Goal: Task Accomplishment & Management: Manage account settings

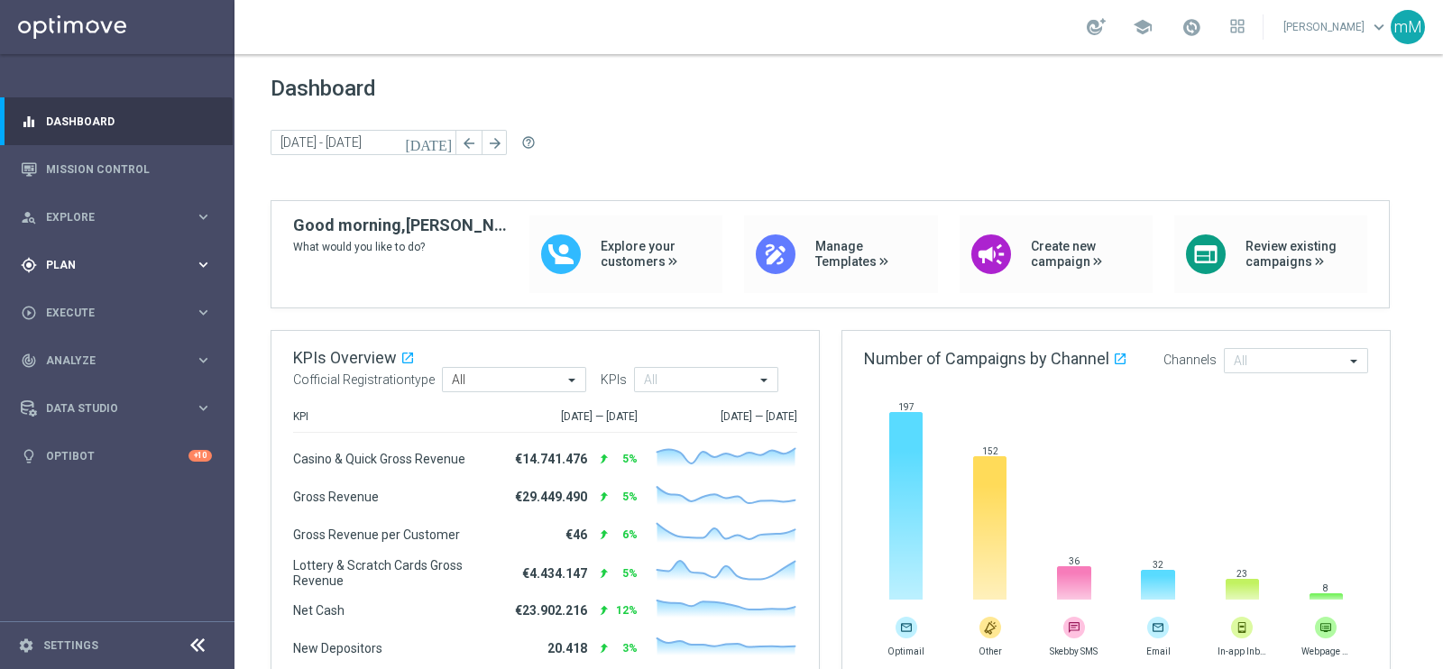
click at [77, 263] on span "Plan" at bounding box center [120, 265] width 149 height 11
click at [91, 304] on link "Target Groups" at bounding box center [117, 302] width 141 height 14
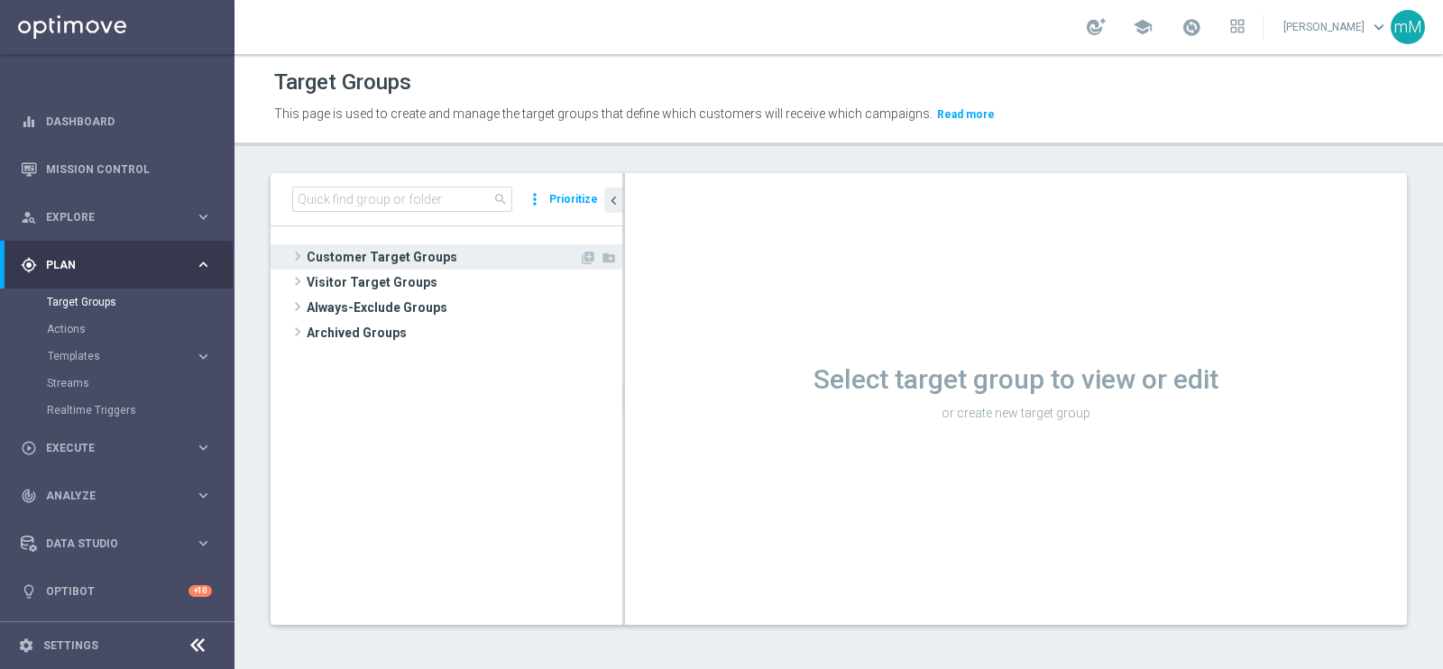
click at [401, 251] on span "Customer Target Groups" at bounding box center [443, 256] width 272 height 25
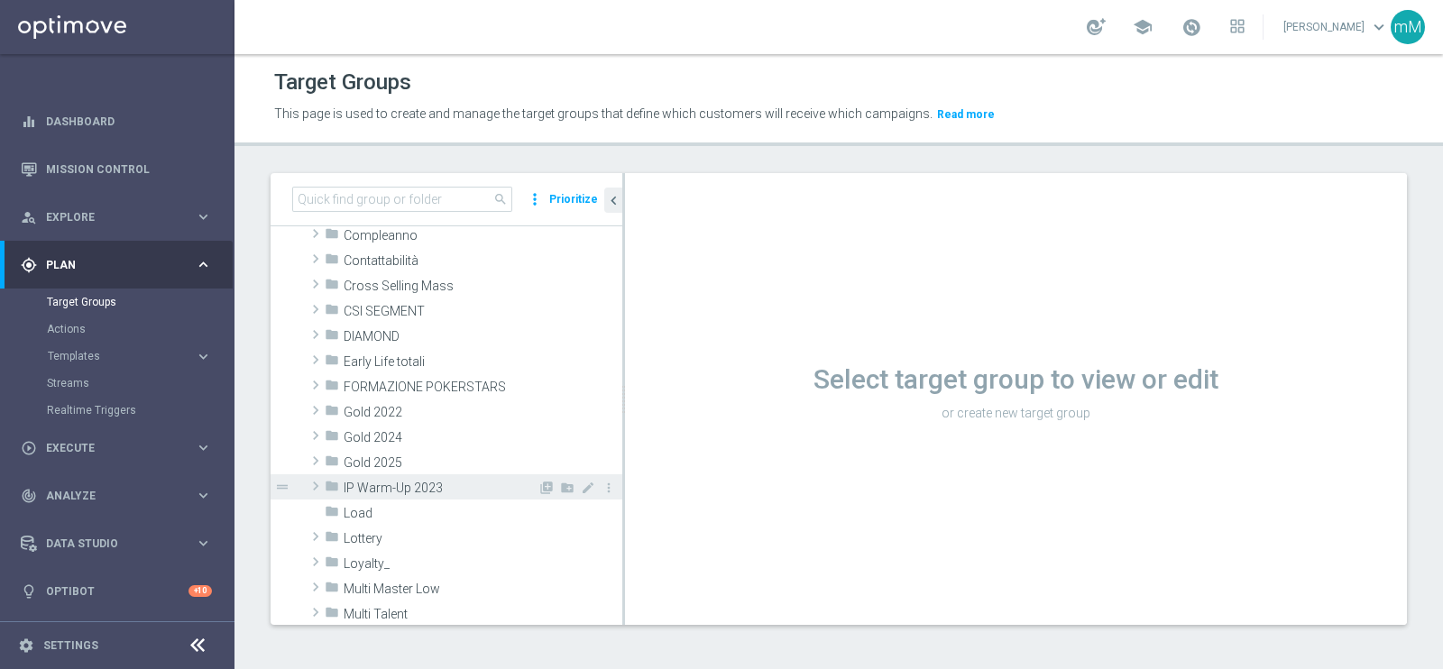
scroll to position [225, 0]
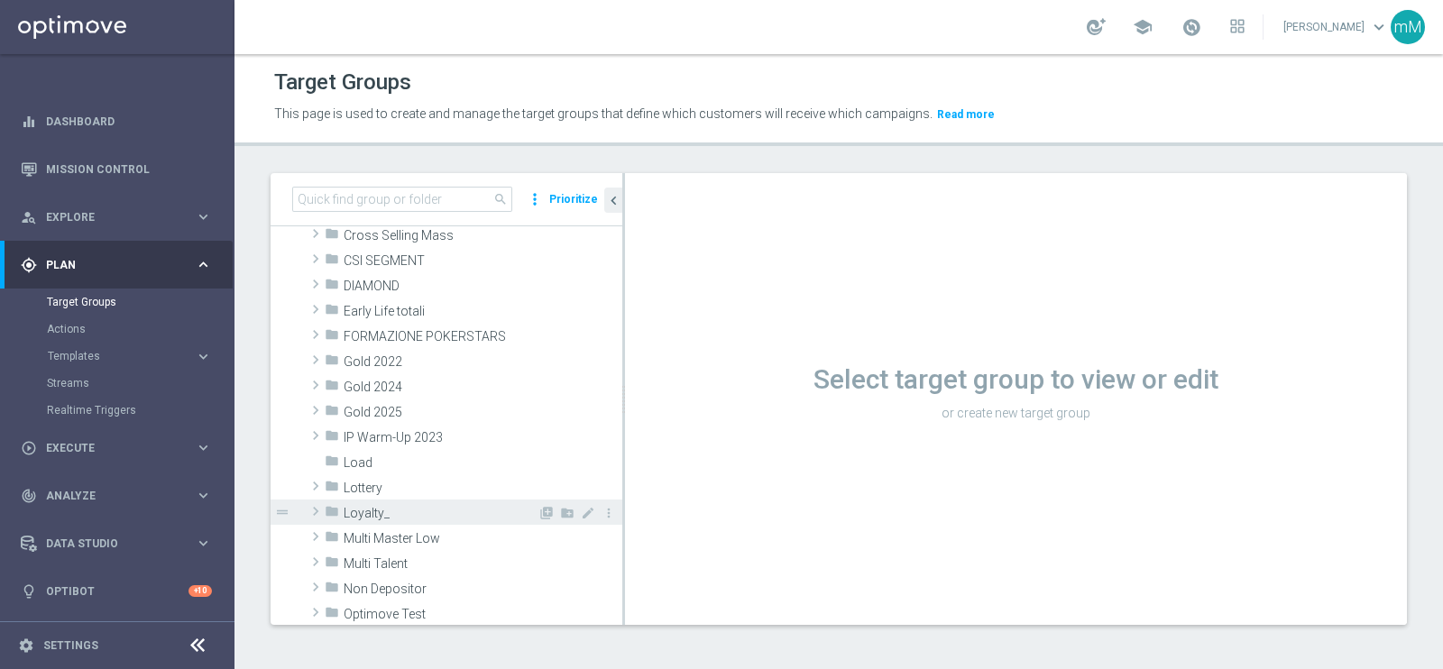
click at [415, 511] on span "Loyalty_" at bounding box center [441, 513] width 194 height 15
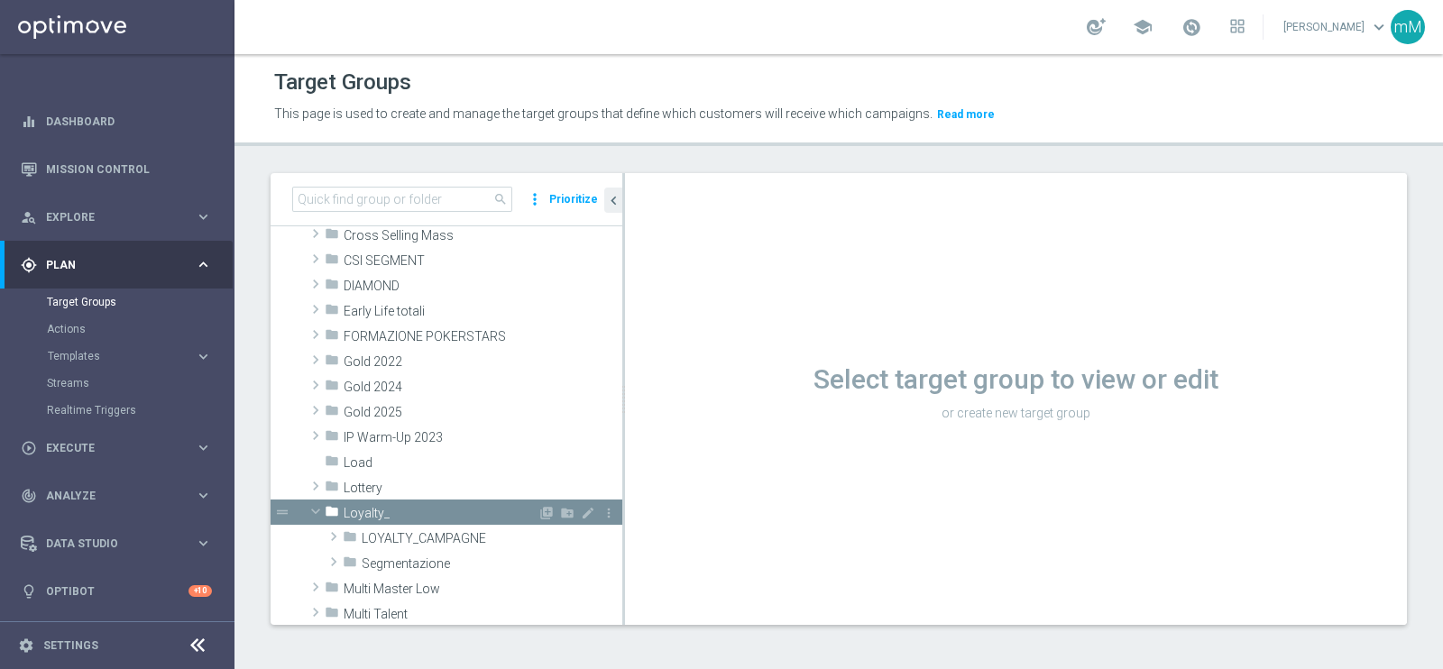
click at [403, 513] on span "Loyalty_" at bounding box center [441, 513] width 194 height 15
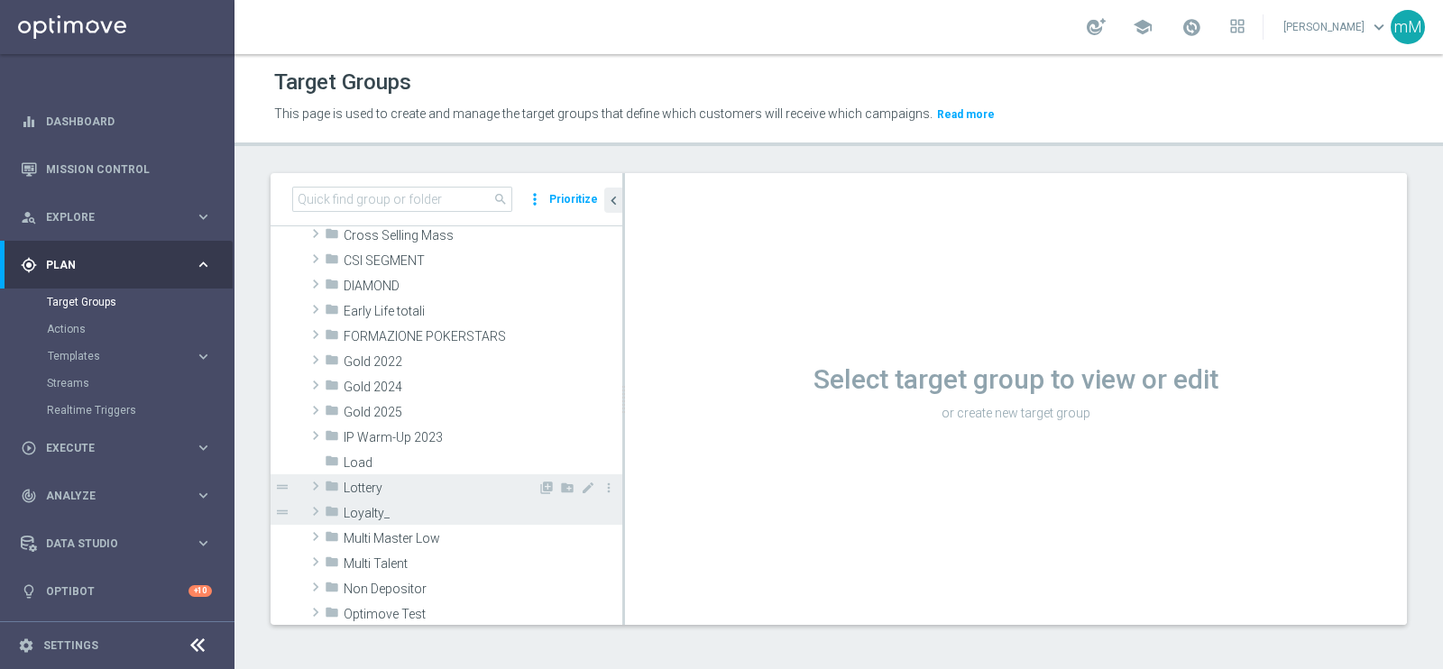
click at [410, 488] on span "Lottery" at bounding box center [441, 488] width 194 height 15
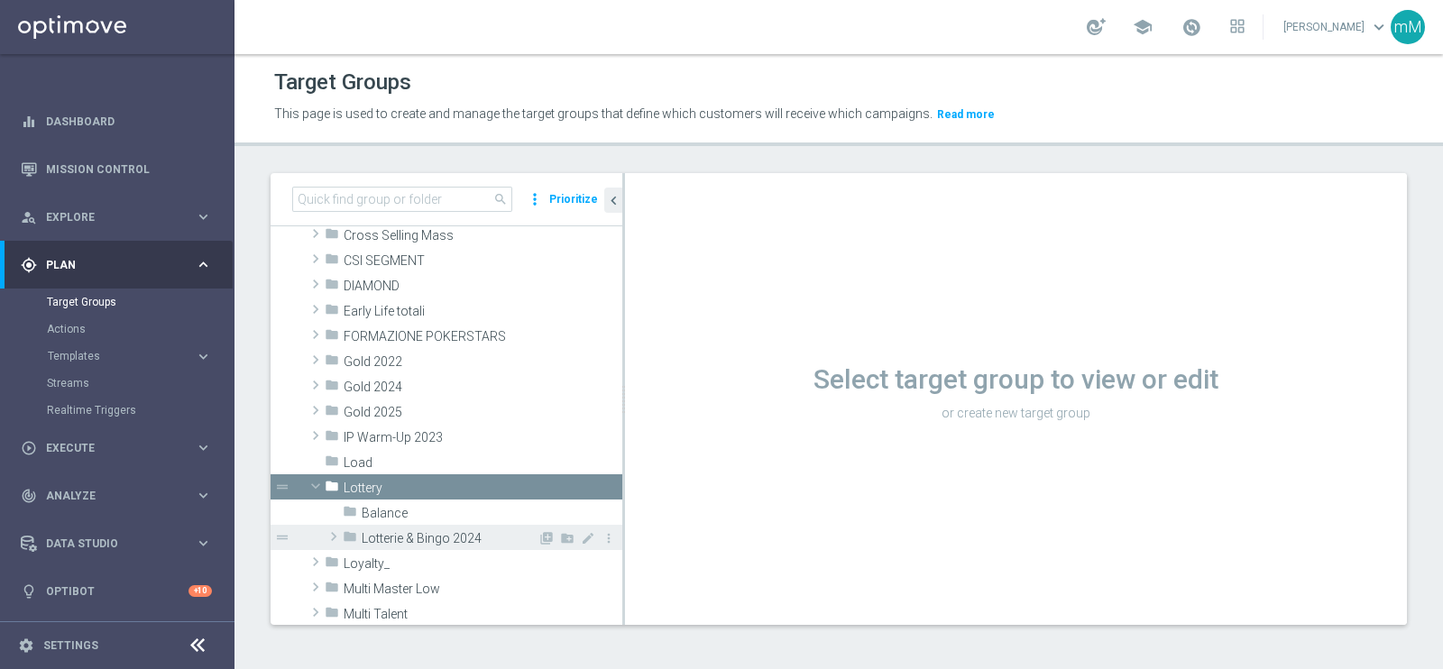
click at [418, 534] on span "Lotterie & Bingo 2024" at bounding box center [450, 538] width 176 height 15
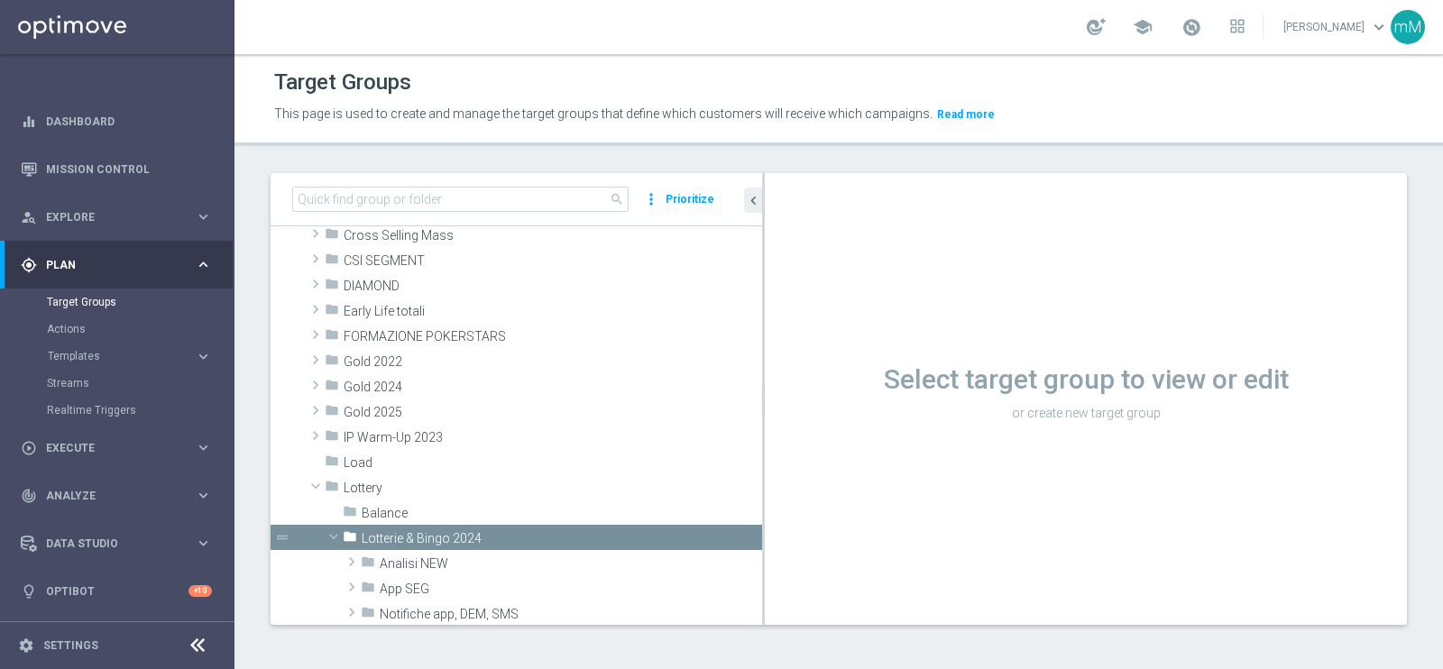
drag, startPoint x: 622, startPoint y: 434, endPoint x: 928, endPoint y: 432, distance: 305.7
click at [928, 432] on as-split "search more_vert Prioritize Customer Target Groups library_add create_new_folder" at bounding box center [839, 399] width 1136 height 452
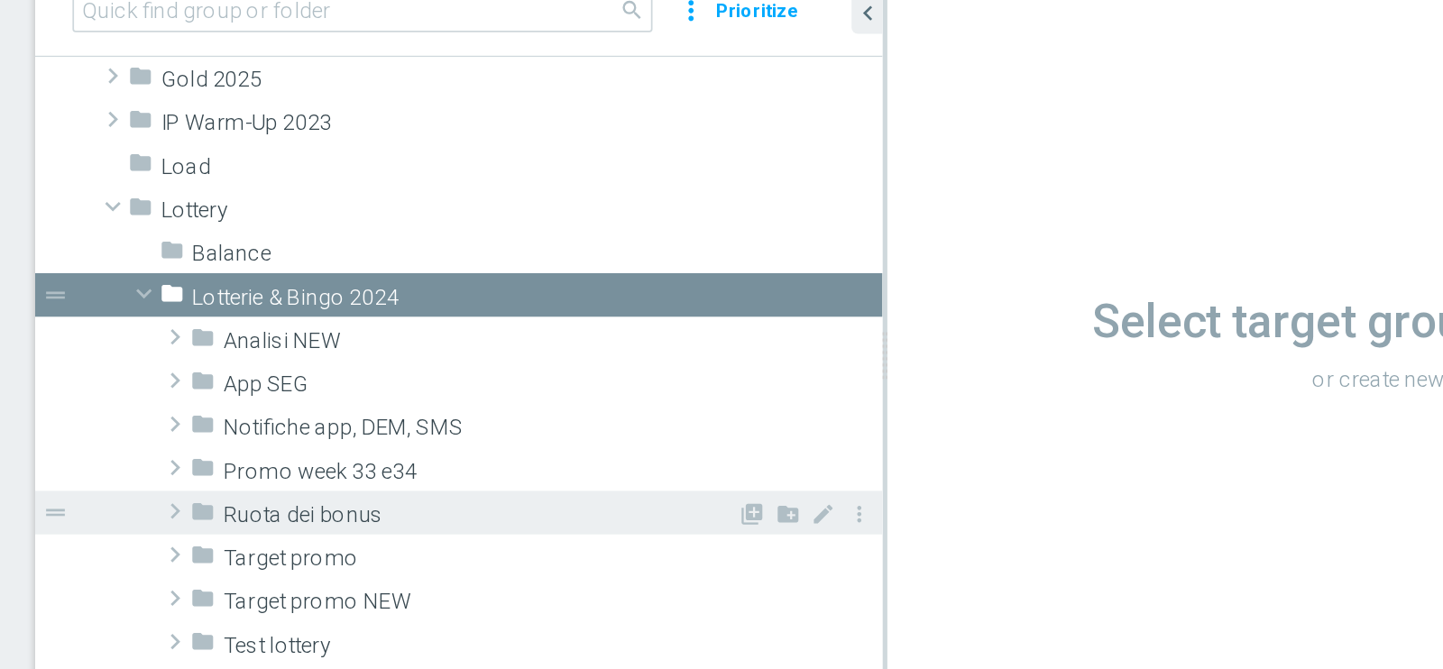
scroll to position [421, 0]
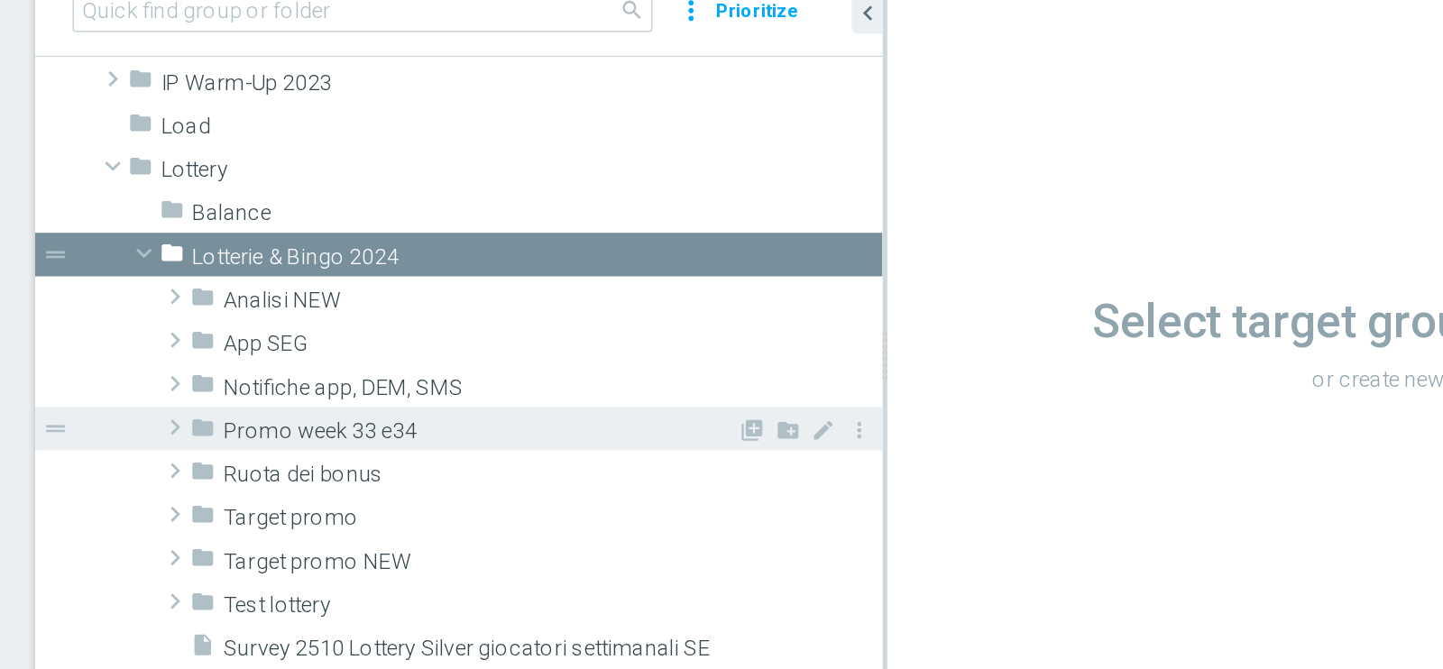
click at [484, 442] on span "Promo week 33 e34" at bounding box center [529, 443] width 298 height 15
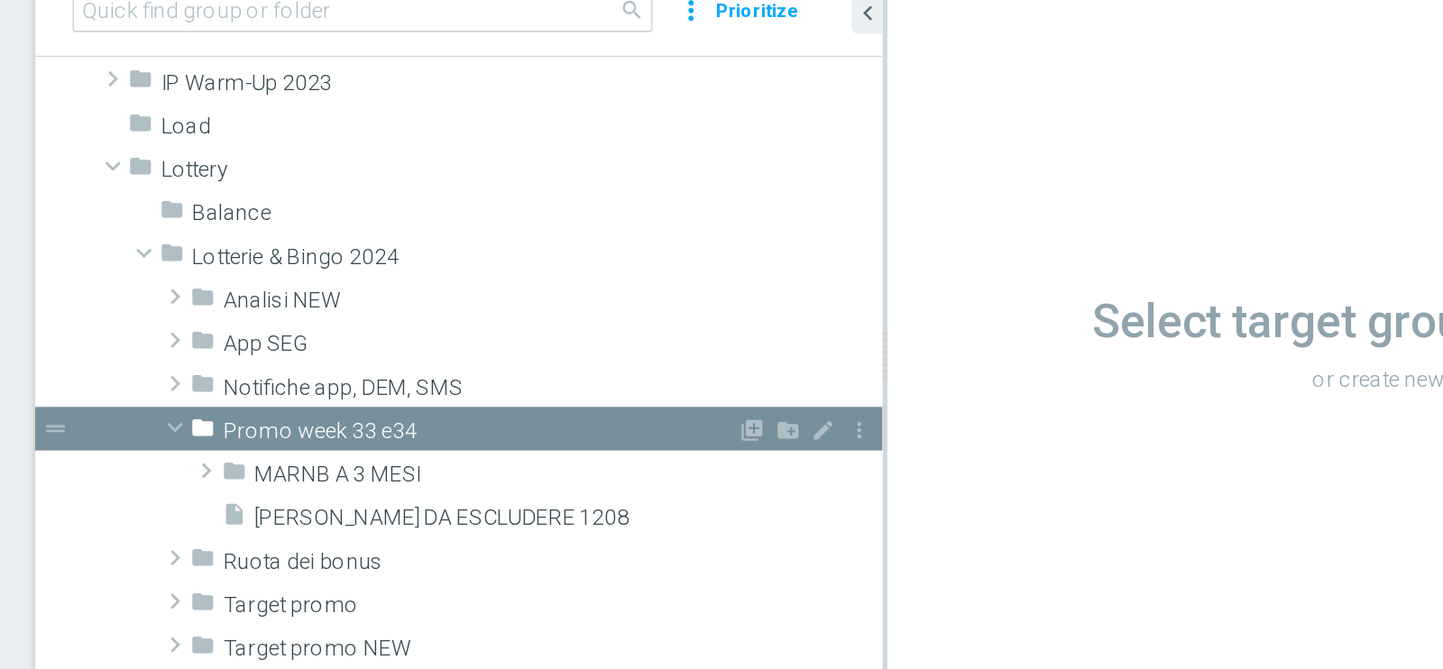
click at [521, 442] on span "Promo week 33 e34" at bounding box center [529, 443] width 298 height 15
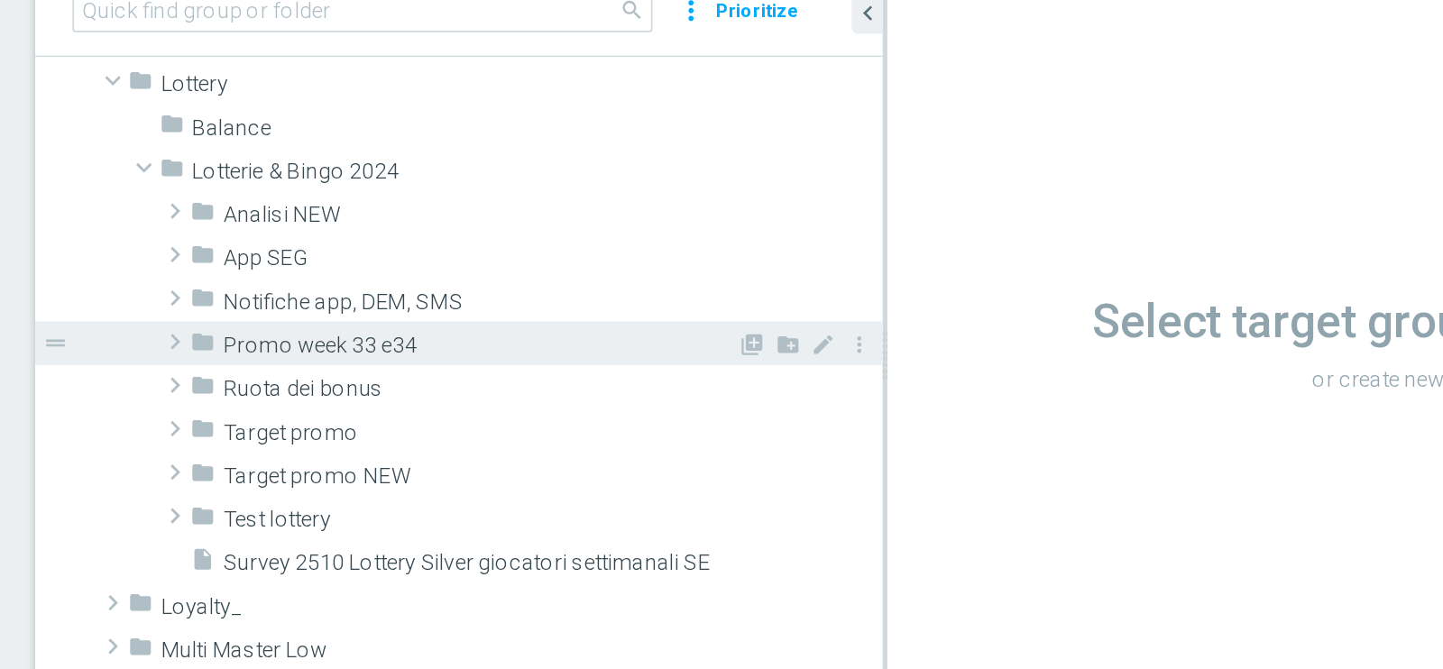
scroll to position [487, 0]
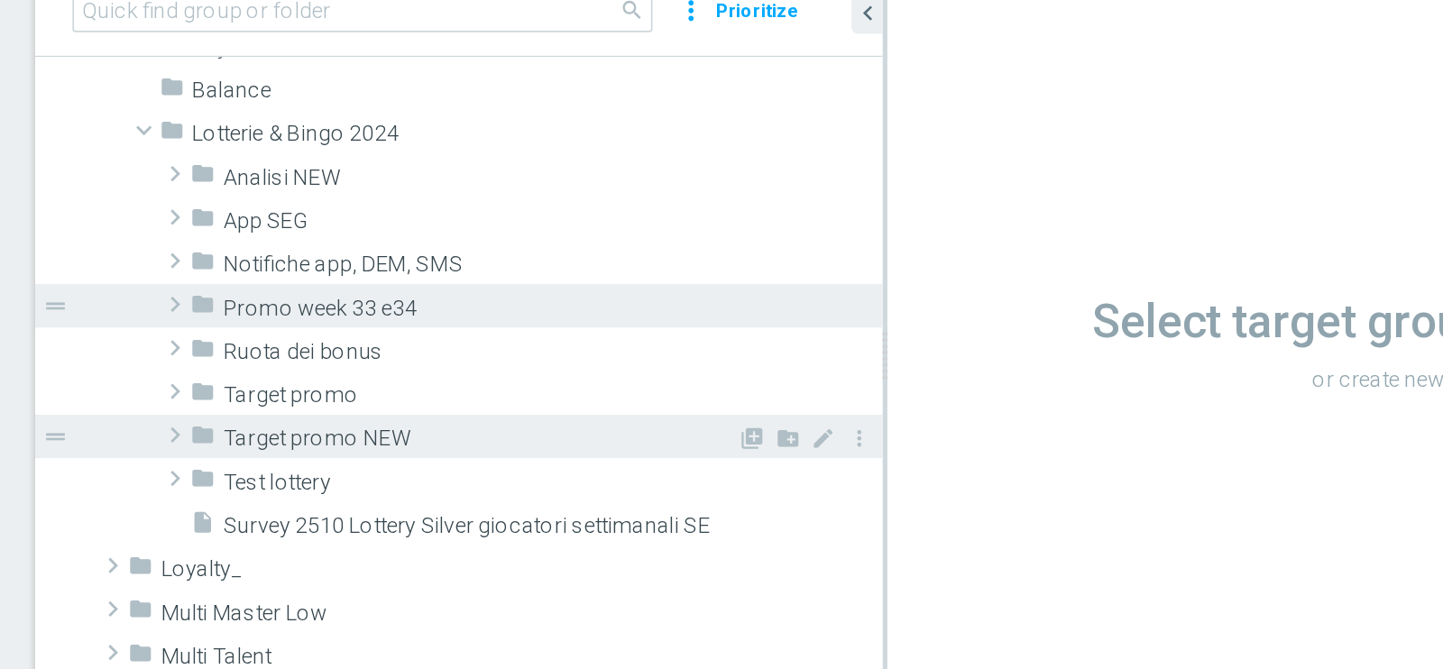
click at [445, 445] on span "Target promo NEW" at bounding box center [529, 447] width 298 height 15
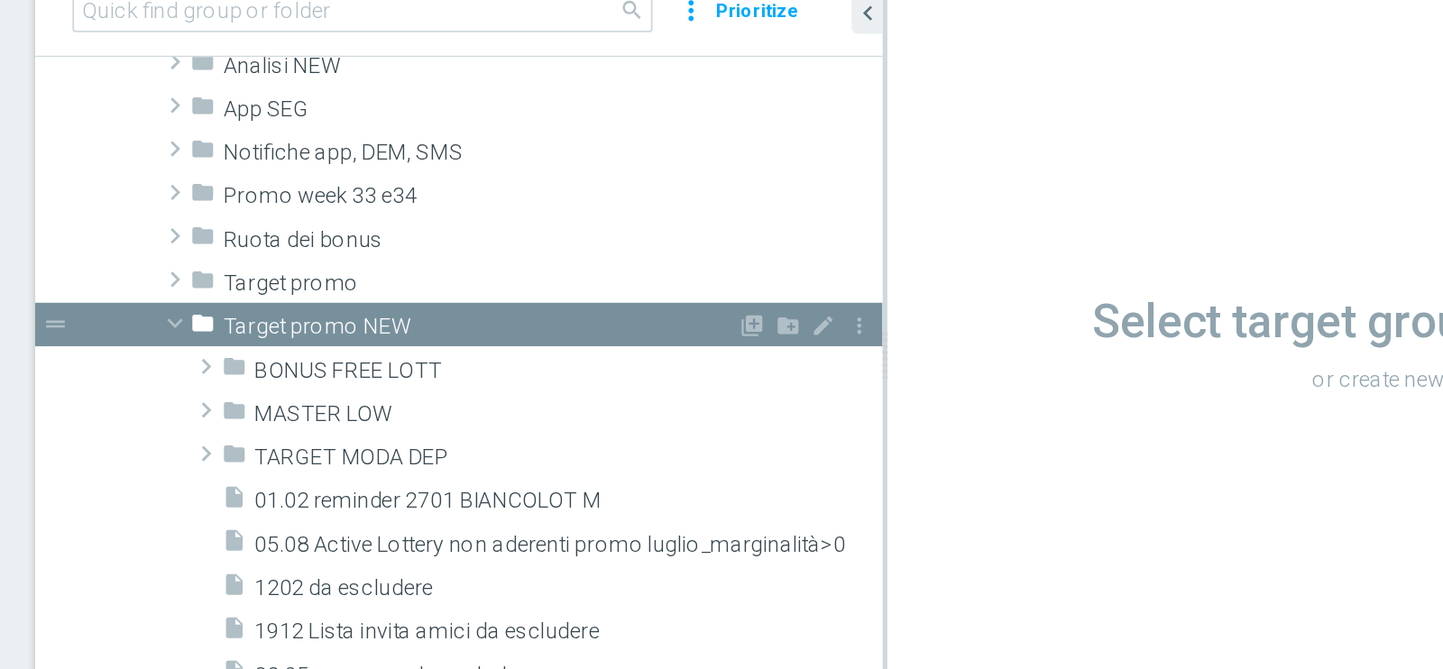
scroll to position [618, 0]
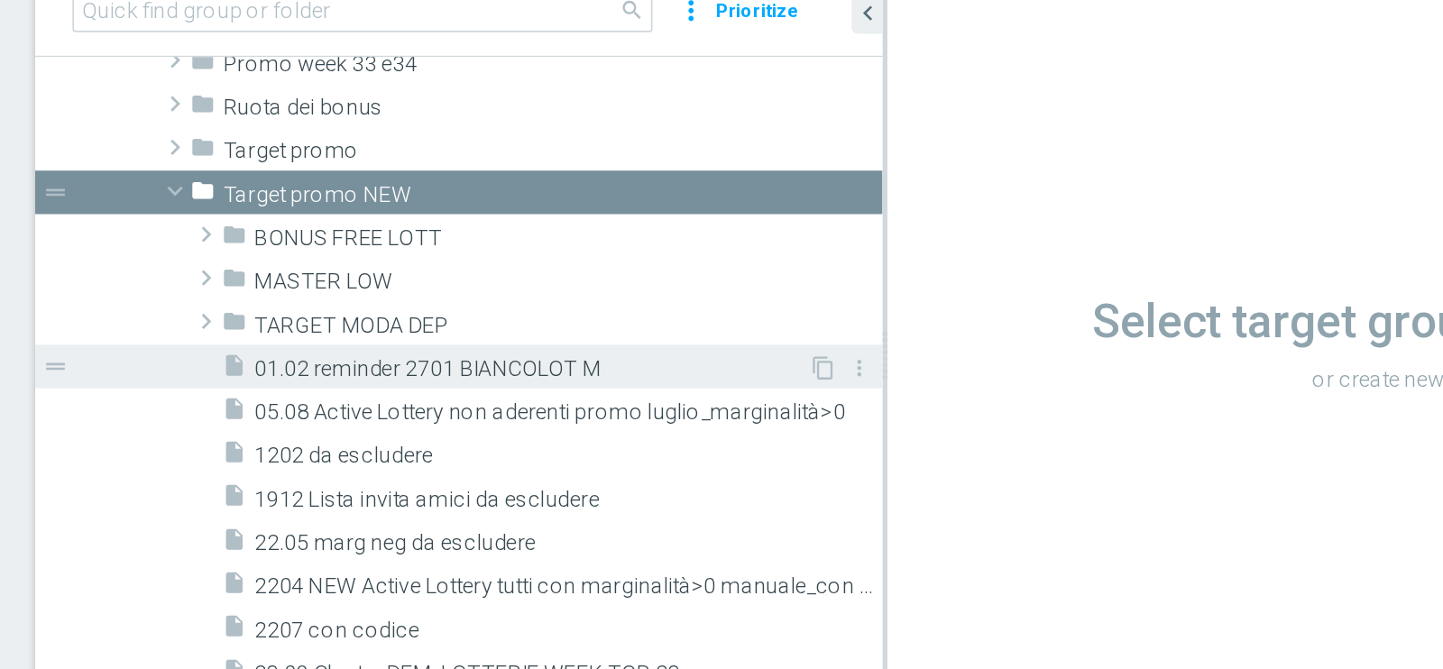
click at [467, 409] on span "01.02 reminder 2701 BIANCOLOT M" at bounding box center [558, 406] width 321 height 15
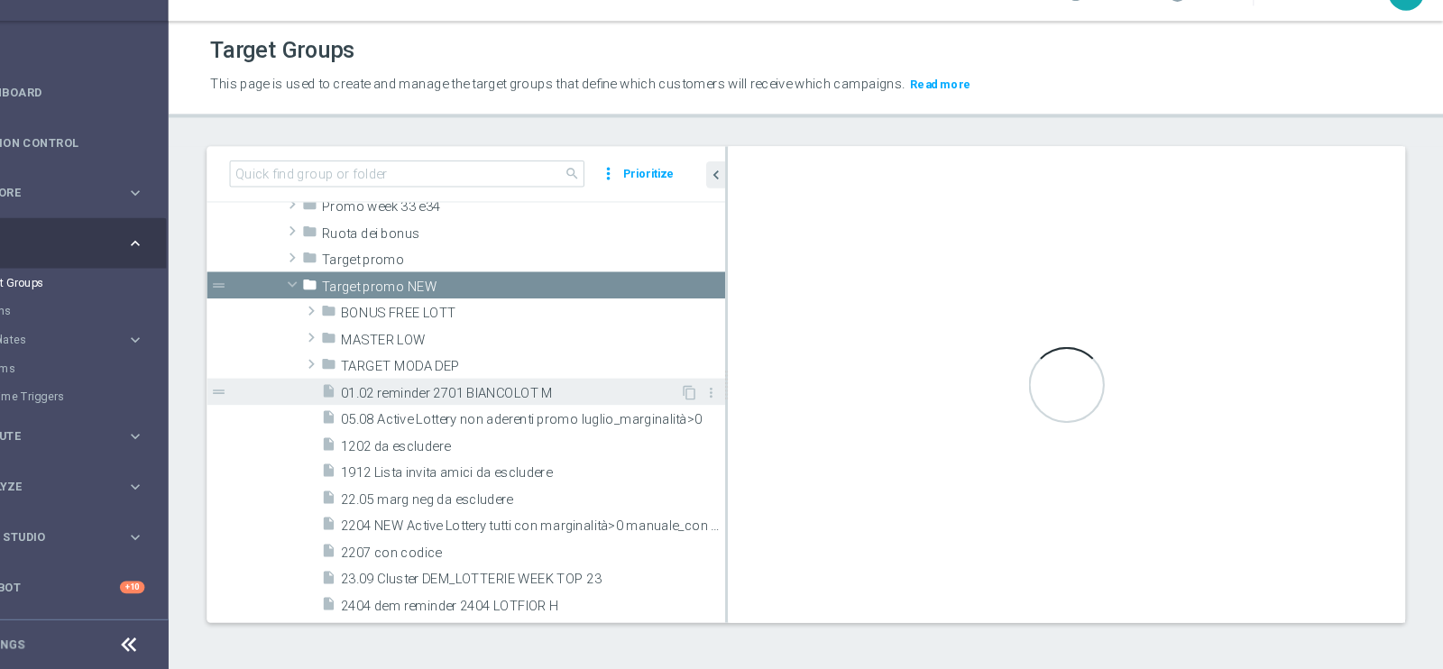
scroll to position [0, 0]
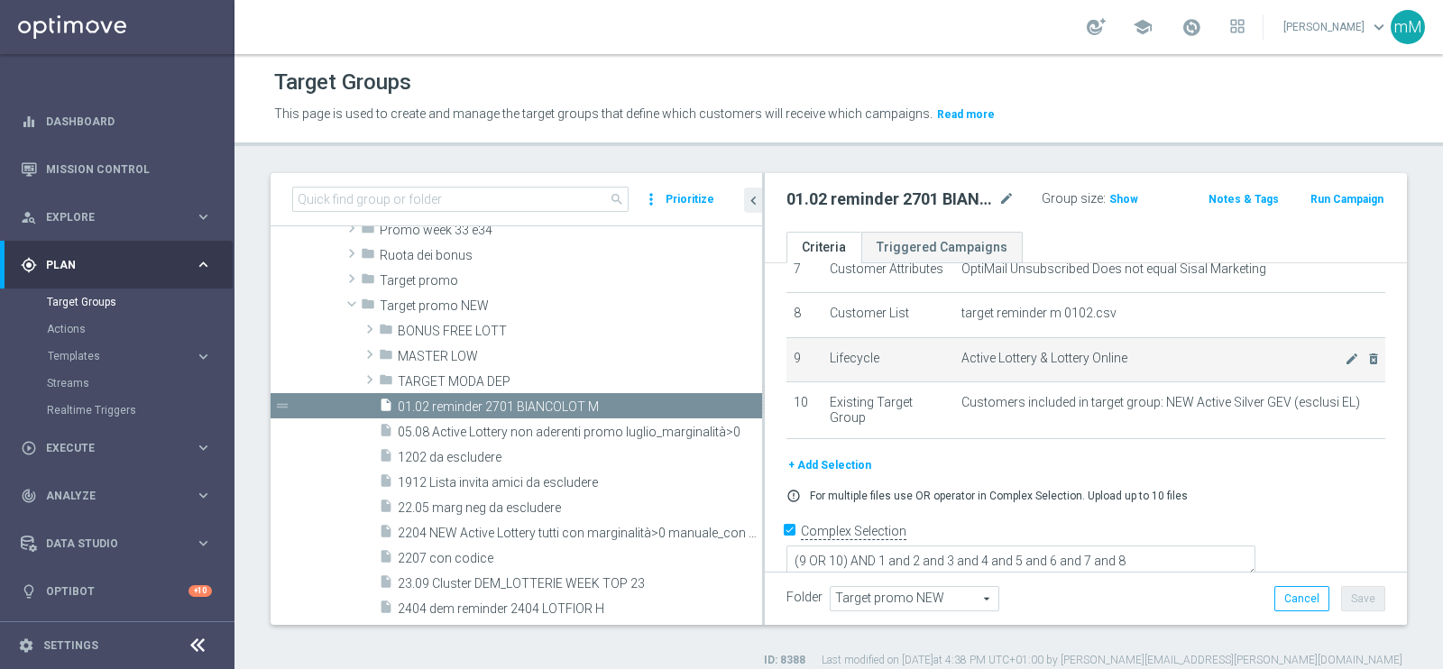
scroll to position [312, 0]
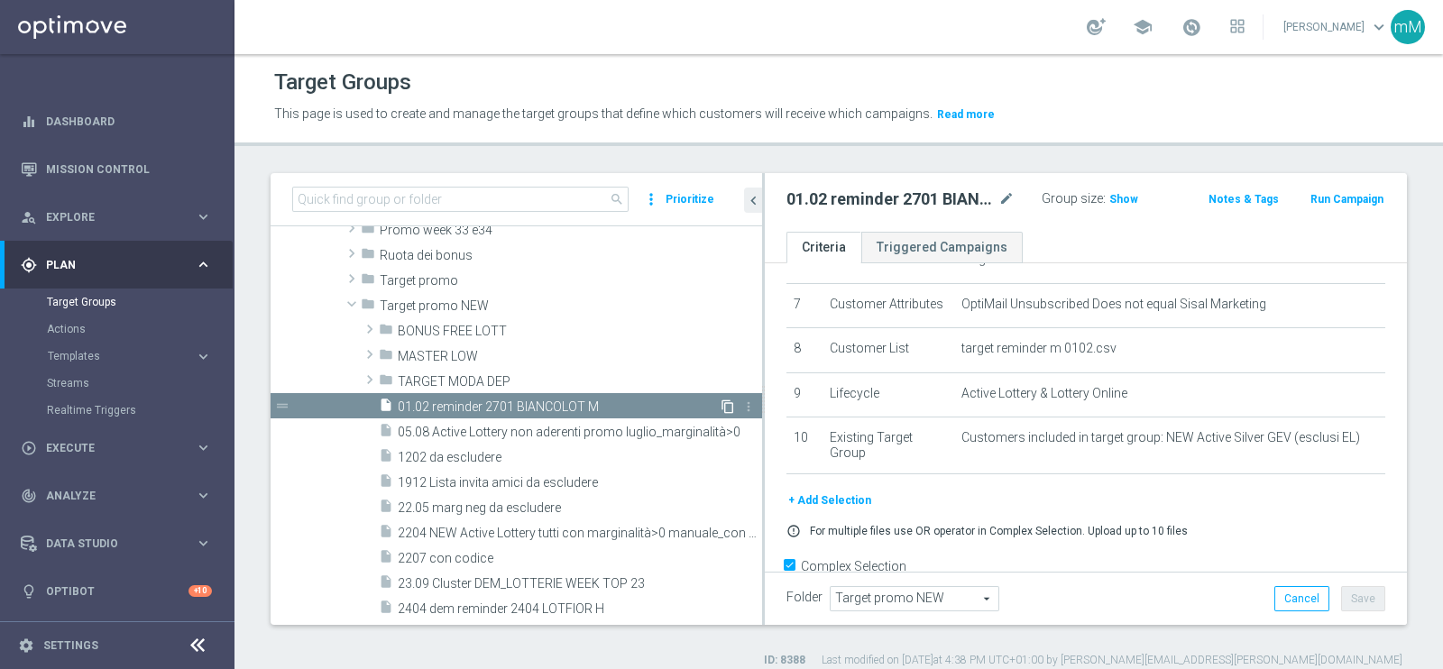
click at [720, 403] on icon "content_copy" at bounding box center [727, 406] width 14 height 14
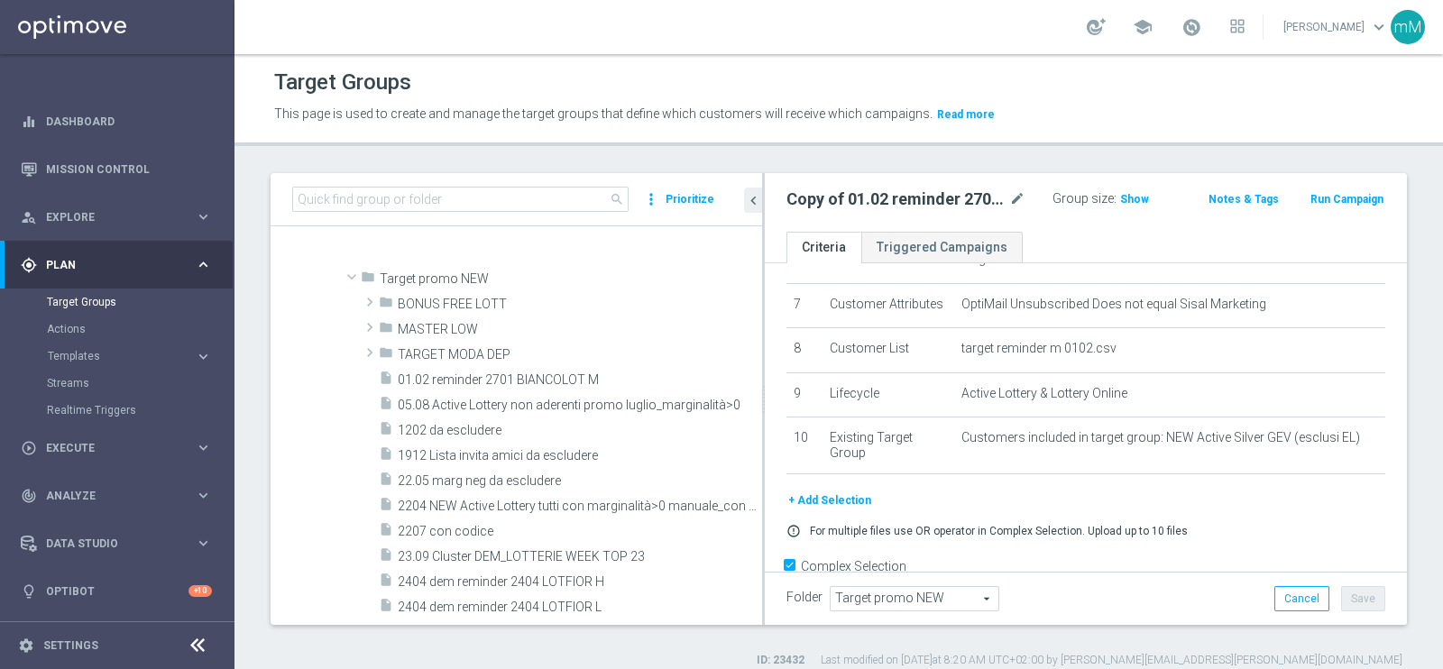
scroll to position [1020, 0]
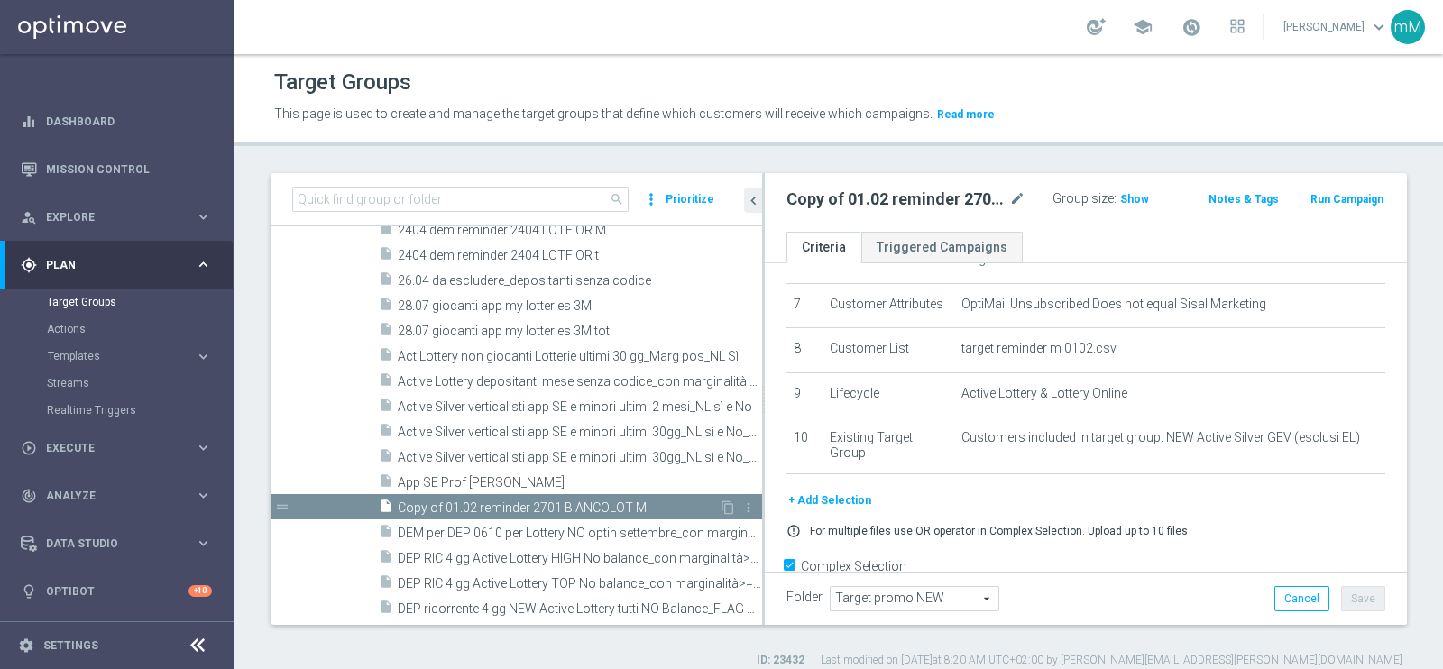
click at [656, 503] on span "Copy of 01.02 reminder 2701 BIANCOLOT M" at bounding box center [558, 507] width 321 height 15
click at [1009, 192] on icon "mode_edit" at bounding box center [1017, 199] width 16 height 22
type input "14.08_reminder 1408_LOTTAGOSTO T"
click at [1015, 154] on div "Target Groups This page is used to create and manage the target groups that def…" at bounding box center [838, 361] width 1208 height 615
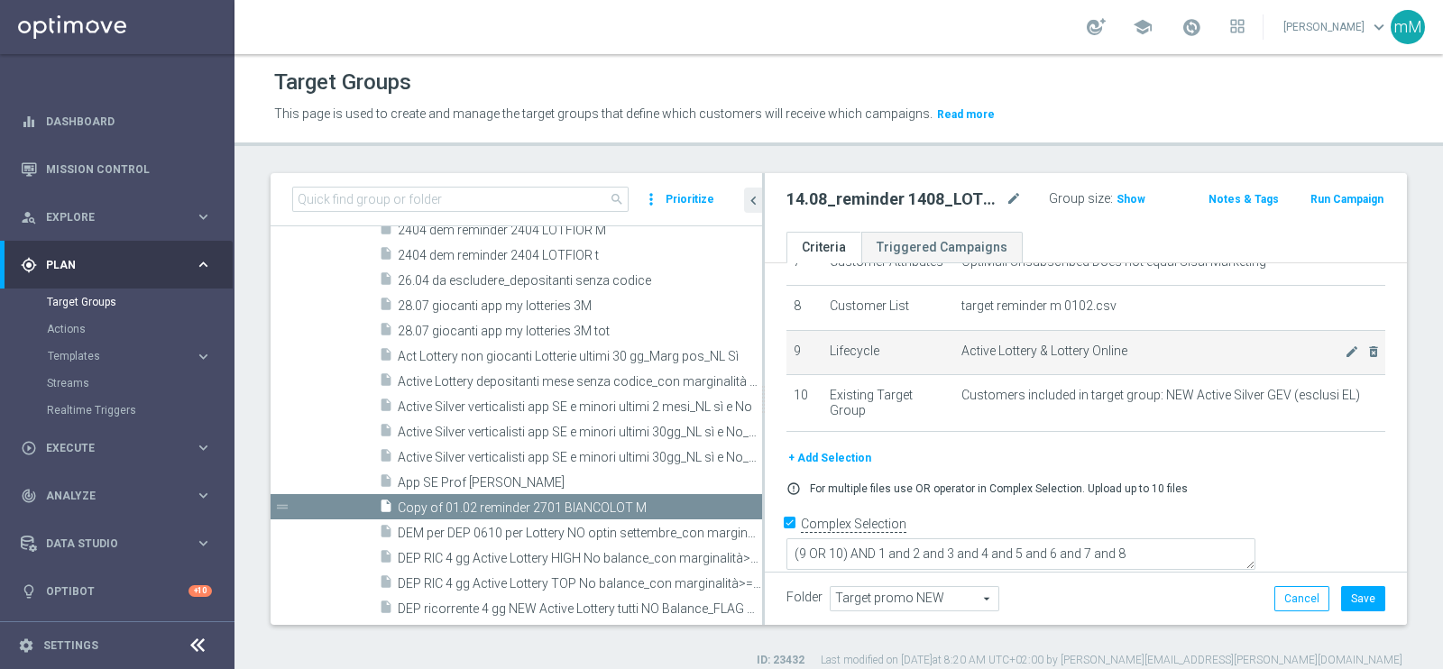
scroll to position [355, 0]
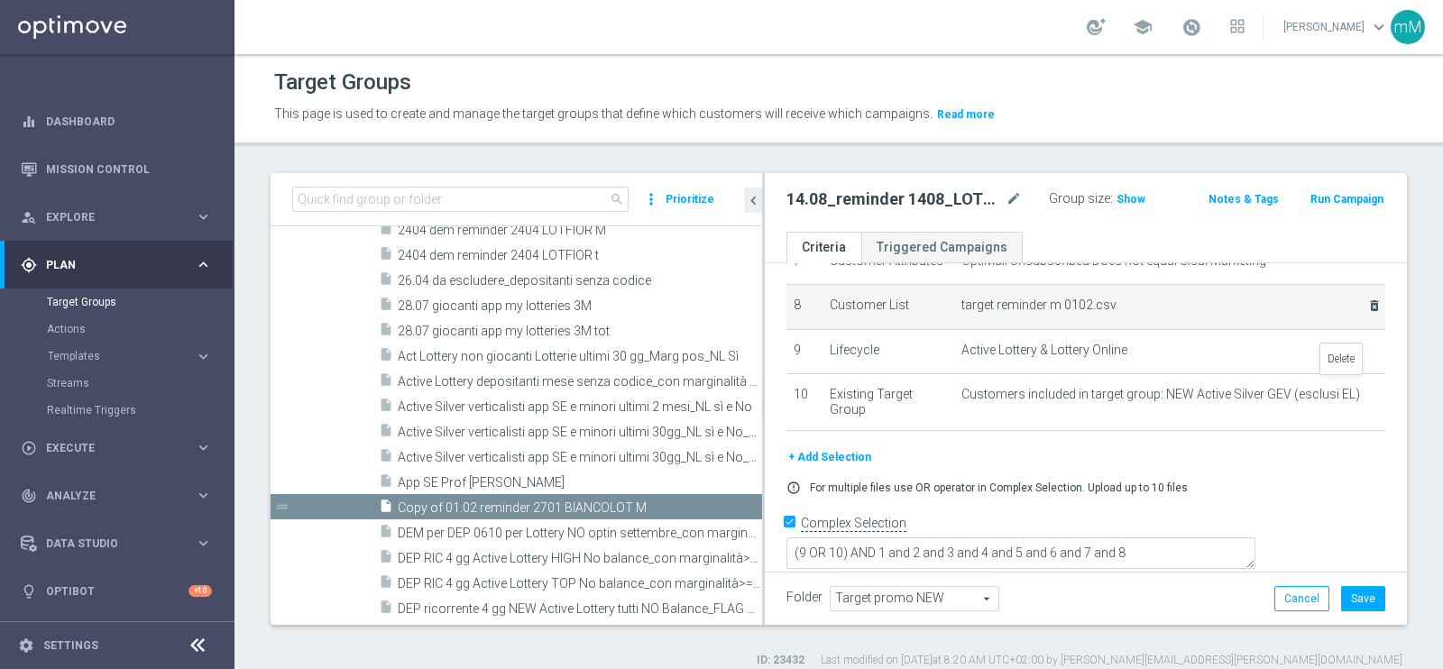
click at [1153, 313] on icon "delete_forever" at bounding box center [1374, 305] width 14 height 14
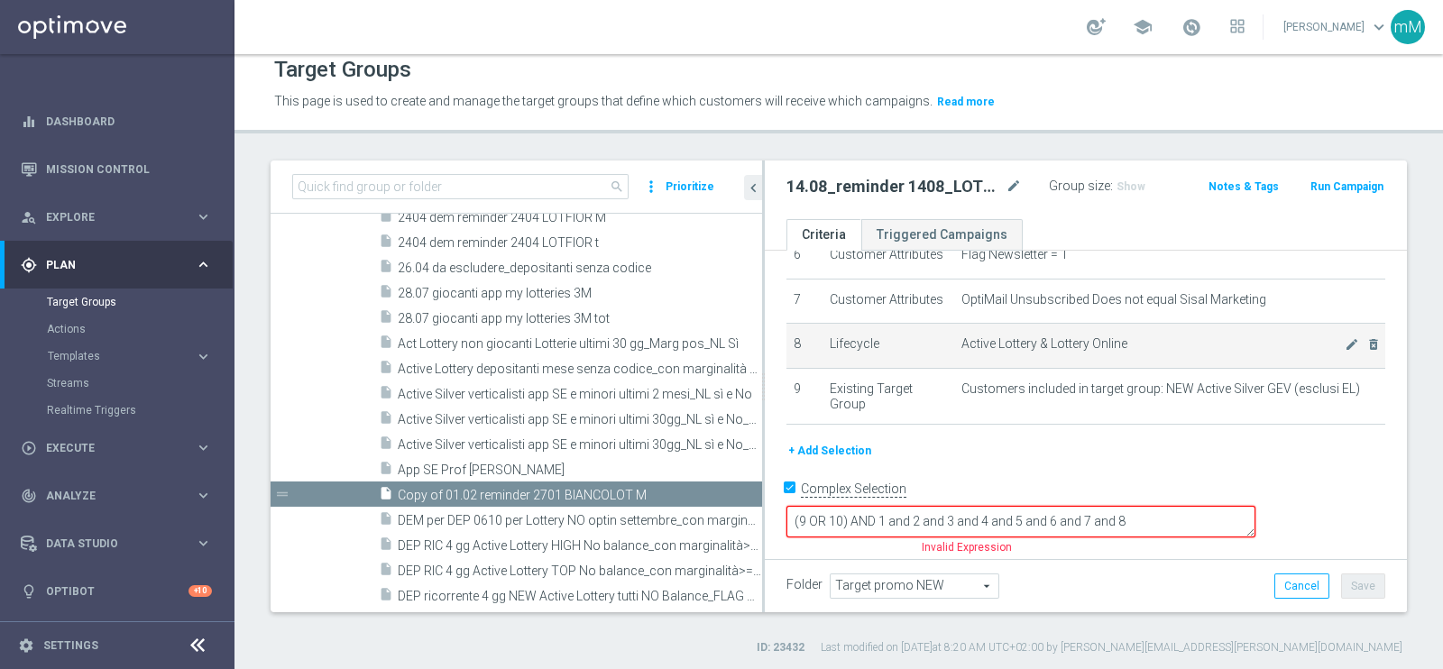
scroll to position [15, 0]
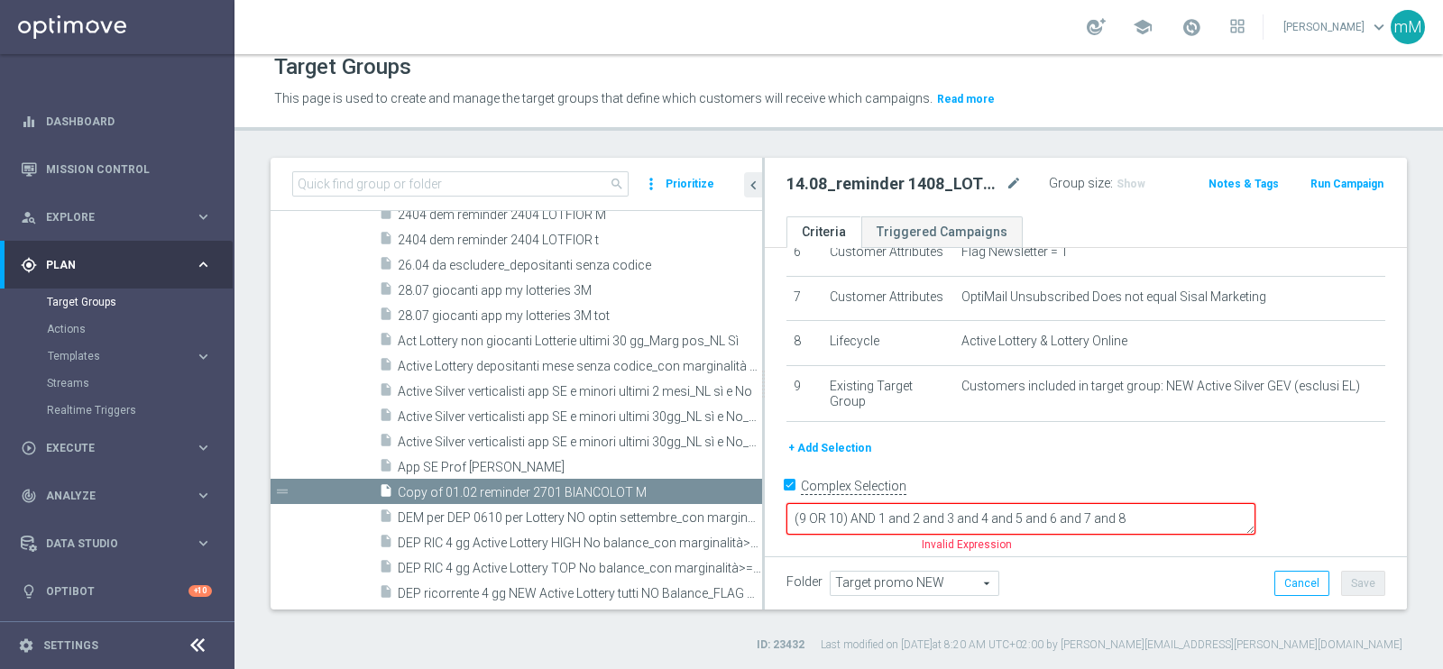
click at [818, 458] on button "+ Add Selection" at bounding box center [829, 448] width 87 height 20
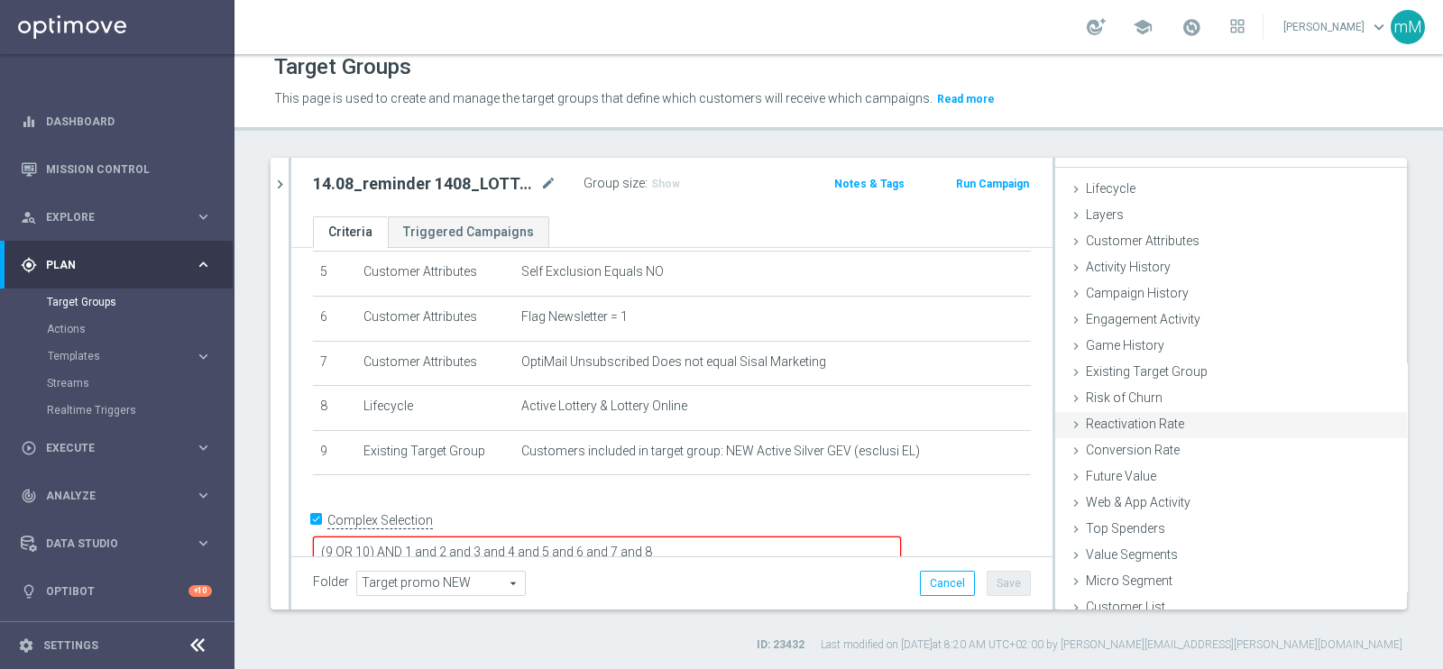
scroll to position [37, 0]
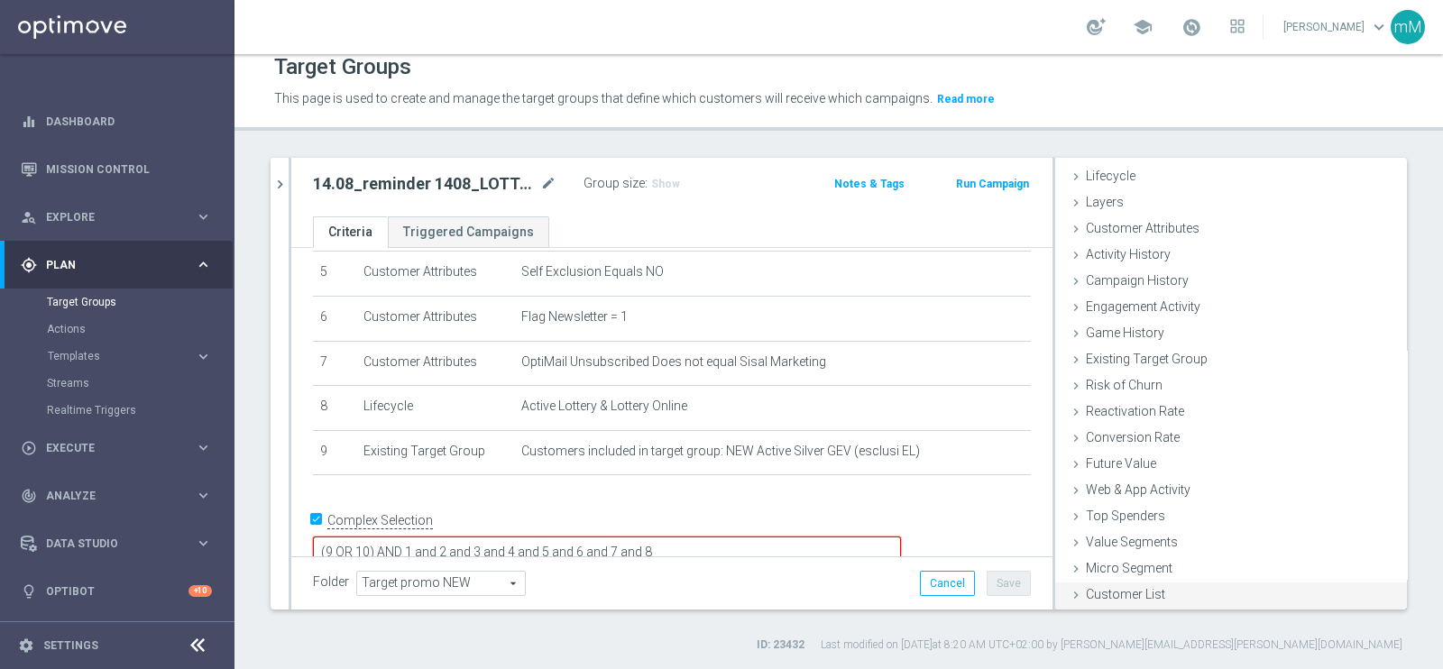
click at [1122, 534] on div "Customer List done" at bounding box center [1231, 596] width 352 height 27
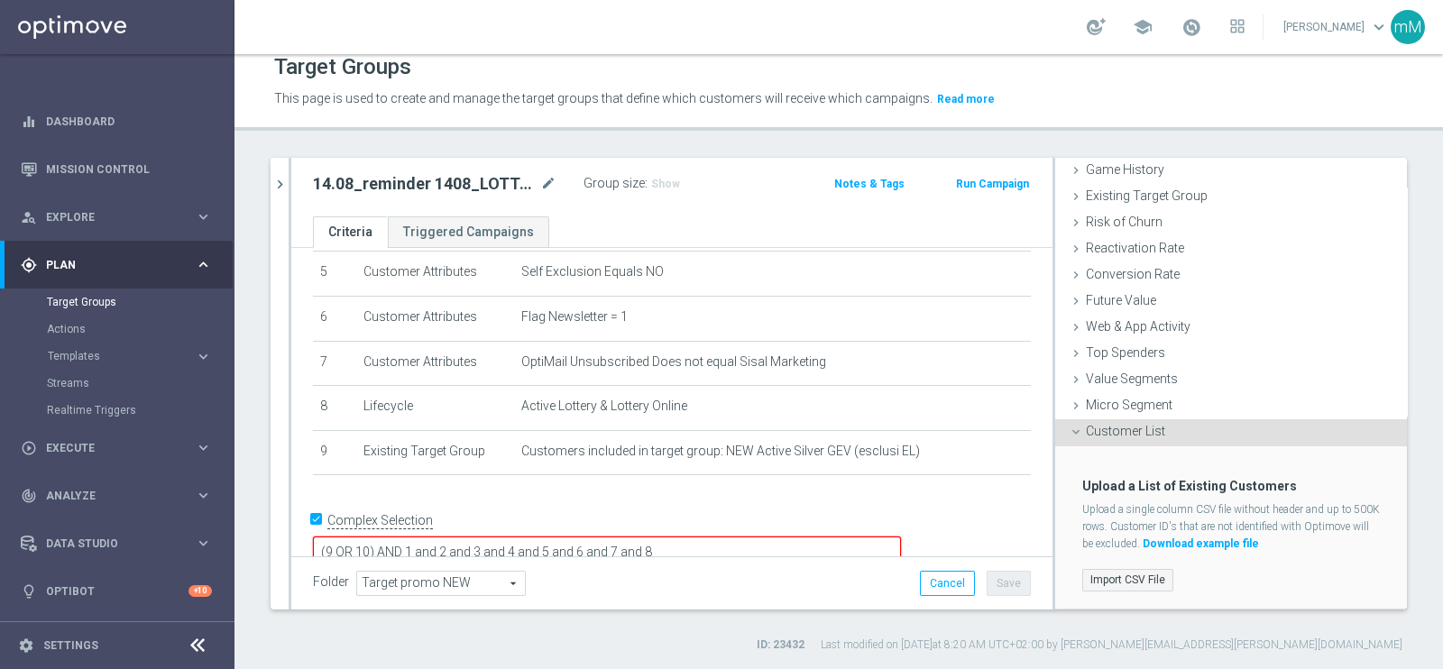
click at [1127, 534] on label "Import CSV File" at bounding box center [1127, 580] width 91 height 23
click at [0, 0] on input "Import CSV File" at bounding box center [0, 0] width 0 height 0
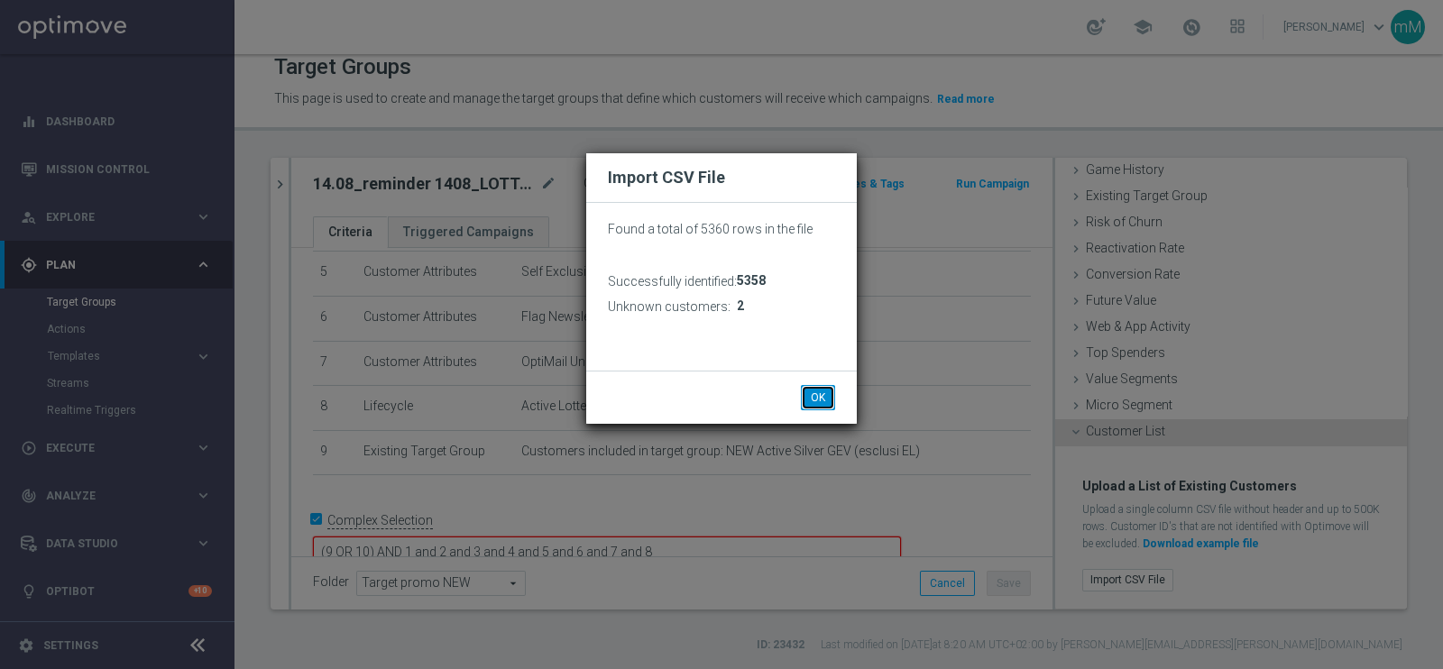
click at [808, 396] on button "OK" at bounding box center [818, 397] width 34 height 25
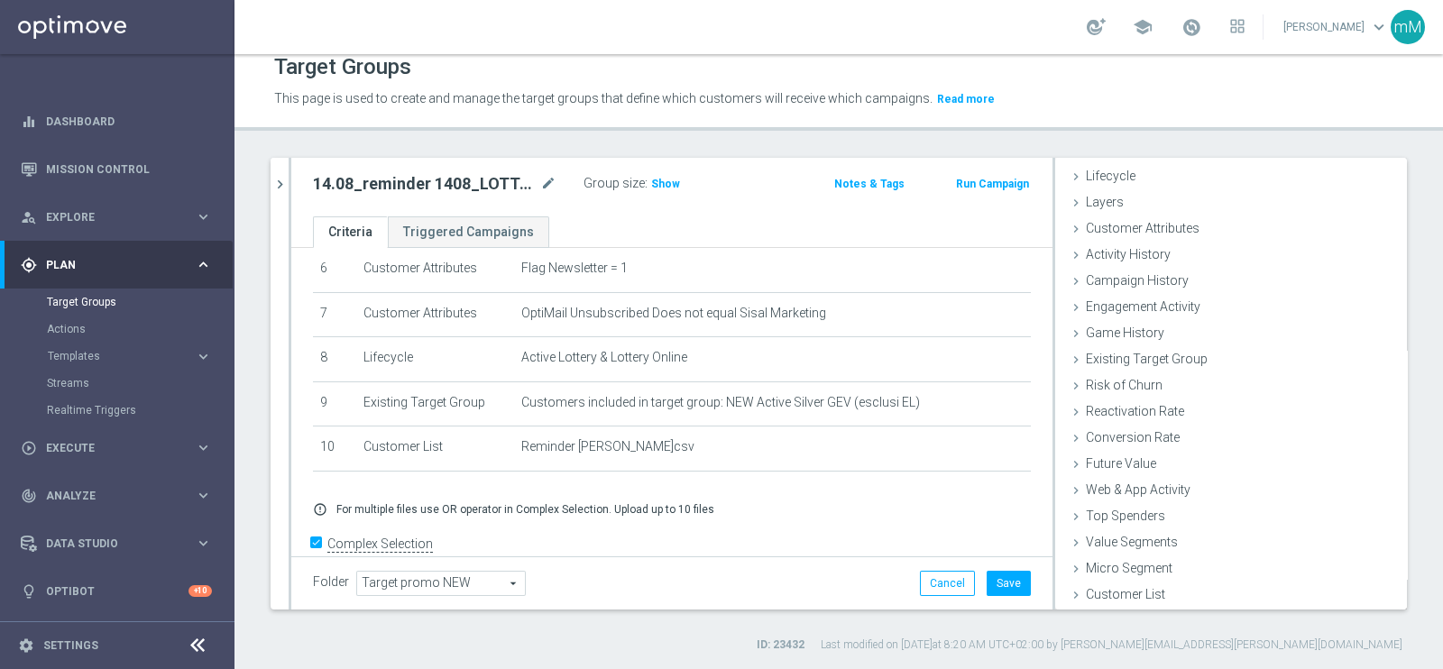
scroll to position [37, 0]
click at [821, 534] on textarea "(9 OR 10) AND 1 and 2 and 3 and 4 and 5 and 6 and 7 and 8" at bounding box center [607, 577] width 588 height 32
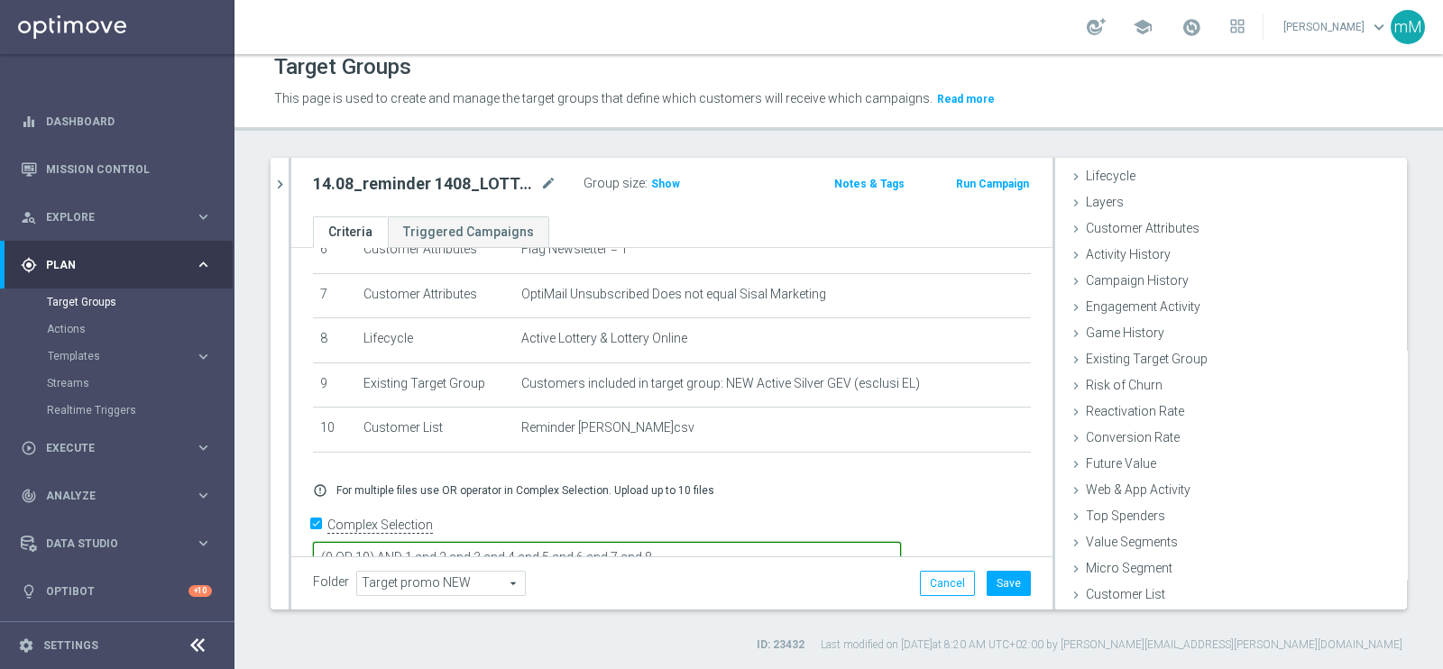
scroll to position [311, 0]
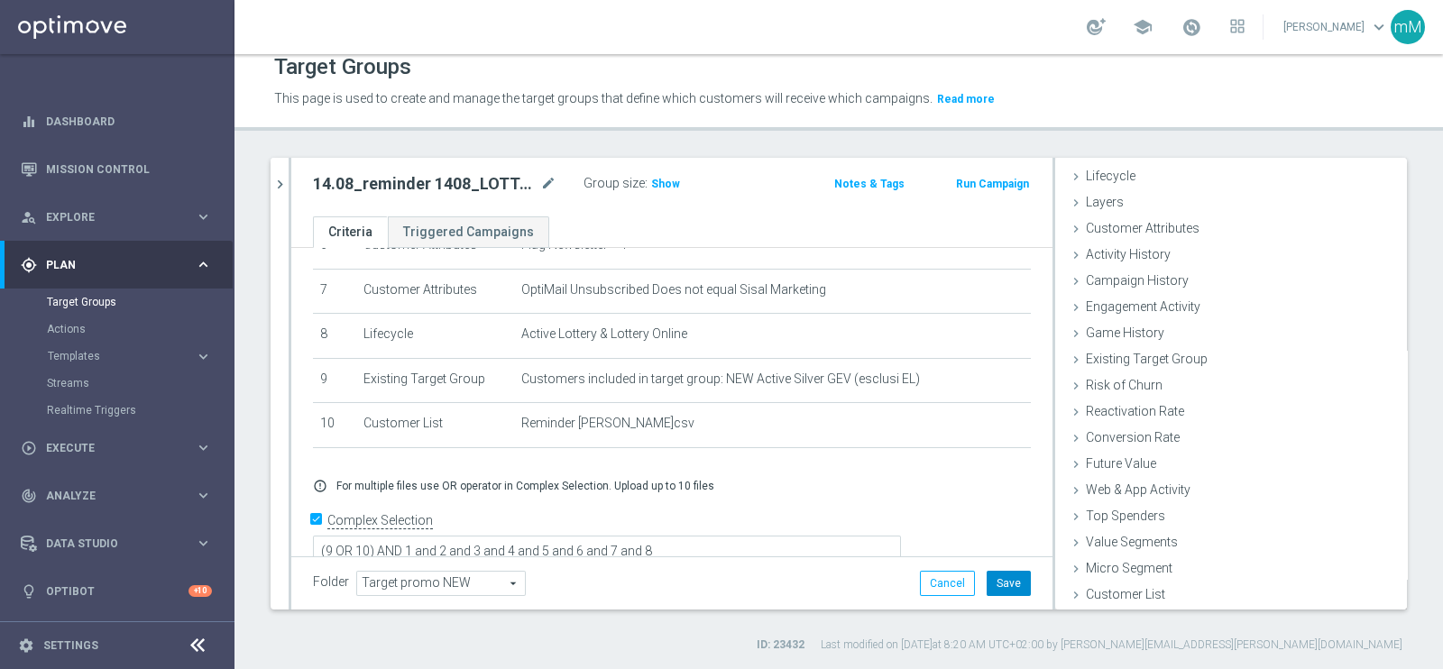
click at [993, 534] on button "Save" at bounding box center [1009, 583] width 44 height 25
click at [284, 172] on button "chevron_right" at bounding box center [280, 184] width 18 height 53
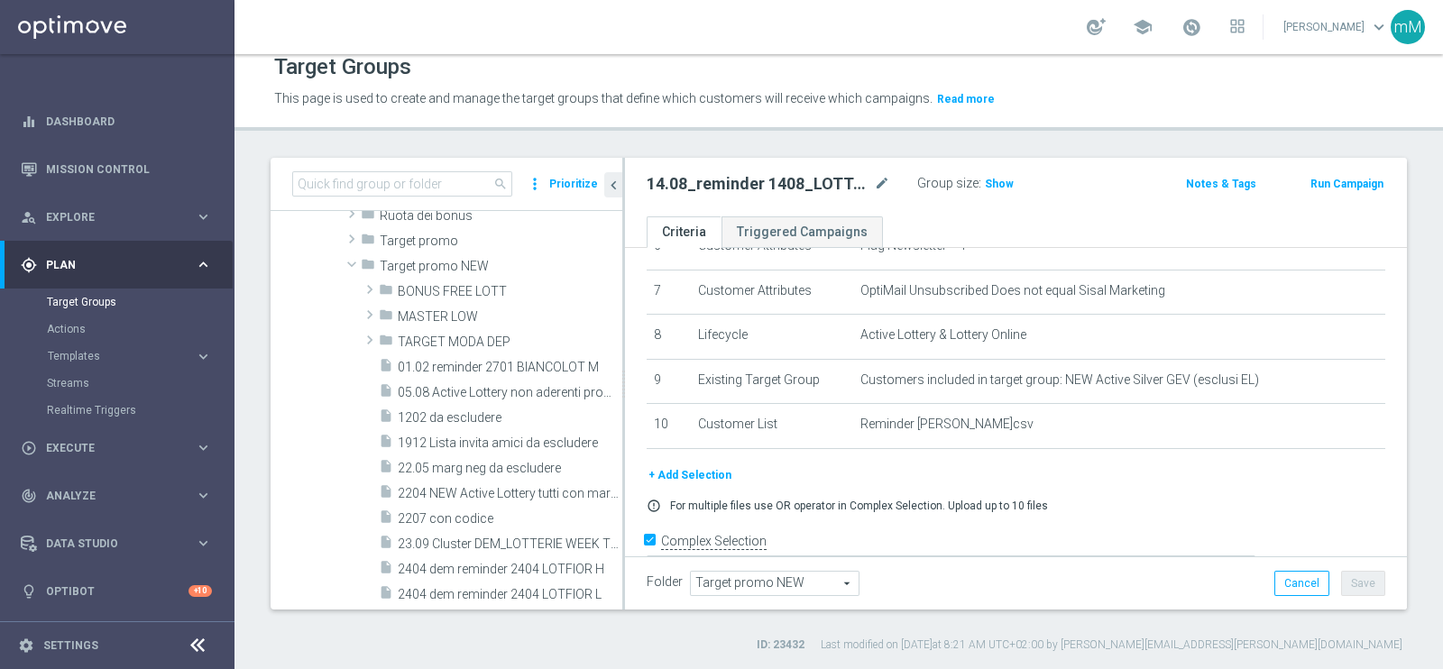
scroll to position [569, 0]
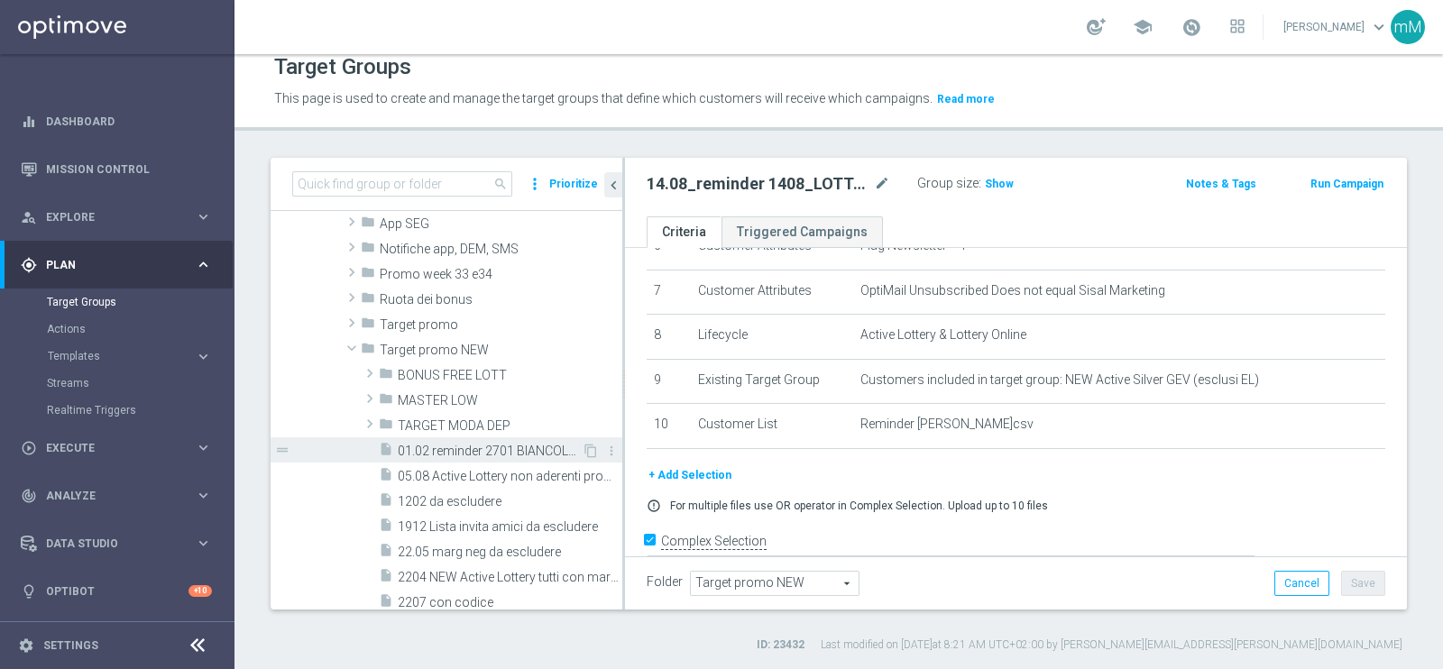
click at [455, 455] on span "01.02 reminder 2701 BIANCOLOT M" at bounding box center [490, 451] width 184 height 15
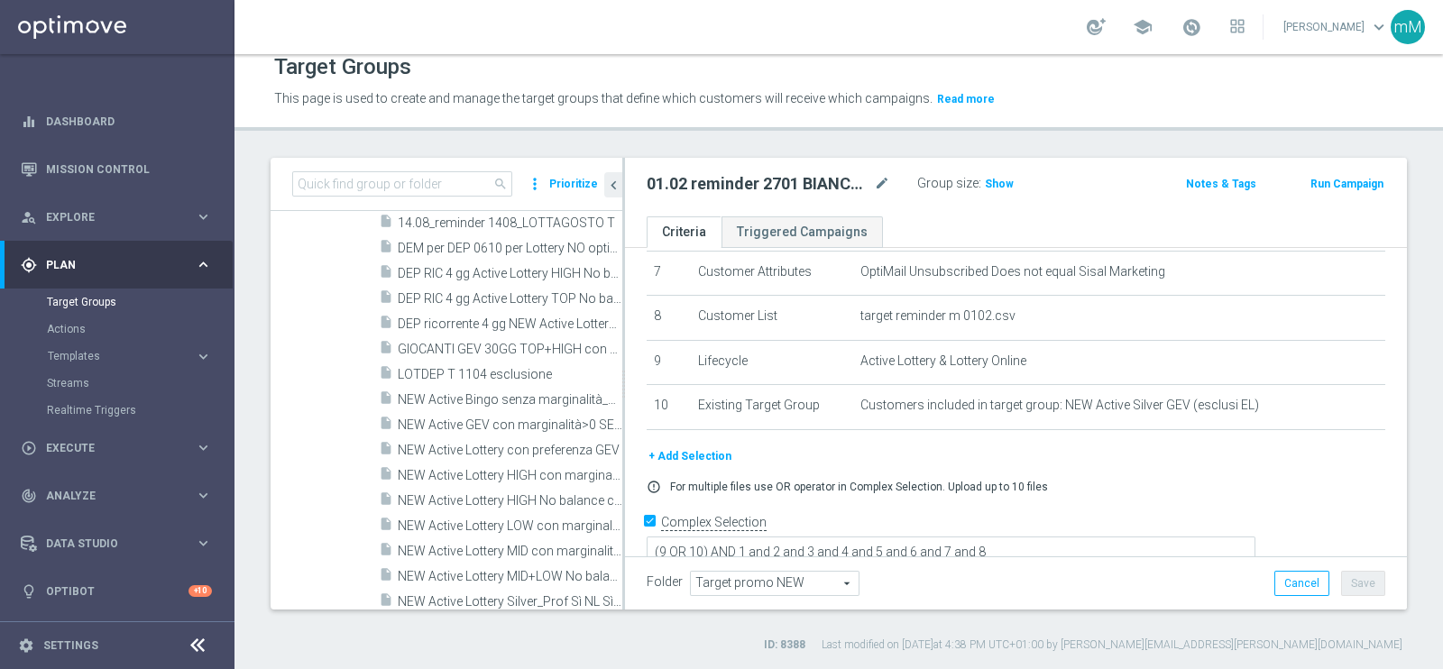
scroll to position [1245, 0]
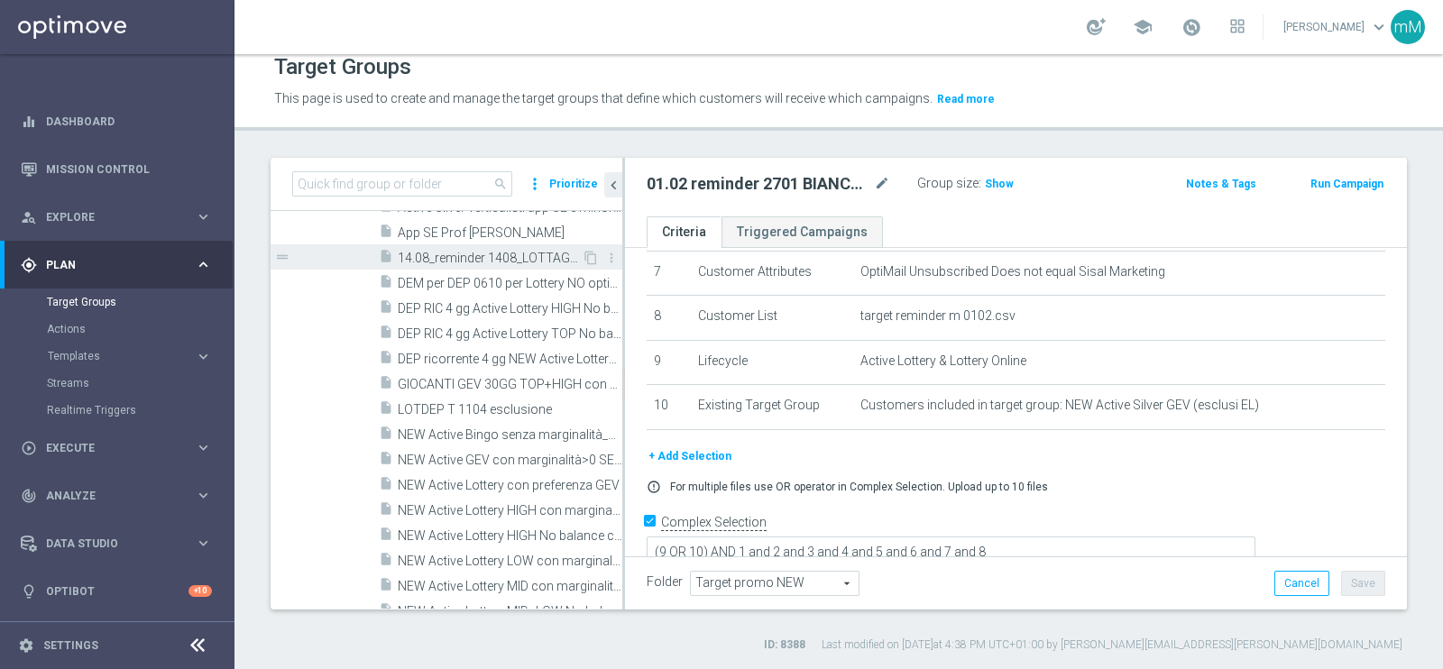
click at [479, 260] on span "14.08_reminder 1408_LOTTAGOSTO T" at bounding box center [490, 258] width 184 height 15
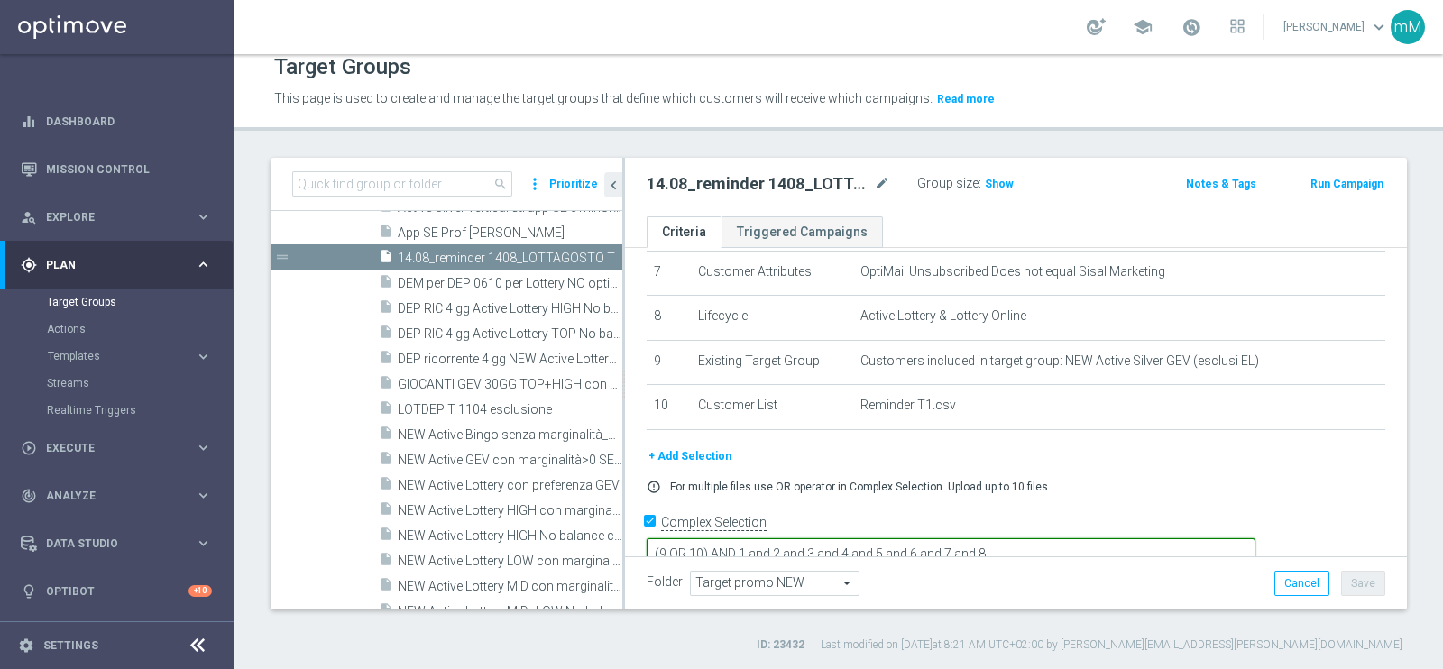
click at [829, 534] on textarea "(9 OR 10) AND 1 and 2 and 3 and 4 and 5 and 6 and 7 and 8" at bounding box center [951, 554] width 609 height 32
type textarea "(9 OR 8) AND 1 and 2 and 3 and 4 and 5 and 6 and 7 and 10"
click at [1003, 185] on span "Show" at bounding box center [999, 184] width 29 height 13
click at [1153, 534] on button "Save" at bounding box center [1363, 583] width 44 height 25
click at [956, 234] on ul "Criteria Triggered Campaigns" at bounding box center [1016, 232] width 782 height 32
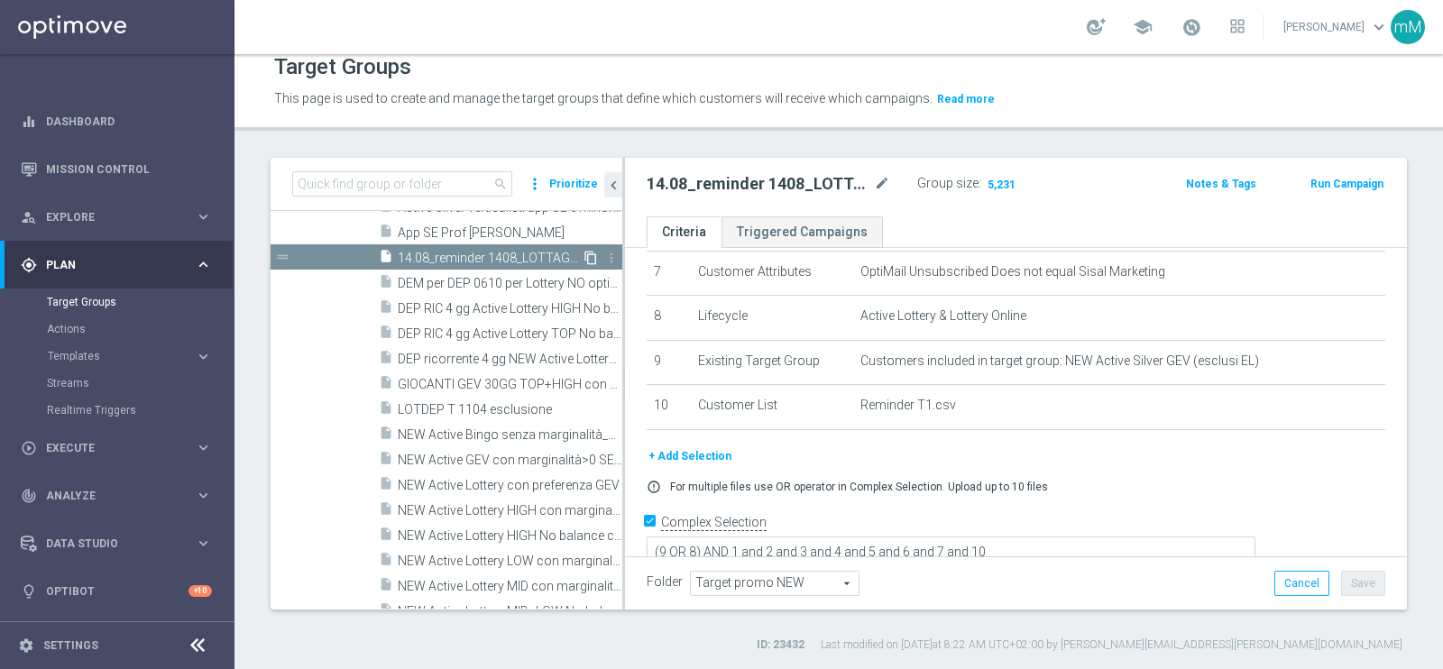
click at [583, 254] on icon "content_copy" at bounding box center [590, 258] width 14 height 14
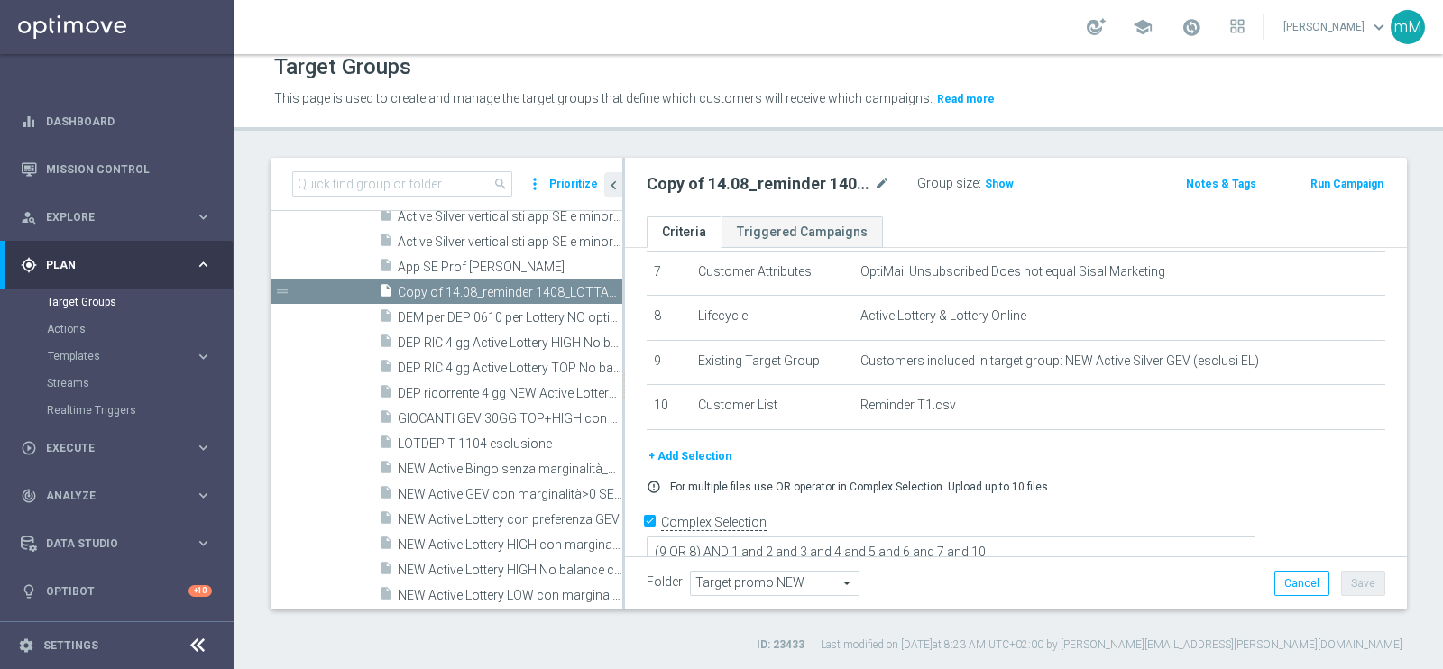
scroll to position [1043, 0]
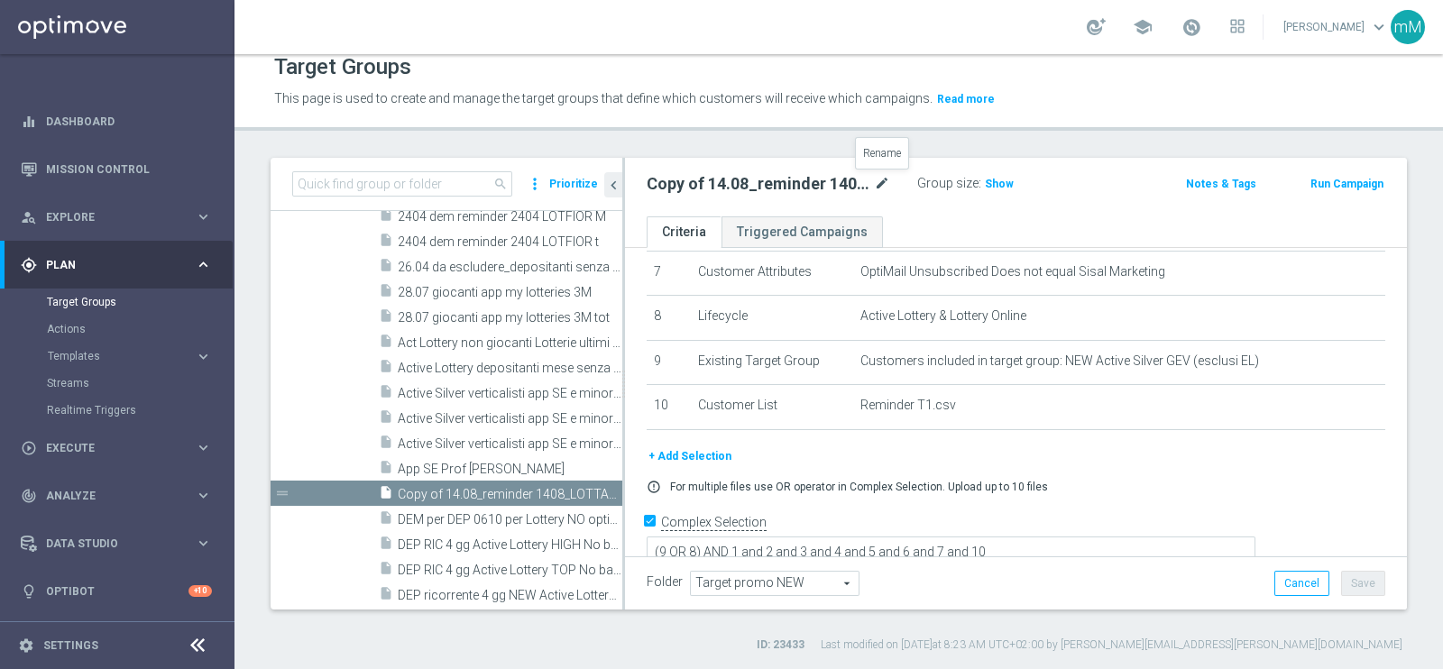
click at [877, 179] on icon "mode_edit" at bounding box center [882, 184] width 16 height 22
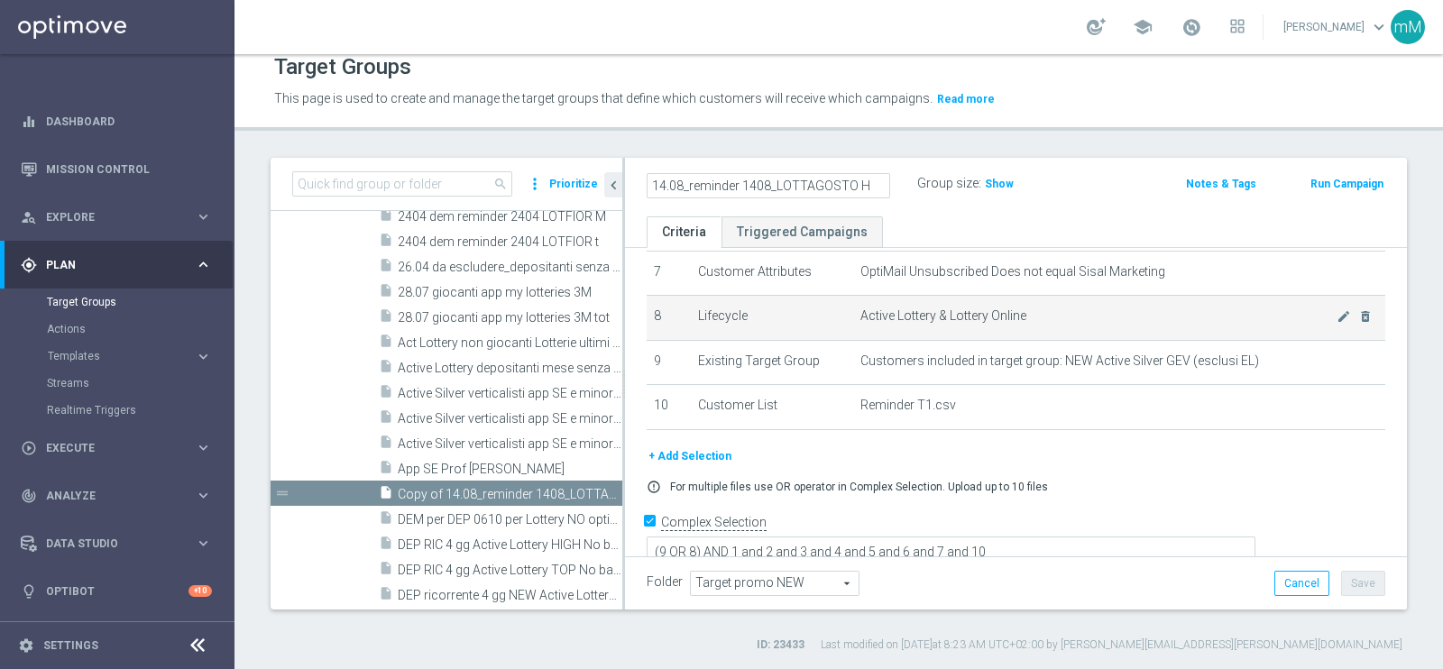
type input "14.08_reminder 1408_LOTTAGOSTO H"
click at [928, 297] on td "Active Lottery & Lottery Online mode_edit delete_forever" at bounding box center [1119, 318] width 532 height 45
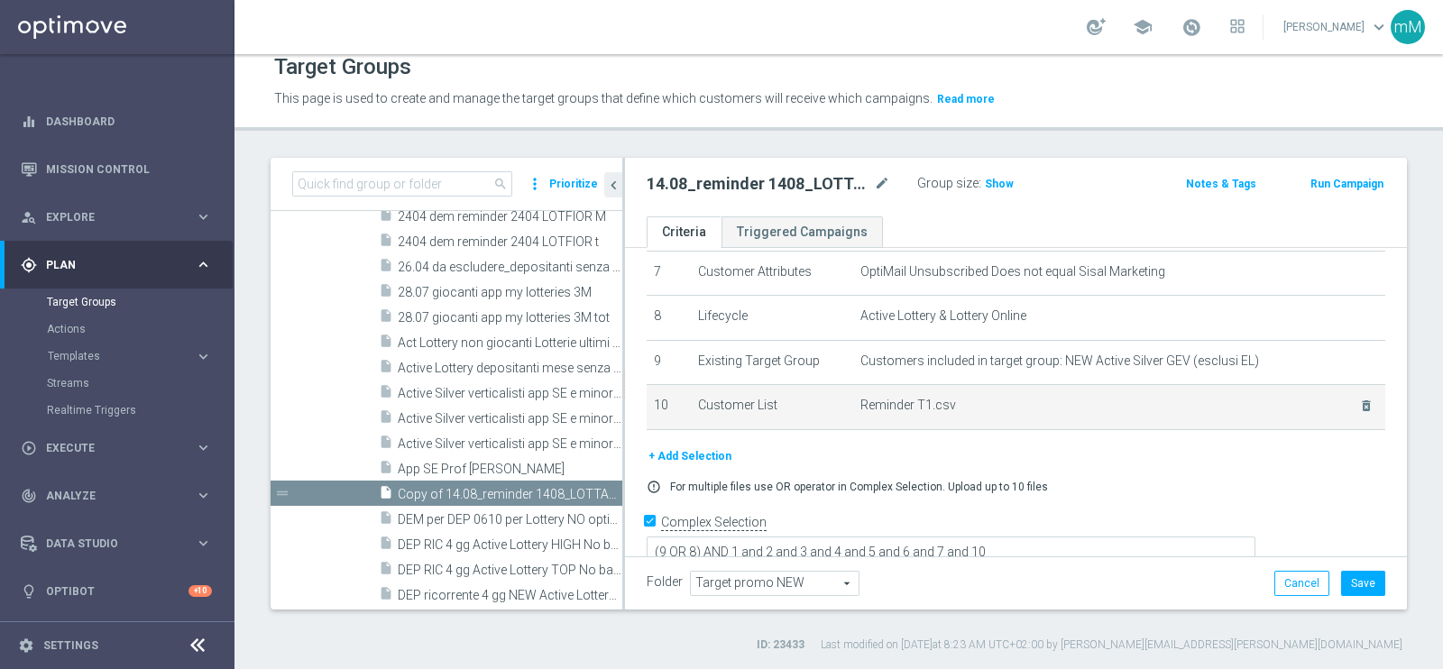
click at [1153, 400] on span "Reminder T1.csv" at bounding box center [1098, 405] width 476 height 15
click at [1153, 399] on icon "delete_forever" at bounding box center [1366, 406] width 14 height 14
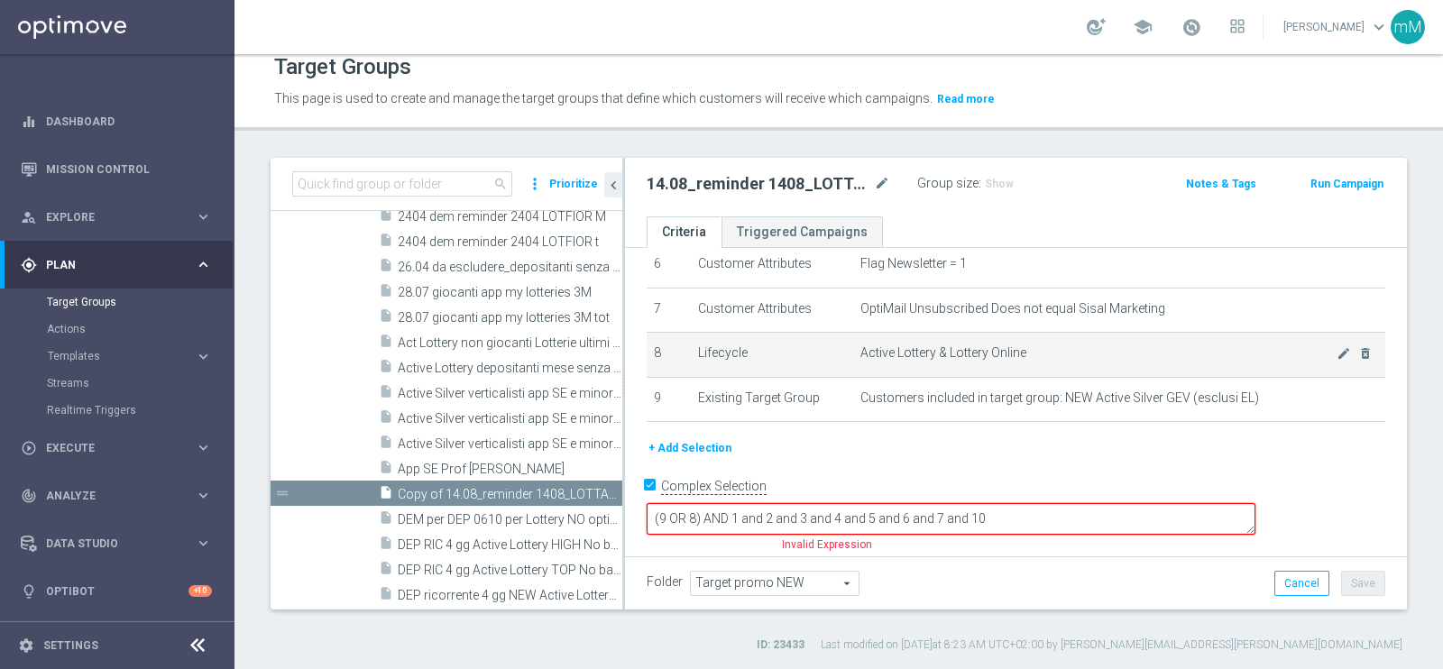
scroll to position [258, 0]
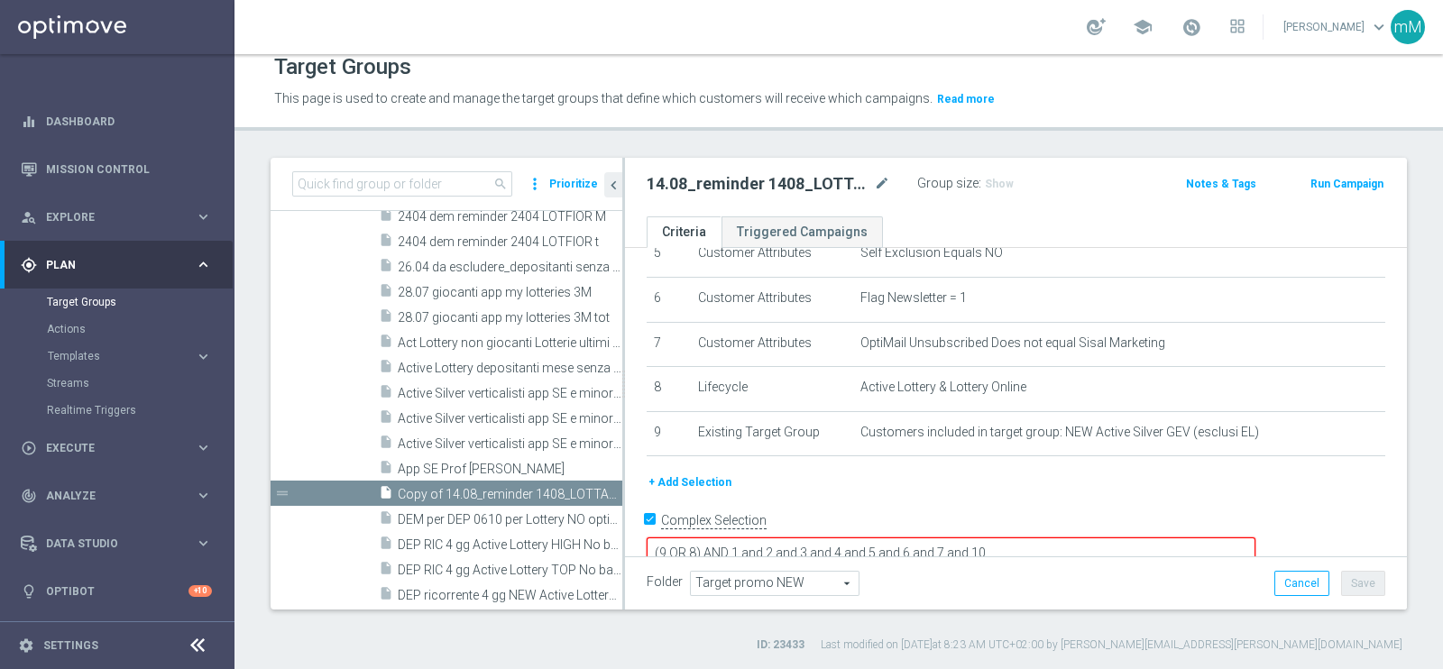
click at [703, 479] on button "+ Add Selection" at bounding box center [690, 483] width 87 height 20
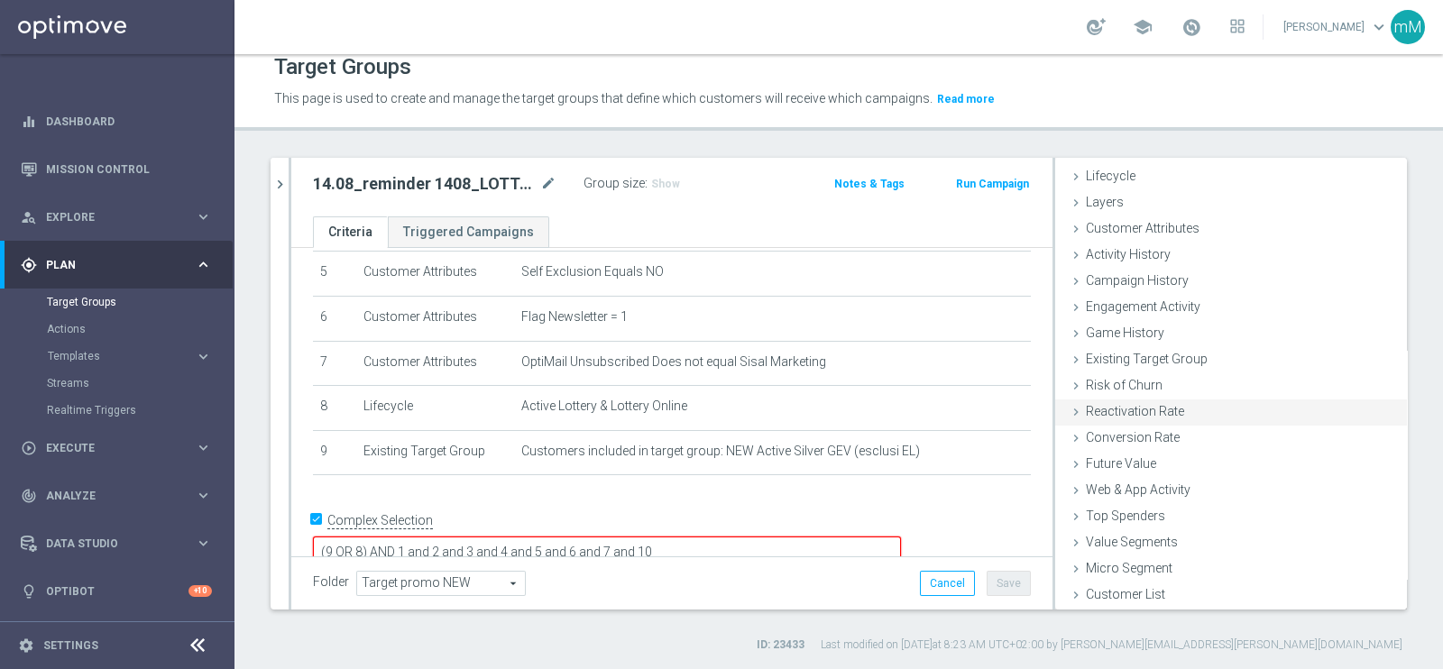
scroll to position [37, 0]
click at [1138, 534] on span "Customer List" at bounding box center [1125, 594] width 79 height 14
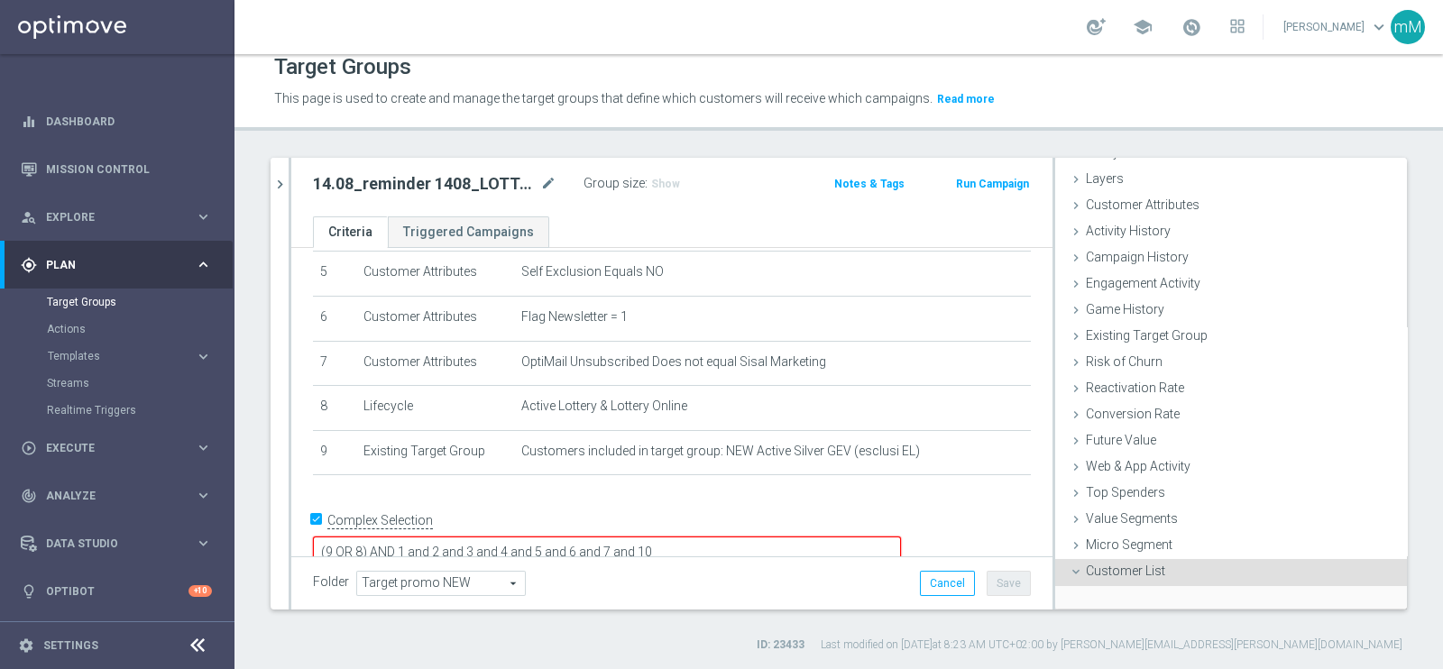
scroll to position [200, 0]
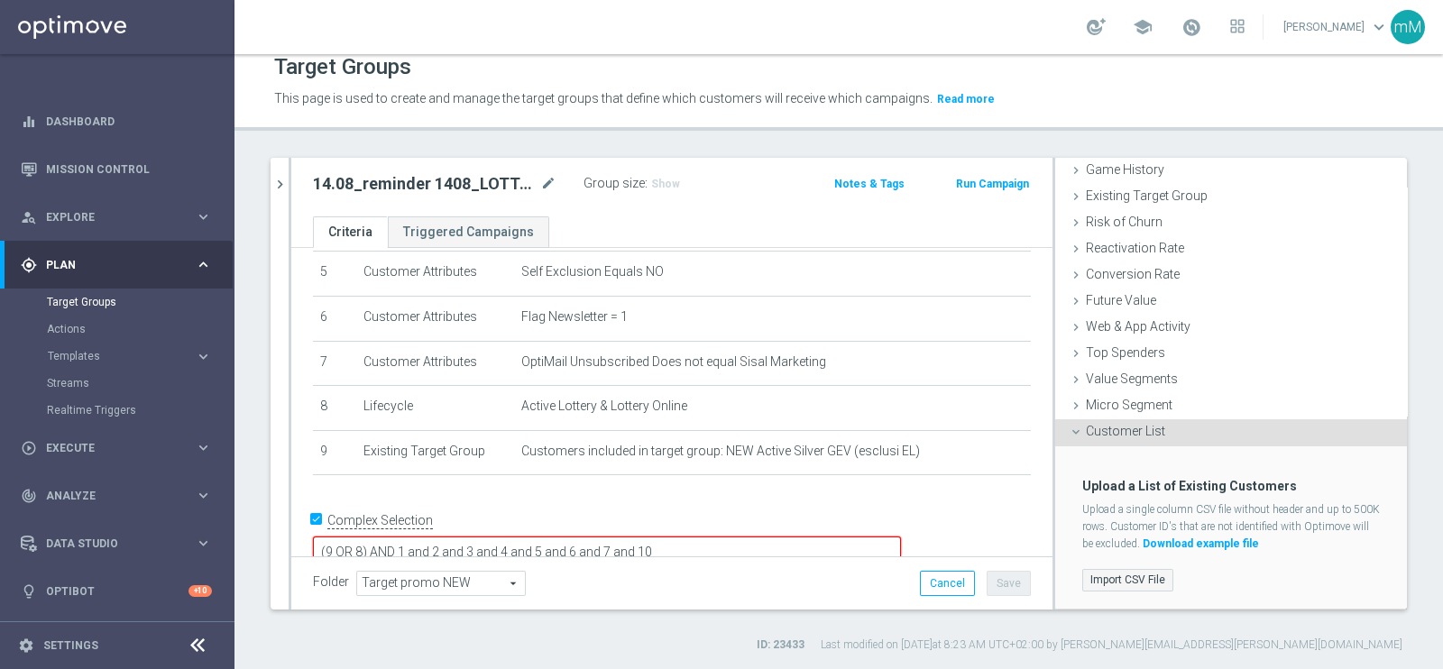
click at [1118, 534] on label "Import CSV File" at bounding box center [1127, 580] width 91 height 23
click at [0, 0] on input "Import CSV File" at bounding box center [0, 0] width 0 height 0
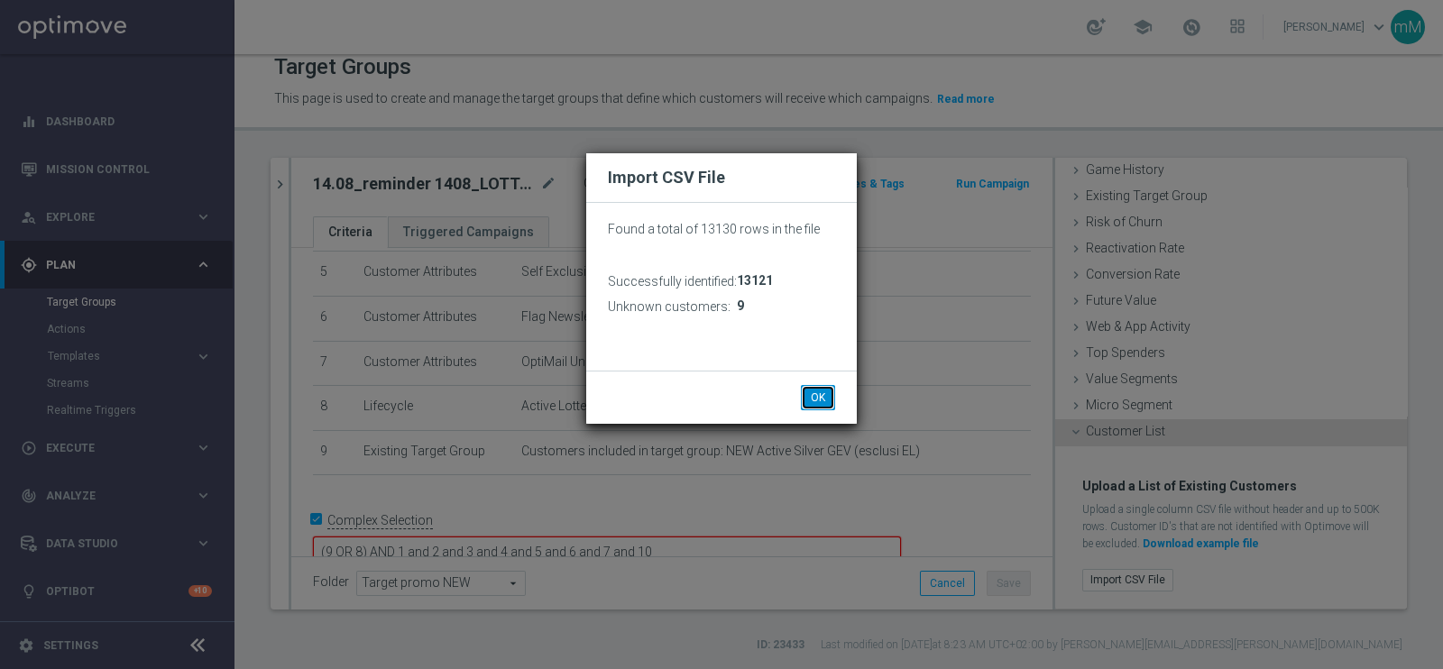
click at [818, 390] on button "OK" at bounding box center [818, 397] width 34 height 25
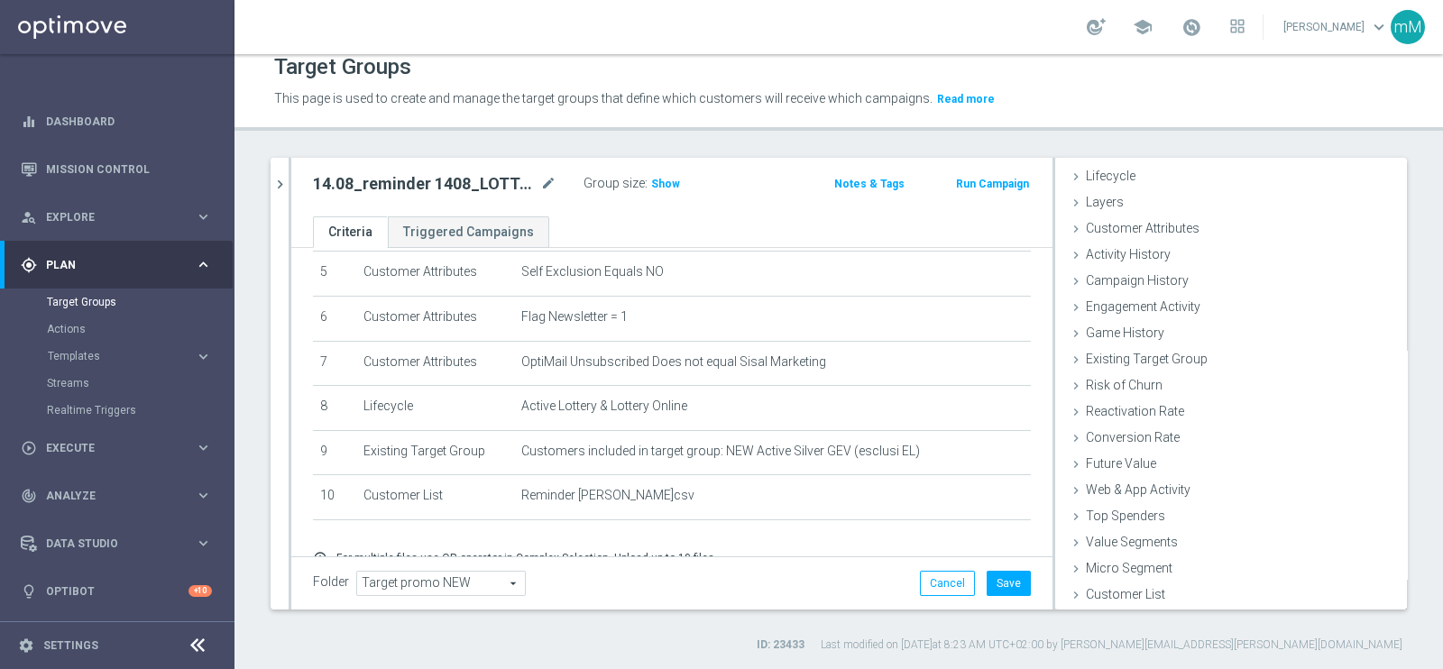
scroll to position [37, 0]
click at [1001, 534] on button "Save" at bounding box center [1009, 583] width 44 height 25
click at [277, 191] on icon "chevron_right" at bounding box center [279, 184] width 17 height 17
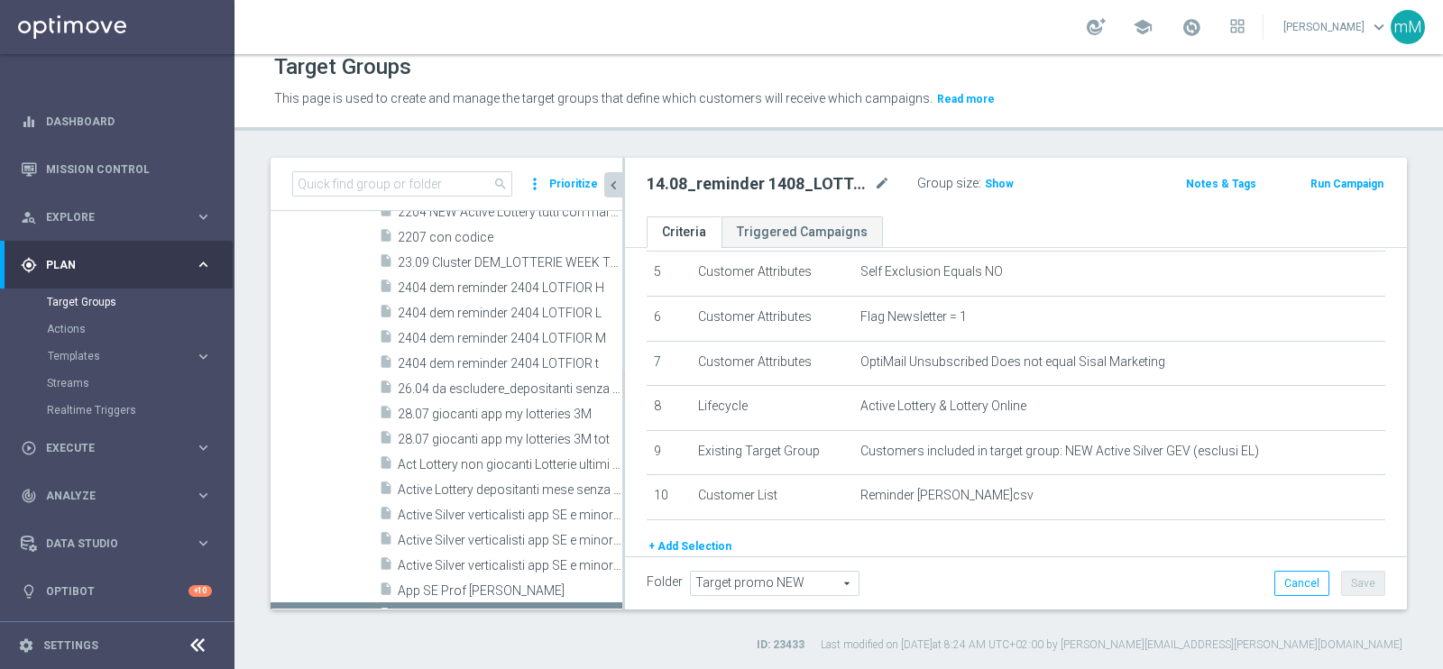
scroll to position [818, 0]
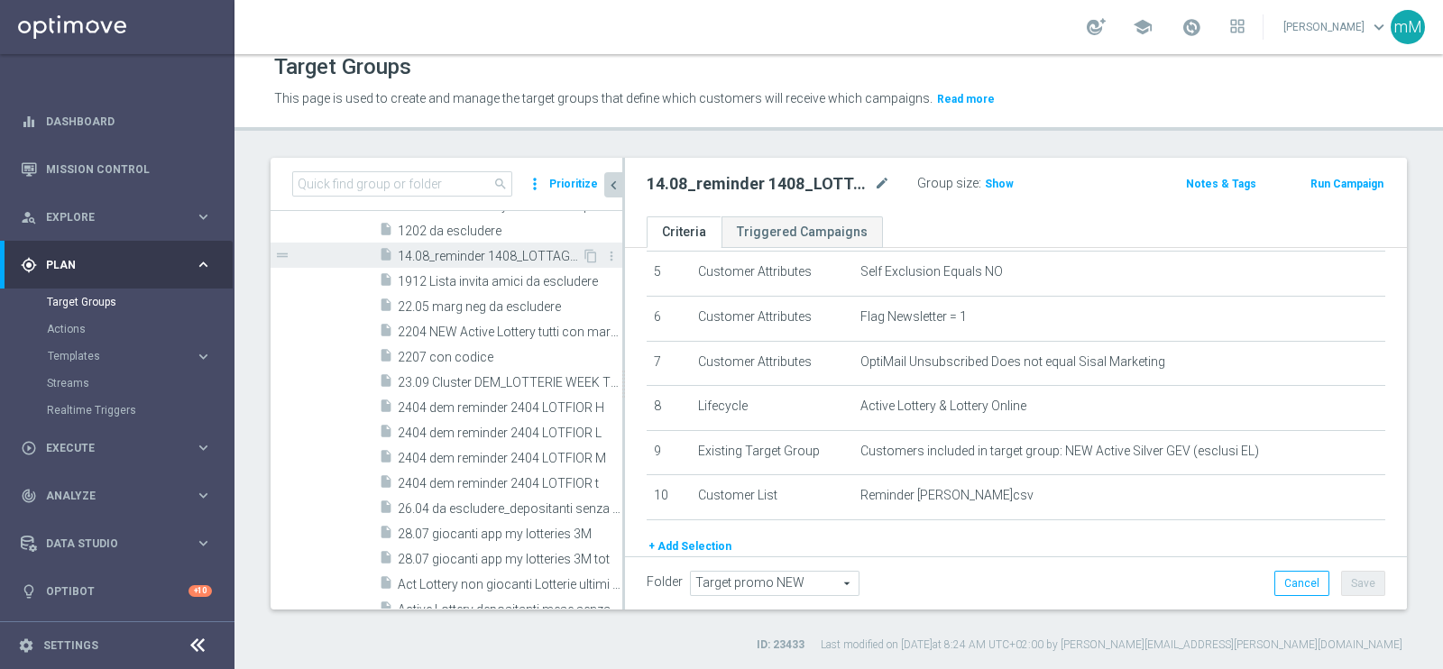
click at [514, 252] on span "14.08_reminder 1408_LOTTAGOSTO T" at bounding box center [490, 256] width 184 height 15
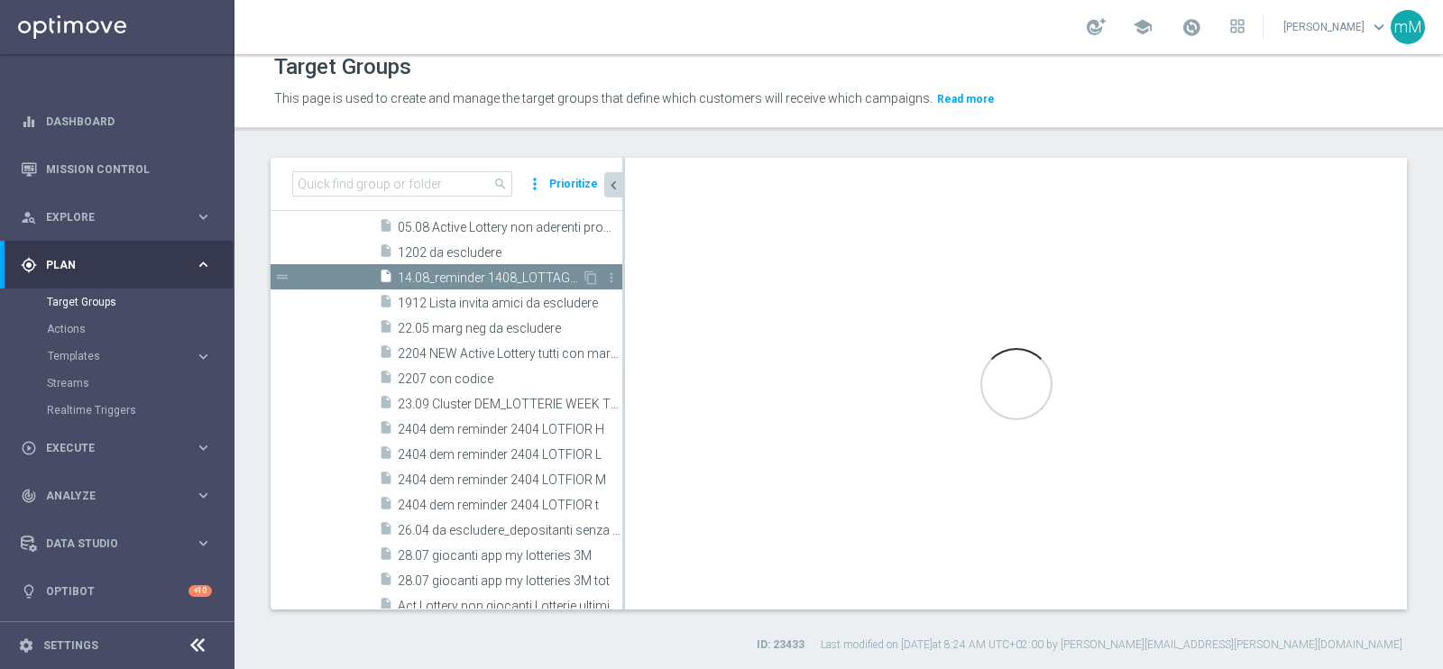
scroll to position [598, 0]
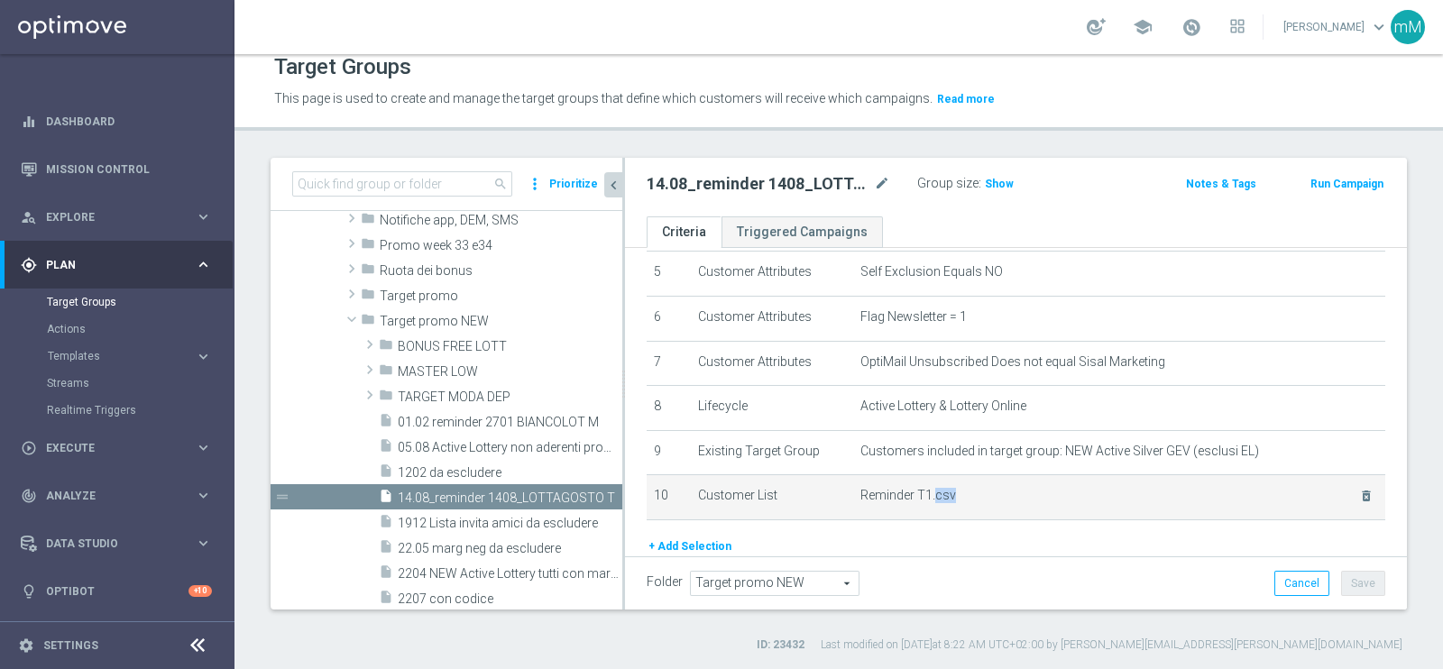
drag, startPoint x: 923, startPoint y: 490, endPoint x: 881, endPoint y: 498, distance: 43.2
click at [881, 498] on td "Reminder T1.csv delete_forever" at bounding box center [1119, 497] width 532 height 45
drag, startPoint x: 904, startPoint y: 493, endPoint x: 928, endPoint y: 489, distance: 24.8
click at [928, 489] on span "Reminder T1.csv" at bounding box center [1098, 495] width 476 height 15
click at [968, 488] on span "Reminder T1.csv" at bounding box center [1098, 495] width 476 height 15
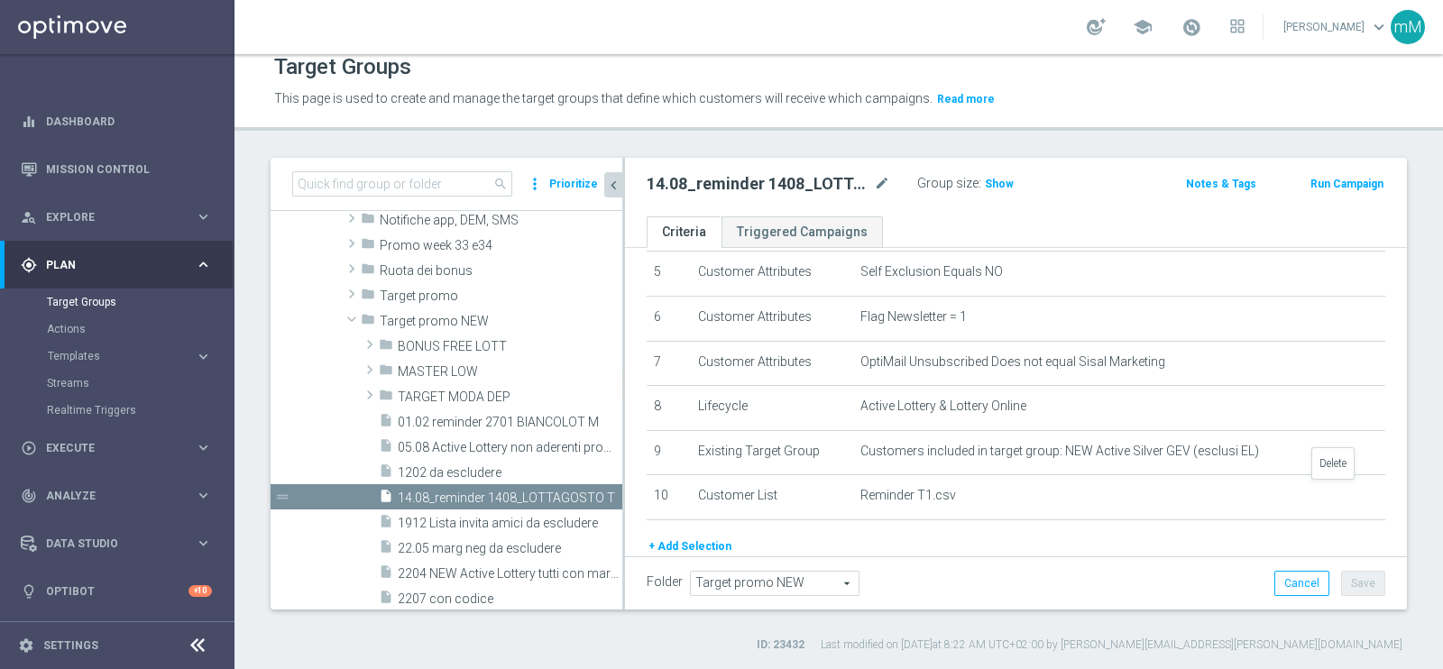
click at [0, 0] on icon "delete_forever" at bounding box center [0, 0] width 0 height 0
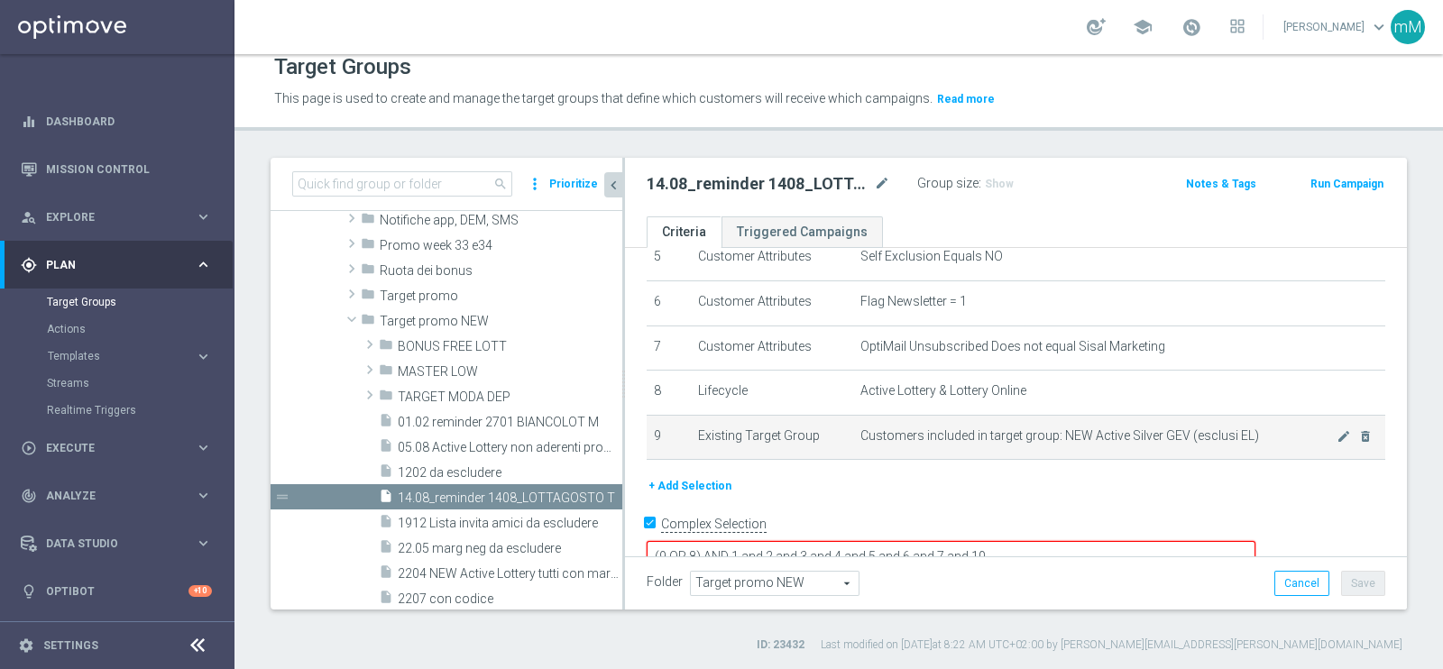
scroll to position [258, 0]
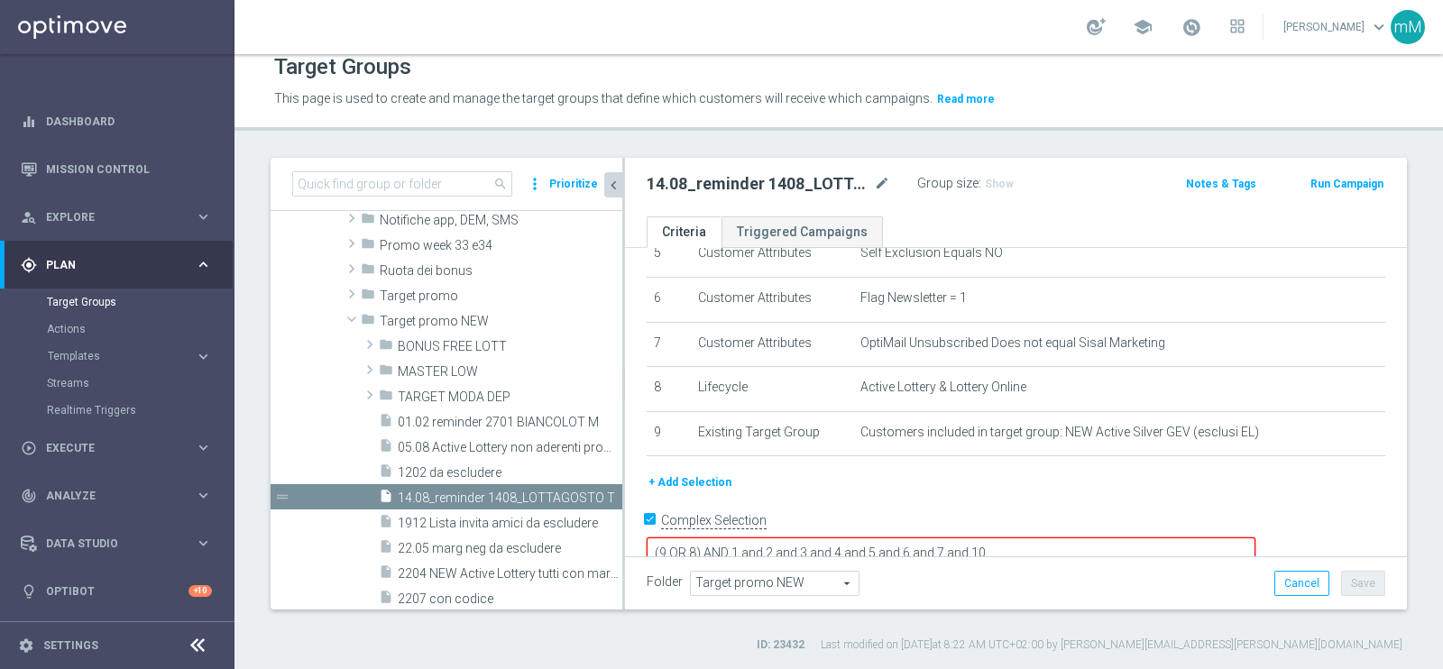
click at [688, 473] on button "+ Add Selection" at bounding box center [690, 483] width 87 height 20
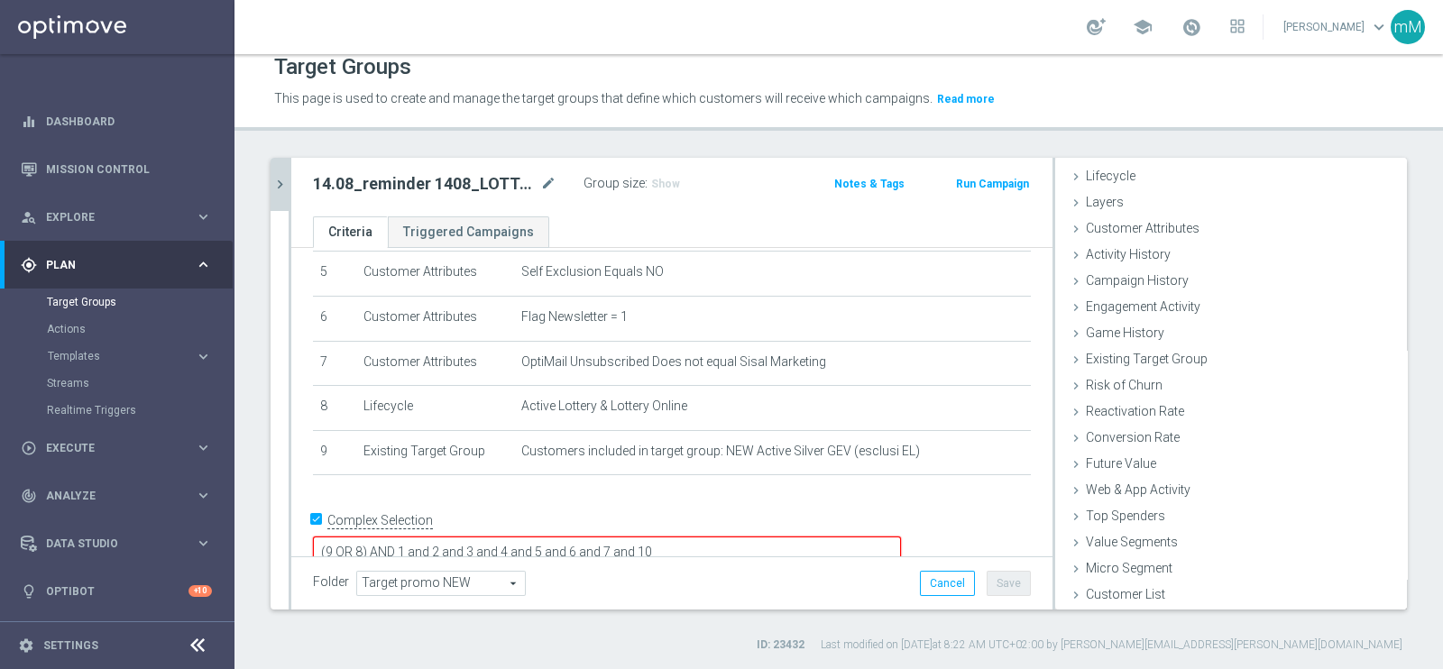
scroll to position [37, 0]
click at [1153, 534] on div "Customer List done selection saved" at bounding box center [1231, 596] width 352 height 27
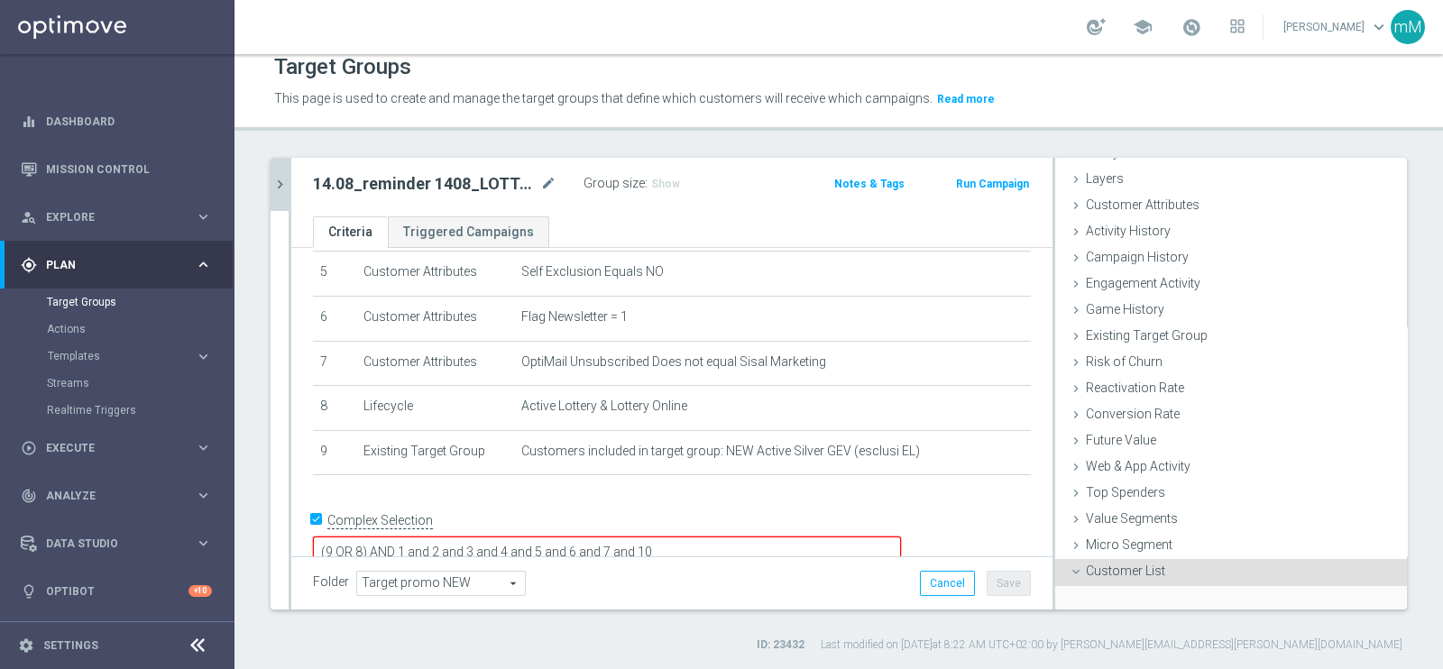
scroll to position [200, 0]
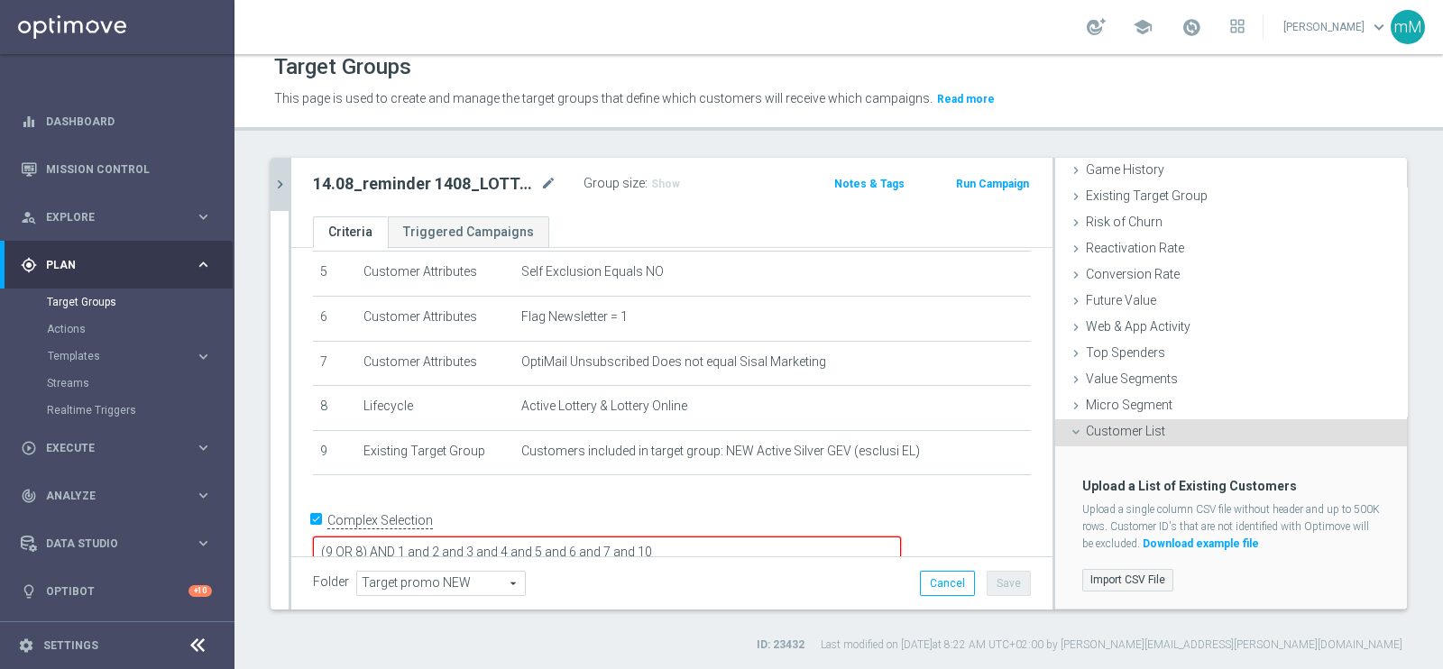
click at [1095, 534] on label "Import CSV File" at bounding box center [1127, 580] width 91 height 23
click at [0, 0] on input "Import CSV File" at bounding box center [0, 0] width 0 height 0
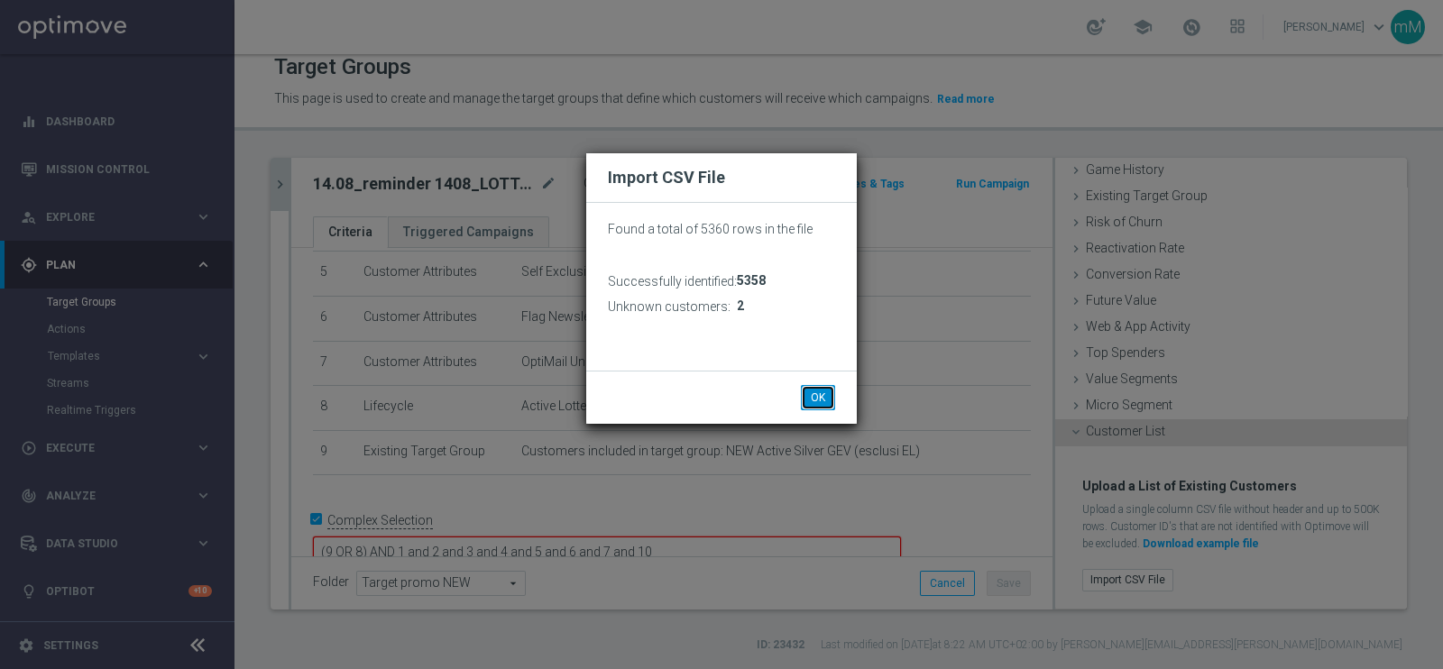
click at [822, 395] on button "OK" at bounding box center [818, 397] width 34 height 25
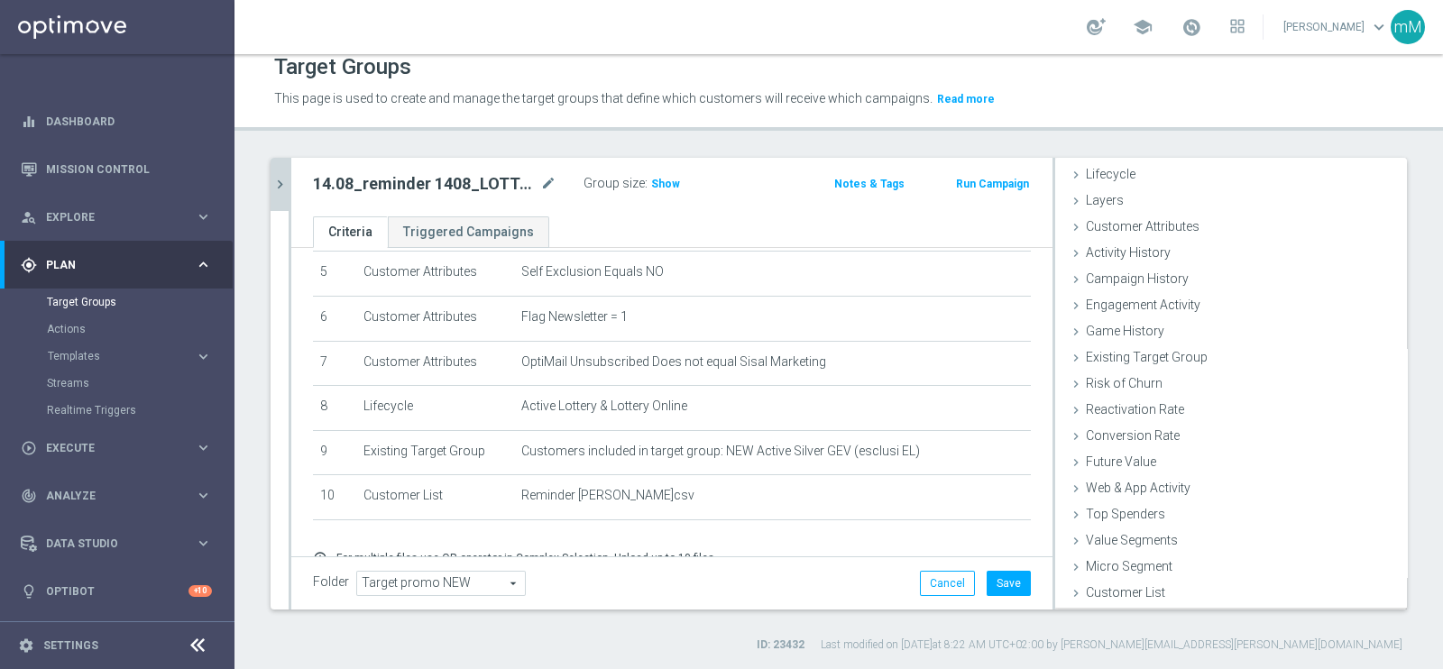
scroll to position [37, 0]
click at [992, 534] on button "Save" at bounding box center [1009, 583] width 44 height 25
click at [275, 166] on button "chevron_right" at bounding box center [280, 184] width 18 height 53
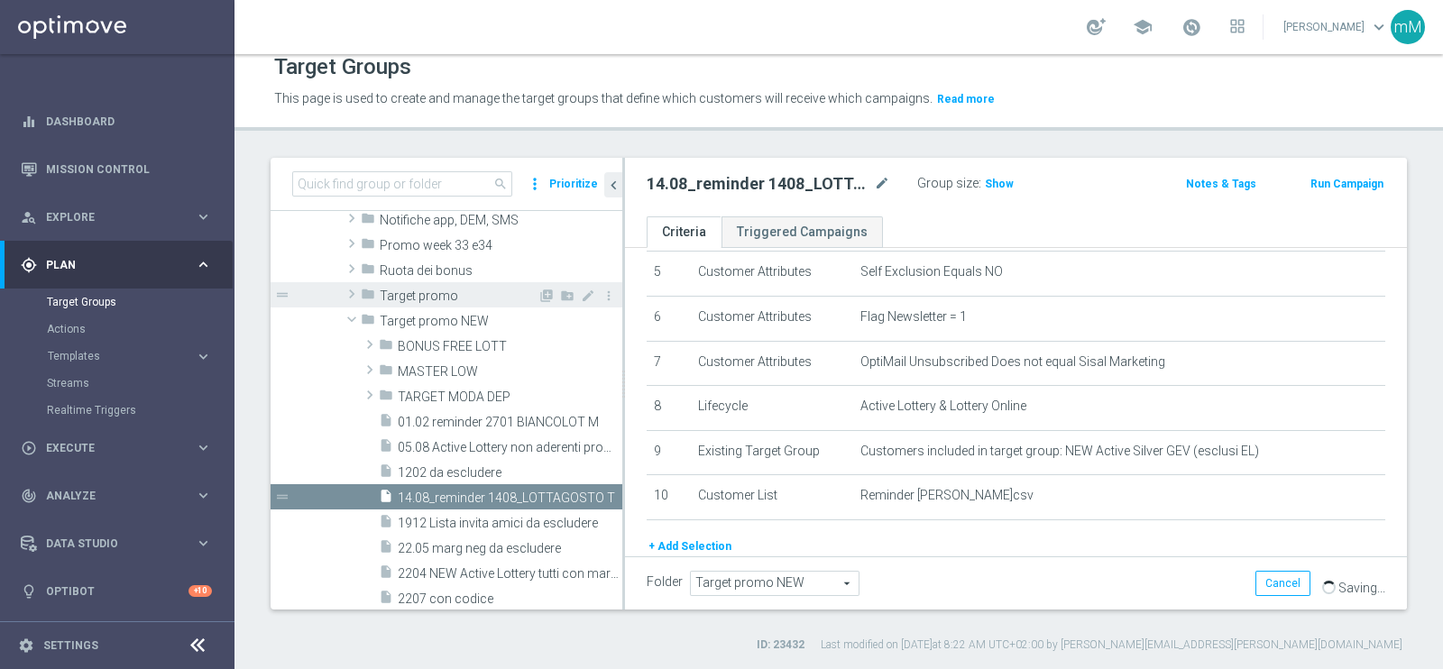
scroll to position [69, 0]
click at [583, 492] on icon "content_copy" at bounding box center [590, 498] width 14 height 14
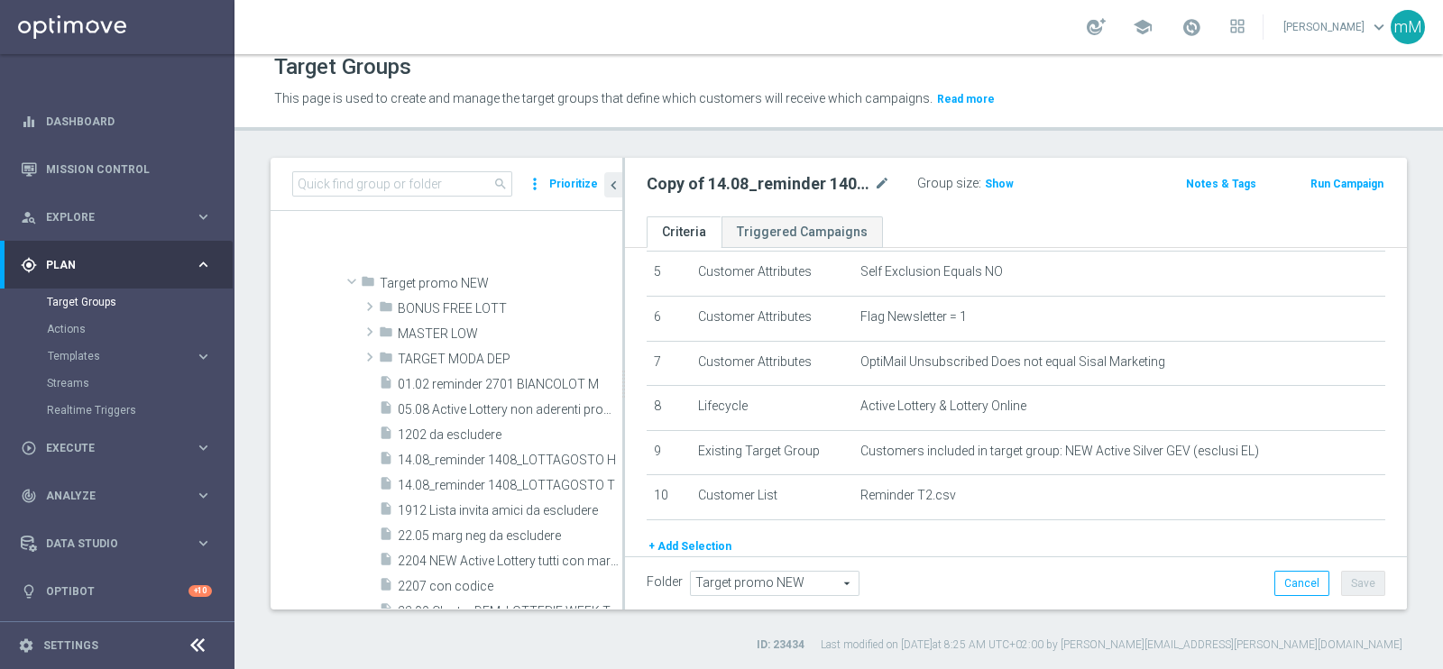
scroll to position [1067, 0]
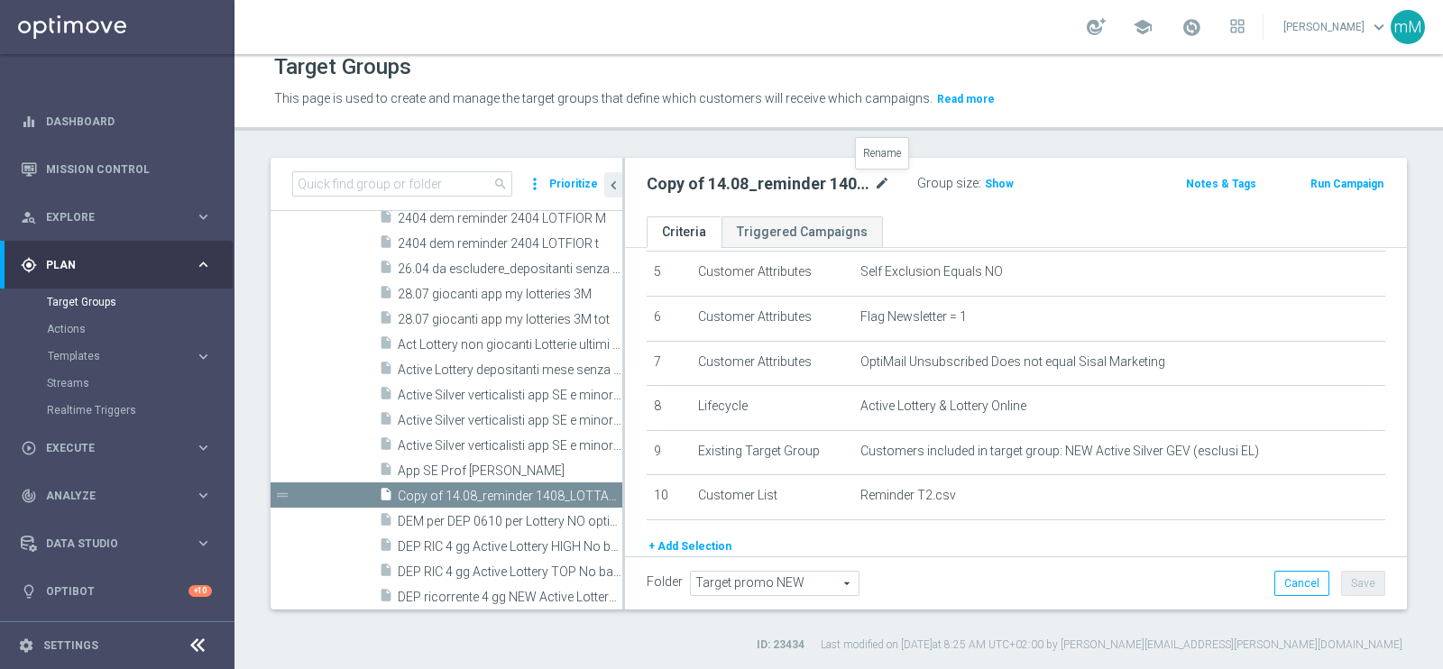
click at [885, 182] on icon "mode_edit" at bounding box center [882, 184] width 16 height 22
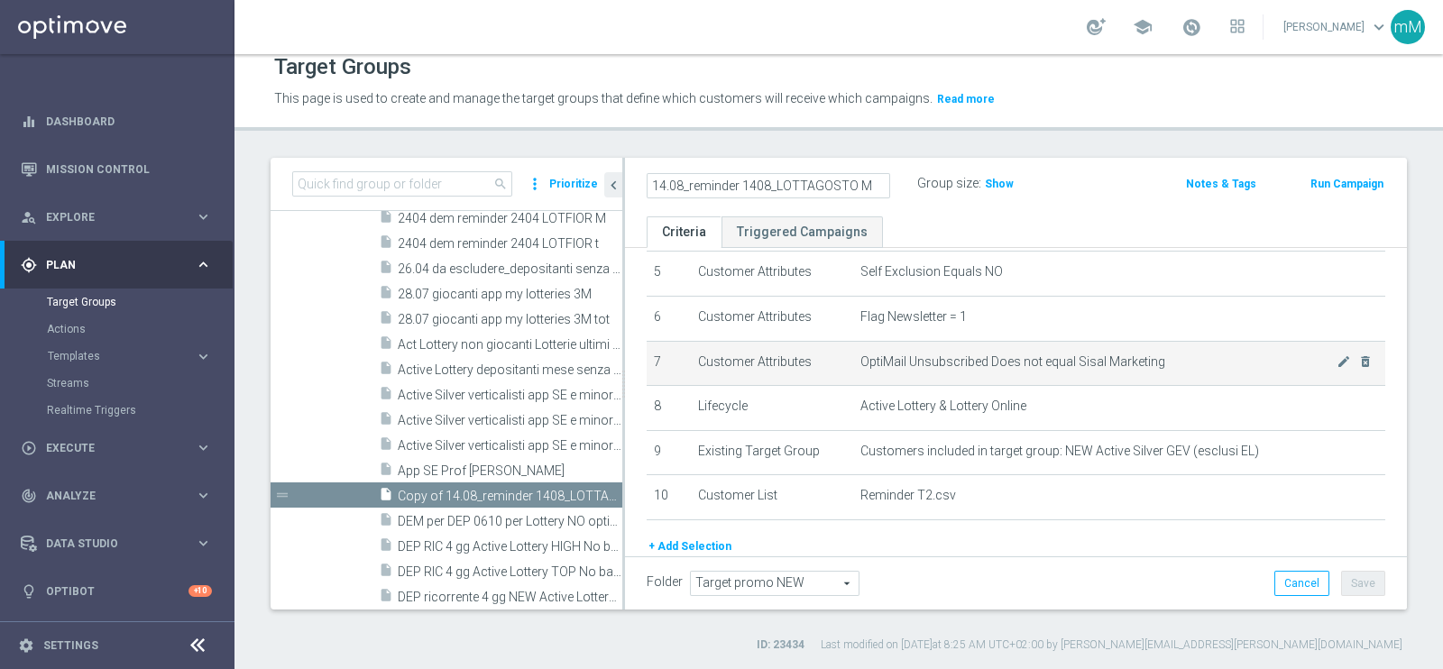
type input "14.08_reminder 1408_LOTTAGOSTO M"
click at [1031, 341] on td "OptiMail Unsubscribed Does not equal Sisal Marketing mode_edit delete_forever" at bounding box center [1119, 363] width 532 height 45
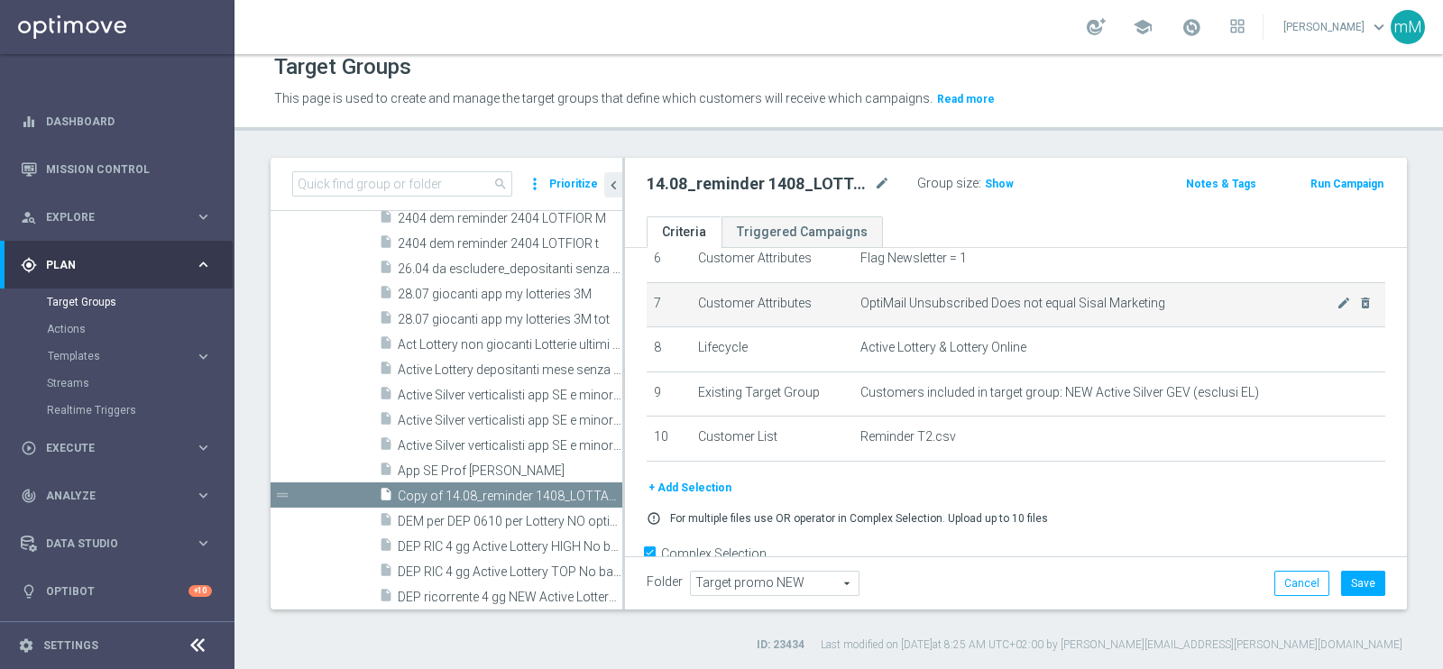
scroll to position [329, 0]
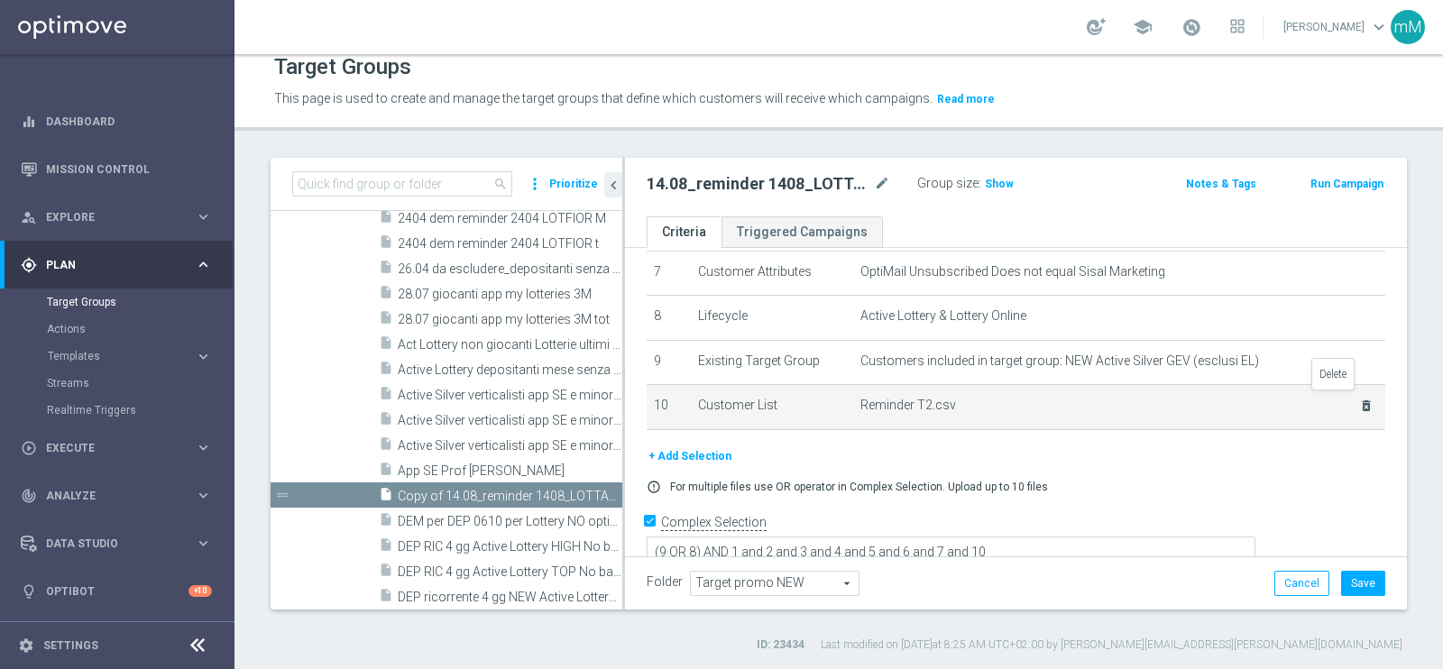
click at [1153, 405] on icon "delete_forever" at bounding box center [1366, 406] width 14 height 14
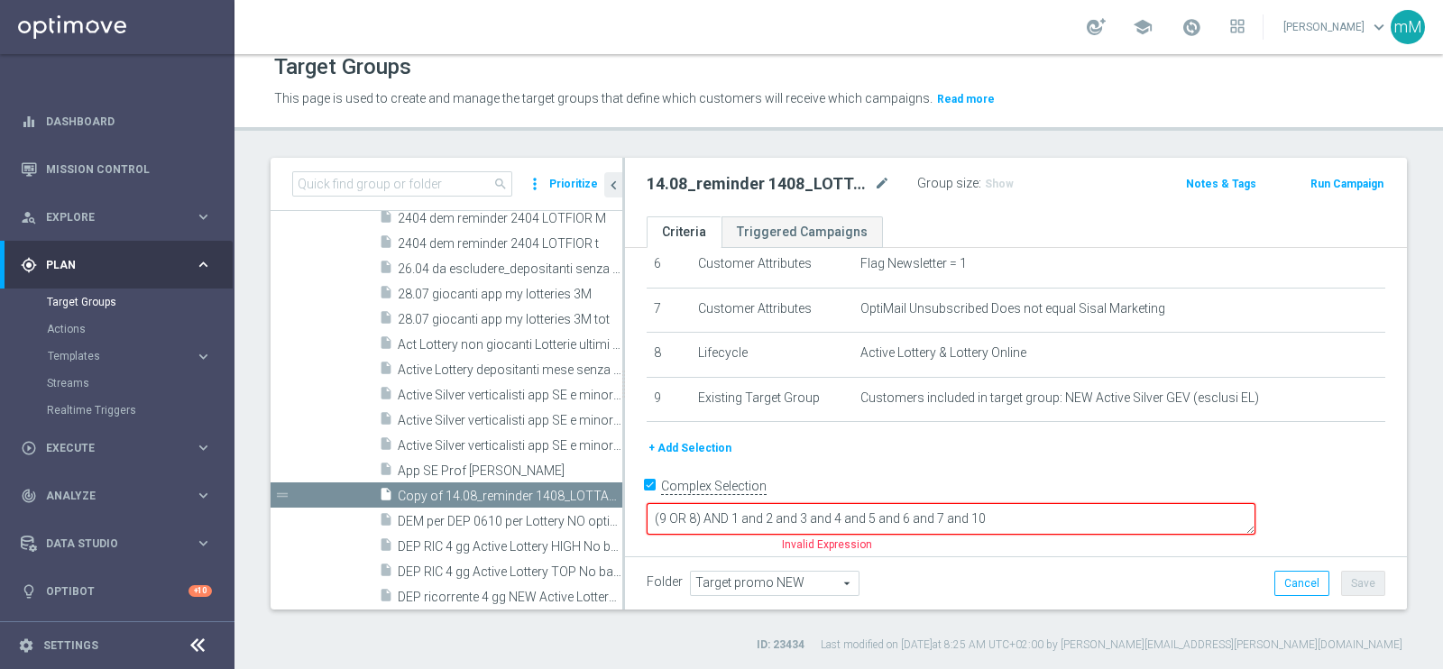
scroll to position [258, 0]
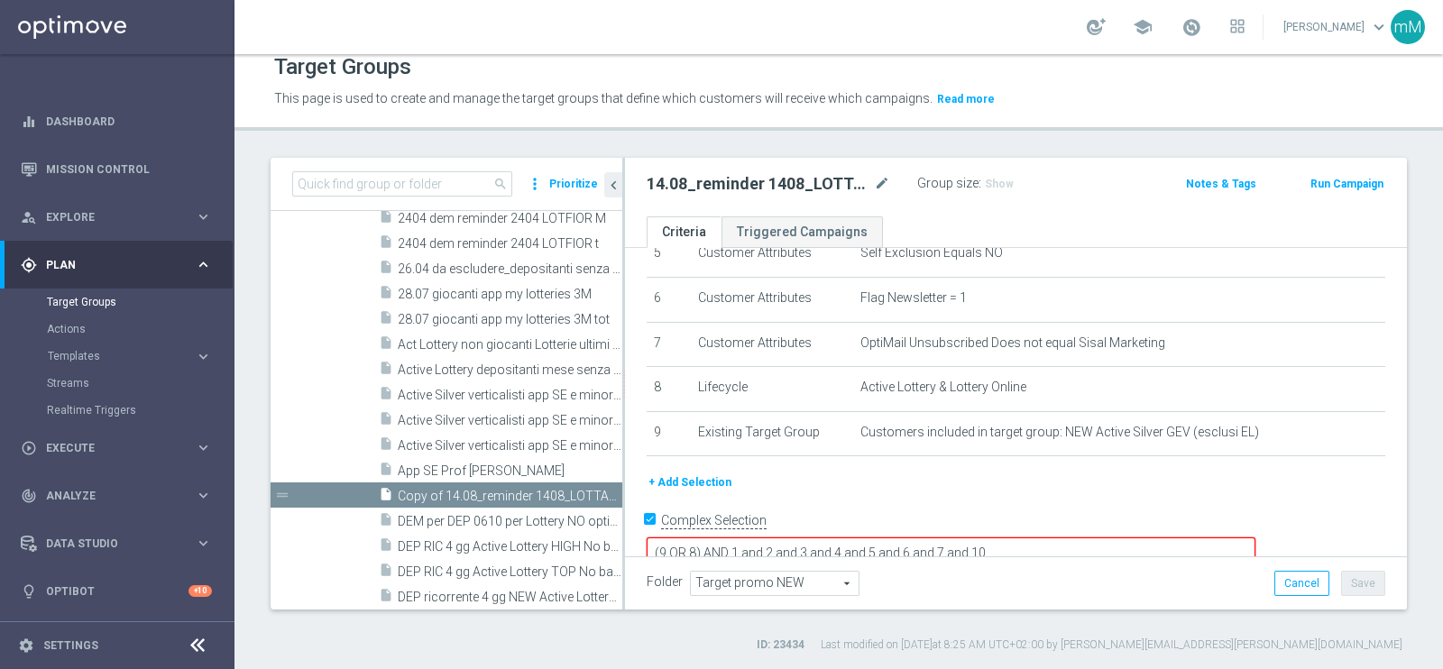
click at [675, 473] on button "+ Add Selection" at bounding box center [690, 483] width 87 height 20
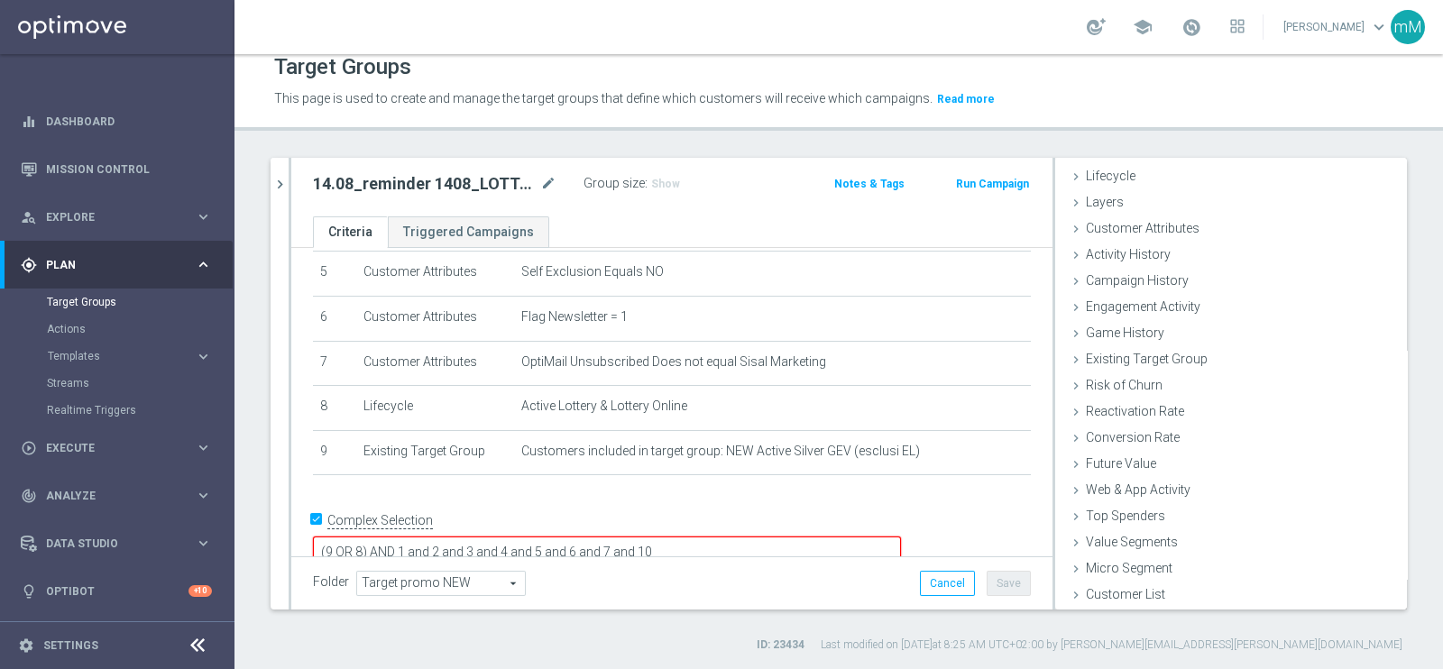
scroll to position [37, 0]
click at [1131, 534] on span "Customer List" at bounding box center [1125, 594] width 79 height 14
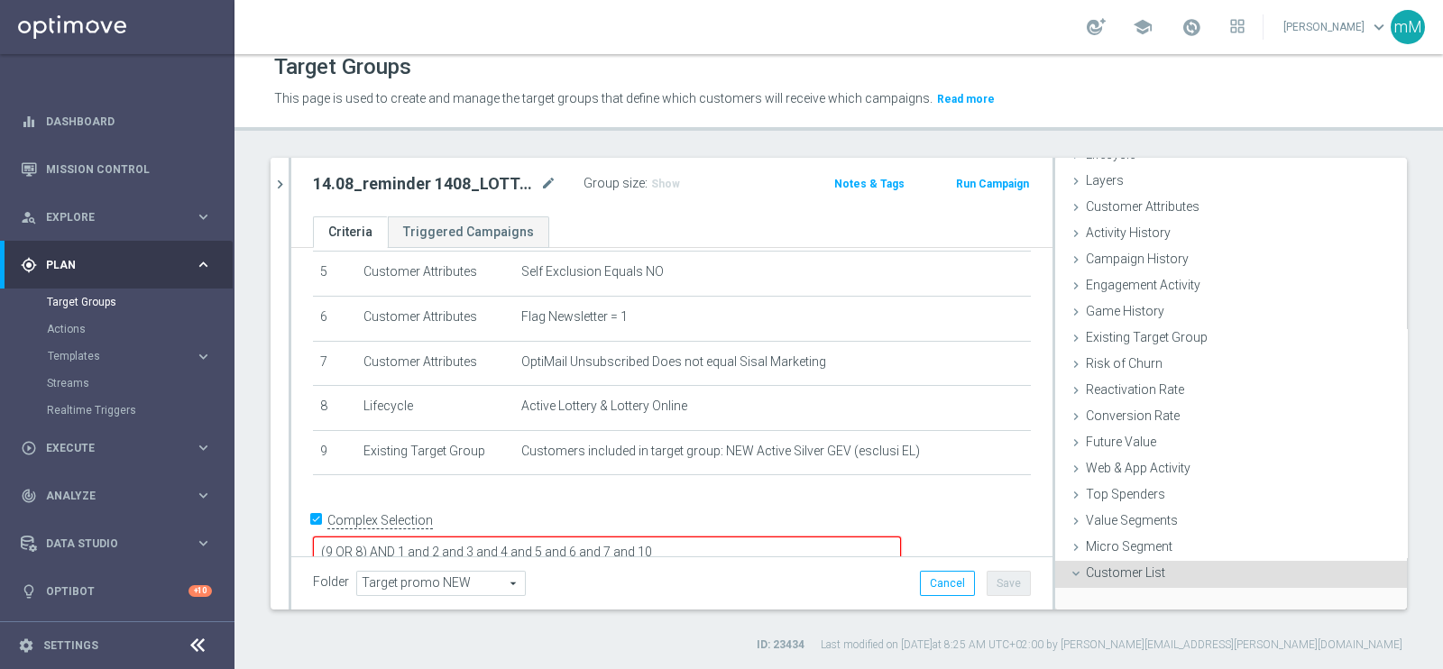
scroll to position [200, 0]
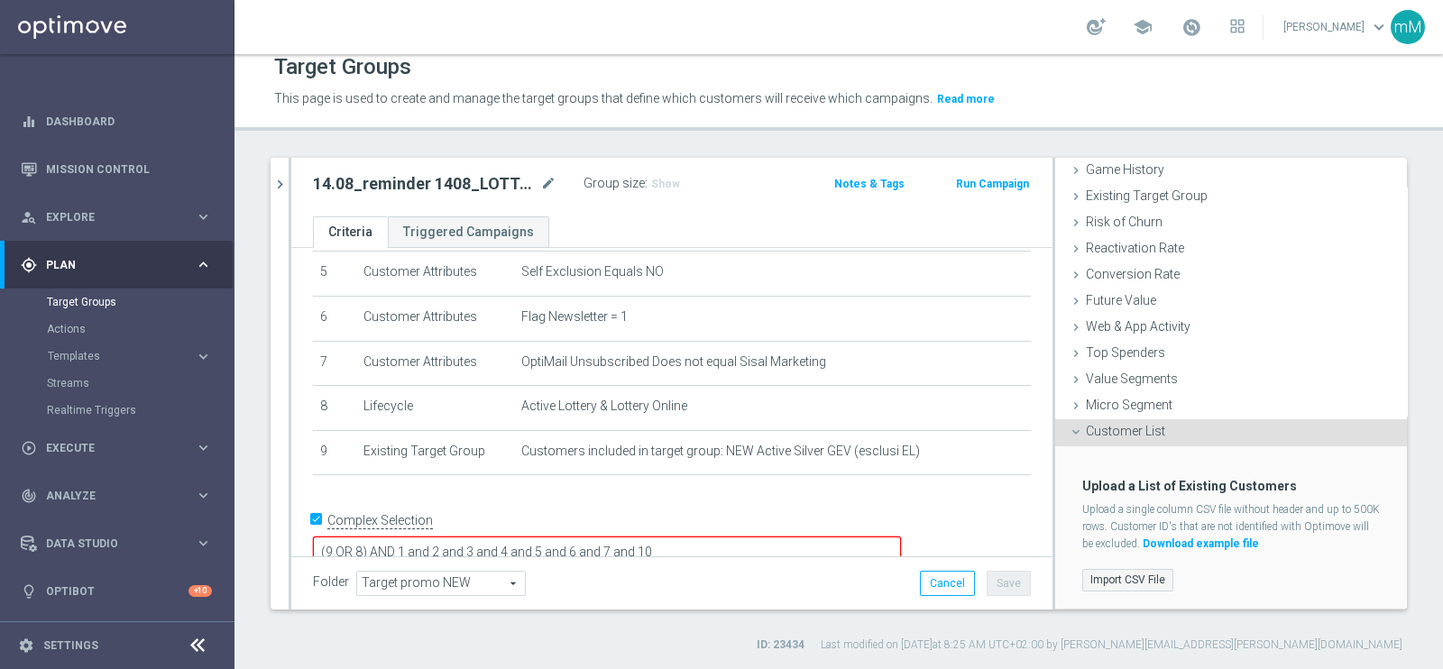
click at [1104, 534] on label "Import CSV File" at bounding box center [1127, 580] width 91 height 23
click at [0, 0] on input "Import CSV File" at bounding box center [0, 0] width 0 height 0
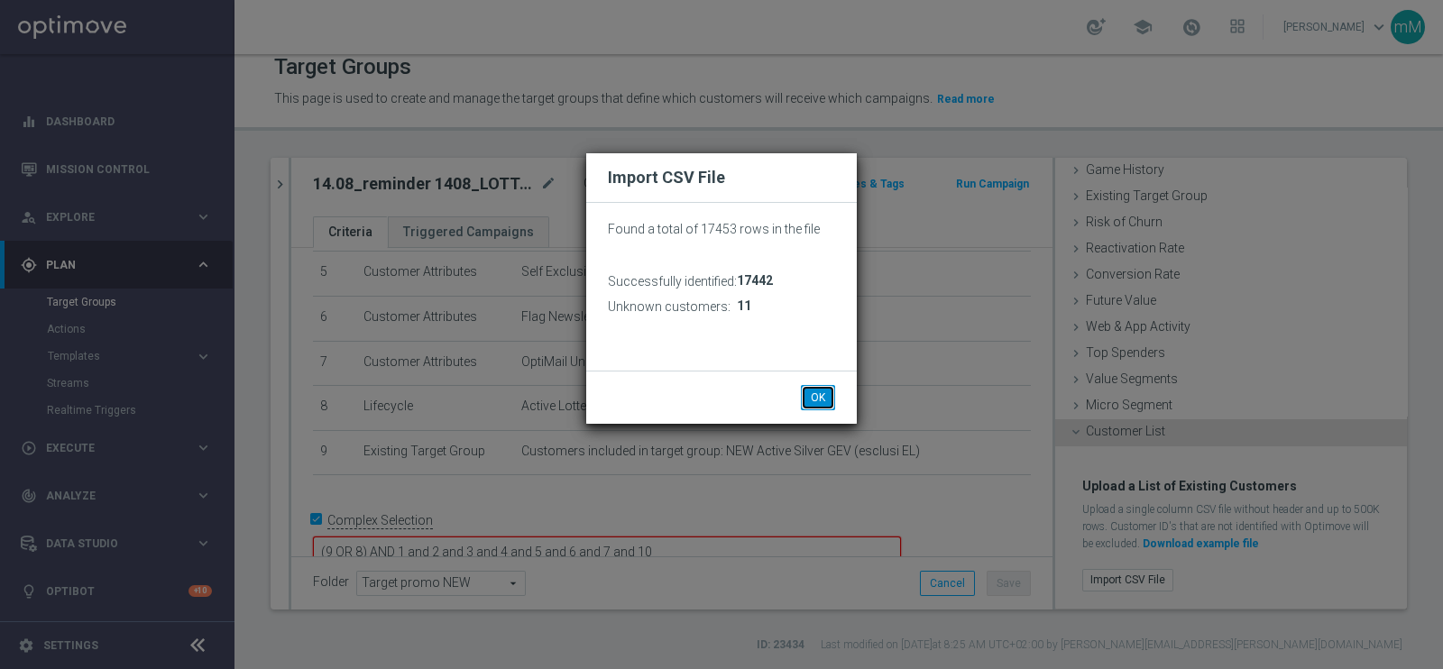
click at [814, 394] on button "OK" at bounding box center [818, 397] width 34 height 25
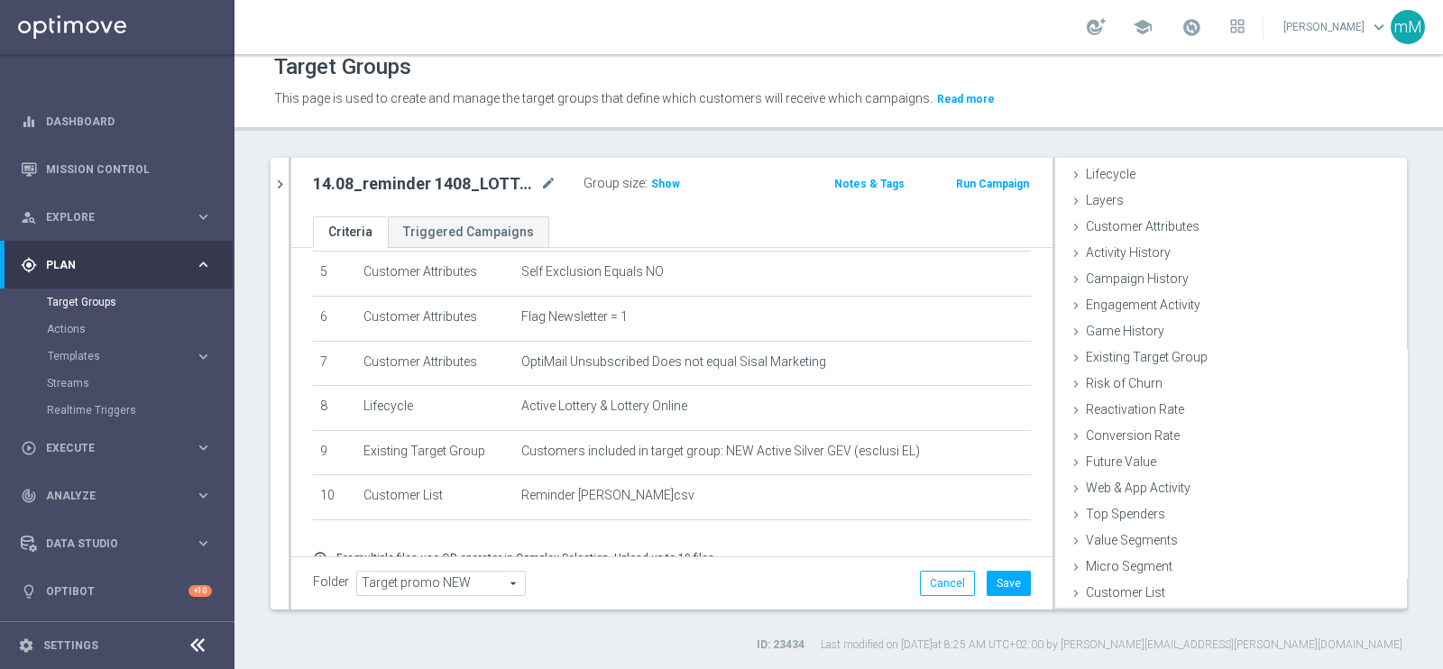
scroll to position [37, 0]
click at [989, 534] on button "Save" at bounding box center [1009, 583] width 44 height 25
click at [284, 178] on icon "chevron_right" at bounding box center [279, 184] width 17 height 17
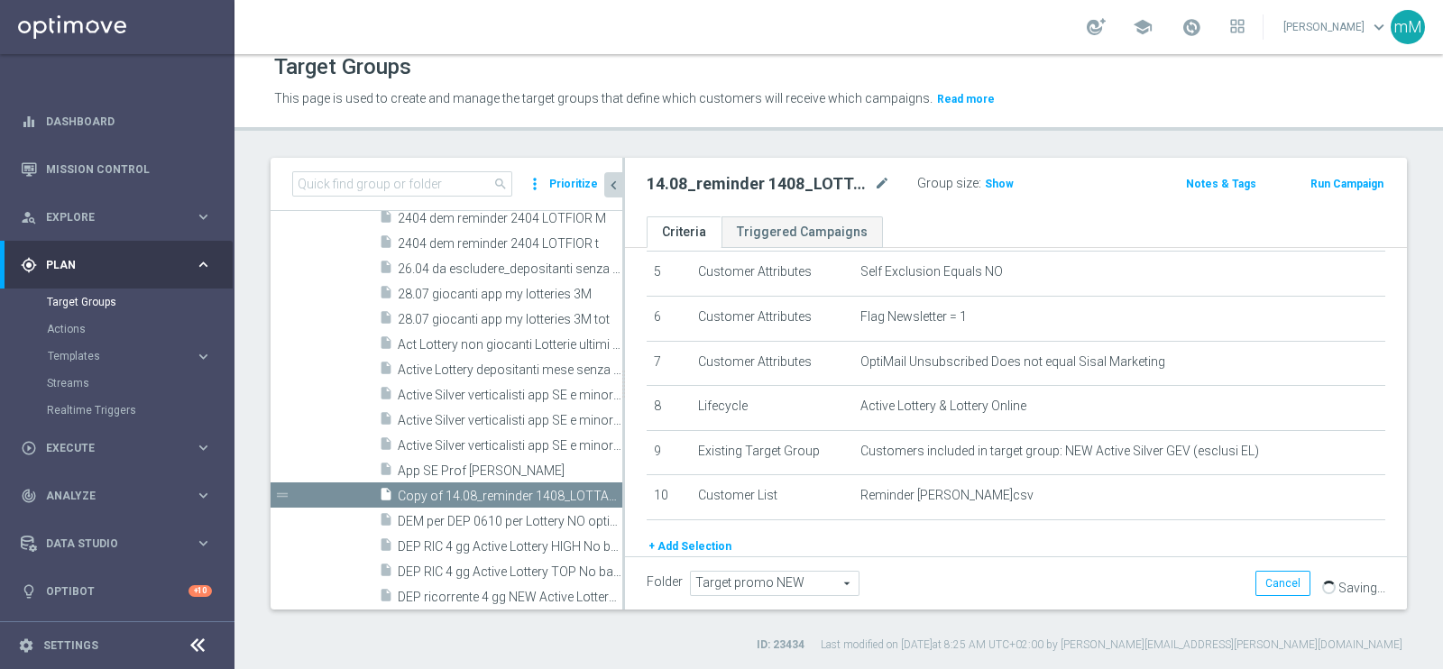
scroll to position [69, 0]
click at [456, 441] on span "Active Silver verticalisti app SE e minori ultimi 30gg_NL sì e No_BF 5€_1206" at bounding box center [490, 445] width 184 height 15
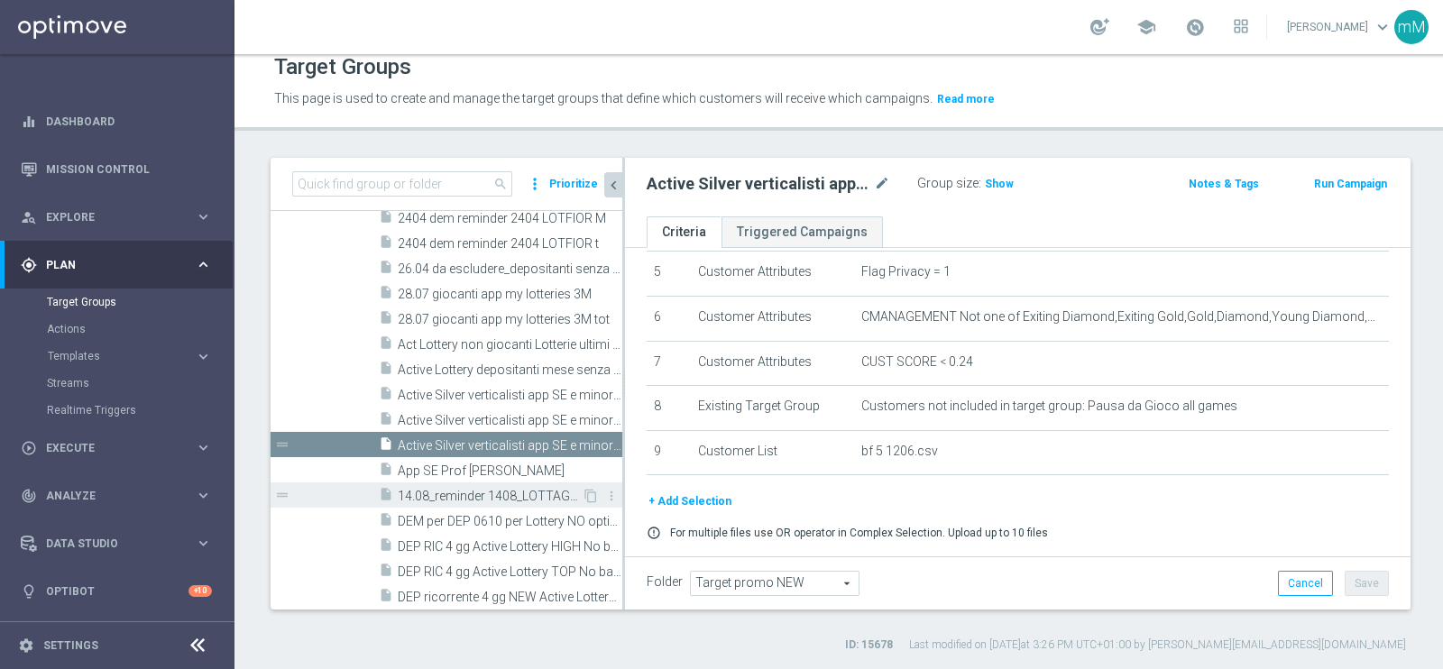
click at [447, 495] on span "14.08_reminder 1408_LOTTAGOSTO M" at bounding box center [490, 496] width 184 height 15
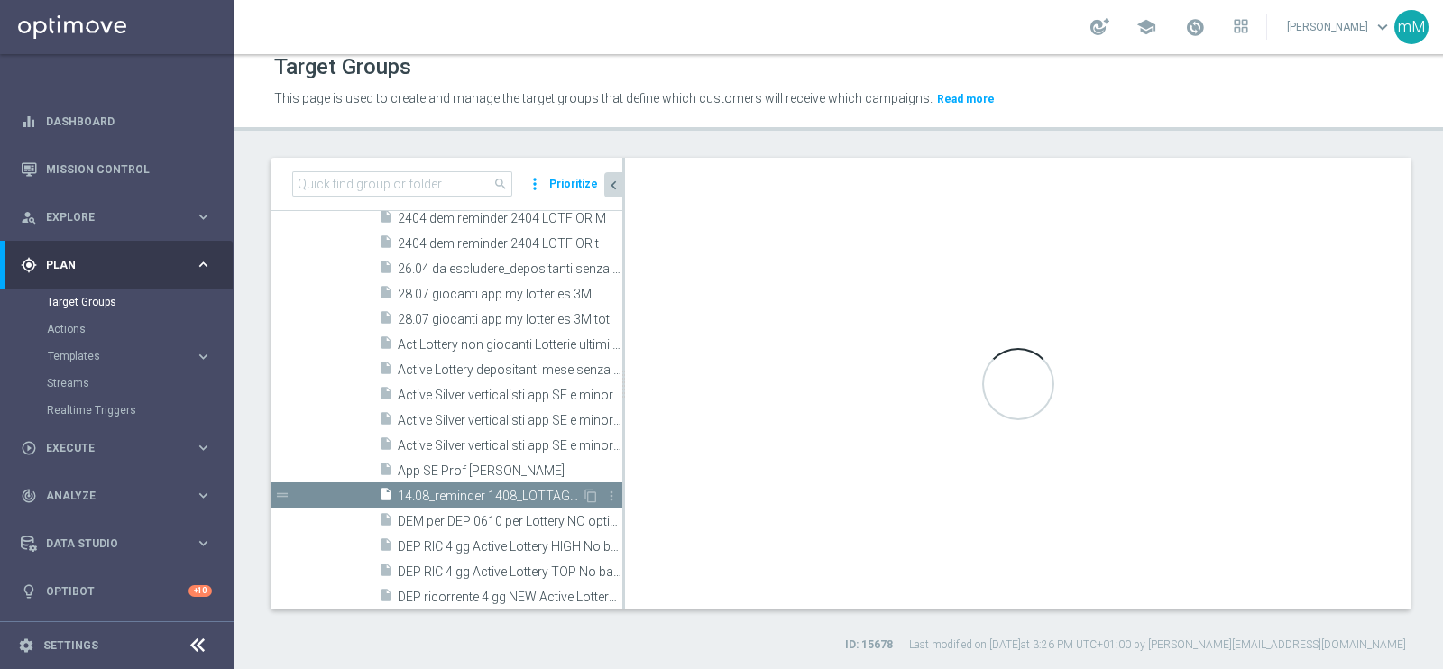
checkbox input "true"
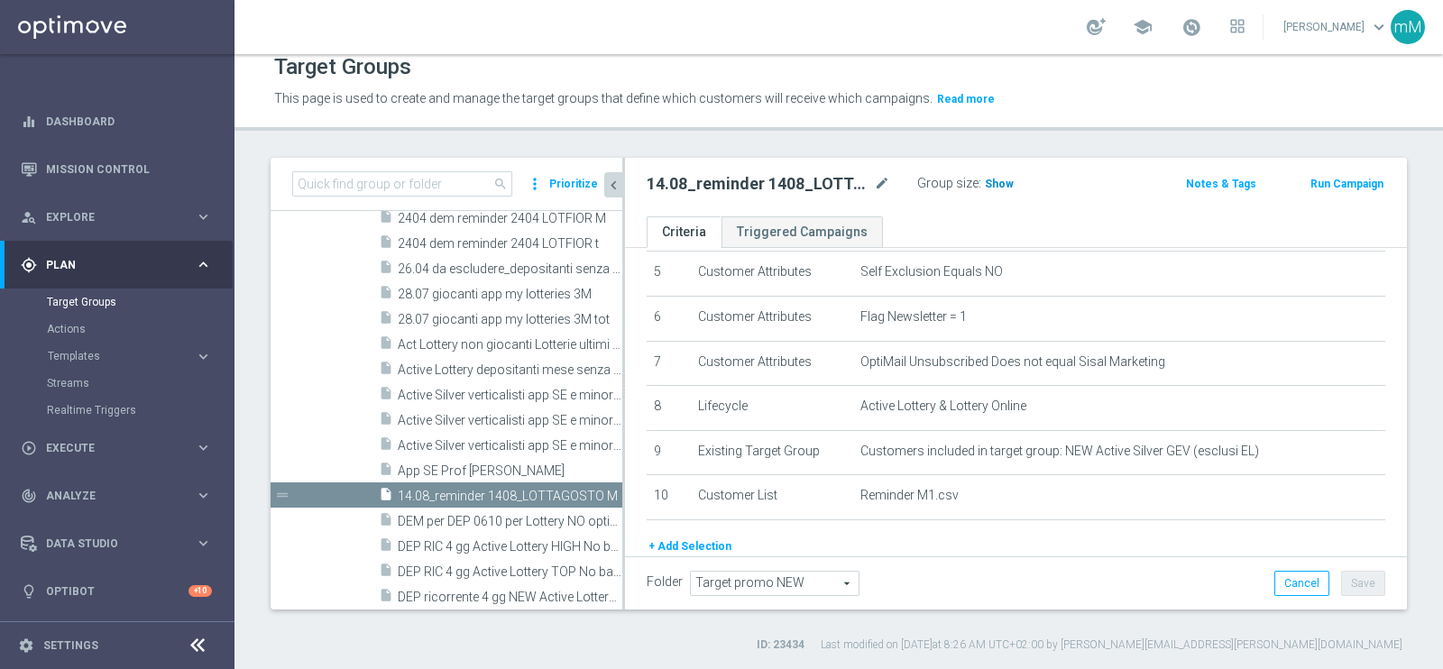
click at [987, 174] on h3 "Show" at bounding box center [999, 184] width 32 height 20
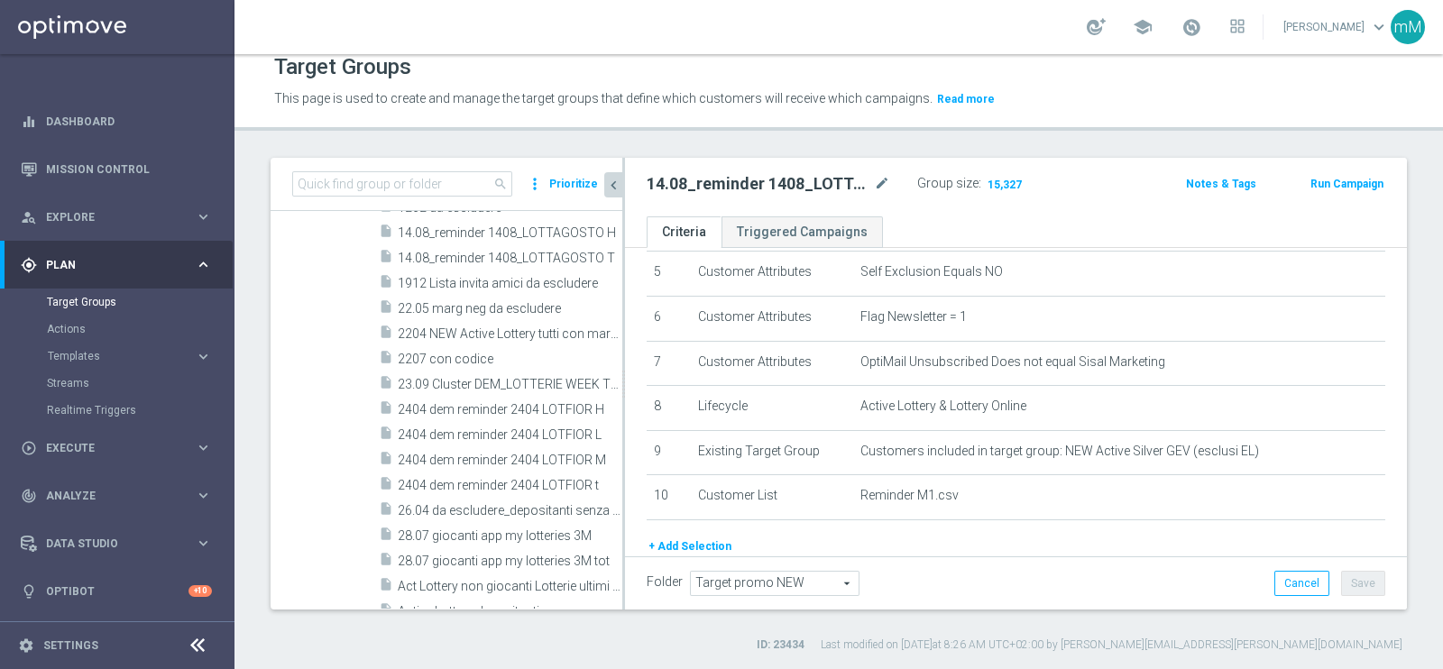
scroll to position [729, 0]
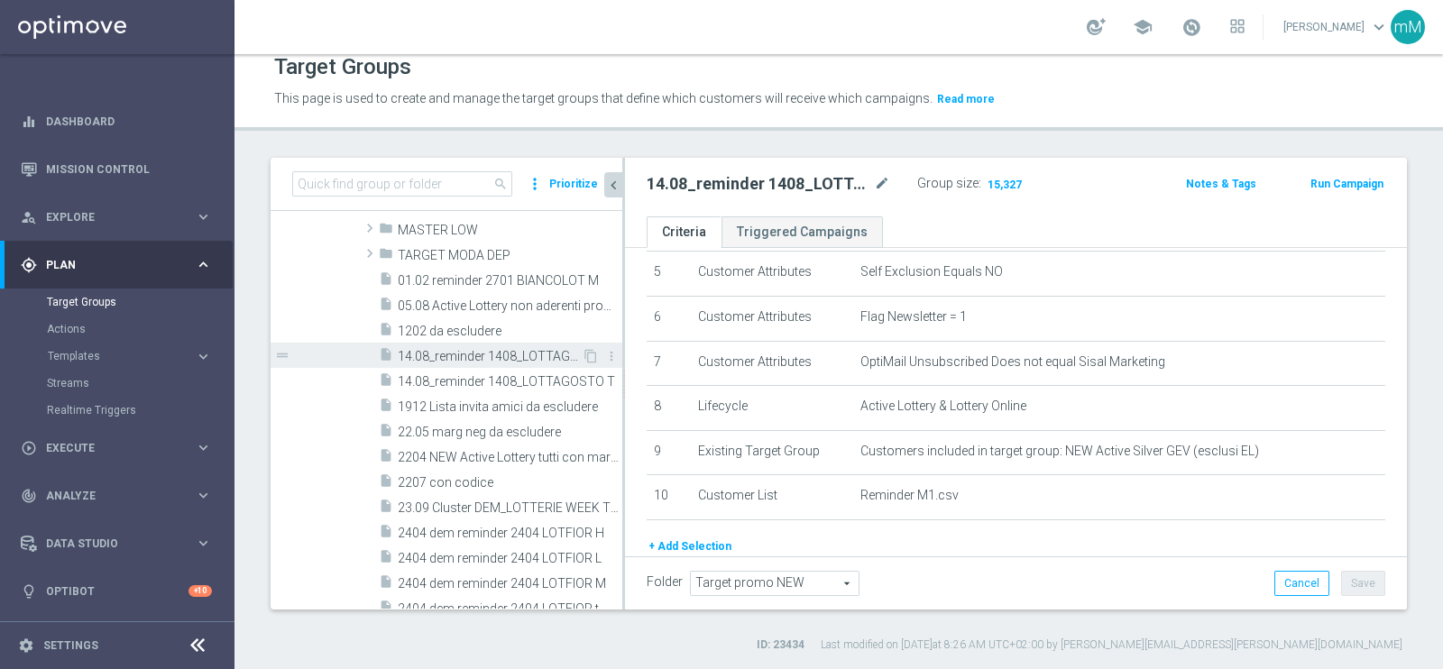
click at [450, 350] on span "14.08_reminder 1408_LOTTAGOSTO H" at bounding box center [490, 356] width 184 height 15
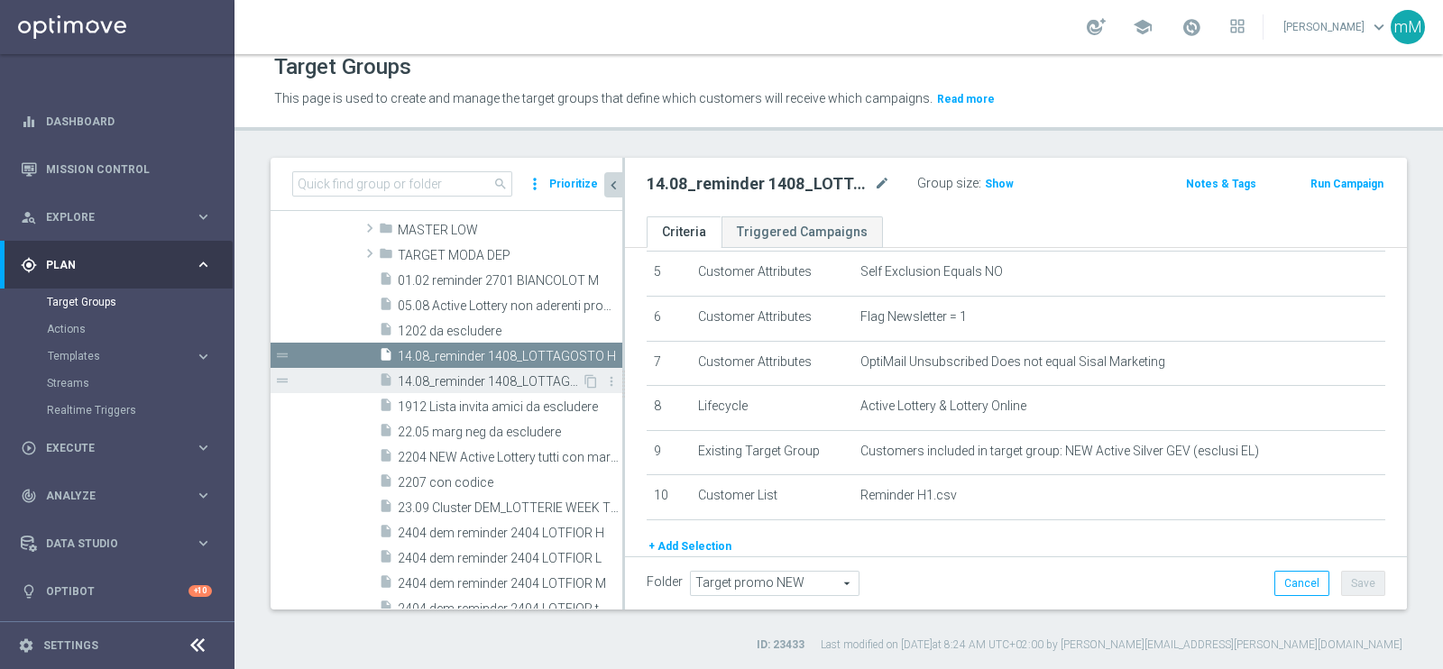
click at [458, 374] on span "14.08_reminder 1408_LOTTAGOSTO T" at bounding box center [490, 381] width 184 height 15
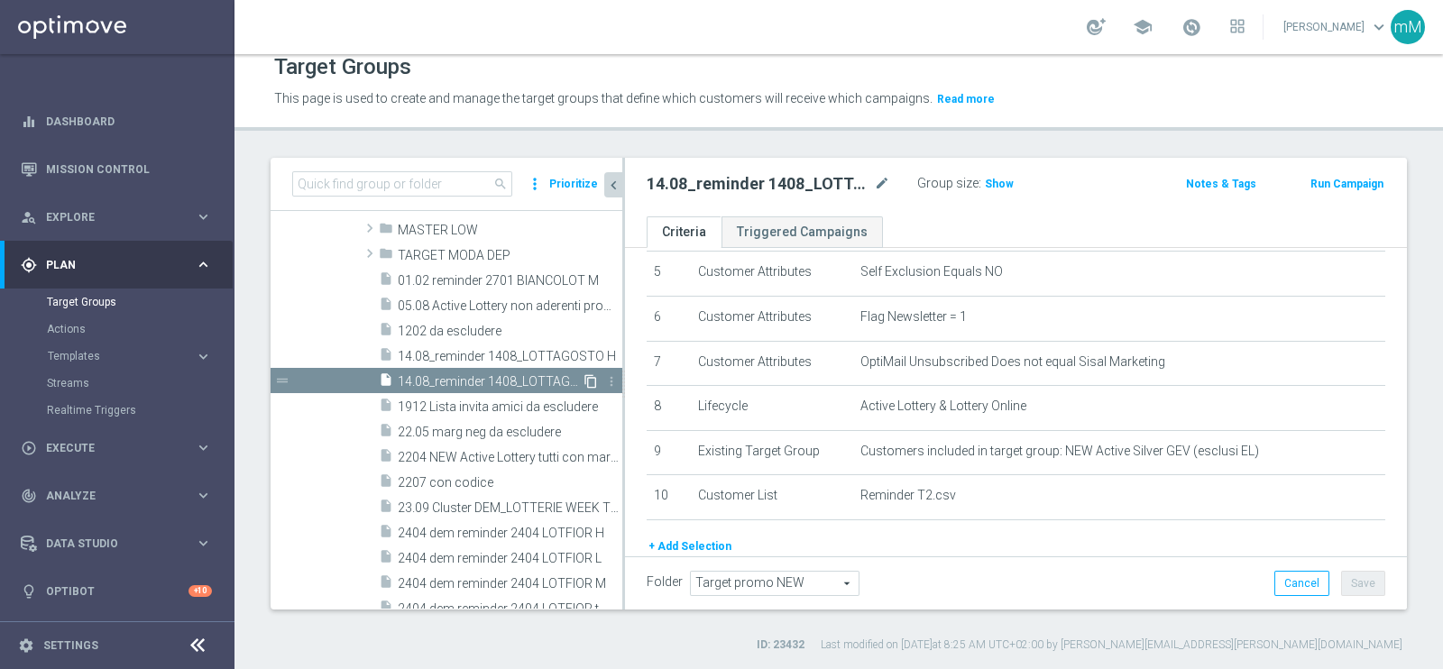
click at [583, 376] on icon "content_copy" at bounding box center [590, 381] width 14 height 14
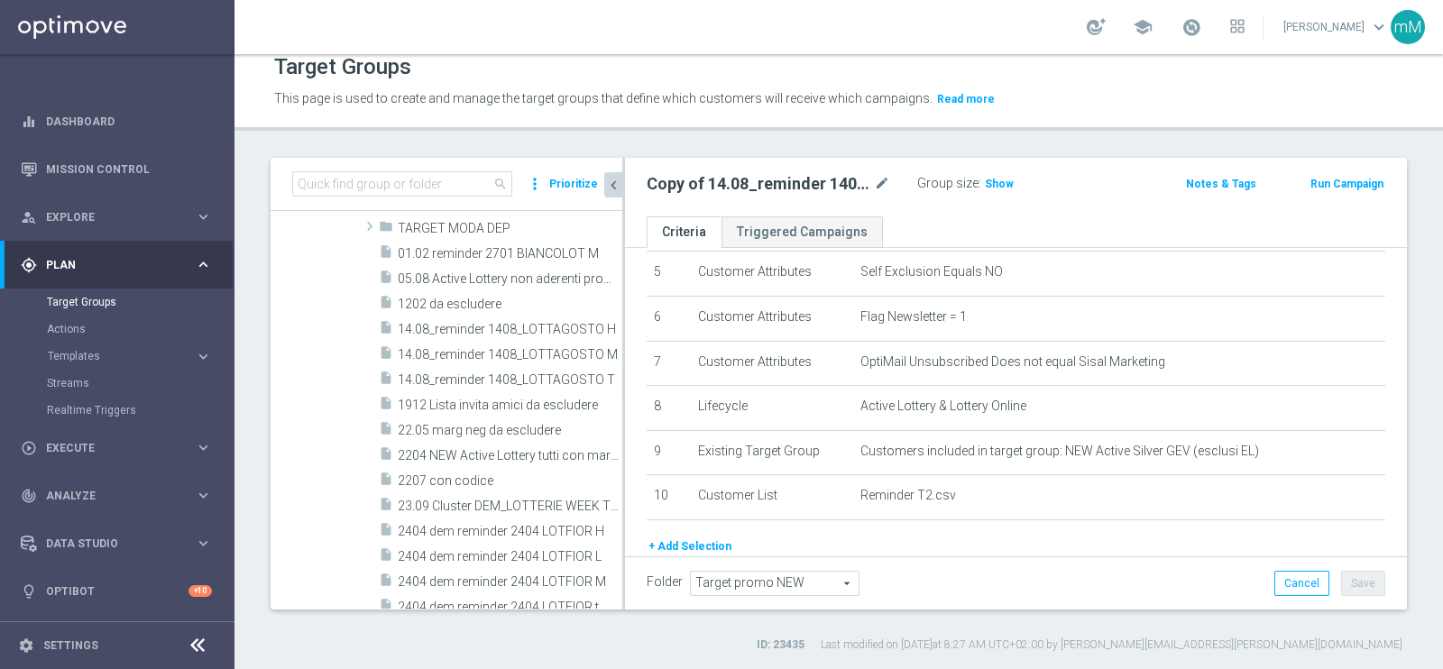
scroll to position [1091, 0]
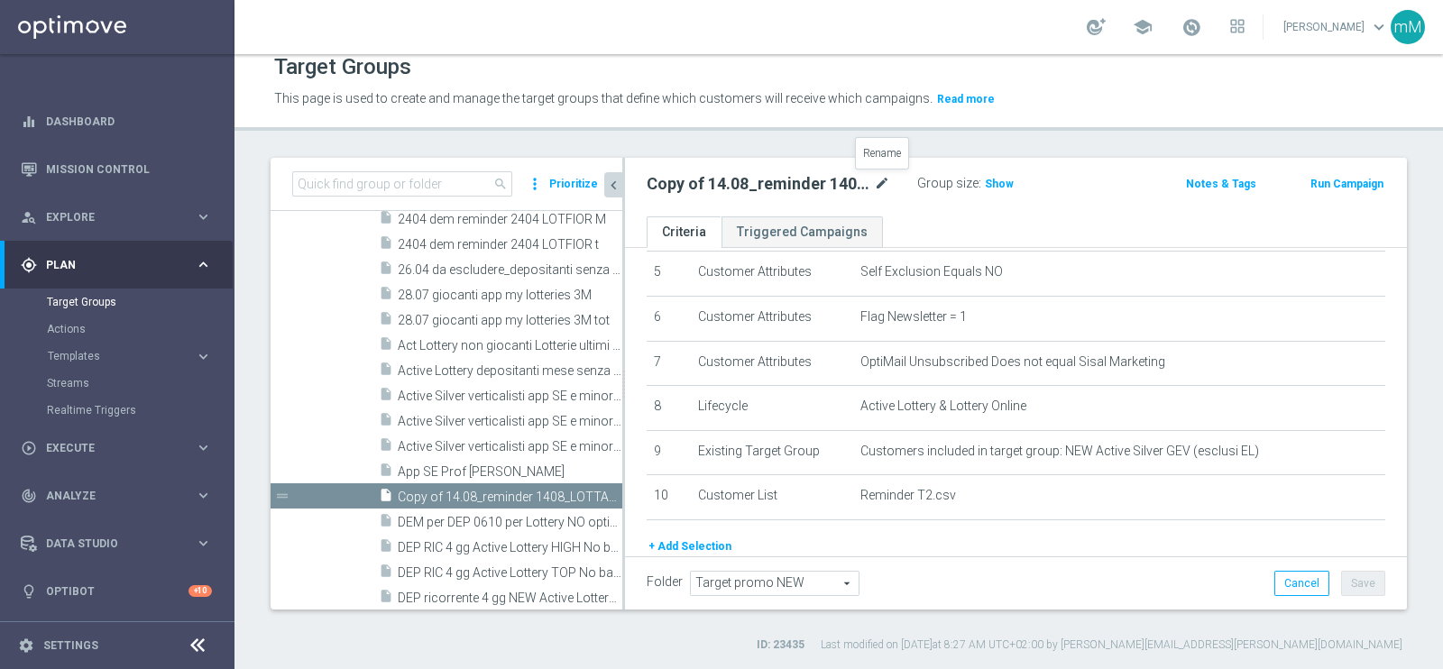
click at [888, 178] on icon "mode_edit" at bounding box center [882, 184] width 16 height 22
type input "14.08_reminder 1408_LOTTAGOSTO L"
click at [1078, 151] on div "Target Groups This page is used to create and manage the target groups that def…" at bounding box center [838, 361] width 1208 height 615
click at [1153, 534] on button "Save" at bounding box center [1363, 583] width 44 height 25
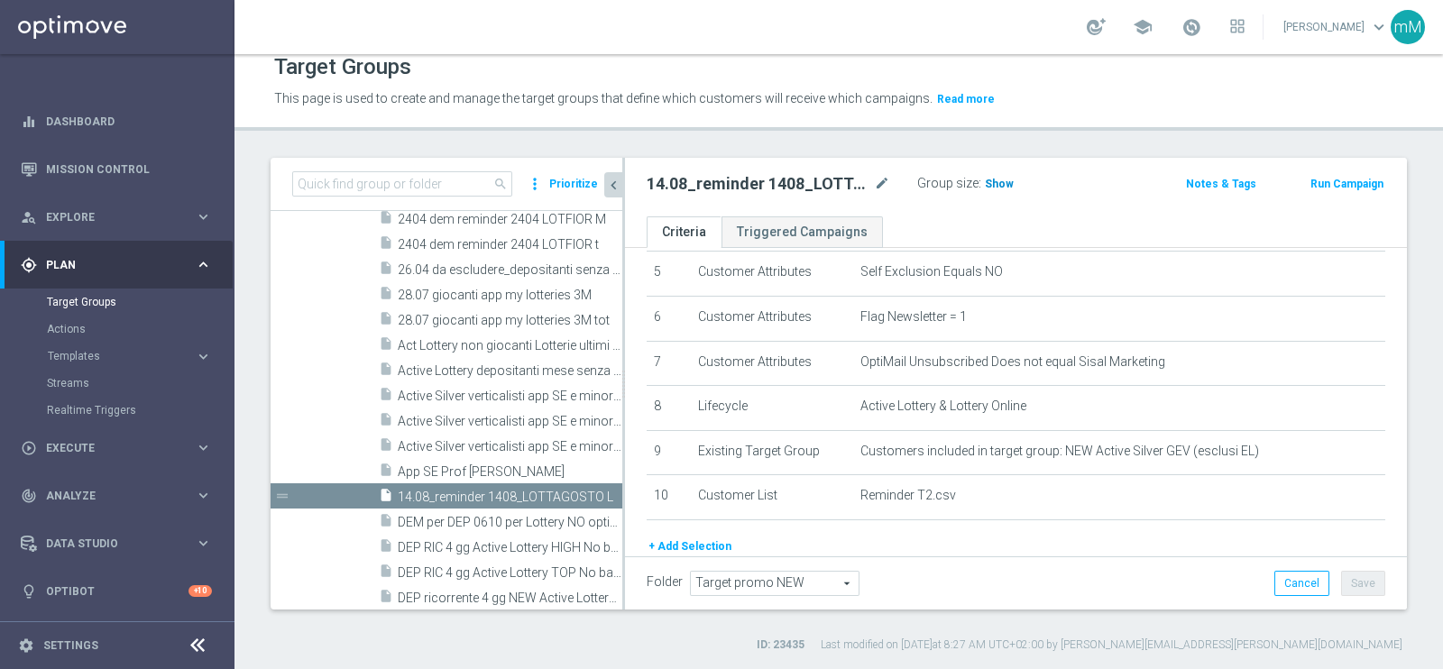
click at [996, 178] on span "Show" at bounding box center [999, 184] width 29 height 13
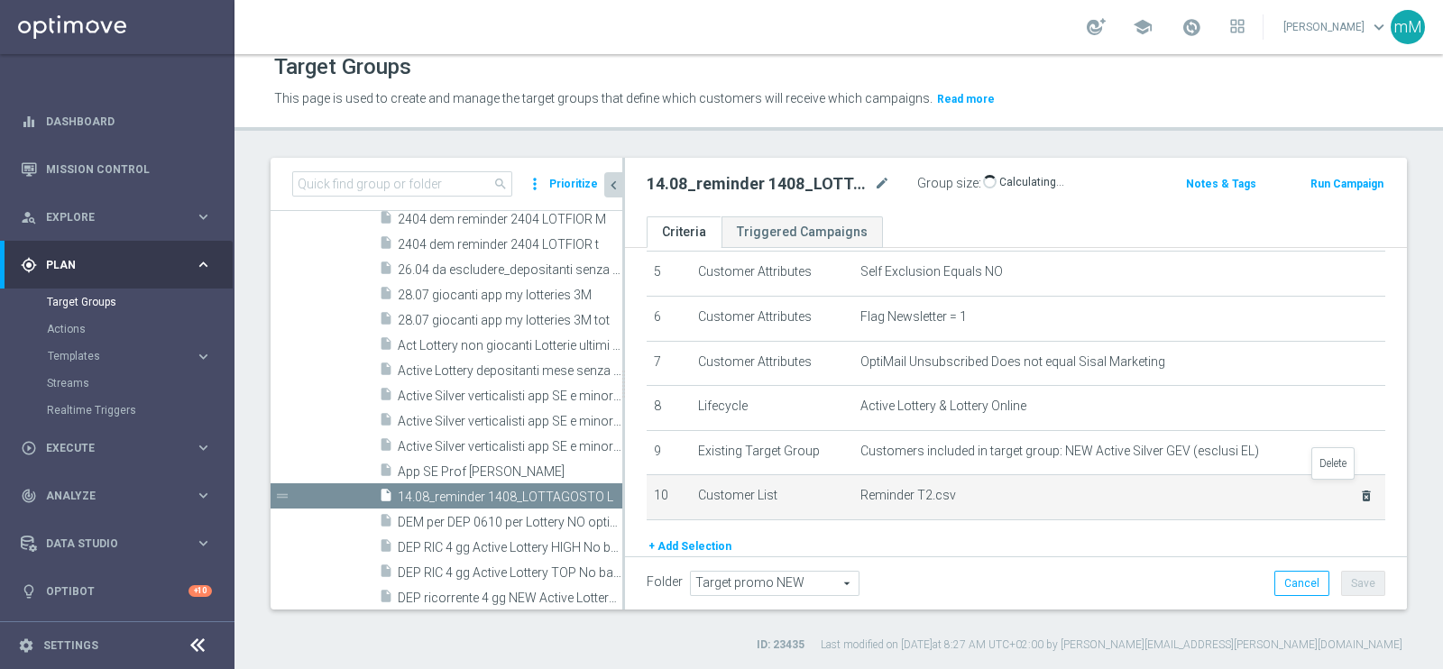
click at [1153, 489] on icon "delete_forever" at bounding box center [1366, 496] width 14 height 14
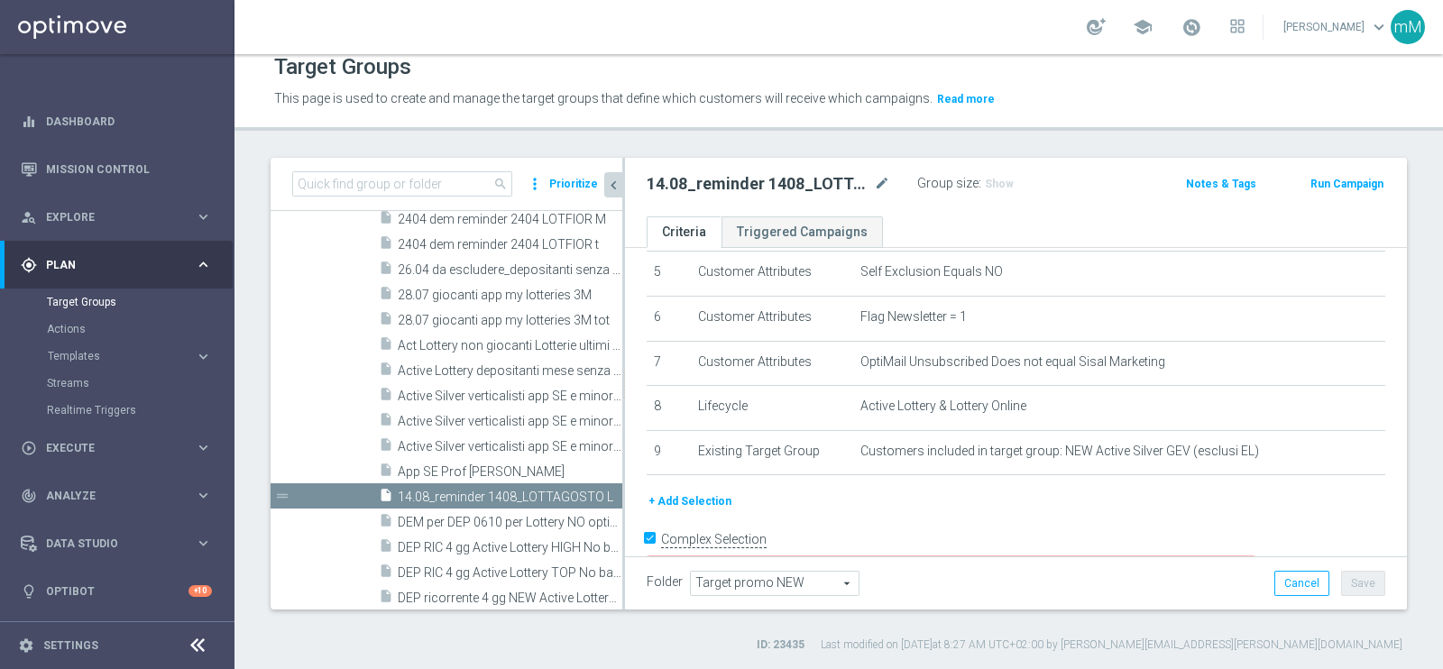
click at [715, 491] on button "+ Add Selection" at bounding box center [690, 501] width 87 height 20
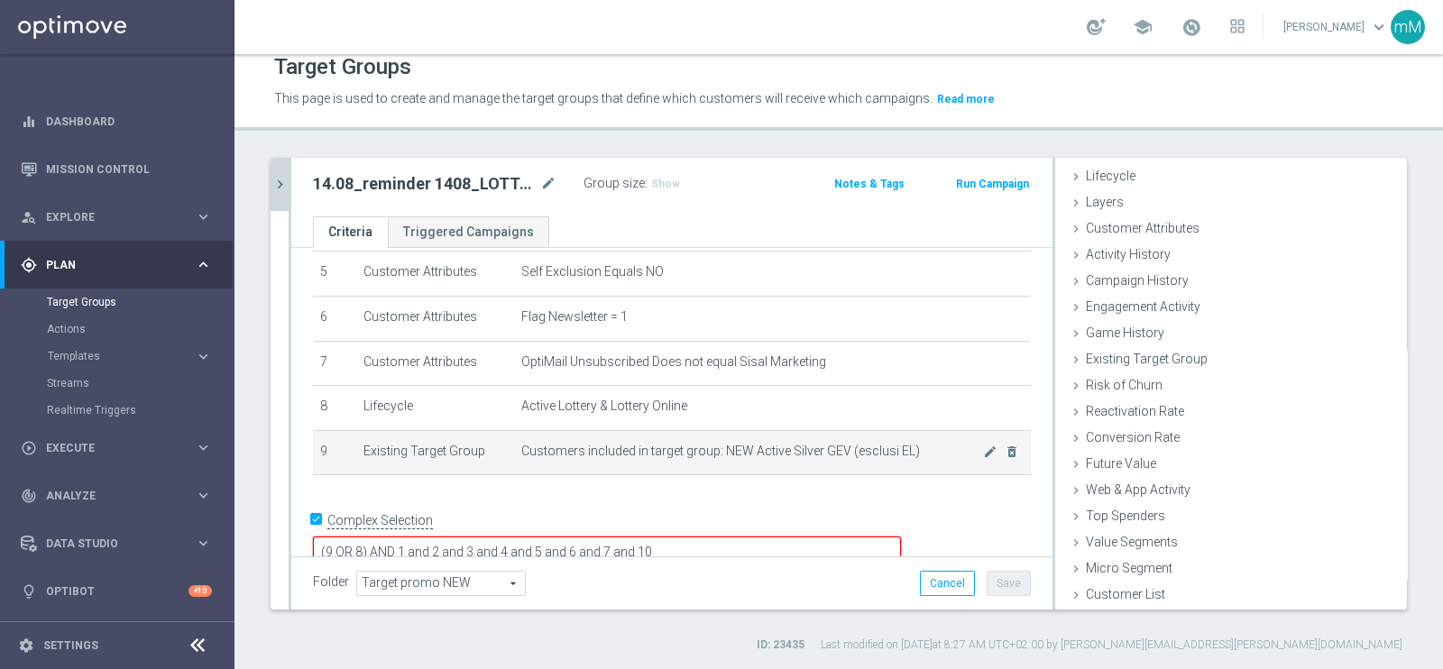
scroll to position [37, 0]
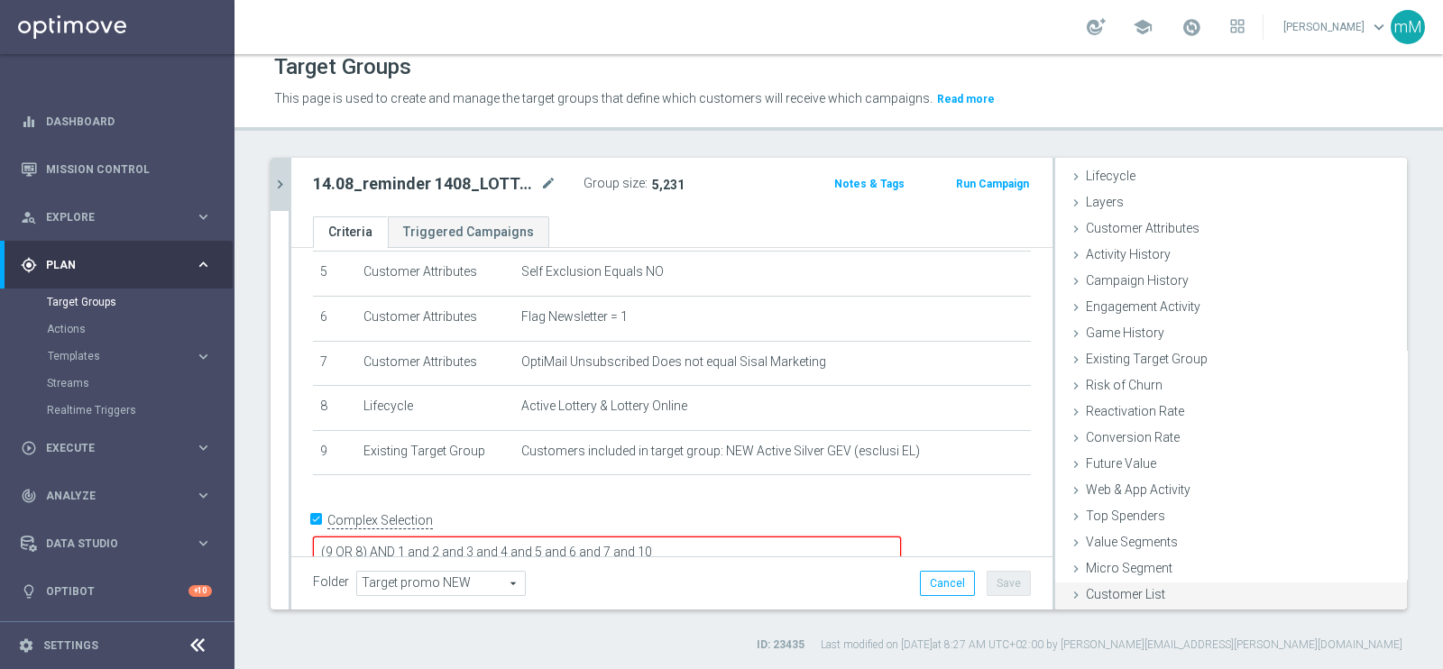
click at [1126, 534] on span "Customer List" at bounding box center [1125, 594] width 79 height 14
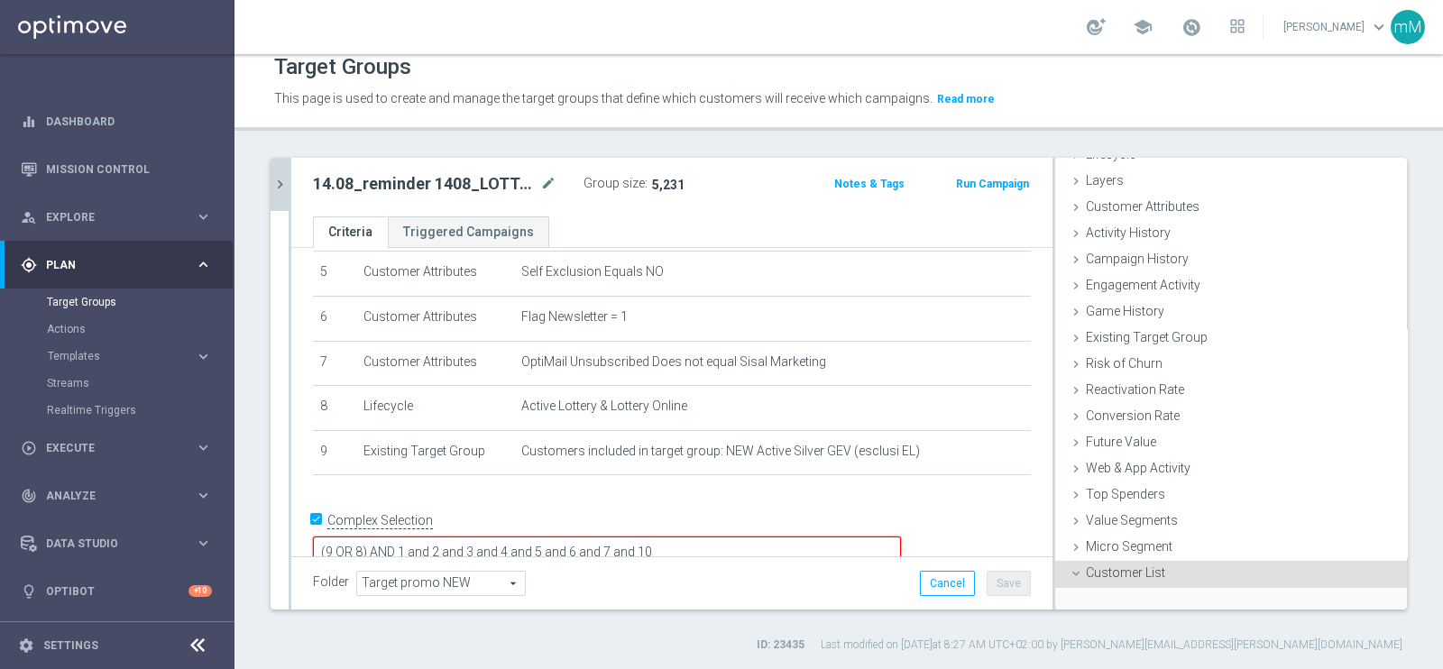
scroll to position [200, 0]
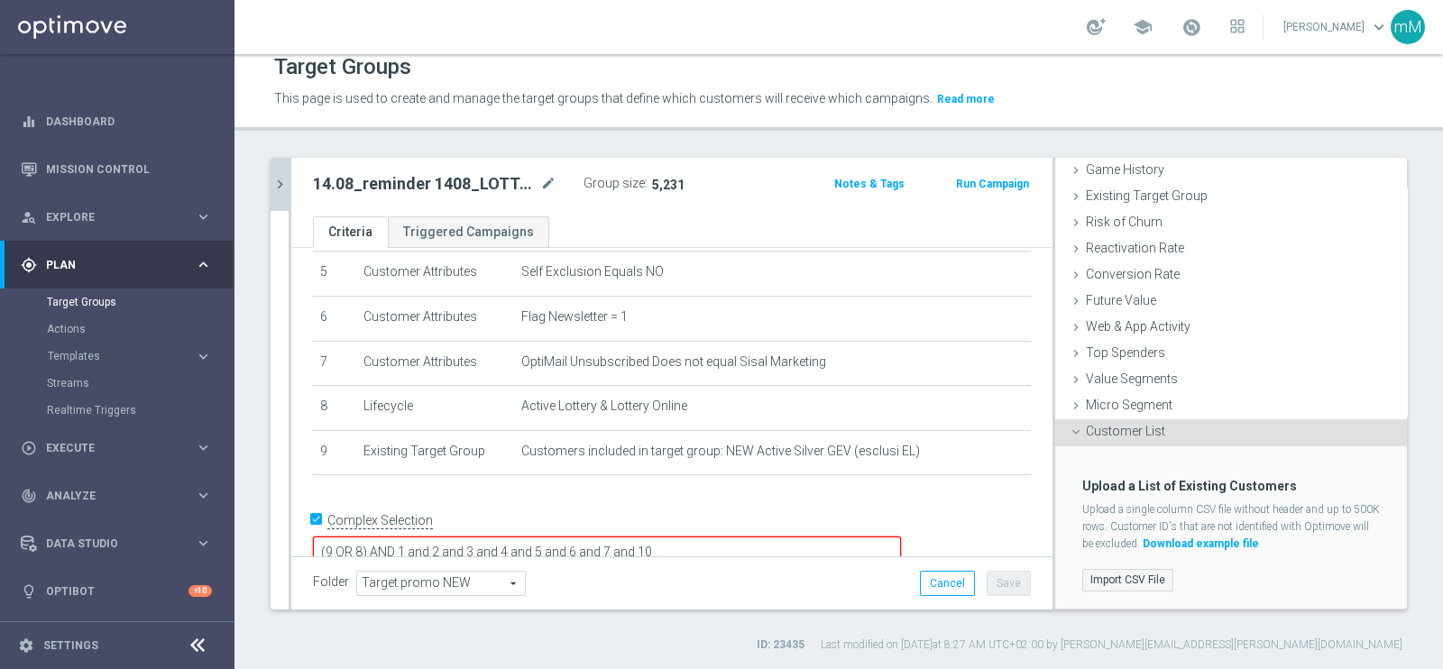
click at [1115, 534] on label "Import CSV File" at bounding box center [1127, 580] width 91 height 23
click at [0, 0] on input "Import CSV File" at bounding box center [0, 0] width 0 height 0
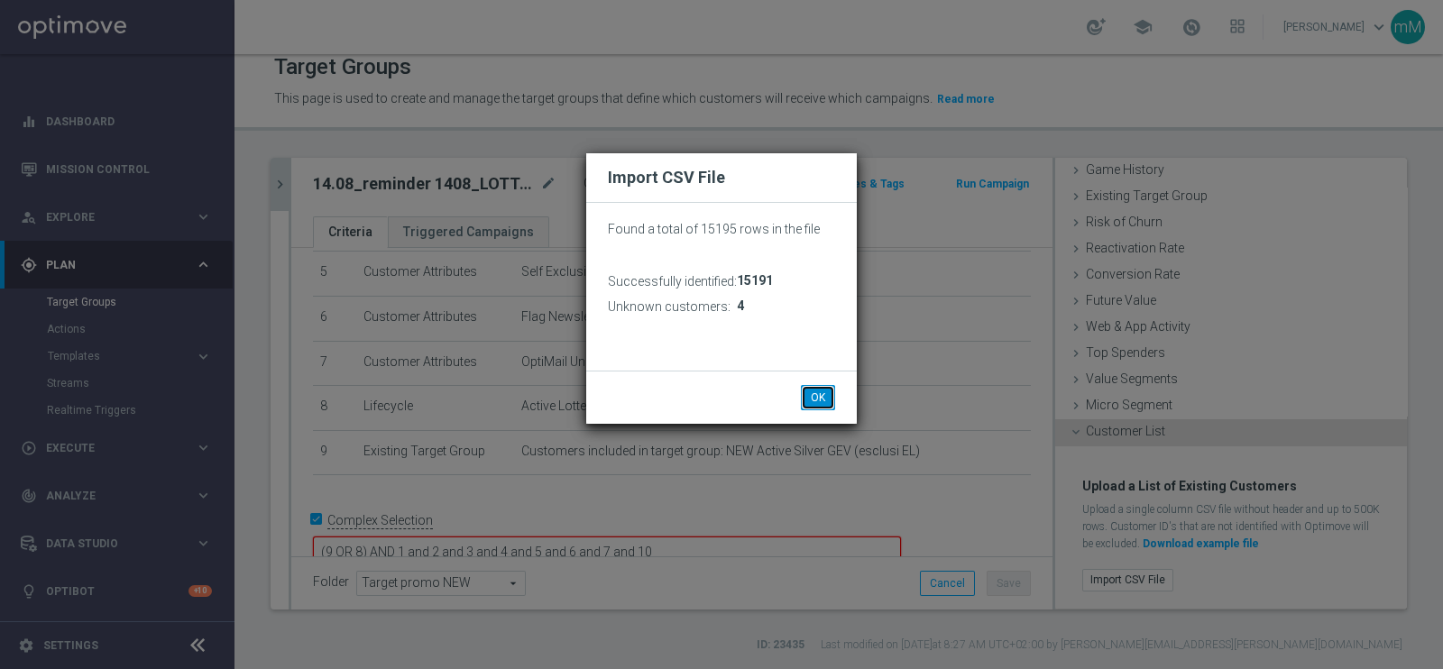
click at [812, 391] on button "OK" at bounding box center [818, 397] width 34 height 25
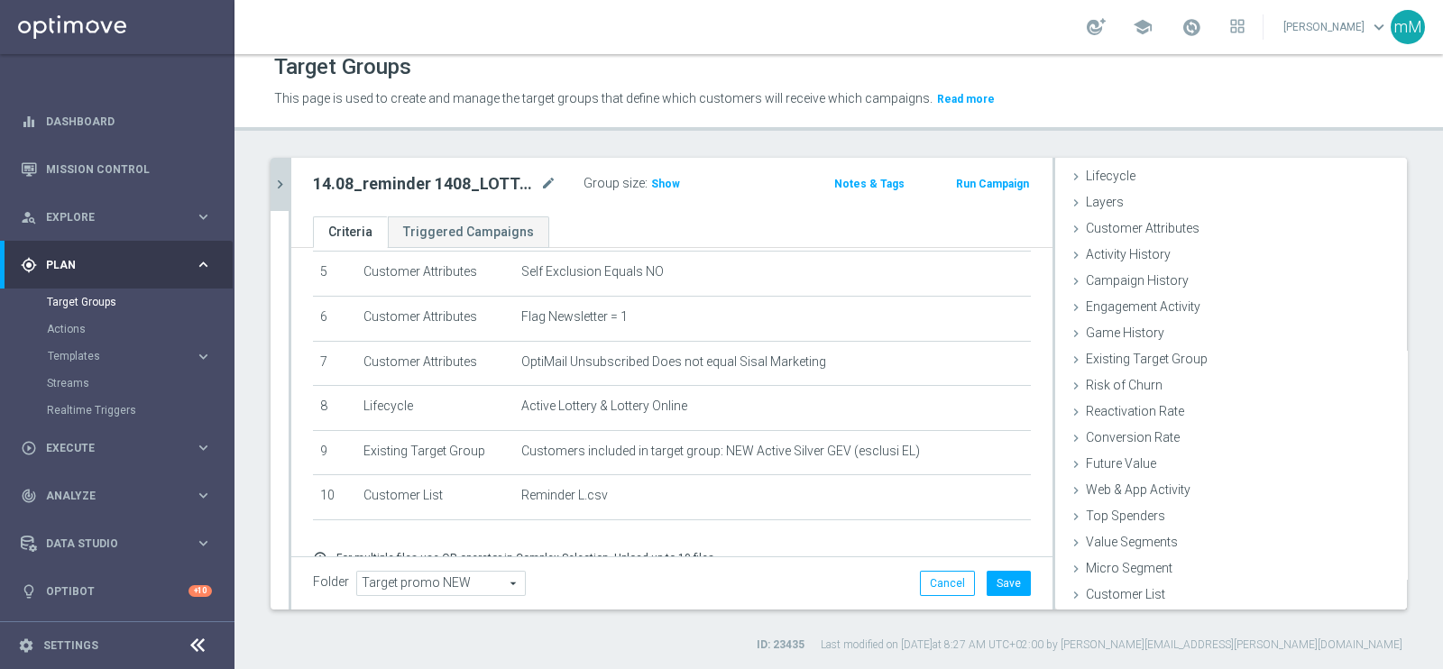
scroll to position [37, 0]
click at [988, 534] on button "Save" at bounding box center [1009, 583] width 44 height 25
click at [284, 178] on icon "chevron_right" at bounding box center [279, 184] width 17 height 17
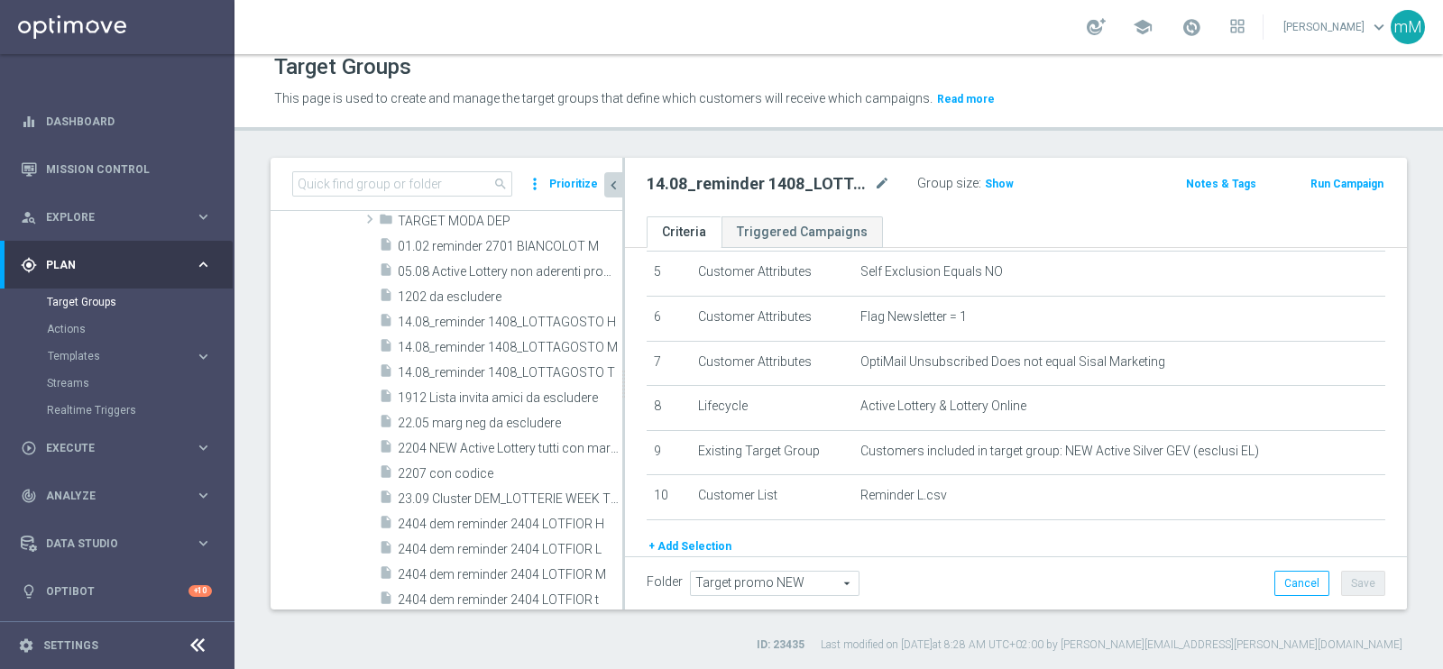
scroll to position [640, 0]
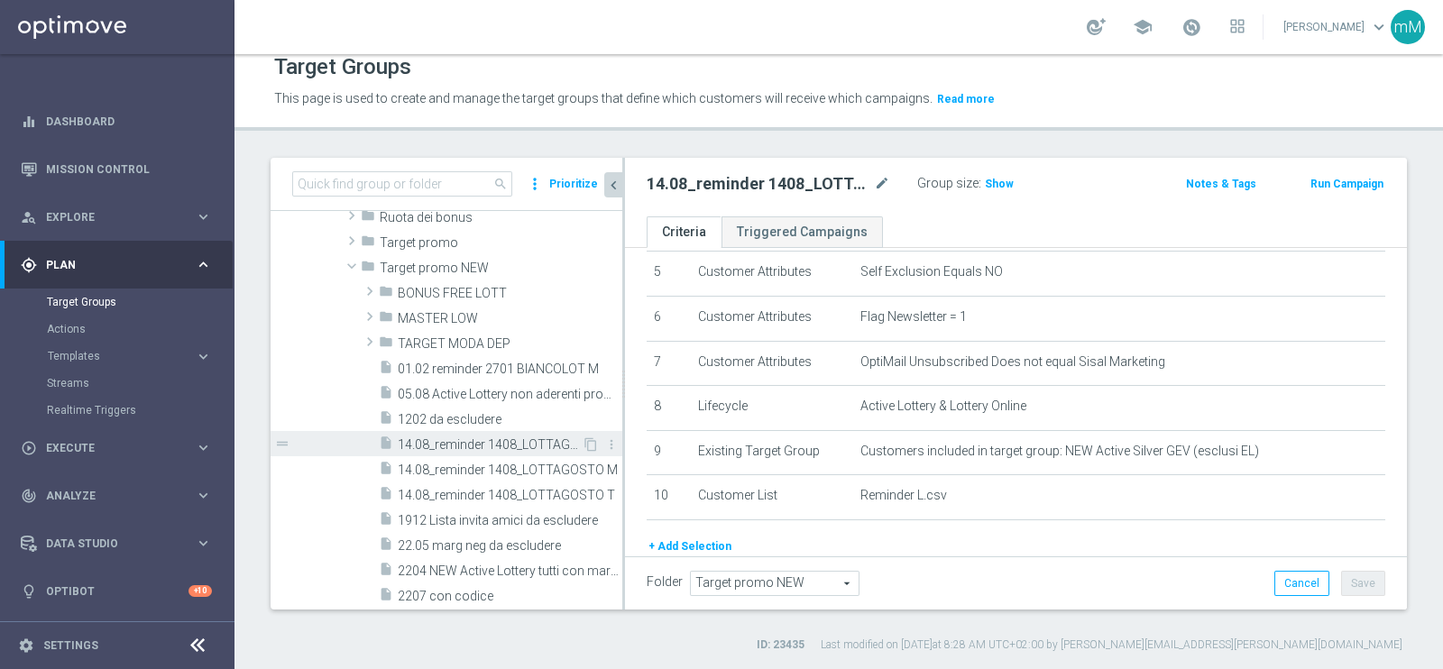
click at [451, 439] on span "14.08_reminder 1408_LOTTAGOSTO H" at bounding box center [490, 444] width 184 height 15
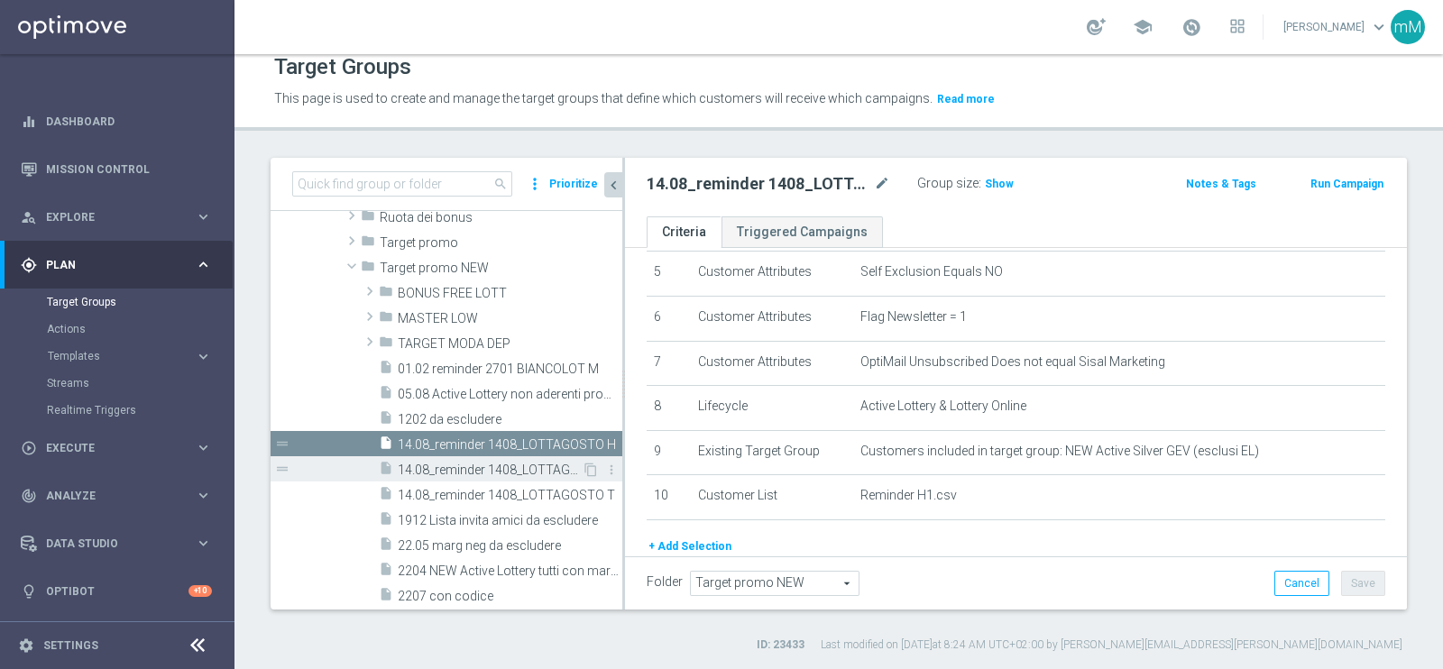
click at [509, 466] on span "14.08_reminder 1408_LOTTAGOSTO M" at bounding box center [490, 470] width 184 height 15
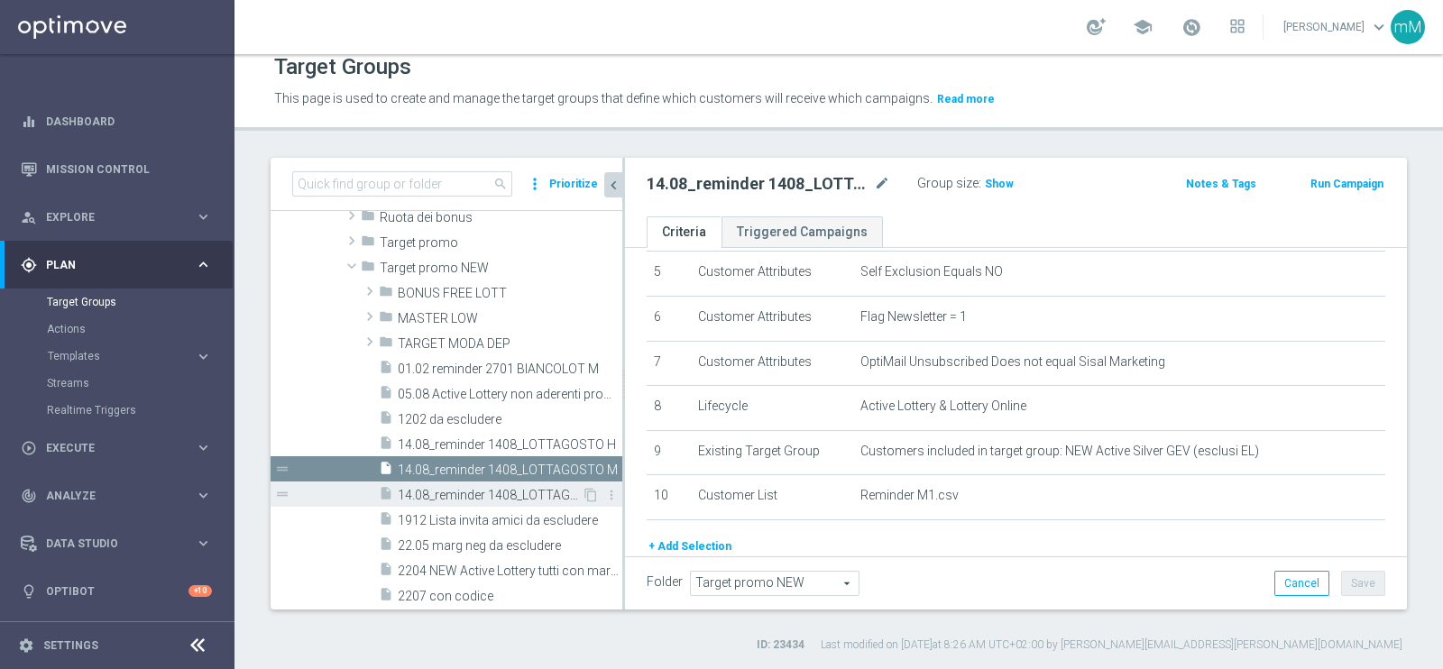
click at [502, 492] on span "14.08_reminder 1408_LOTTAGOSTO T" at bounding box center [490, 495] width 184 height 15
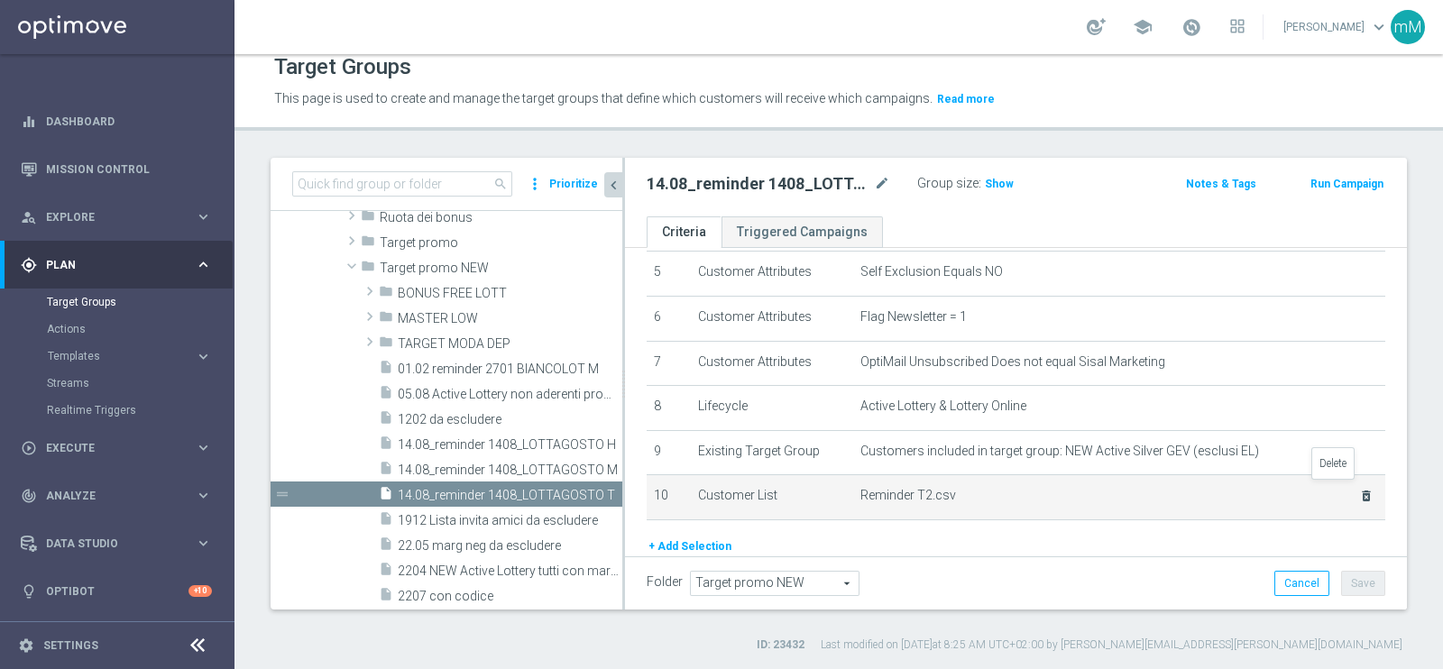
click at [1153, 489] on icon "delete_forever" at bounding box center [1366, 496] width 14 height 14
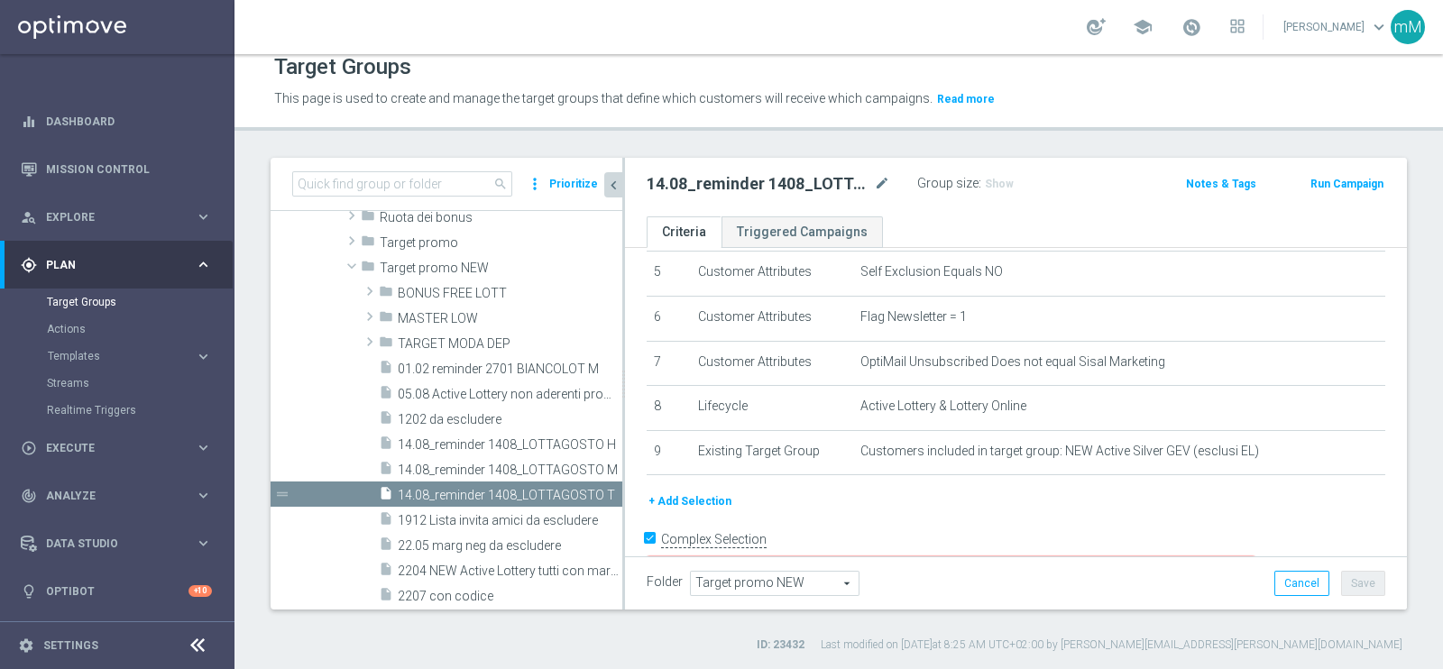
click at [673, 491] on button "+ Add Selection" at bounding box center [690, 501] width 87 height 20
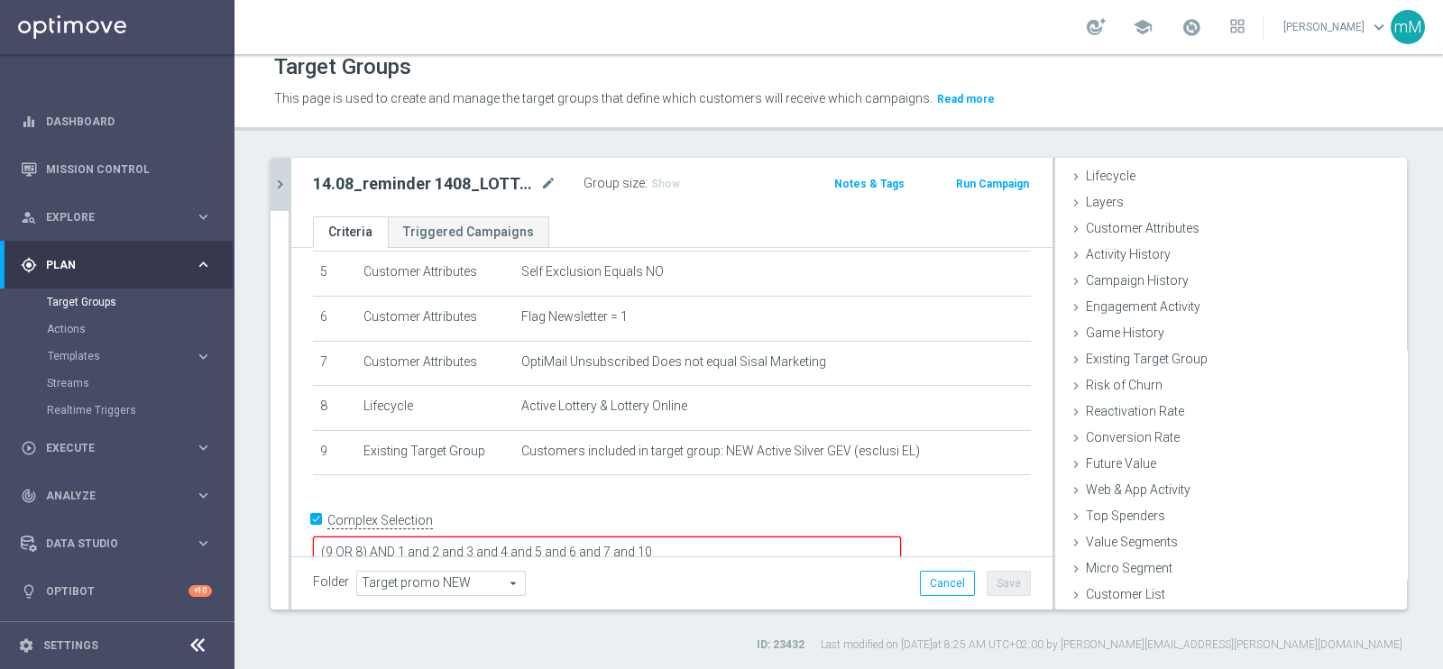
scroll to position [37, 0]
click at [1142, 534] on div "Customer List done selection saved" at bounding box center [1231, 596] width 352 height 27
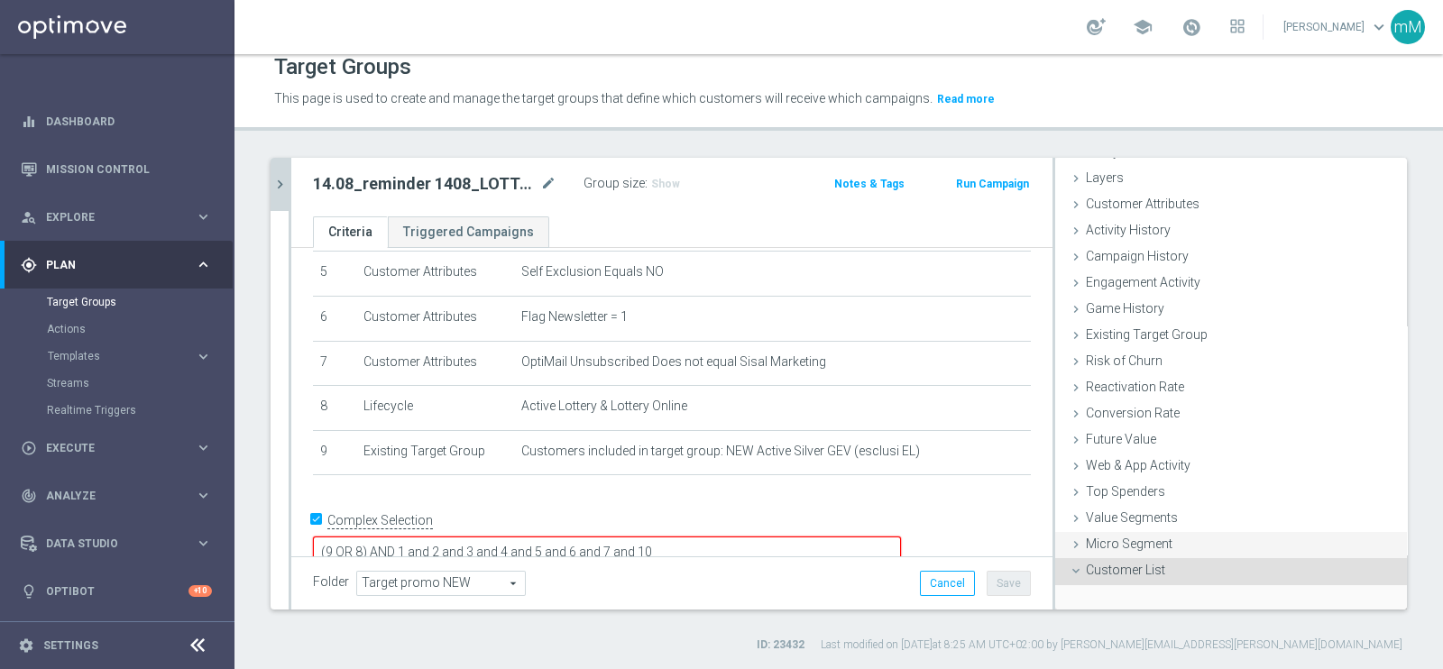
scroll to position [200, 0]
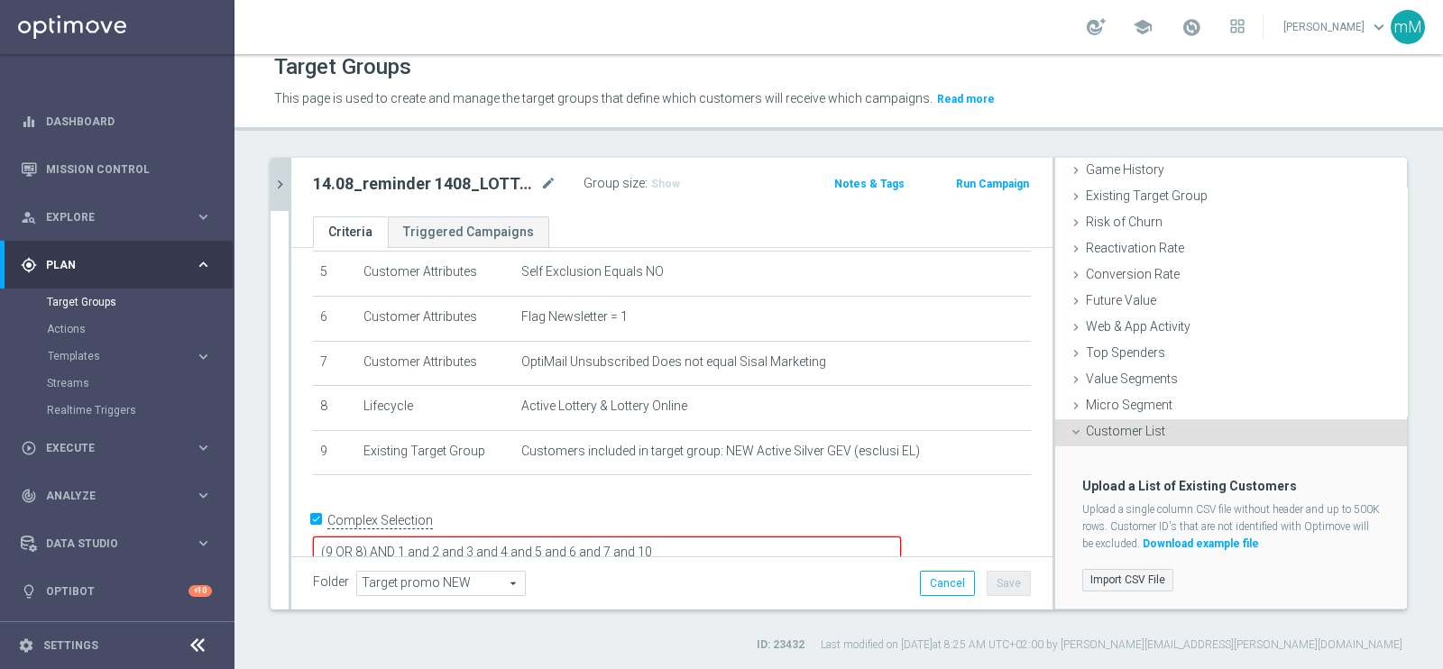
click at [1082, 534] on label "Import CSV File" at bounding box center [1127, 580] width 91 height 23
click at [0, 0] on input "Import CSV File" at bounding box center [0, 0] width 0 height 0
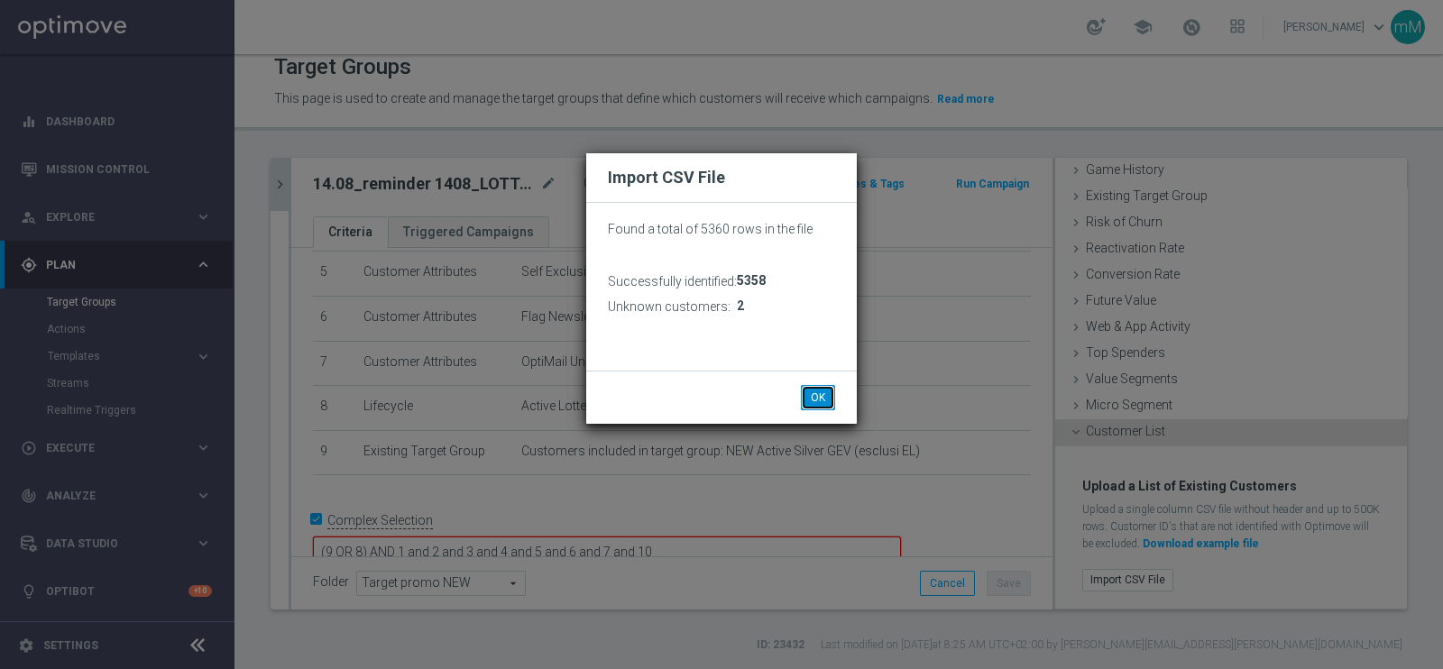
click at [810, 394] on button "OK" at bounding box center [818, 397] width 34 height 25
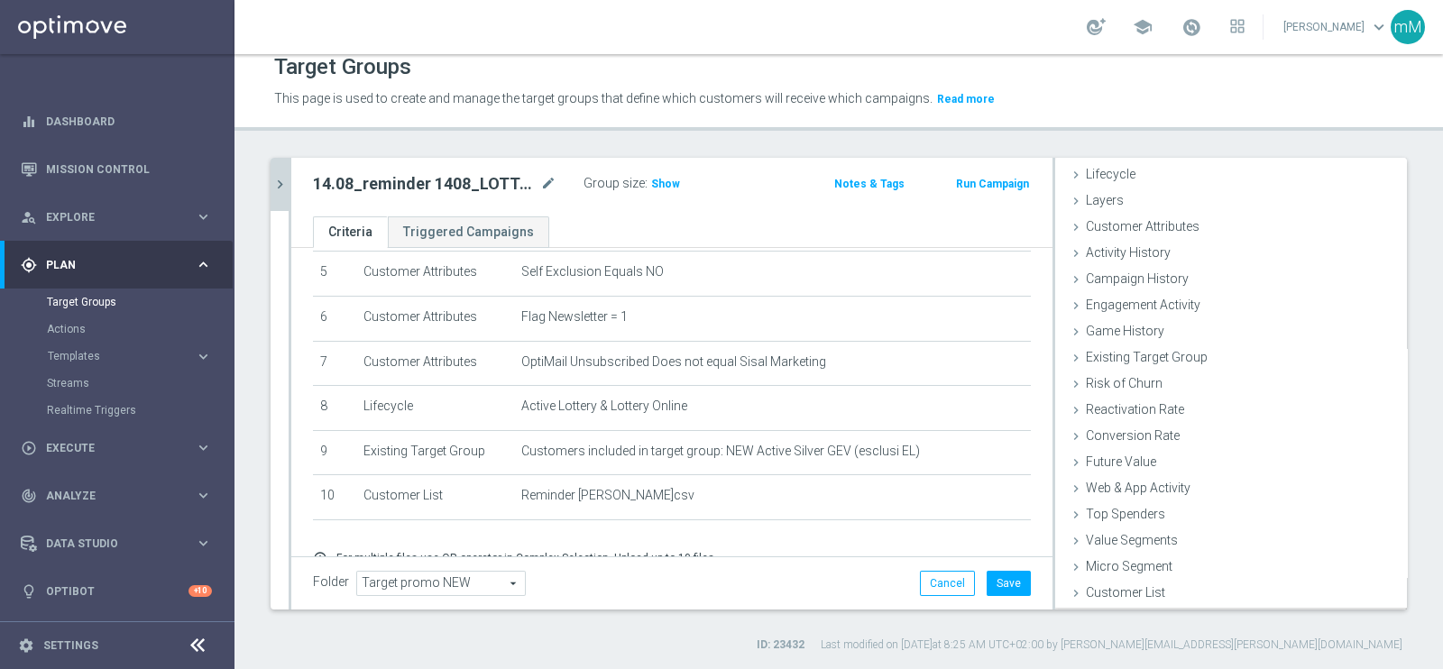
scroll to position [37, 0]
click at [996, 534] on button "Save" at bounding box center [1009, 583] width 44 height 25
click at [278, 178] on icon "chevron_right" at bounding box center [279, 184] width 17 height 17
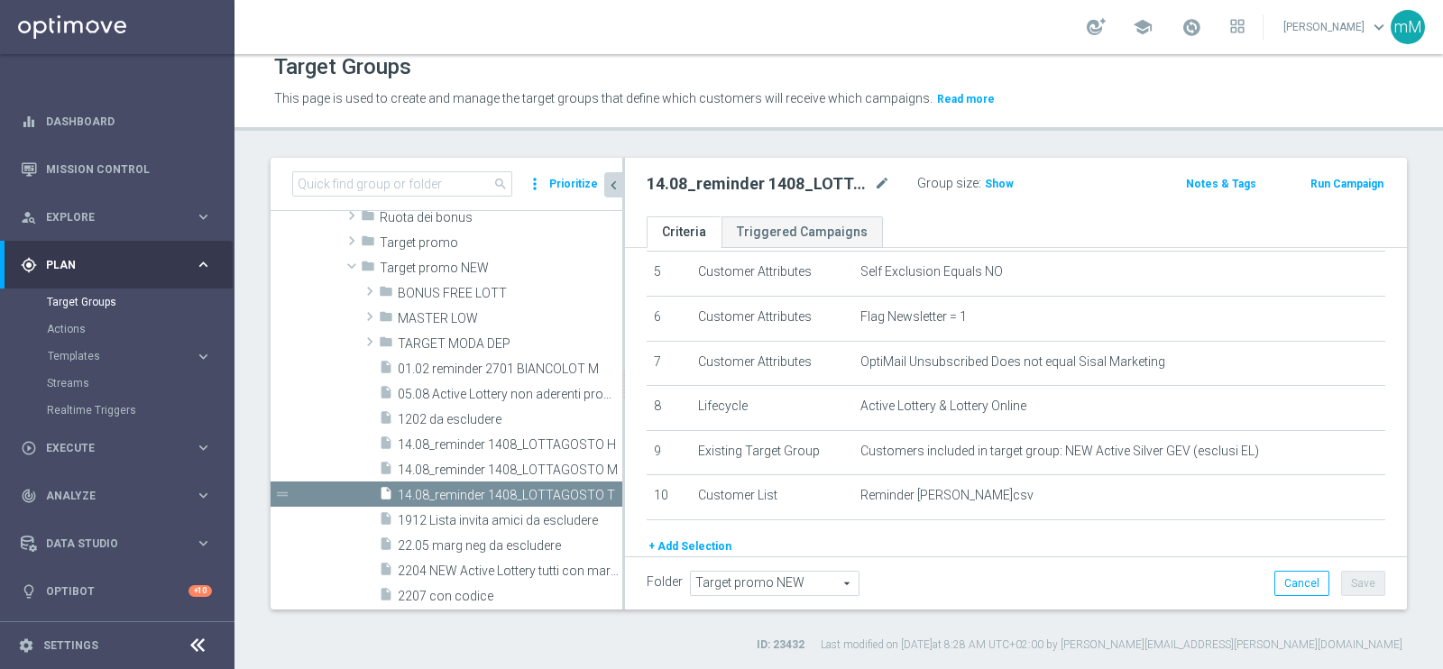
scroll to position [69, 0]
click at [464, 448] on span "14.08_reminder 1408_LOTTAGOSTO H" at bounding box center [490, 444] width 184 height 15
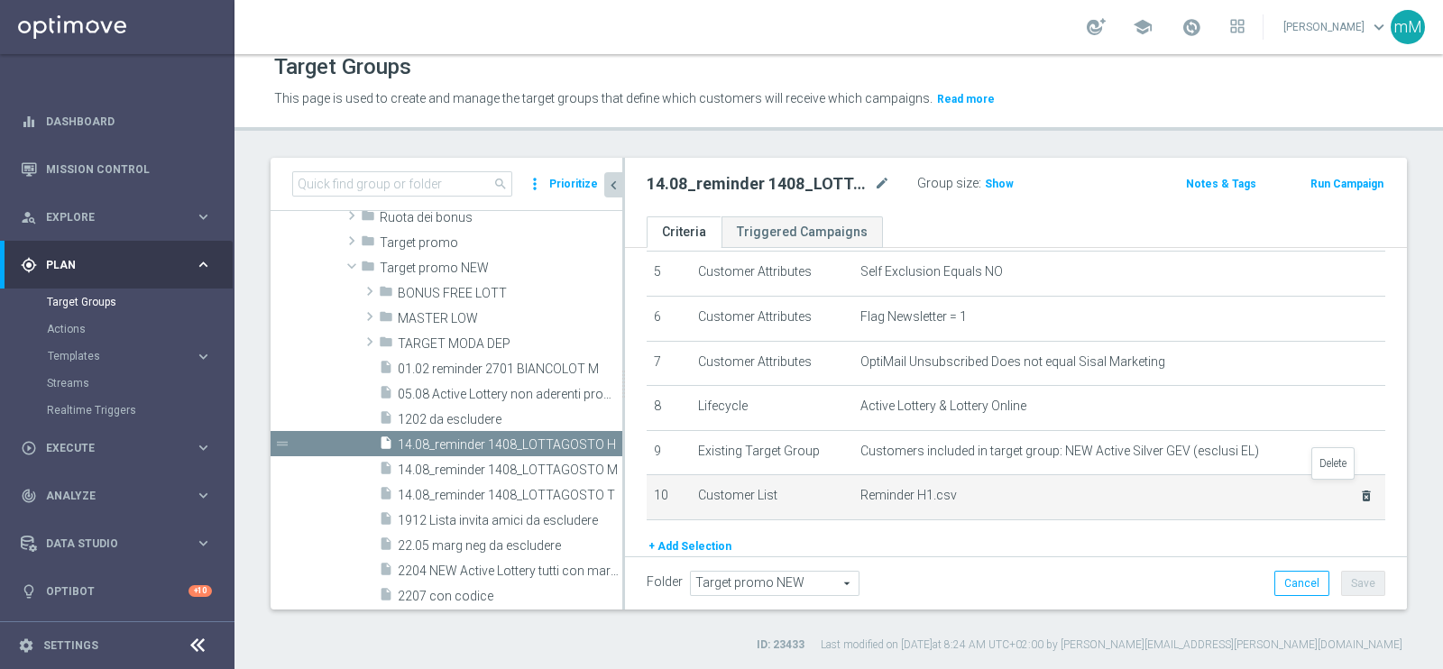
click at [1153, 489] on icon "delete_forever" at bounding box center [1366, 496] width 14 height 14
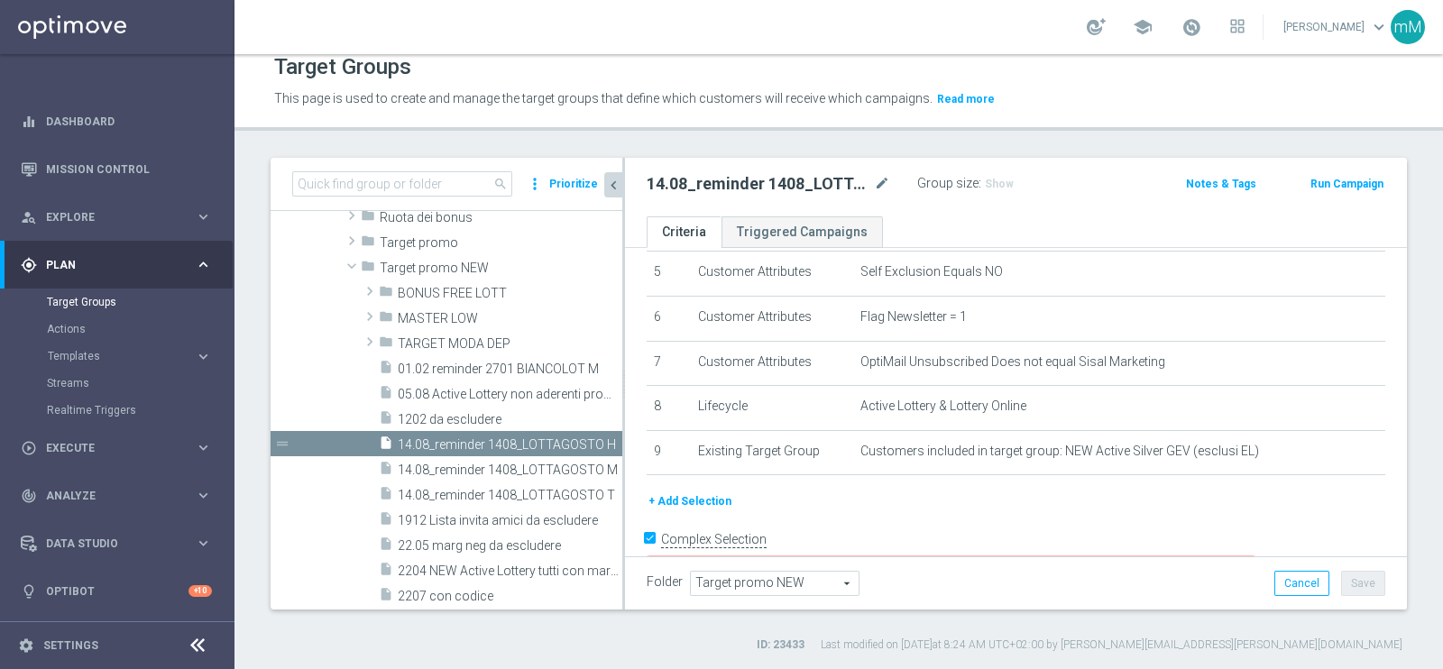
click at [721, 493] on button "+ Add Selection" at bounding box center [690, 501] width 87 height 20
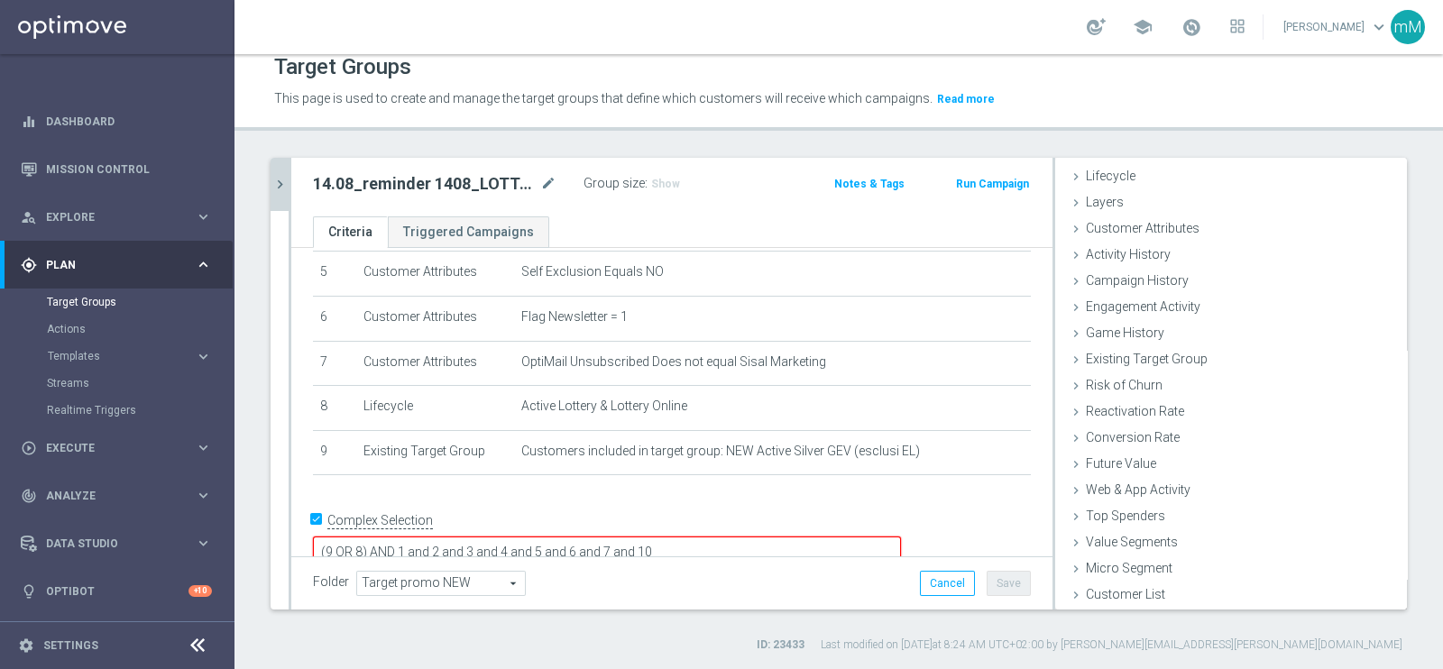
scroll to position [37, 0]
click at [1145, 534] on span "Customer List" at bounding box center [1125, 594] width 79 height 14
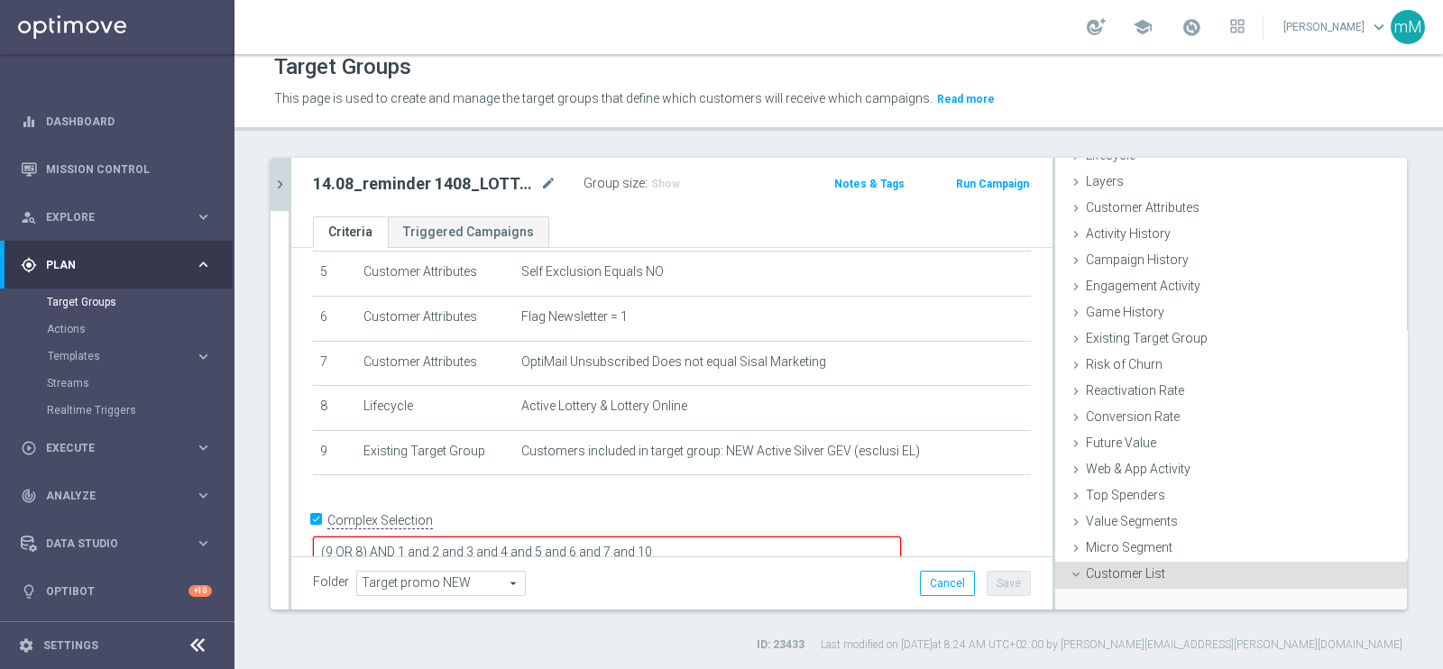
scroll to position [200, 0]
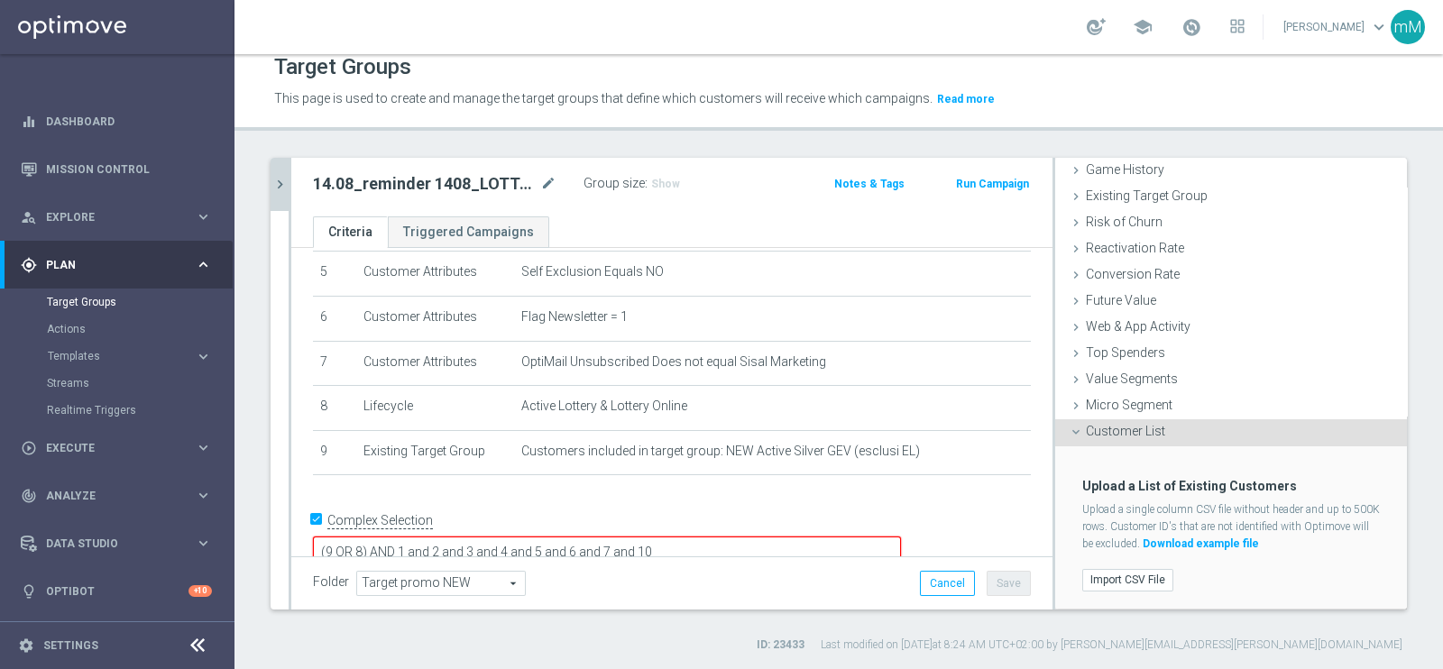
click at [1145, 534] on label "Import CSV File" at bounding box center [1127, 580] width 91 height 23
click at [0, 0] on input "Import CSV File" at bounding box center [0, 0] width 0 height 0
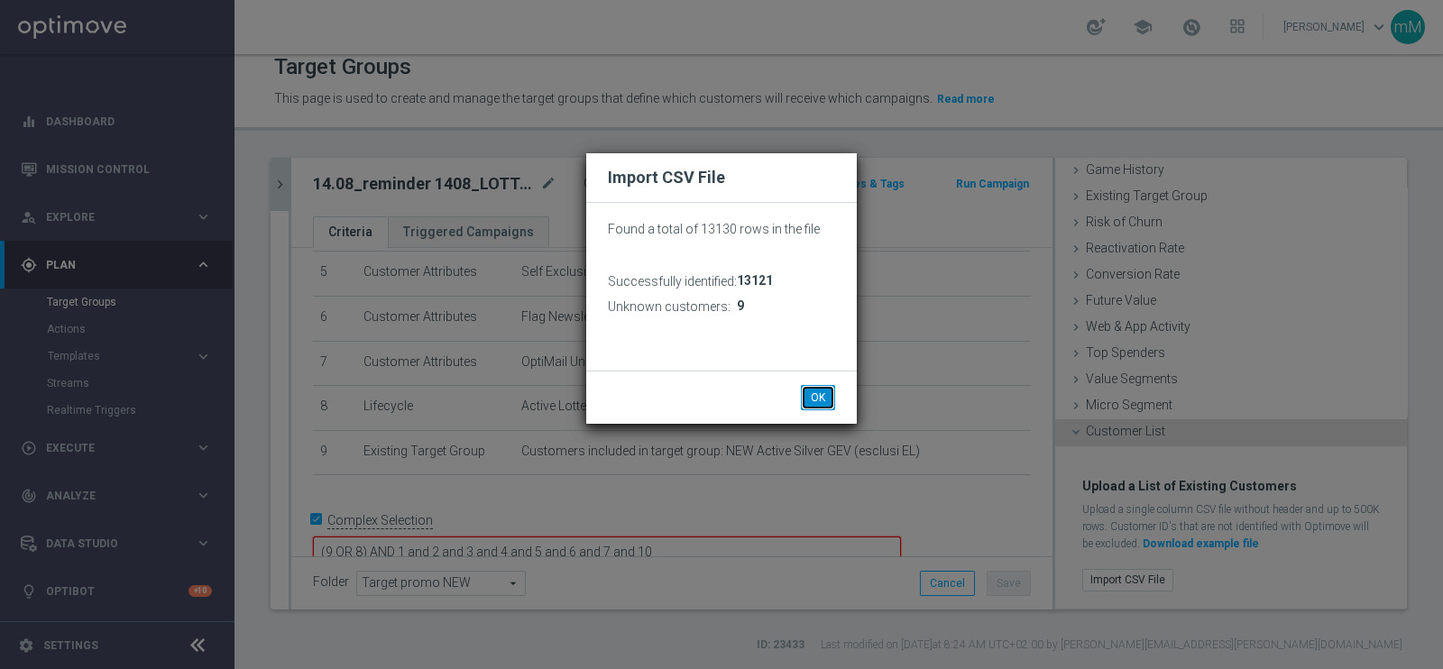
click at [816, 397] on button "OK" at bounding box center [818, 397] width 34 height 25
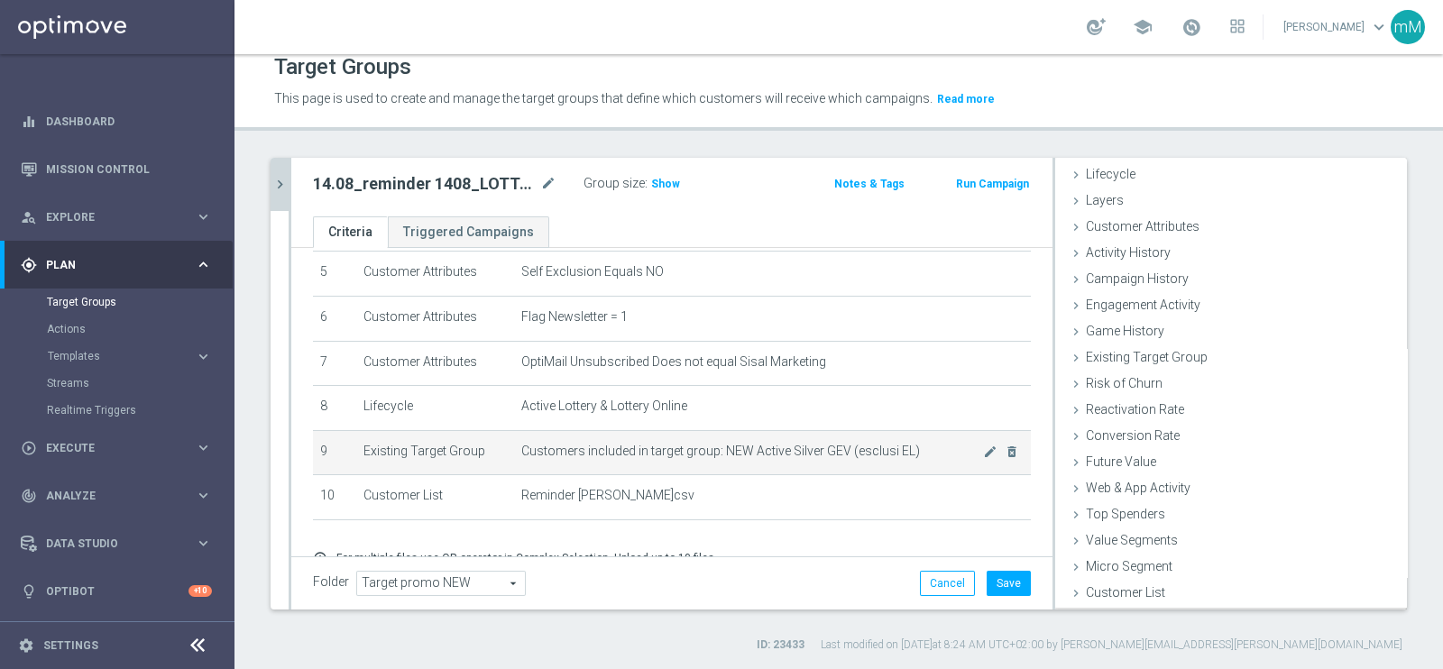
scroll to position [37, 0]
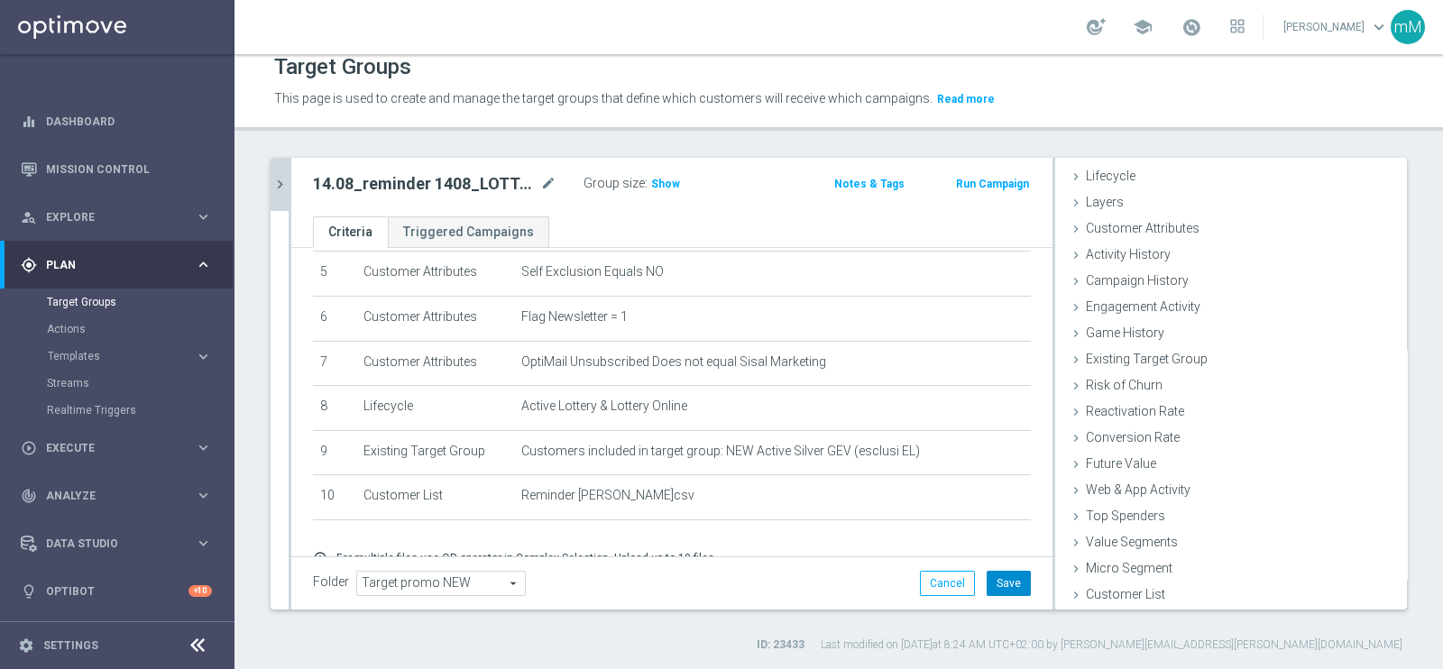
click at [987, 534] on button "Save" at bounding box center [1009, 583] width 44 height 25
click at [286, 184] on icon "chevron_right" at bounding box center [279, 184] width 17 height 17
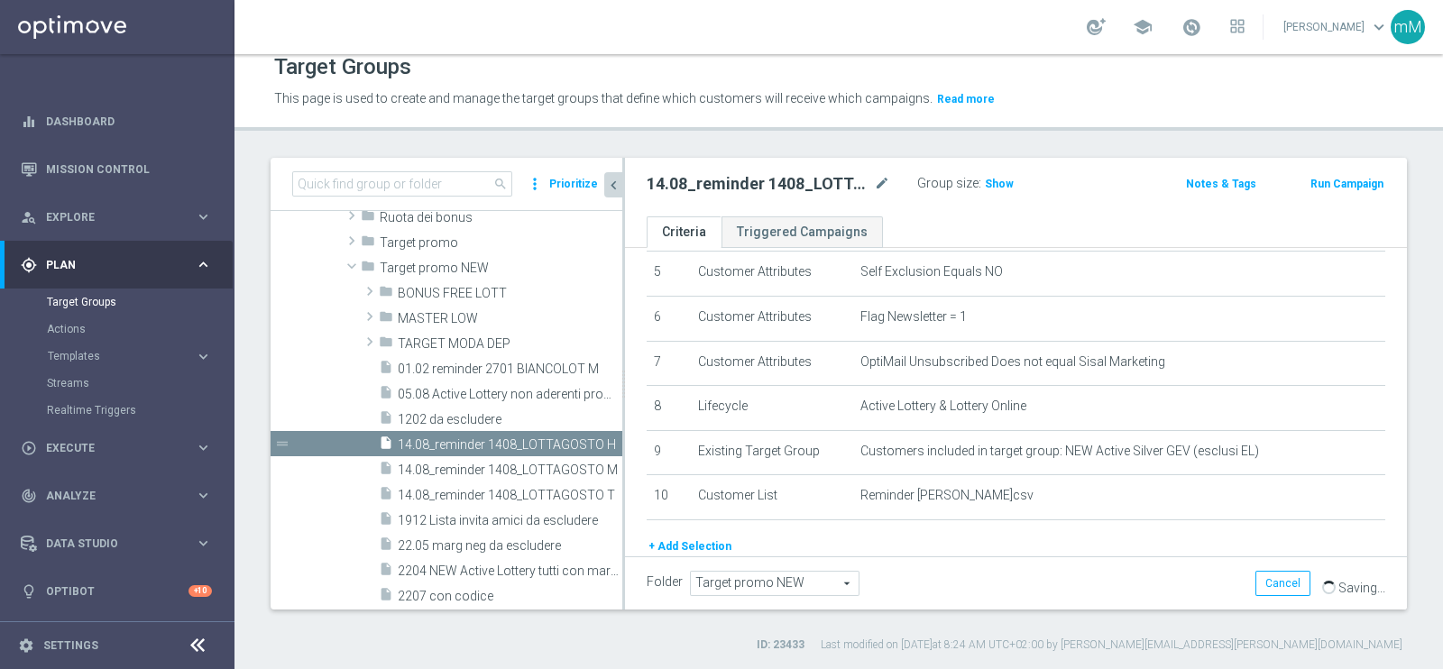
scroll to position [69, 0]
click at [502, 473] on span "14.08_reminder 1408_LOTTAGOSTO M" at bounding box center [490, 470] width 184 height 15
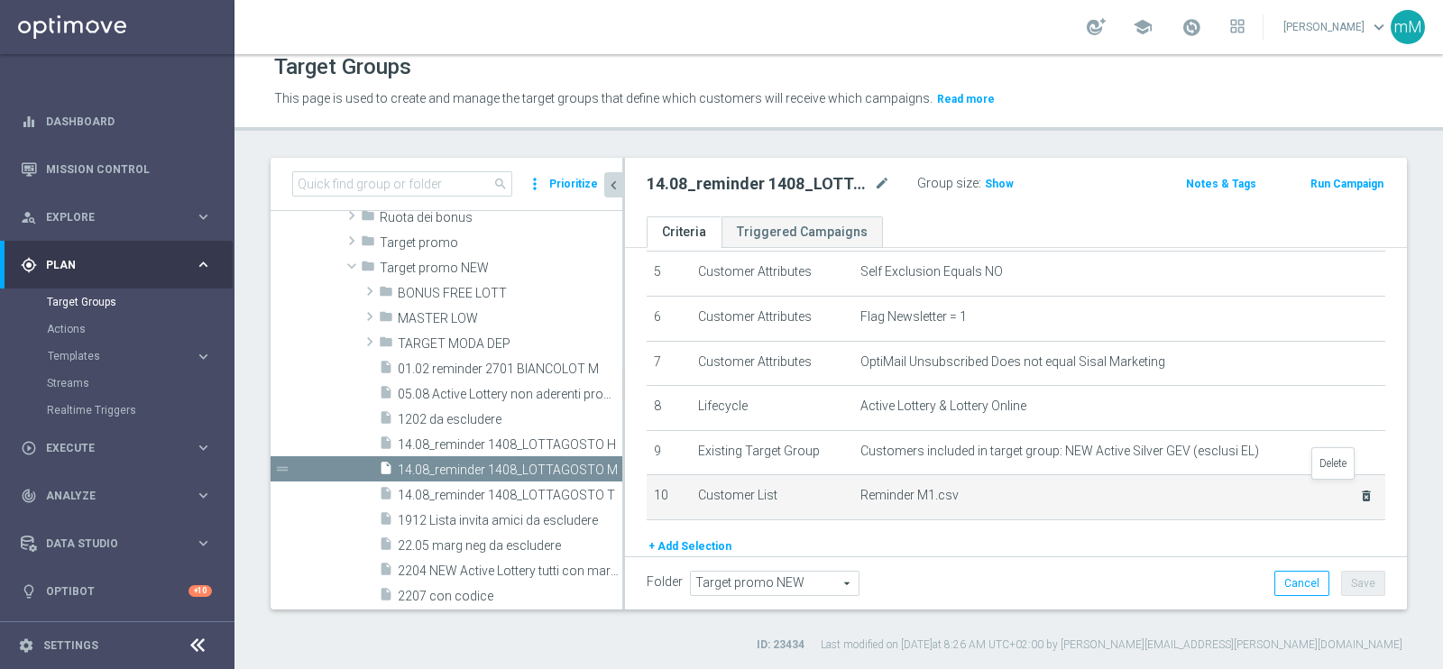
click at [1153, 489] on icon "delete_forever" at bounding box center [1366, 496] width 14 height 14
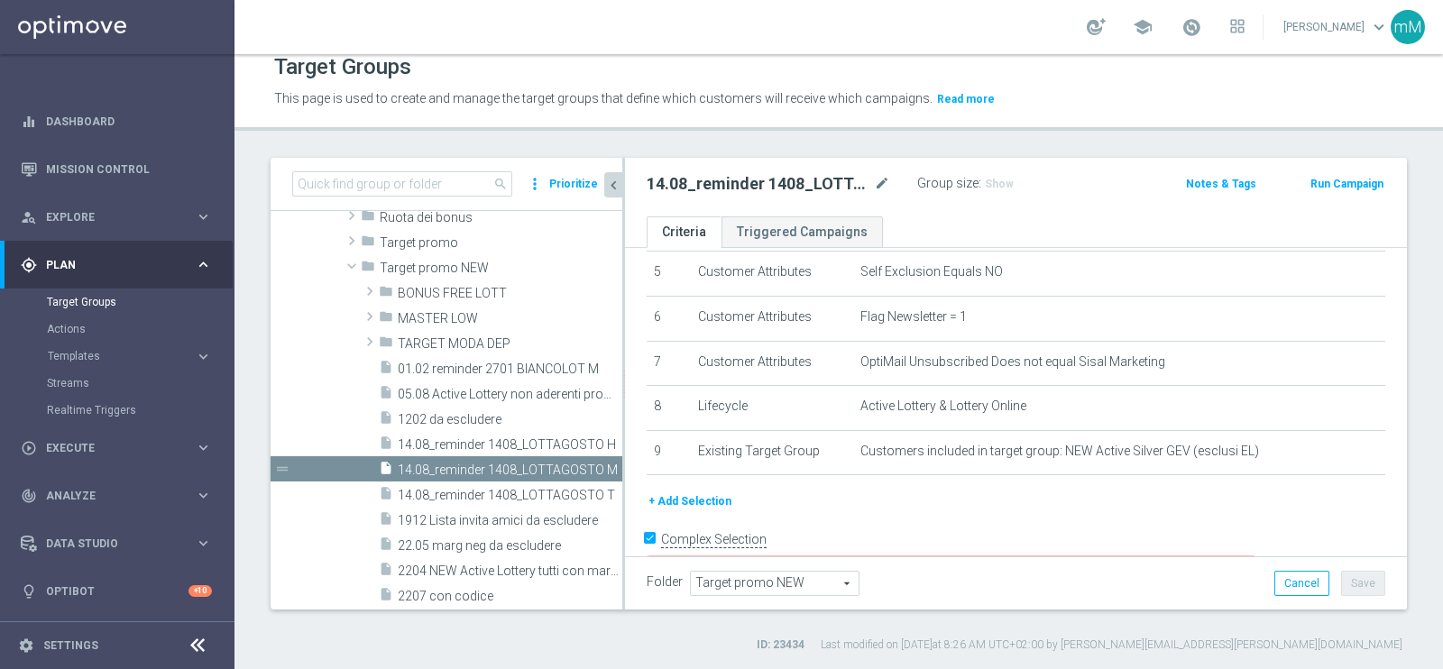
click at [712, 491] on button "+ Add Selection" at bounding box center [690, 501] width 87 height 20
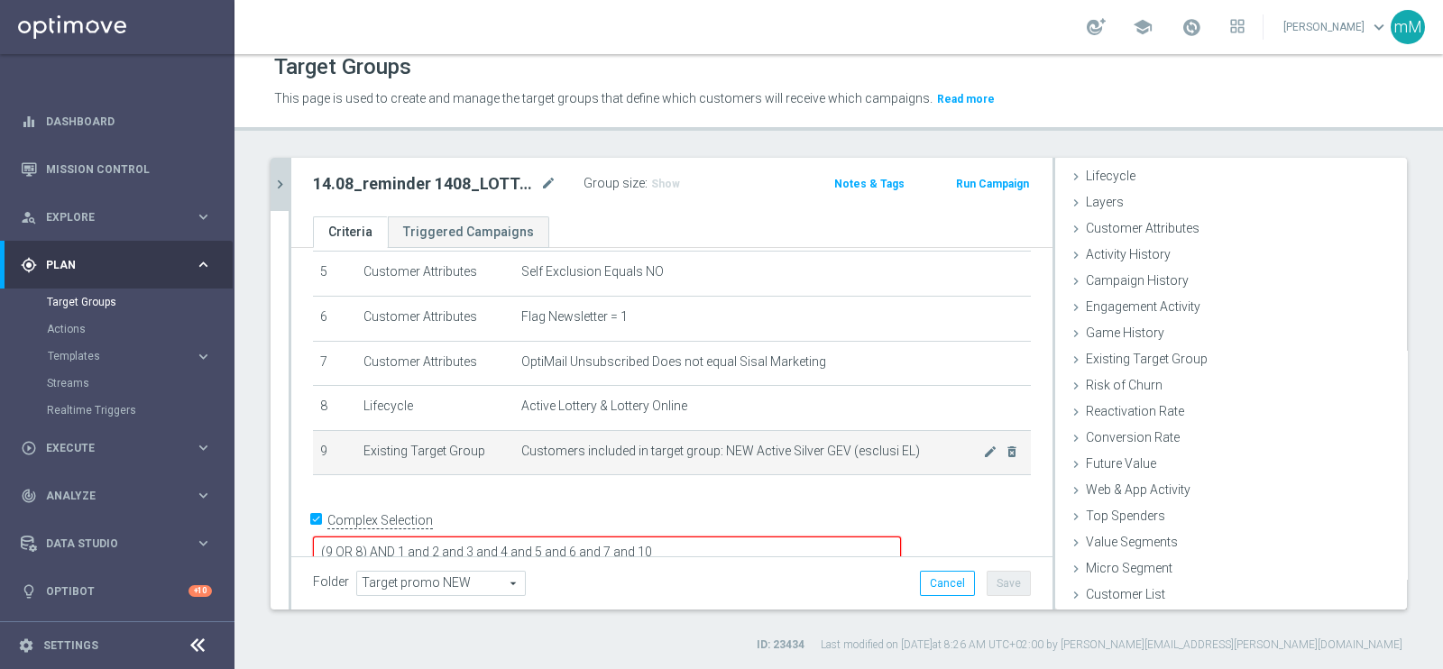
scroll to position [37, 0]
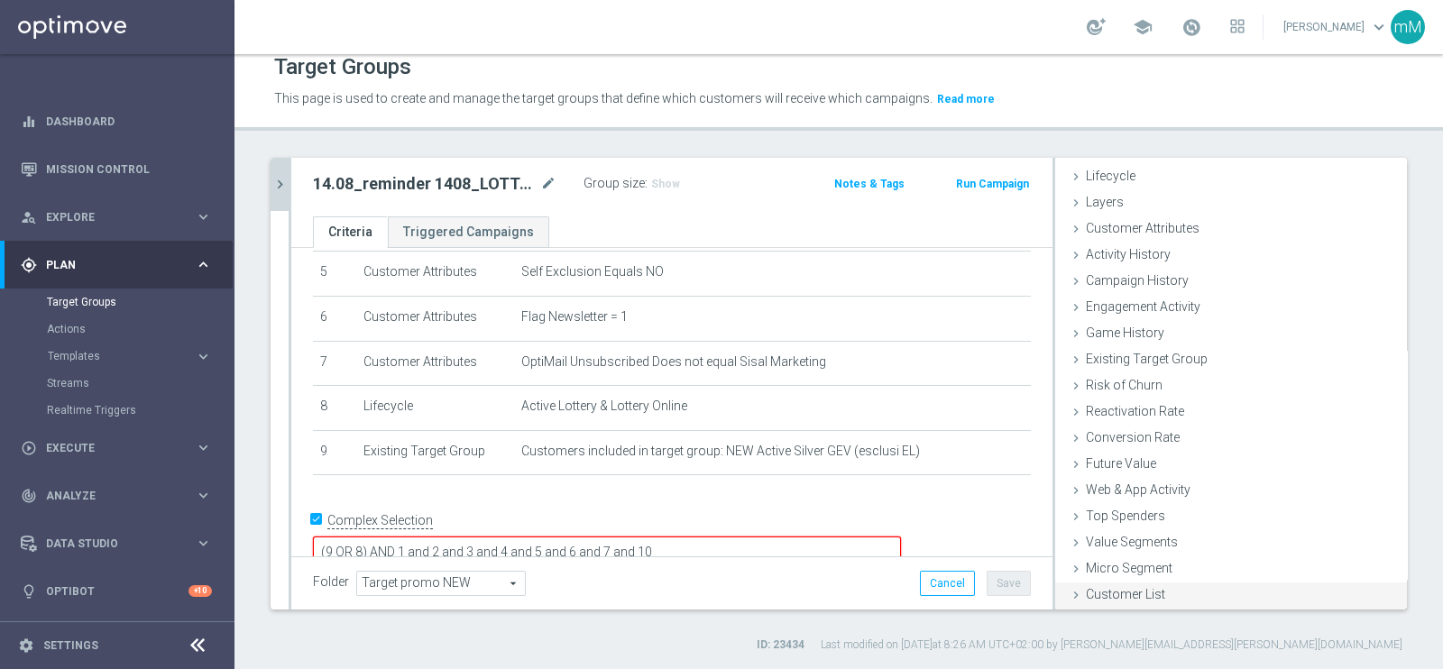
click at [1149, 534] on div "Customer List done selection saved" at bounding box center [1231, 596] width 352 height 27
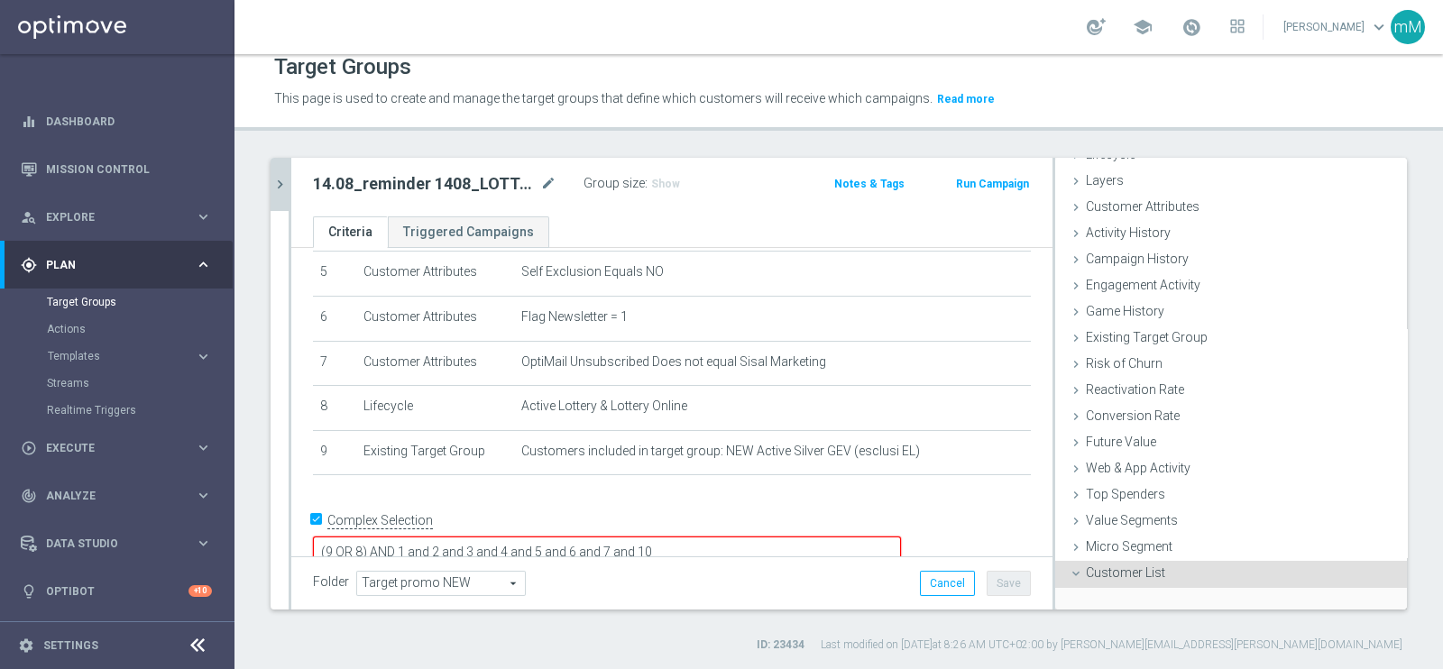
scroll to position [200, 0]
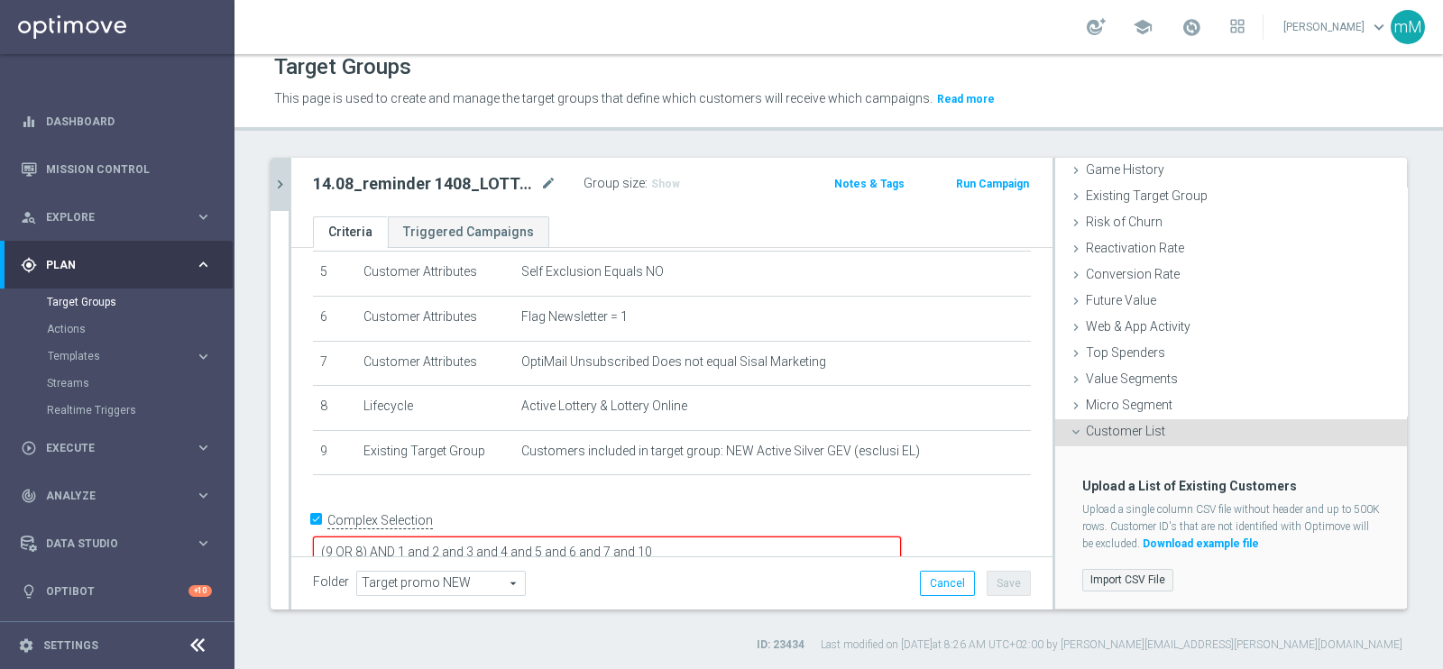
click at [1117, 534] on label "Import CSV File" at bounding box center [1127, 580] width 91 height 23
click at [0, 0] on input "Import CSV File" at bounding box center [0, 0] width 0 height 0
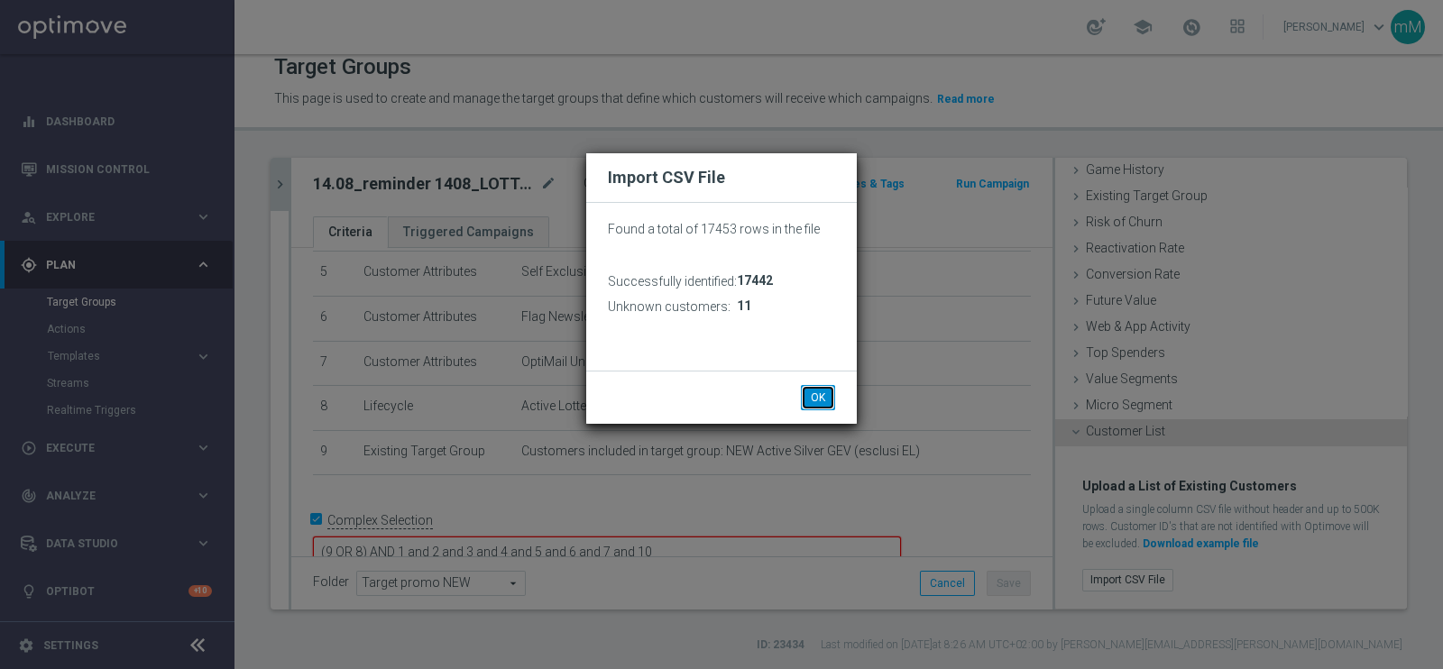
click at [811, 390] on button "OK" at bounding box center [818, 397] width 34 height 25
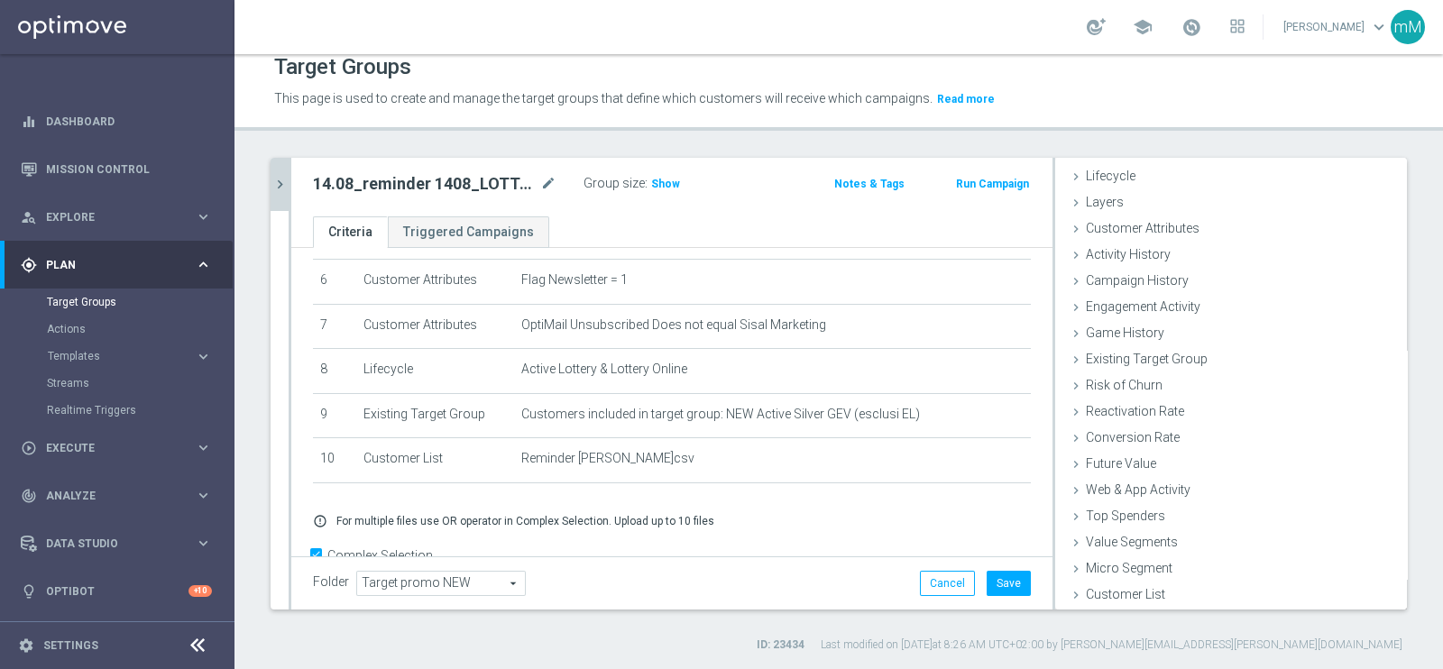
scroll to position [310, 0]
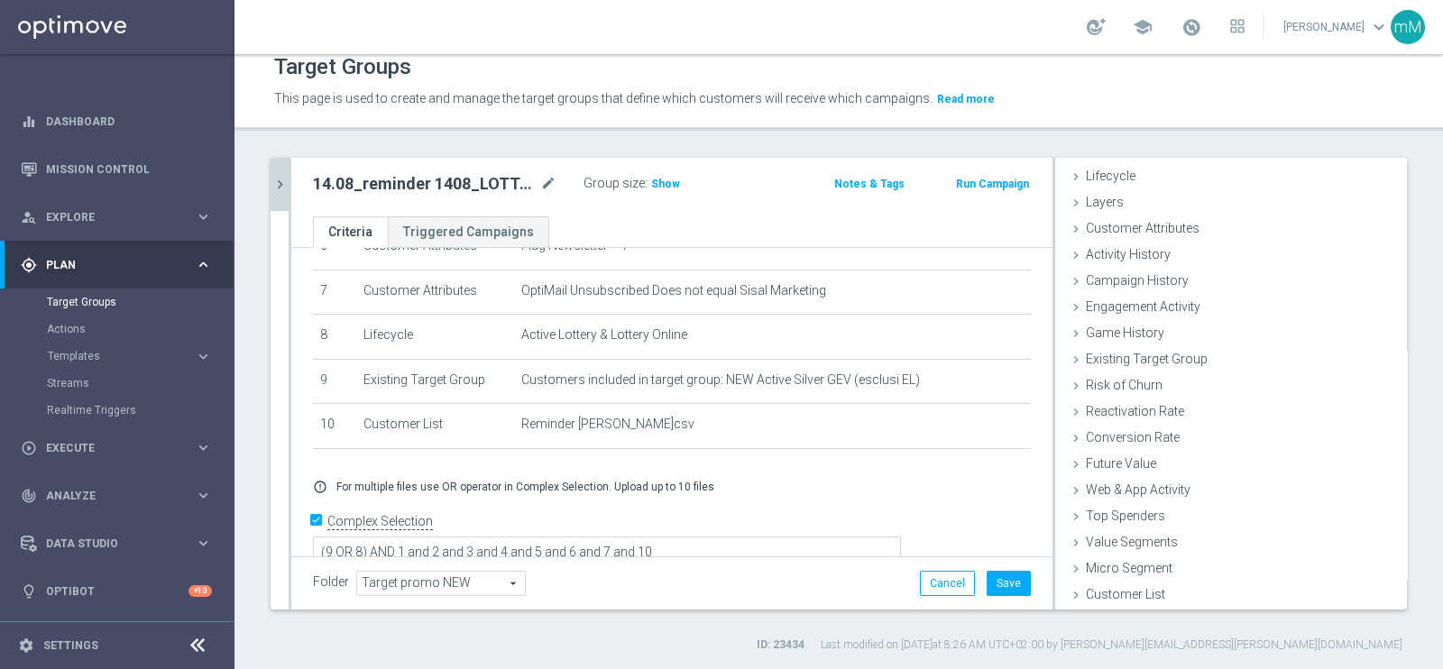
click at [274, 170] on button "chevron_right" at bounding box center [280, 184] width 18 height 53
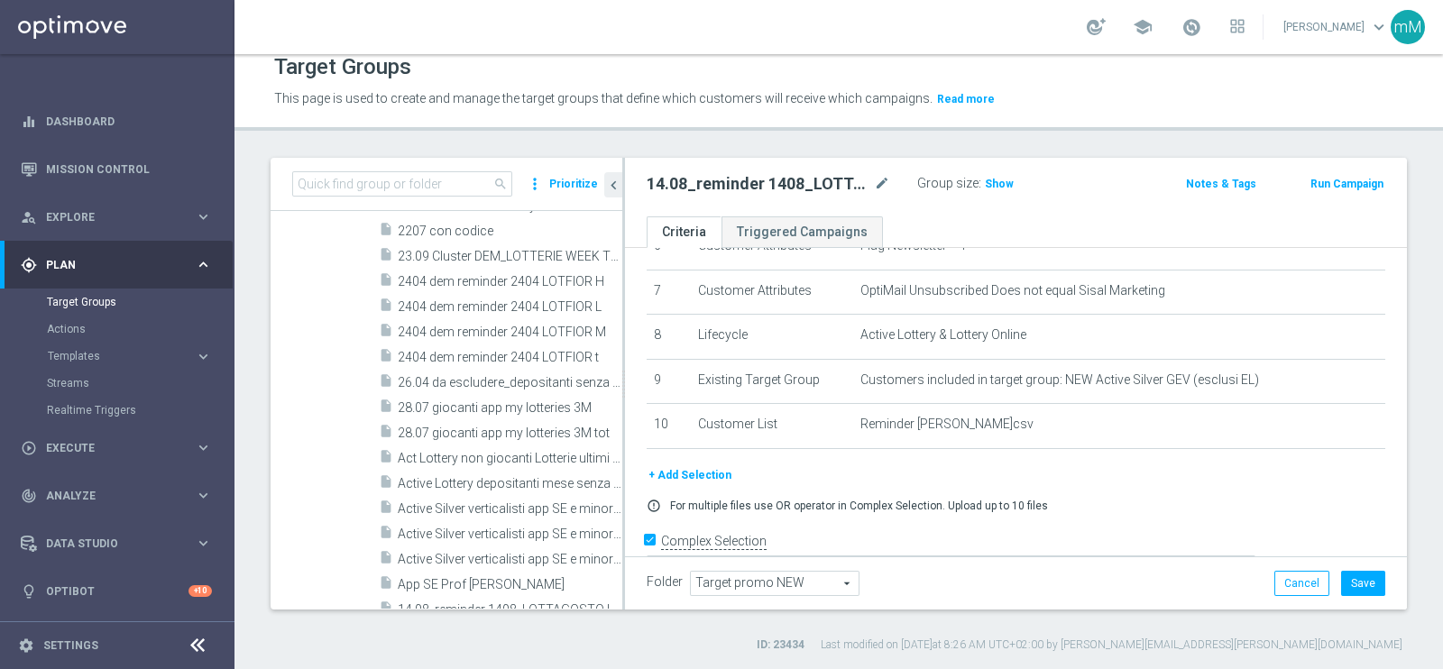
scroll to position [1091, 0]
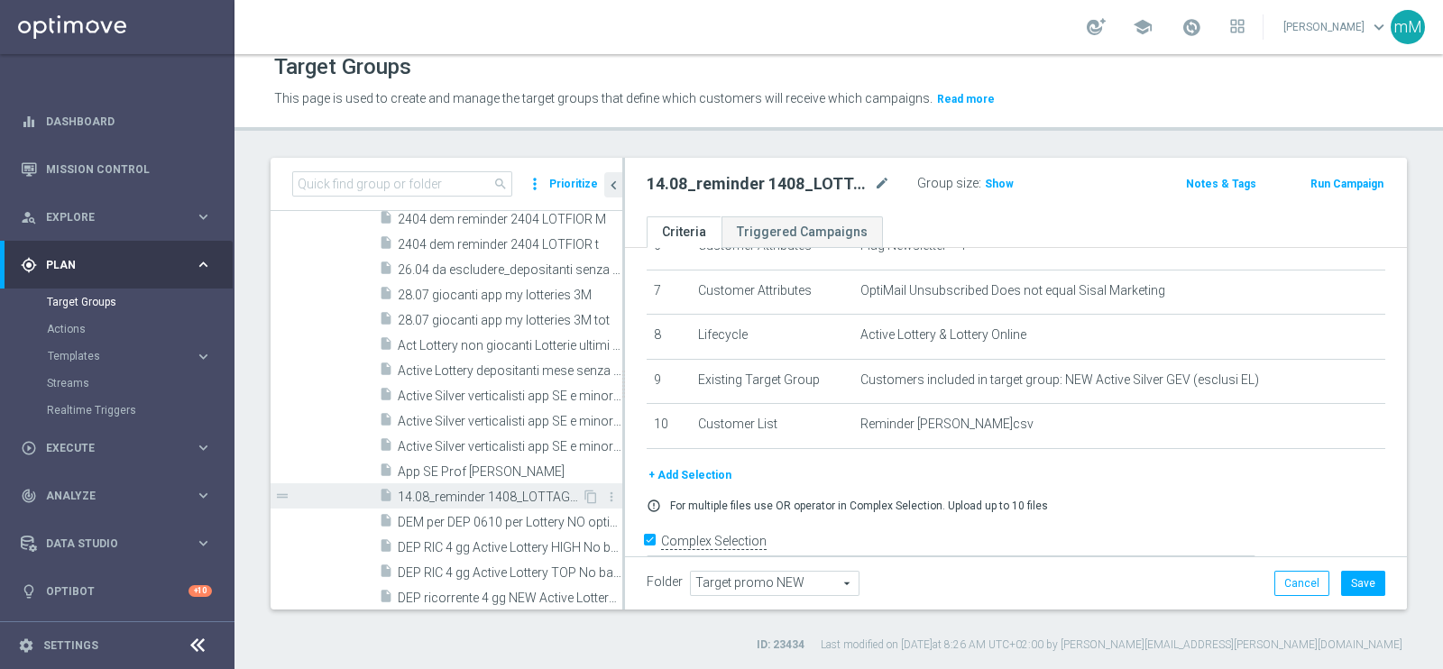
click at [461, 483] on div "insert_drive_file 14.08_reminder 1408_LOTTAGOSTO L" at bounding box center [480, 495] width 203 height 25
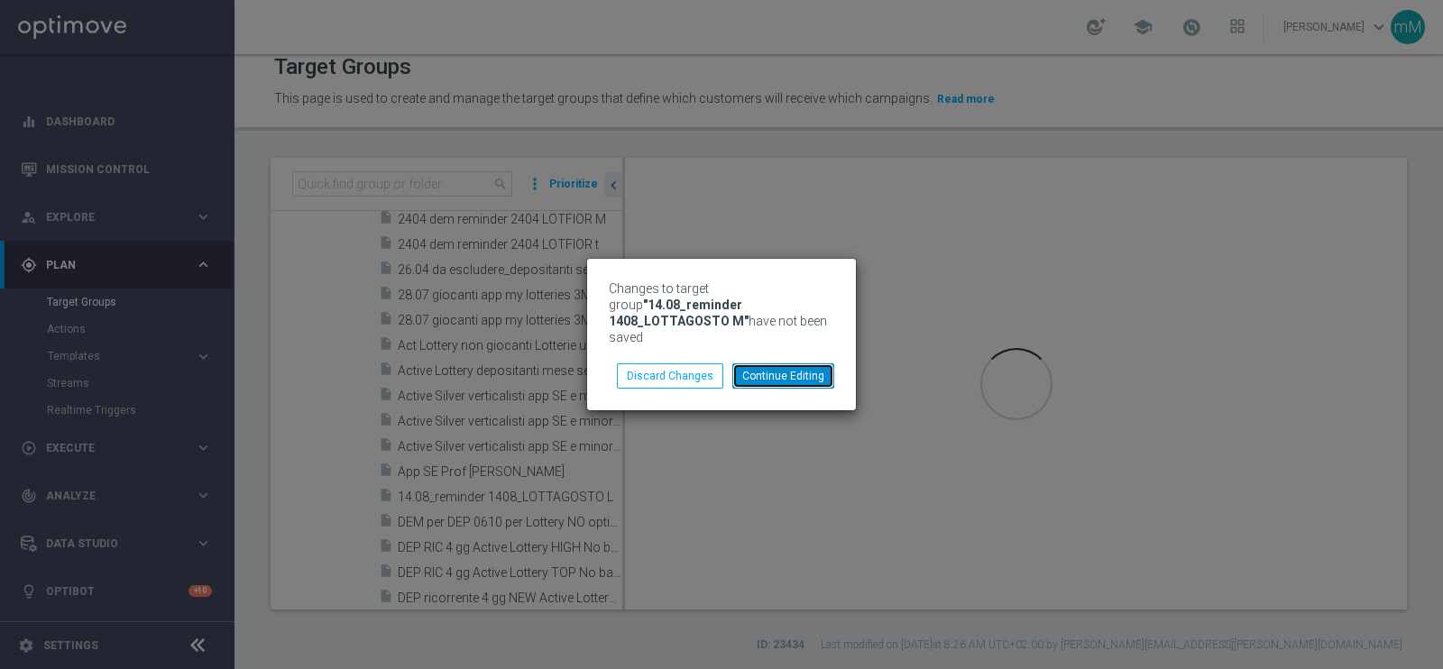
click at [755, 363] on button "Continue Editing" at bounding box center [783, 375] width 102 height 25
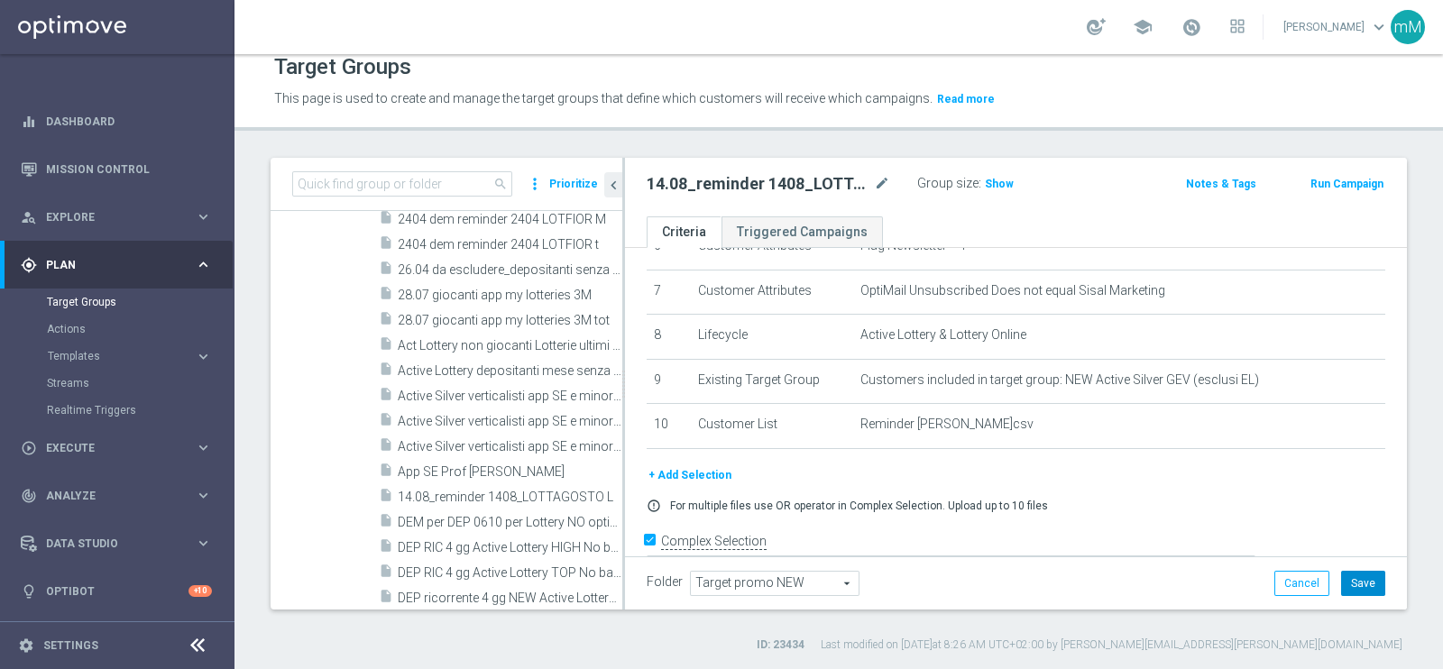
click at [1153, 534] on button "Save" at bounding box center [1363, 583] width 44 height 25
click at [507, 500] on span "14.08_reminder 1408_LOTTAGOSTO L" at bounding box center [490, 497] width 184 height 15
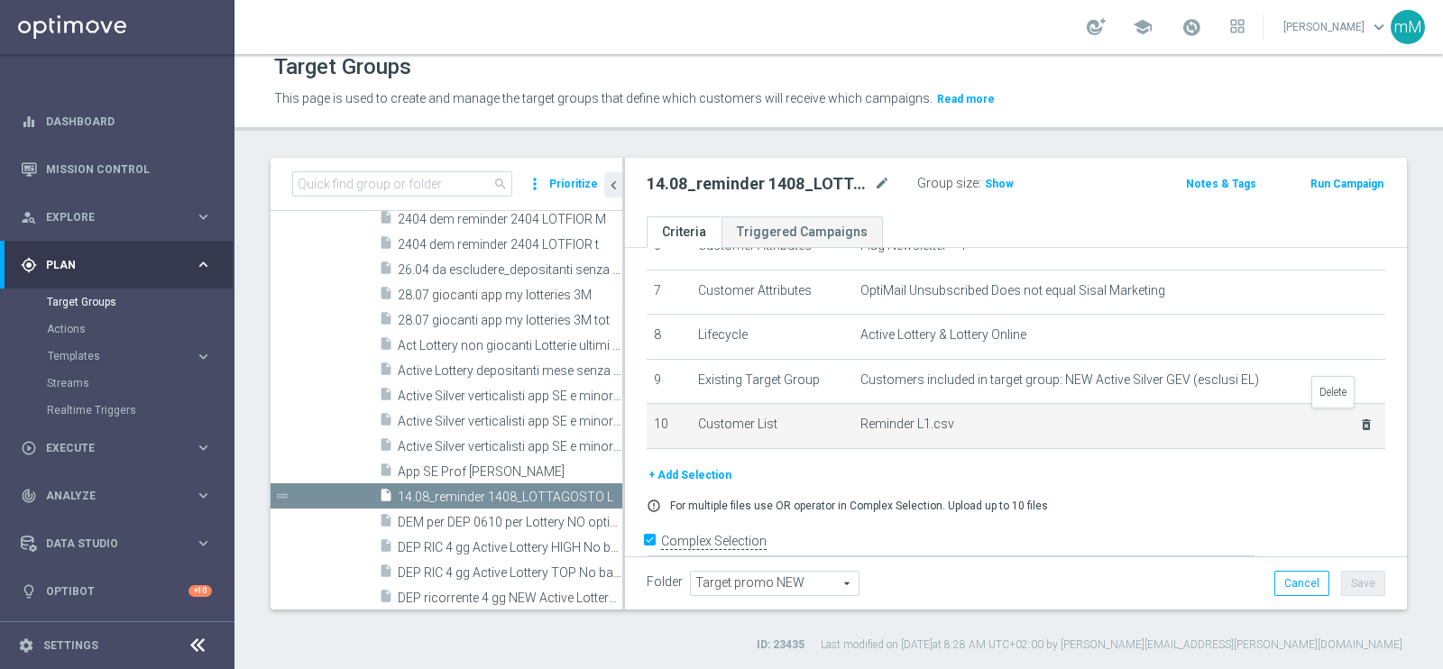
click at [1153, 418] on icon "delete_forever" at bounding box center [1366, 425] width 14 height 14
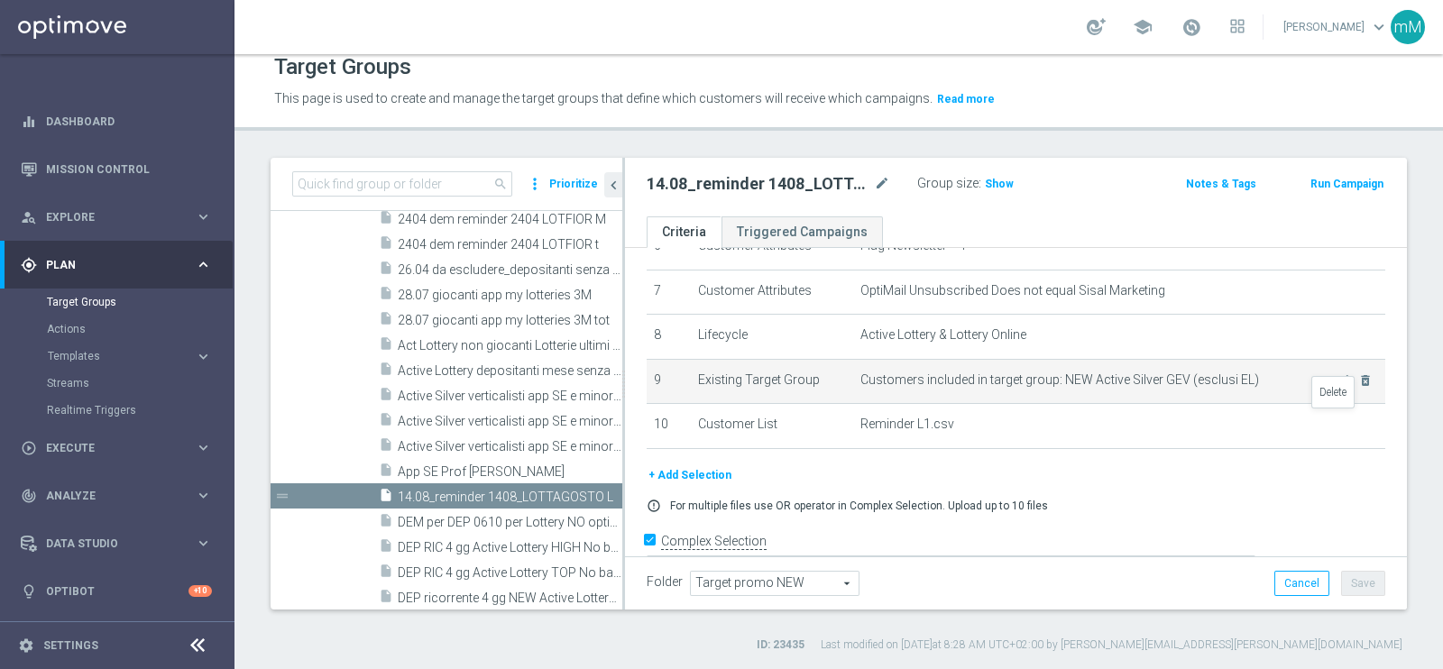
scroll to position [258, 0]
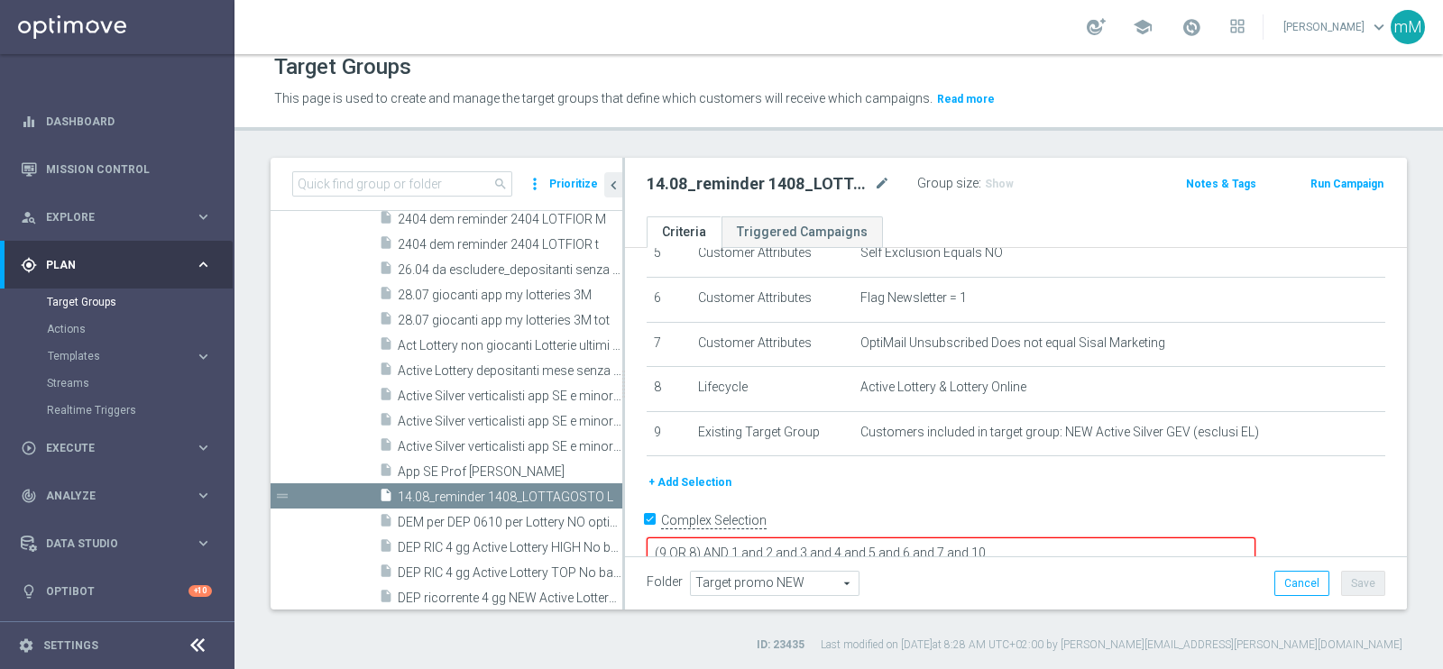
click at [714, 473] on button "+ Add Selection" at bounding box center [690, 483] width 87 height 20
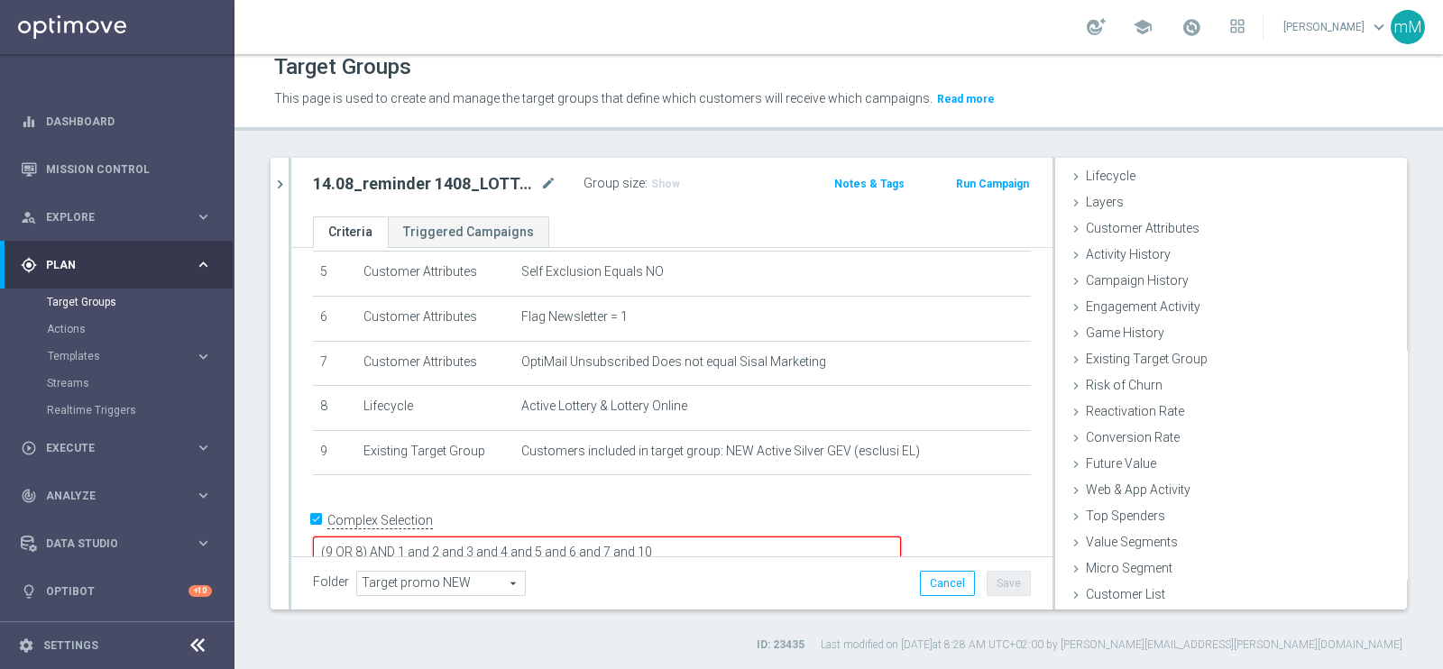
scroll to position [37, 0]
click at [1150, 534] on div "Customer List done selection saved" at bounding box center [1231, 596] width 352 height 27
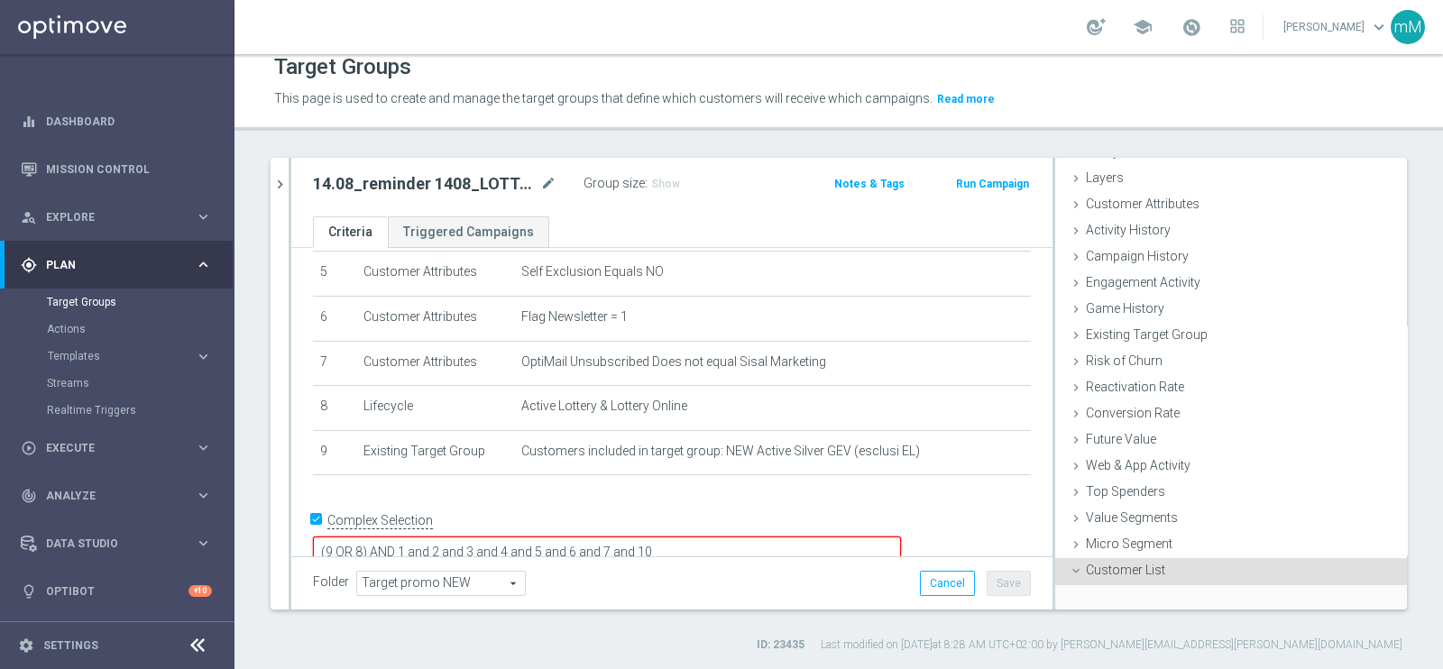
scroll to position [200, 0]
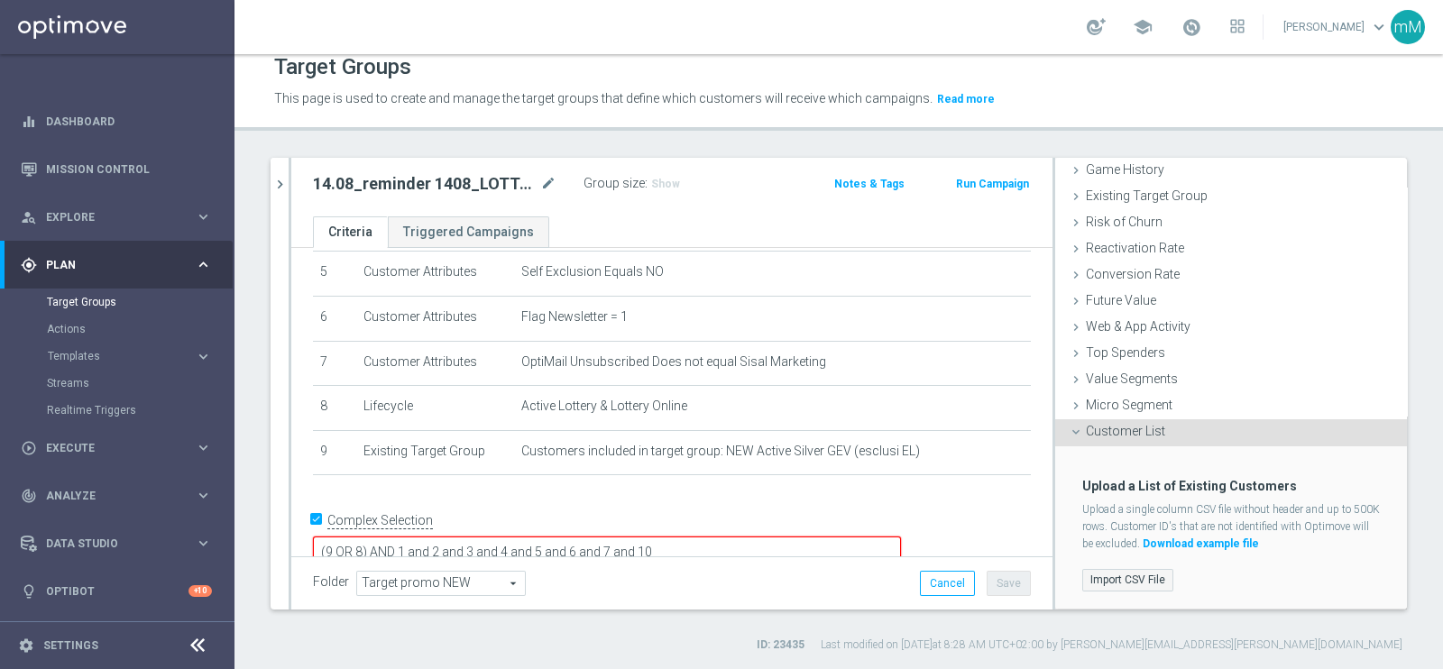
click at [1123, 534] on label "Import CSV File" at bounding box center [1127, 580] width 91 height 23
click at [0, 0] on input "Import CSV File" at bounding box center [0, 0] width 0 height 0
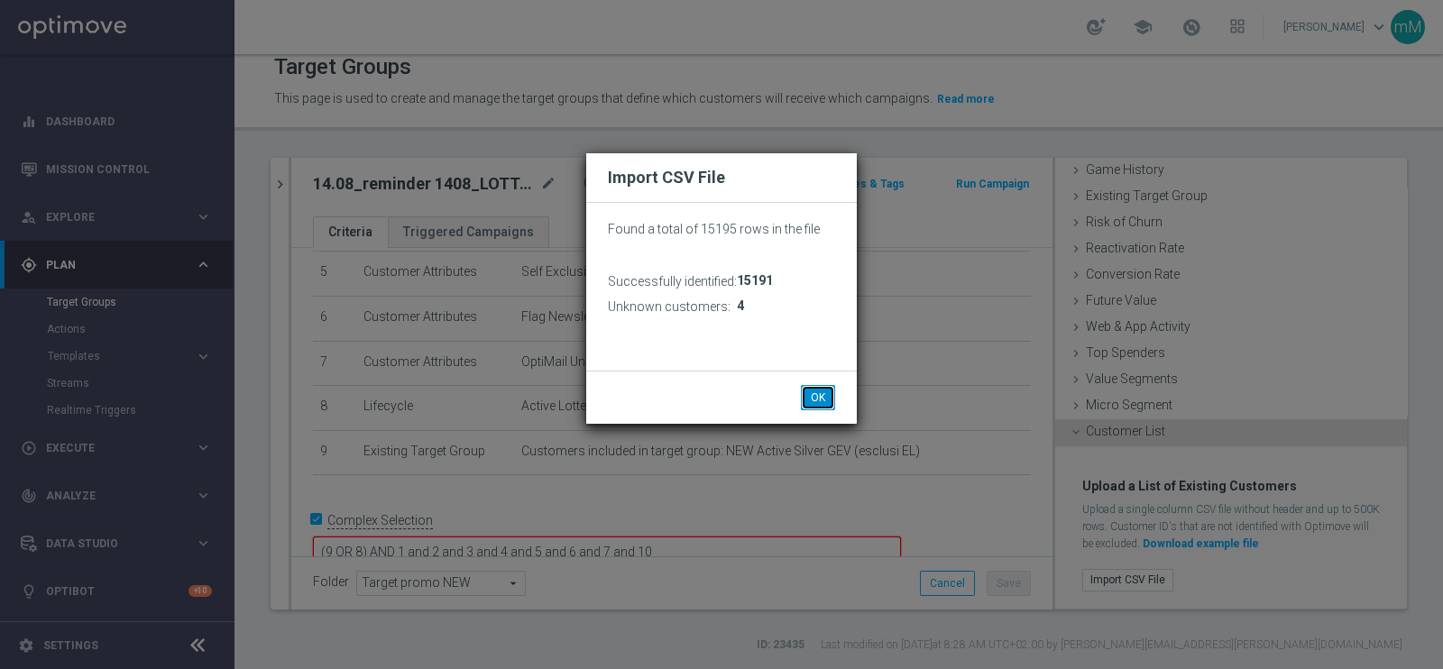
click at [818, 394] on button "OK" at bounding box center [818, 397] width 34 height 25
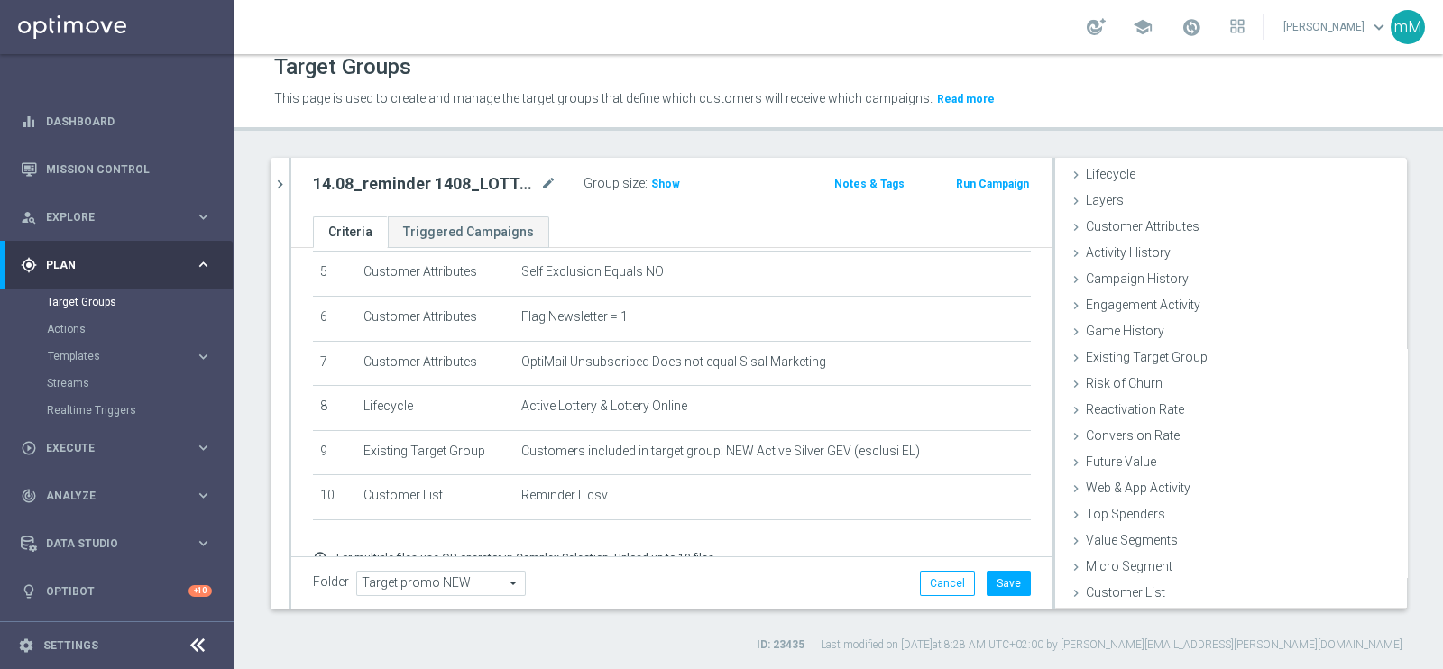
scroll to position [37, 0]
click at [1001, 534] on button "Save" at bounding box center [1009, 583] width 44 height 25
click at [282, 187] on icon "chevron_right" at bounding box center [279, 184] width 17 height 17
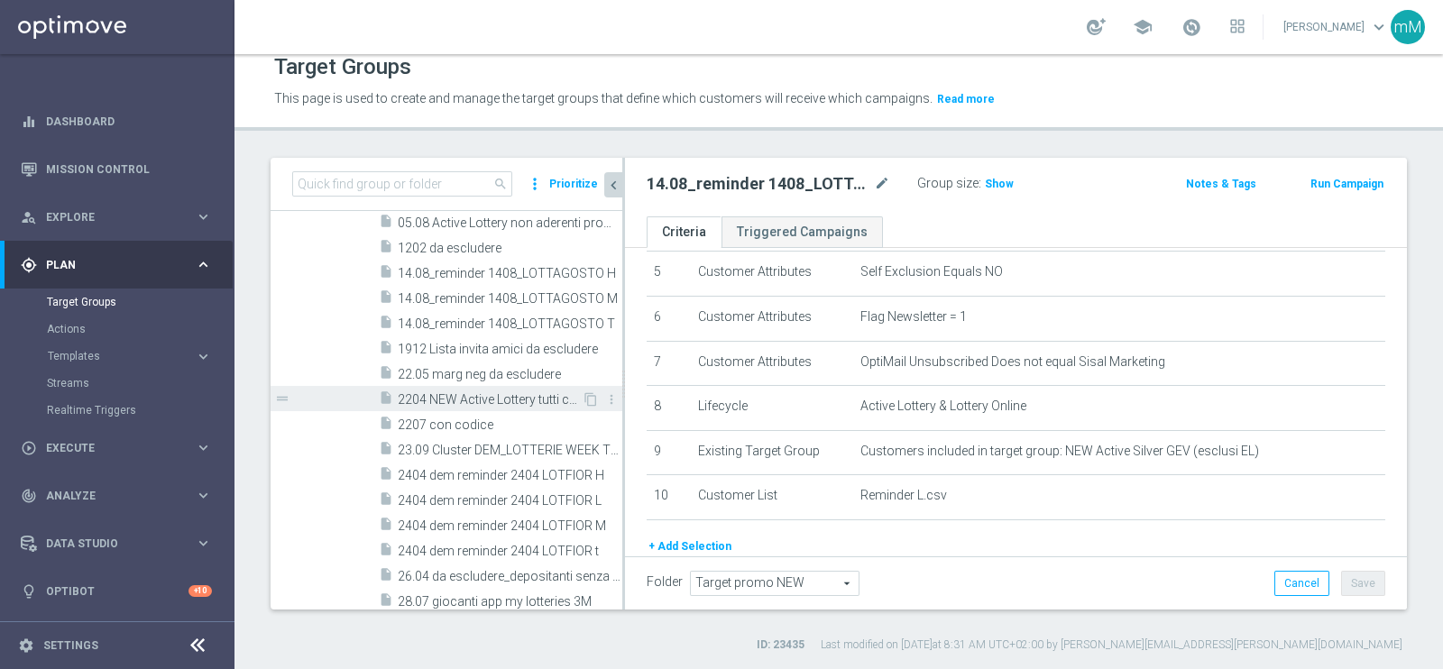
scroll to position [752, 0]
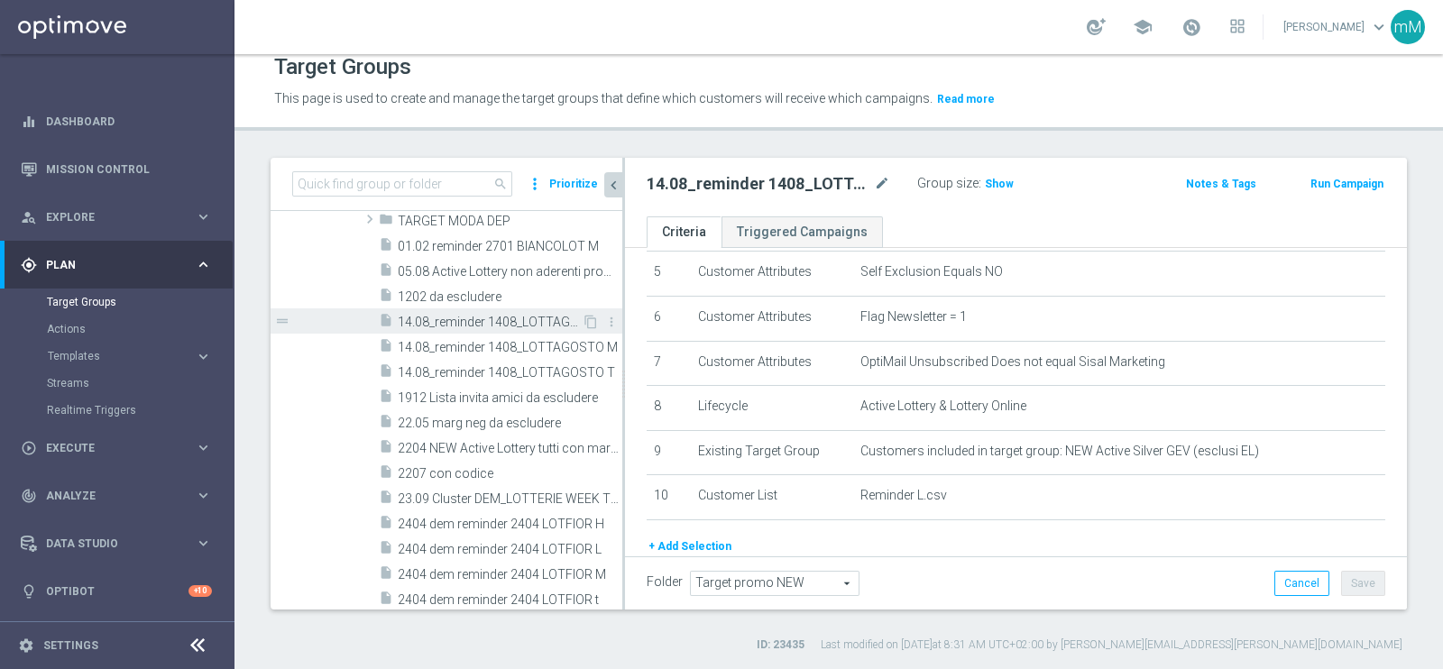
click at [459, 324] on span "14.08_reminder 1408_LOTTAGOSTO H" at bounding box center [490, 322] width 184 height 15
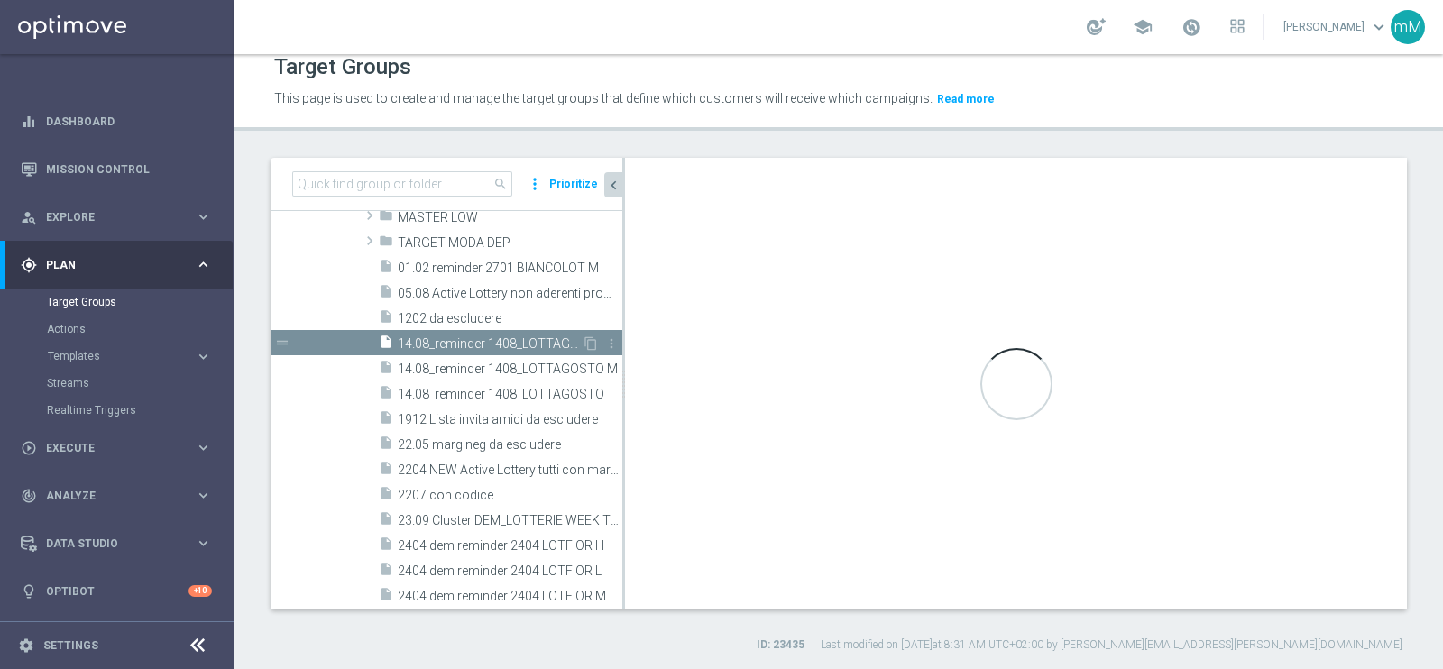
scroll to position [598, 0]
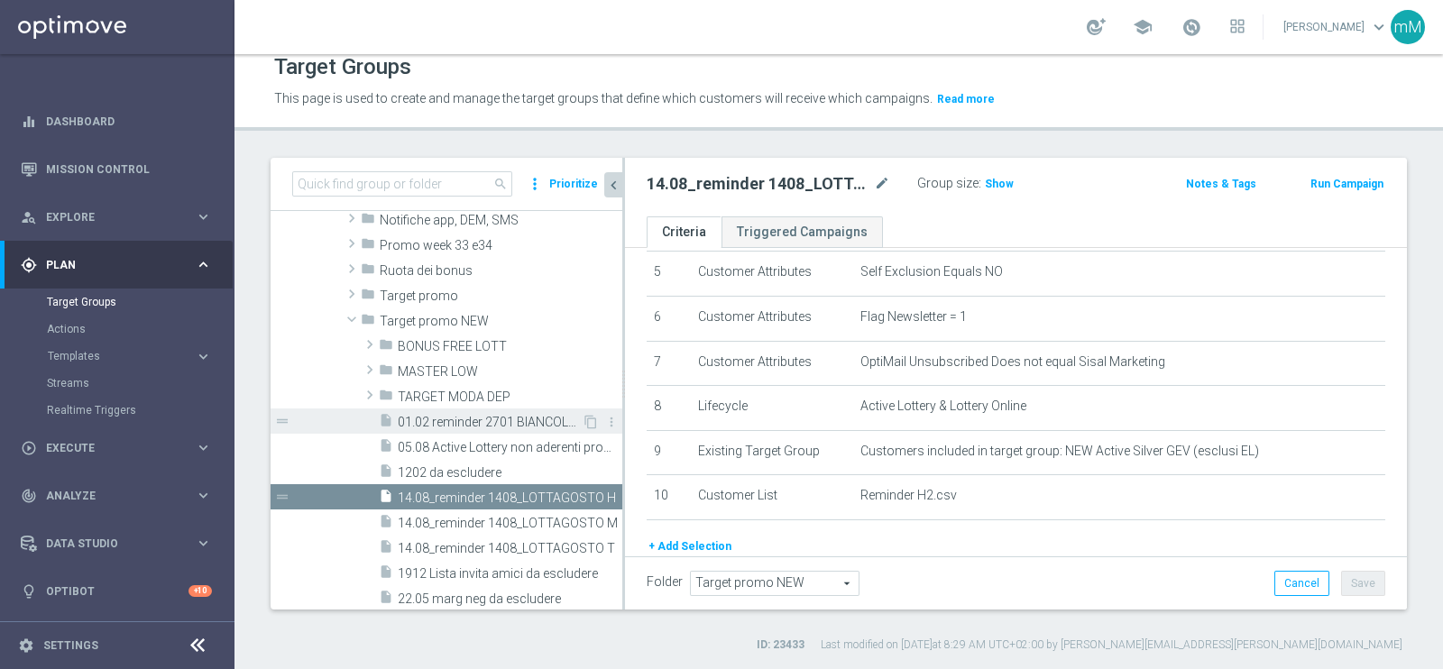
click at [445, 421] on span "01.02 reminder 2701 BIANCOLOT M" at bounding box center [490, 422] width 184 height 15
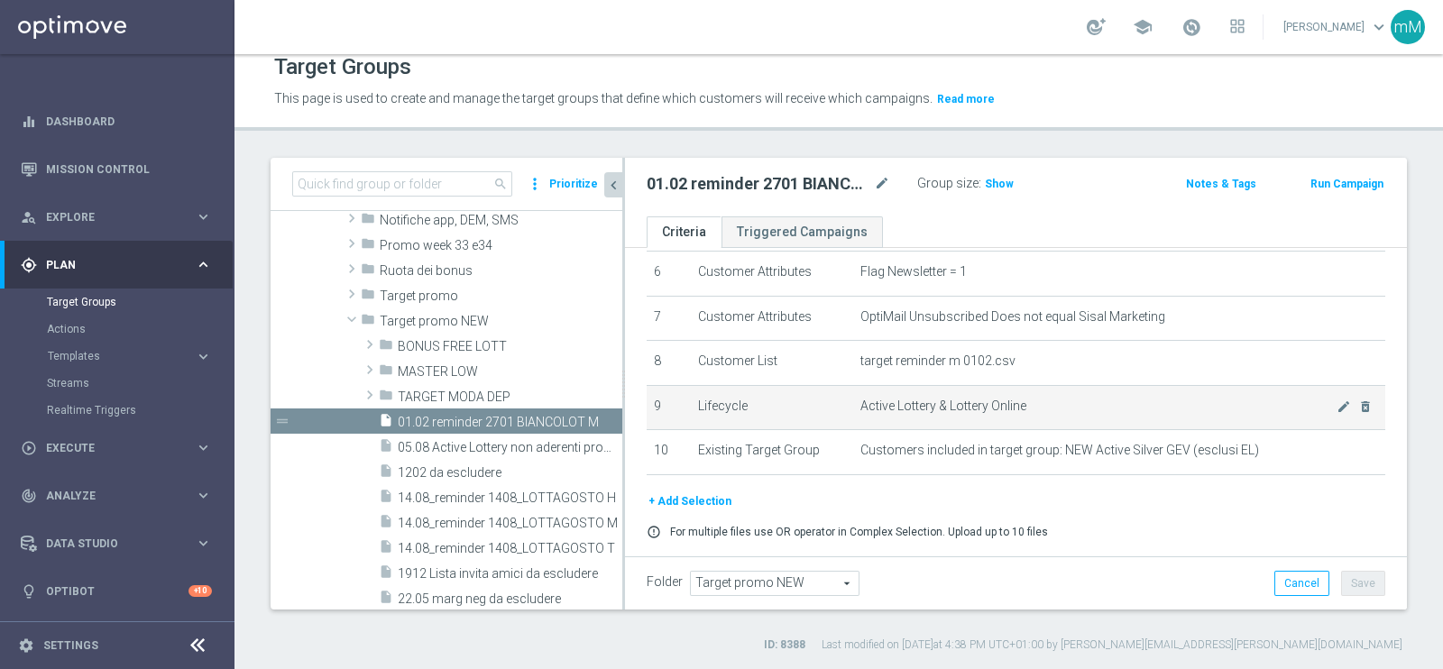
scroll to position [329, 0]
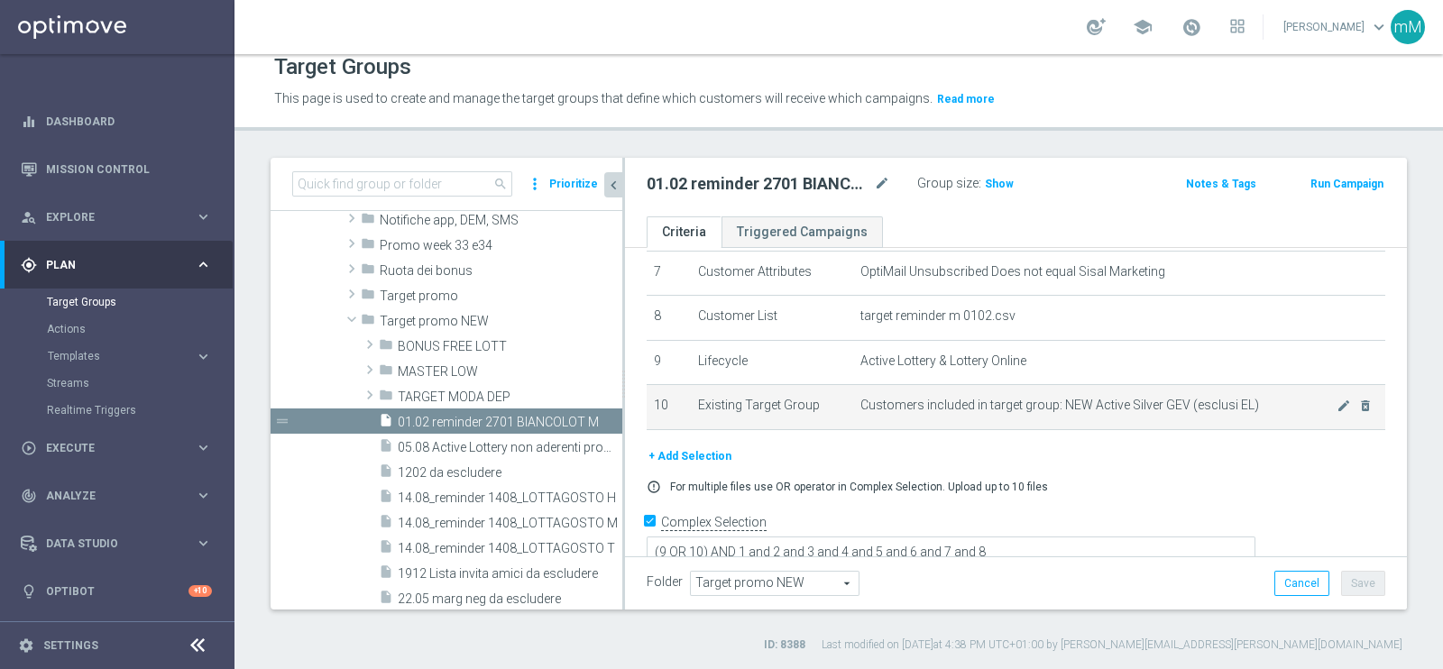
drag, startPoint x: 800, startPoint y: 403, endPoint x: 858, endPoint y: 407, distance: 57.8
click at [858, 407] on tr "10 Existing Target Group Customers included in target group: NEW Active Silver …" at bounding box center [1016, 407] width 739 height 45
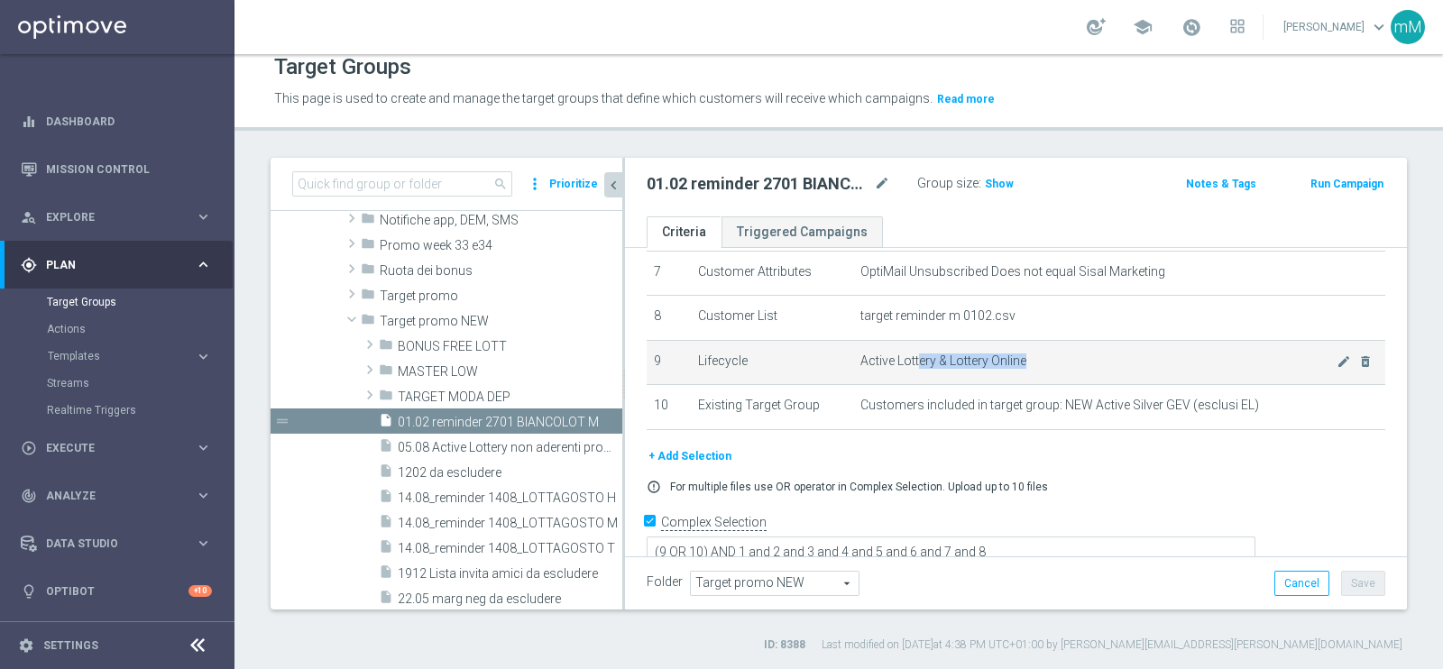
drag, startPoint x: 858, startPoint y: 363, endPoint x: 909, endPoint y: 357, distance: 50.9
click at [909, 357] on td "Active Lottery & Lottery Online mode_edit delete_forever" at bounding box center [1119, 362] width 532 height 45
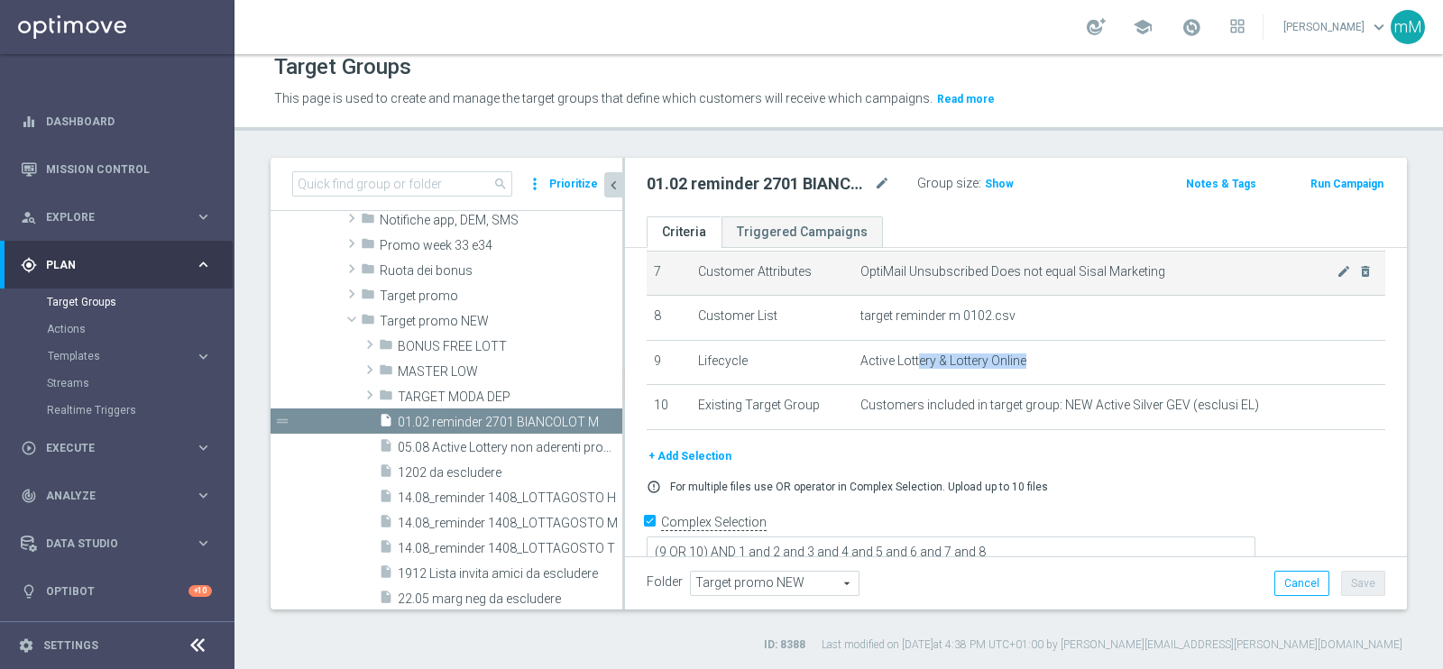
drag, startPoint x: 794, startPoint y: 292, endPoint x: 807, endPoint y: 289, distance: 13.1
click at [807, 289] on tbody "1 Customer Attributes Profiling Flag Equals Y mode_edit delete_forever 2 Custom…" at bounding box center [1016, 205] width 739 height 447
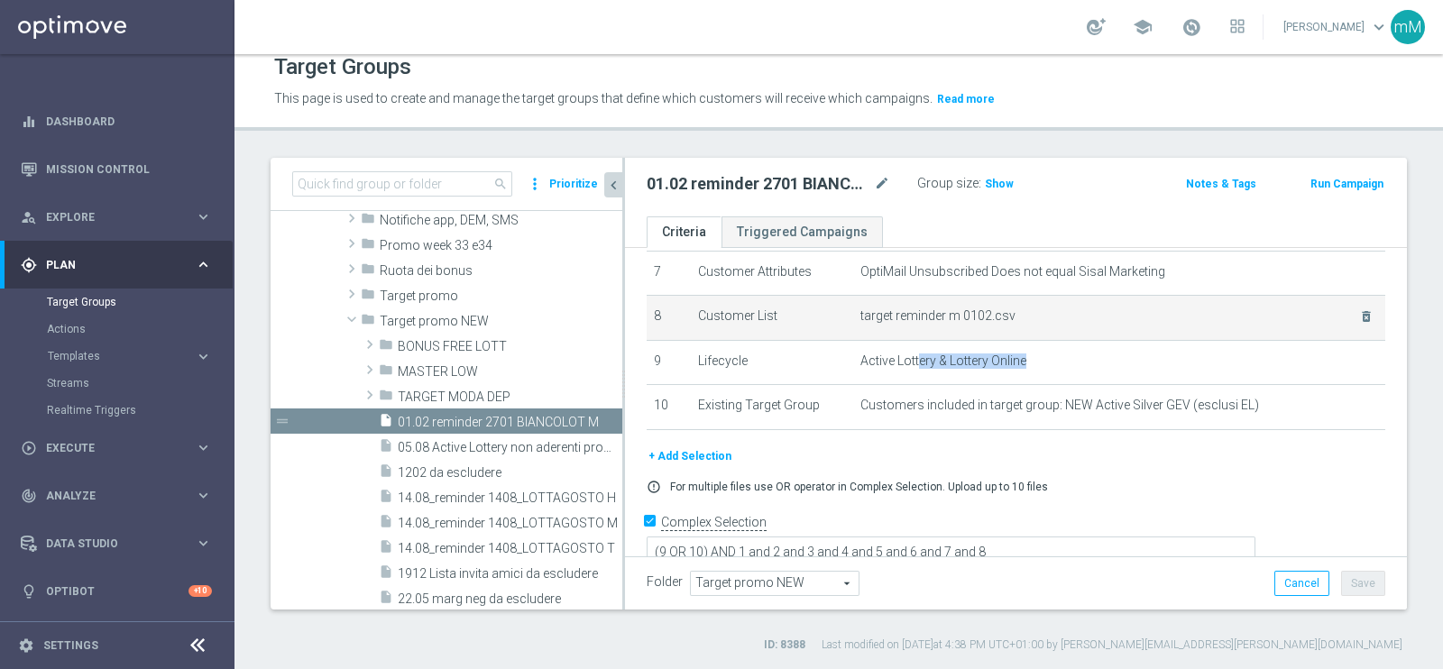
click at [802, 308] on td "Customer List" at bounding box center [772, 318] width 162 height 45
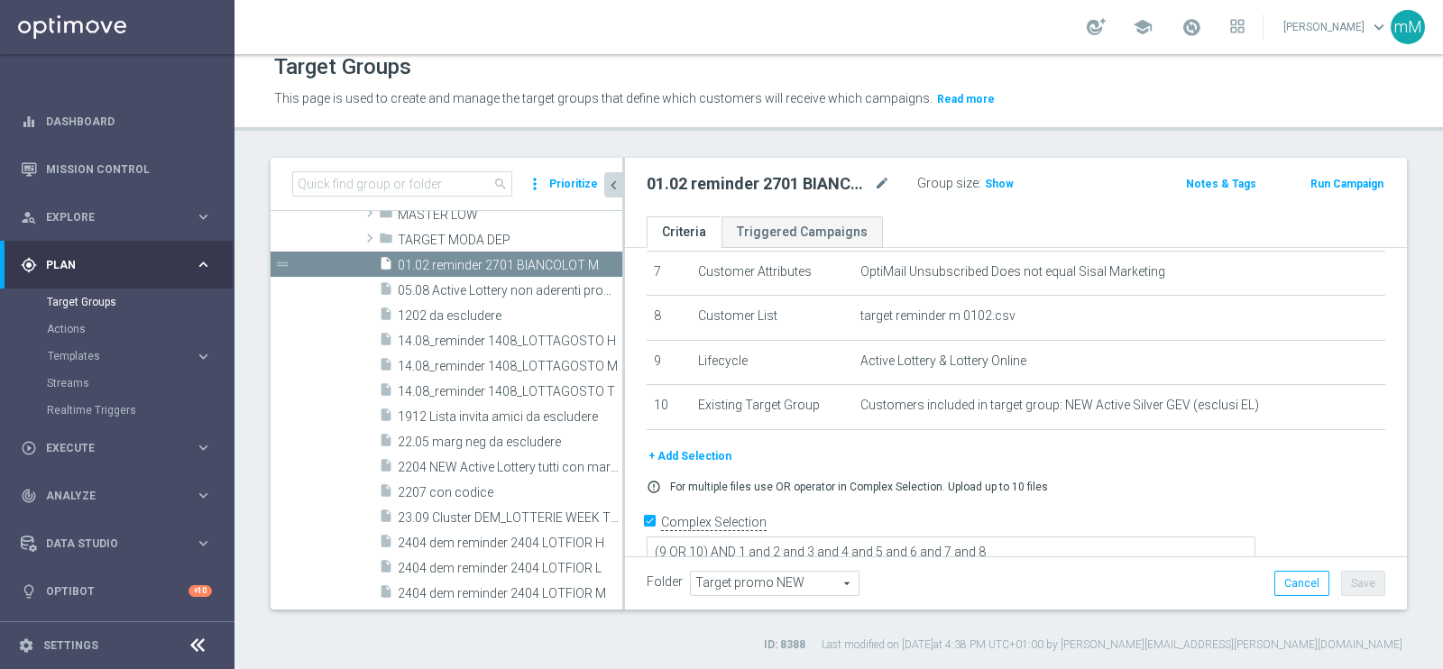
scroll to position [711, 0]
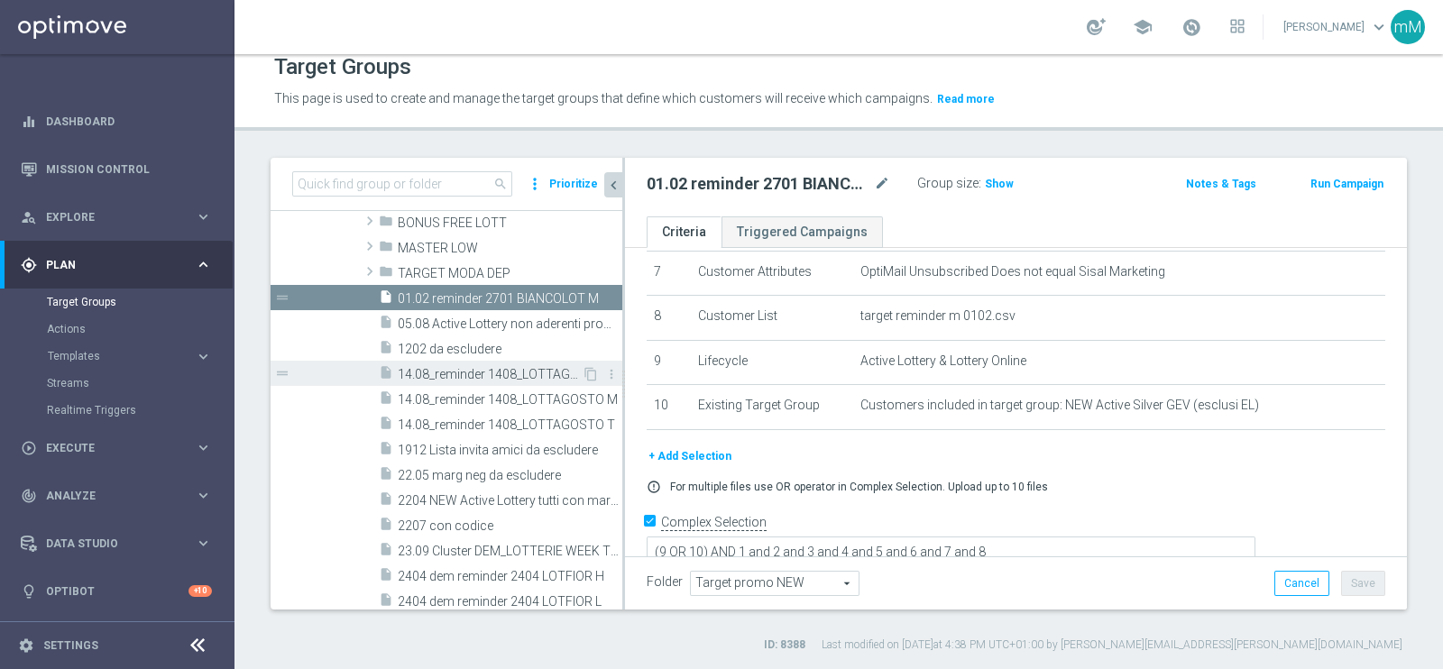
click at [472, 372] on span "14.08_reminder 1408_LOTTAGOSTO H" at bounding box center [490, 374] width 184 height 15
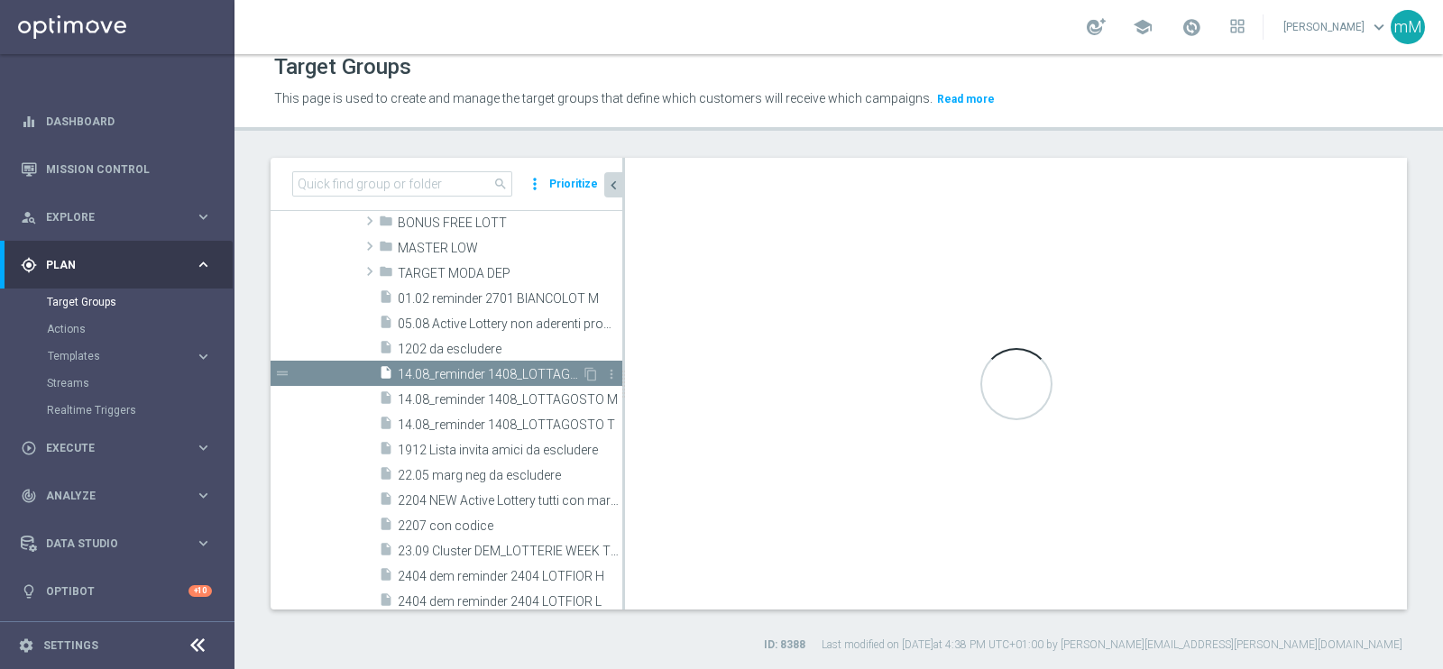
type textarea "(9 OR 8) AND 1 and 2 and 3 and 4 and 5 and 6 and 7 and 10"
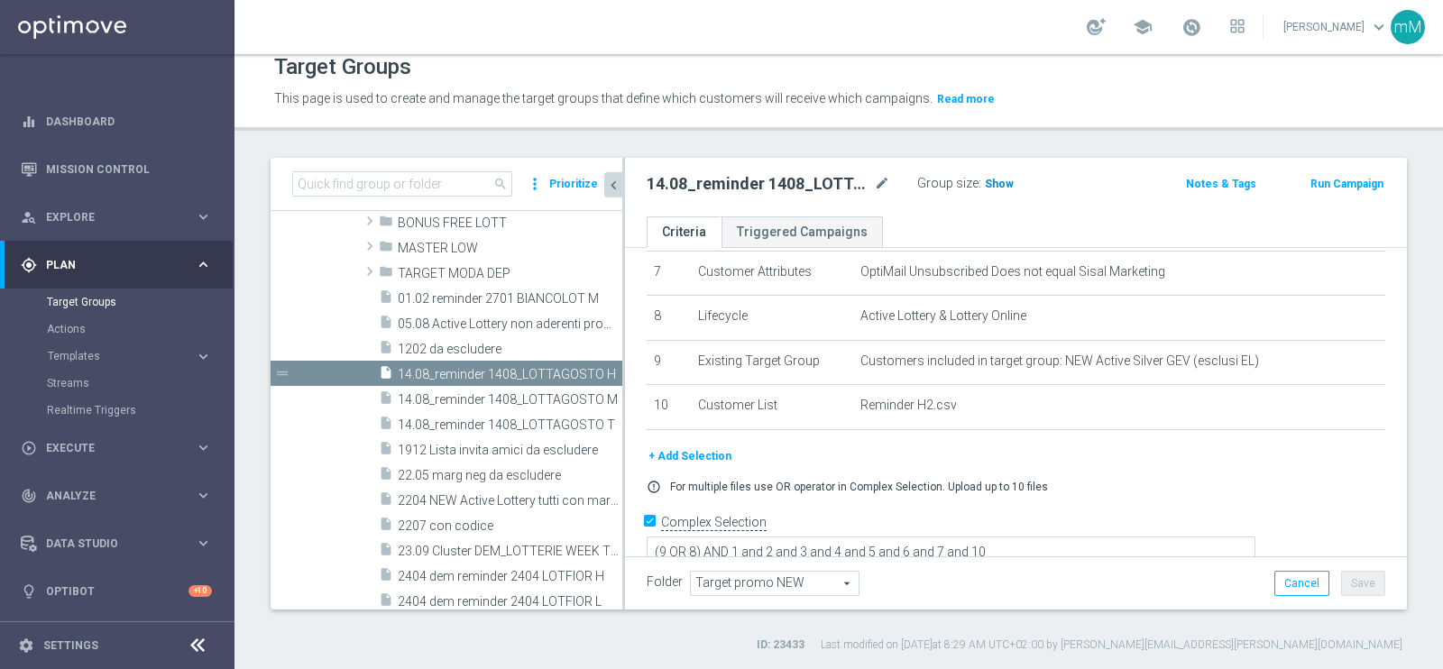
click at [995, 178] on span "Show" at bounding box center [999, 184] width 29 height 13
